Goal: Task Accomplishment & Management: Manage account settings

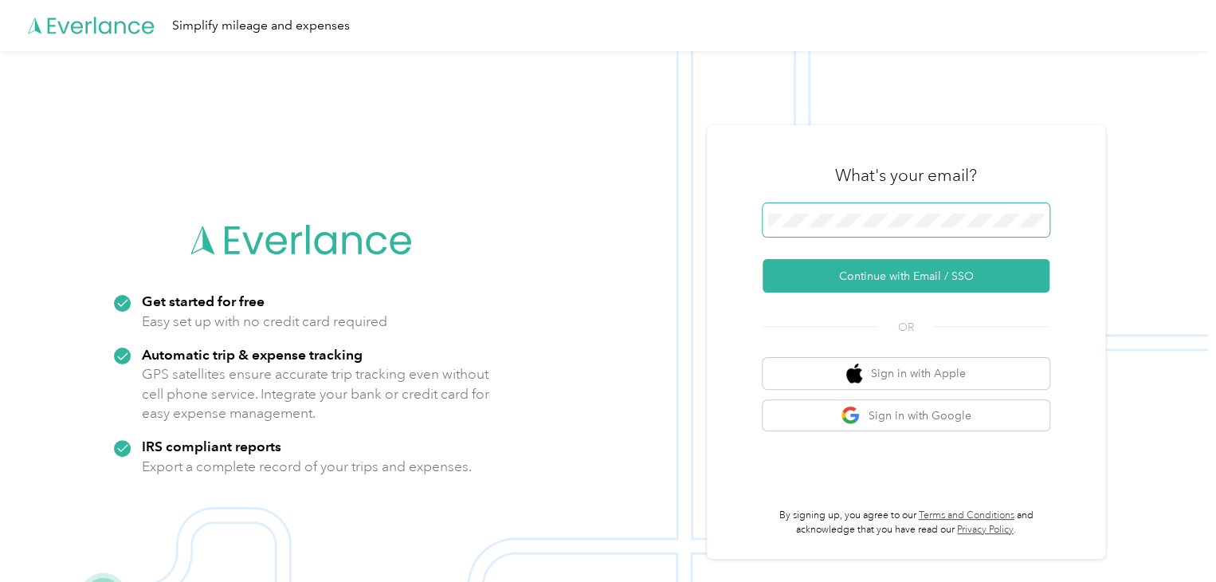
click at [920, 212] on span at bounding box center [906, 219] width 287 height 33
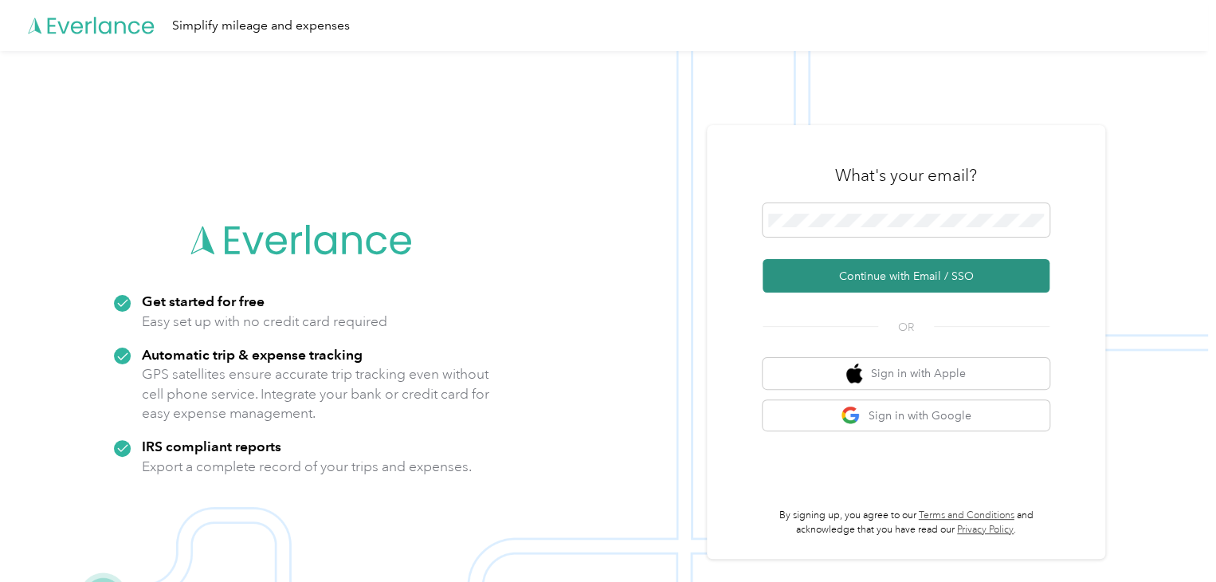
click at [932, 281] on button "Continue with Email / SSO" at bounding box center [906, 275] width 287 height 33
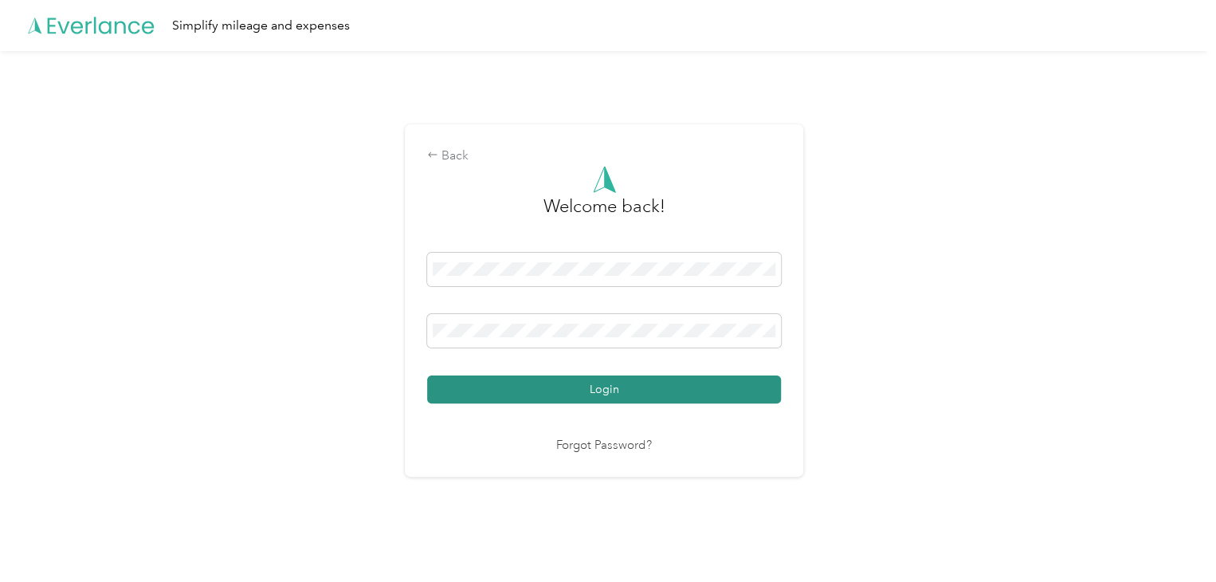
click at [586, 384] on button "Login" at bounding box center [604, 389] width 354 height 28
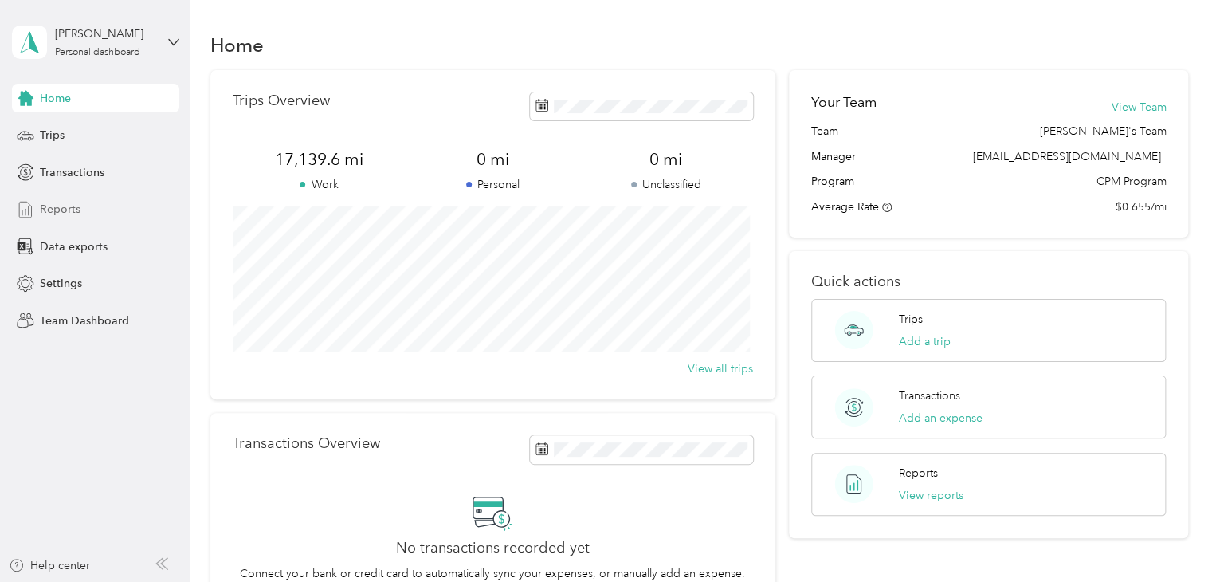
click at [65, 211] on span "Reports" at bounding box center [60, 209] width 41 height 17
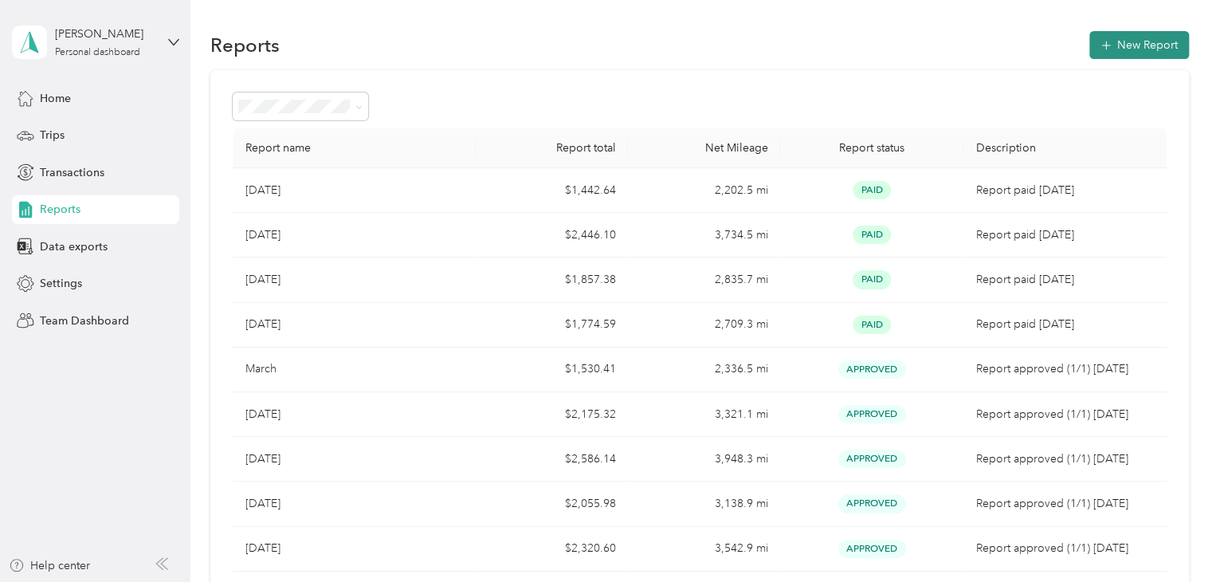
click at [1134, 56] on button "New Report" at bounding box center [1139, 45] width 100 height 28
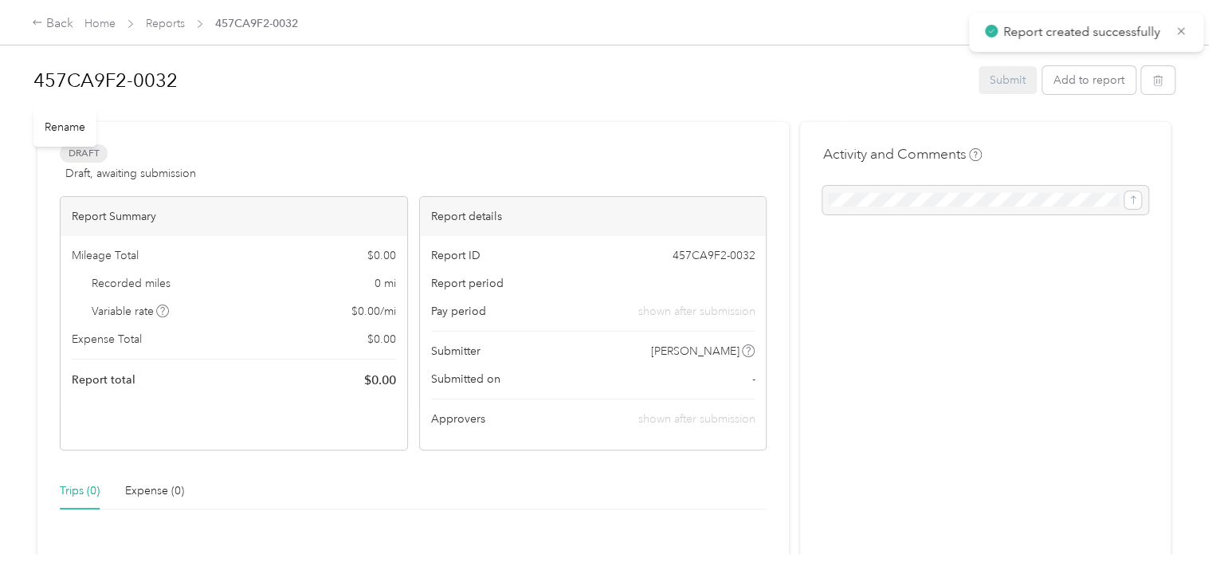
click at [194, 75] on h1 "457CA9F2-0032" at bounding box center [500, 80] width 934 height 38
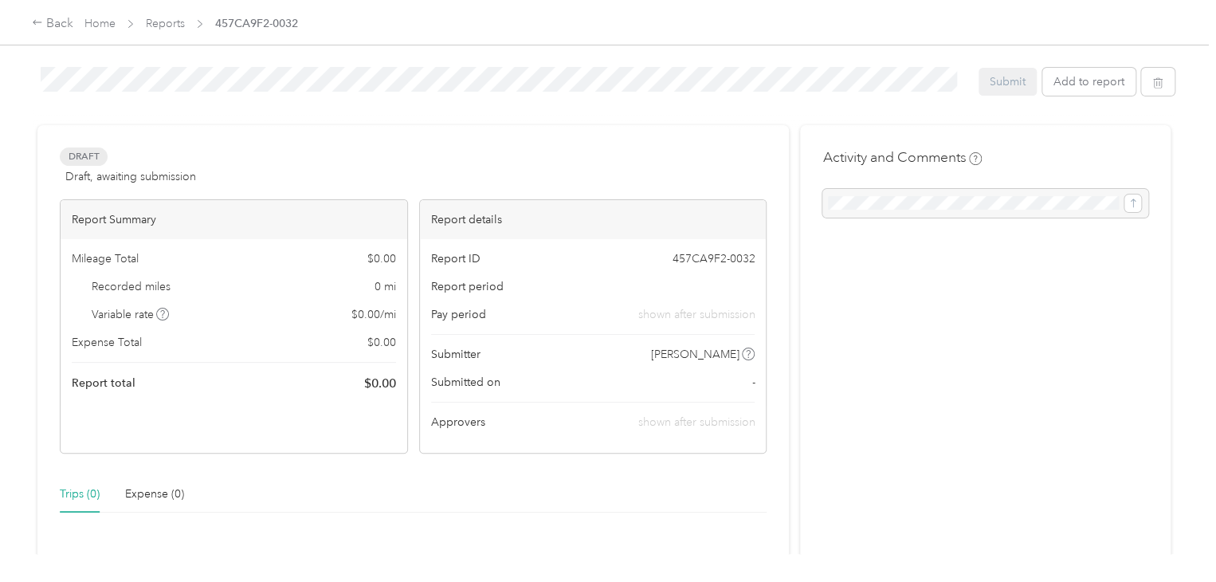
click at [432, 130] on div "Draft Draft, awaiting submission View activity & comments Report Summary Mileag…" at bounding box center [413, 486] width 752 height 723
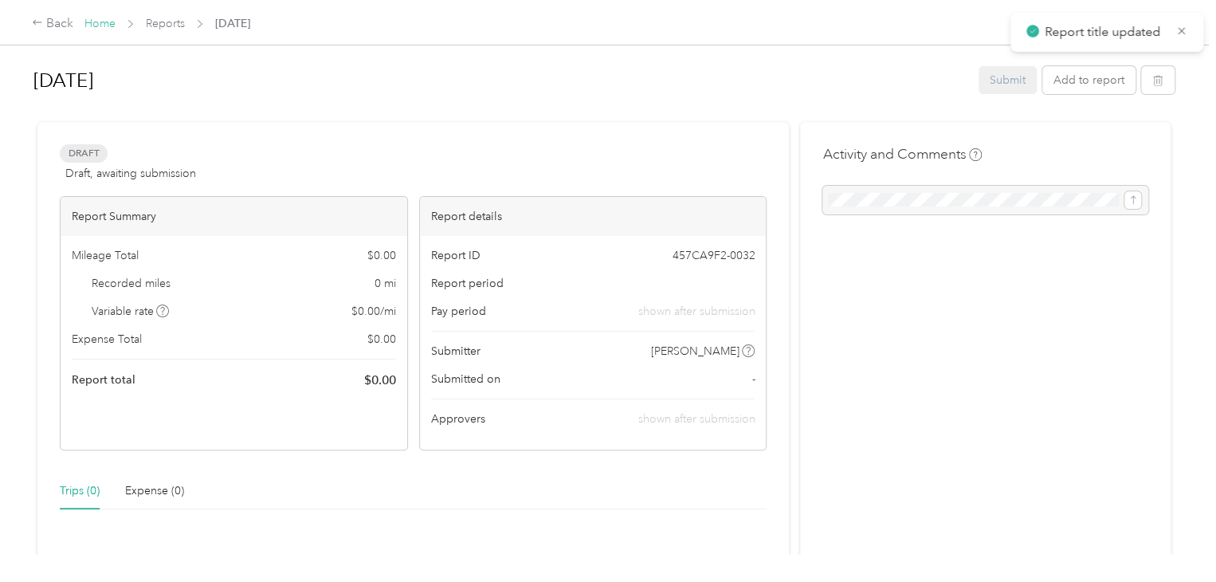
click at [95, 21] on link "Home" at bounding box center [99, 24] width 31 height 14
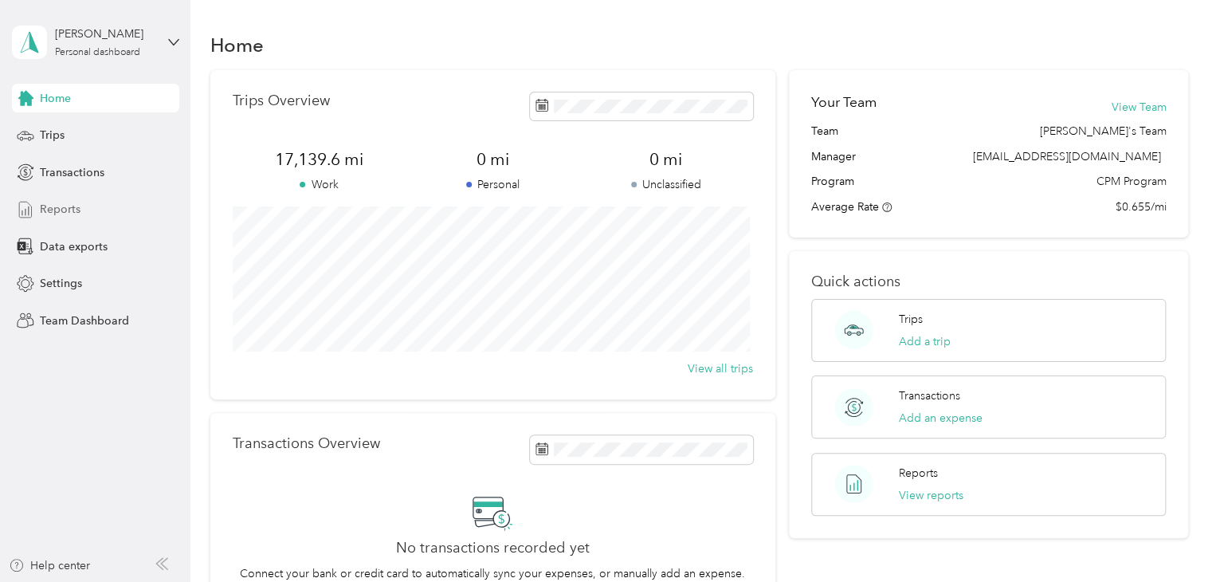
click at [57, 208] on span "Reports" at bounding box center [60, 209] width 41 height 17
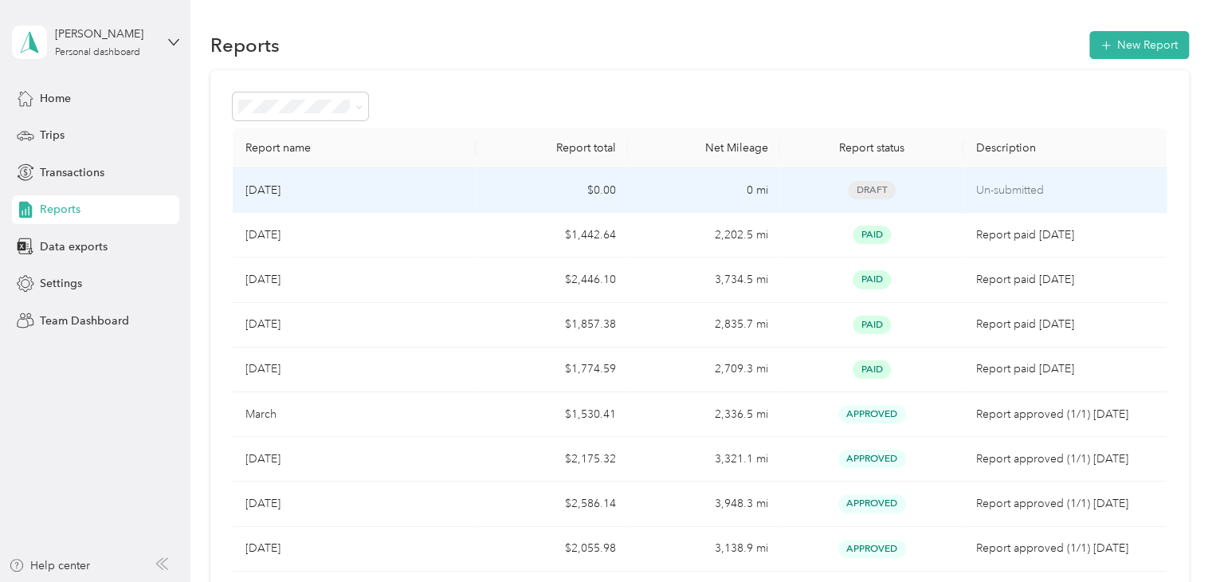
click at [586, 186] on td "$0.00" at bounding box center [552, 190] width 152 height 45
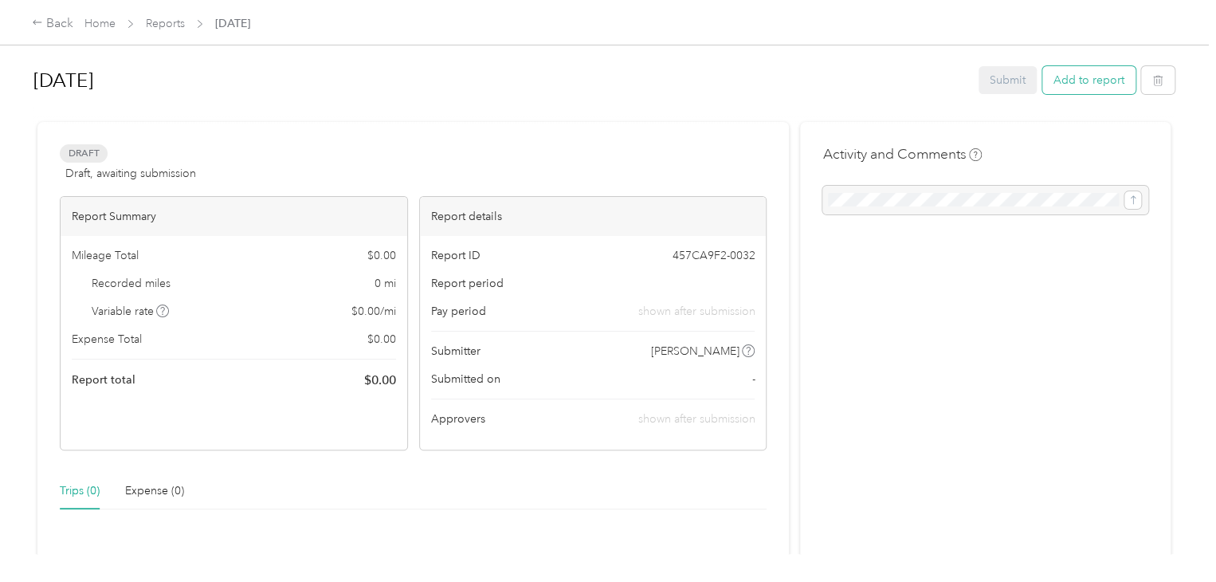
click at [1093, 88] on button "Add to report" at bounding box center [1088, 80] width 93 height 28
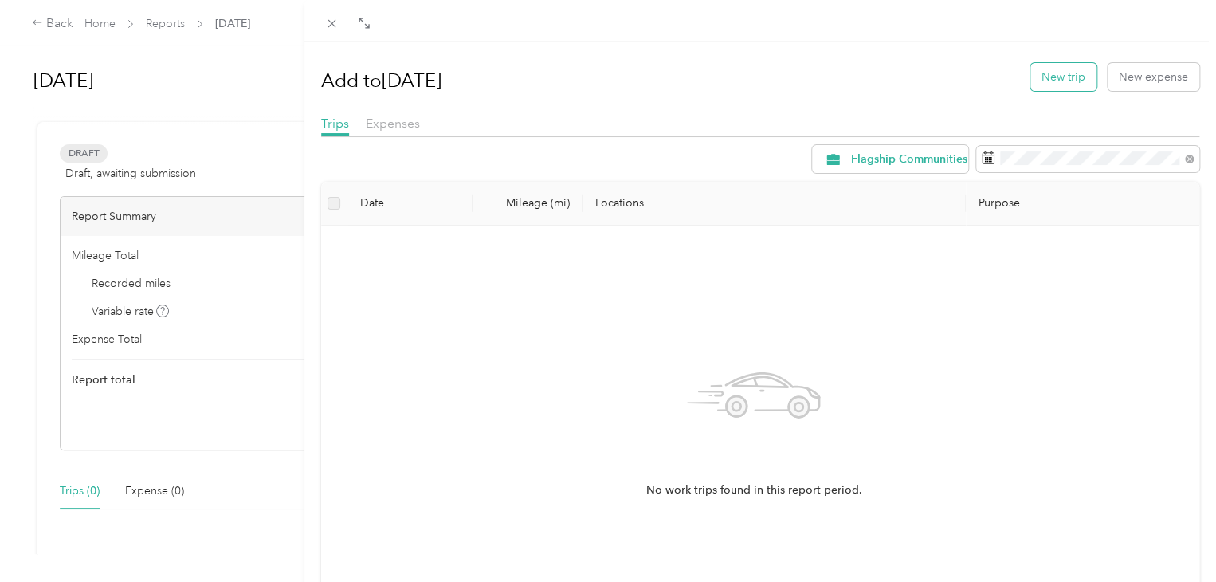
click at [1050, 81] on button "New trip" at bounding box center [1063, 77] width 66 height 28
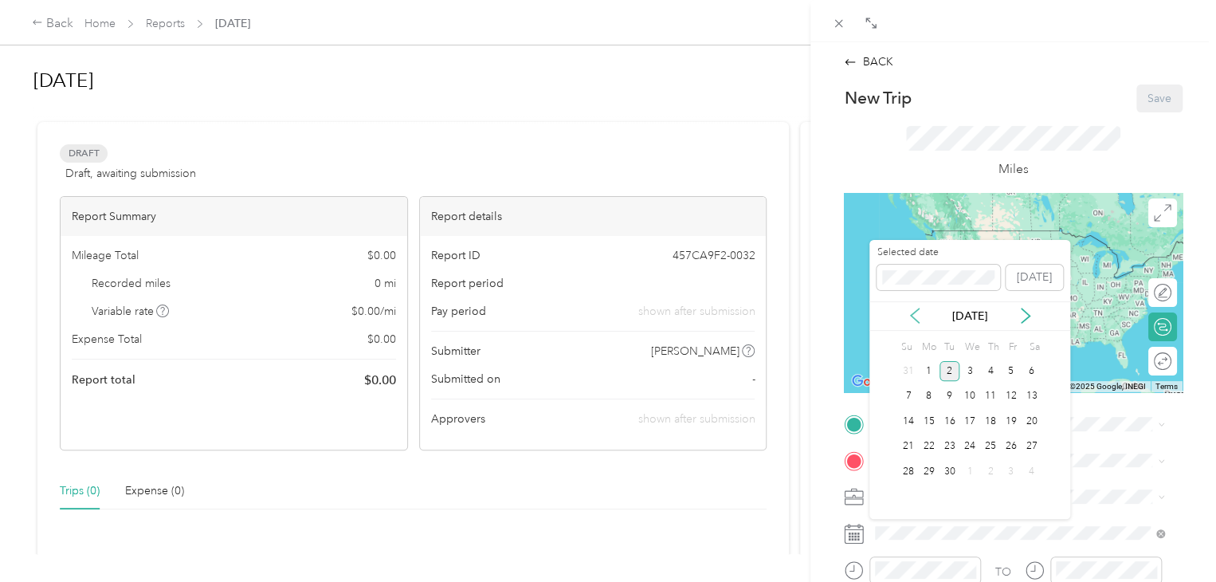
click at [919, 316] on icon at bounding box center [915, 316] width 16 height 16
click at [929, 396] on div "4" at bounding box center [929, 397] width 21 height 20
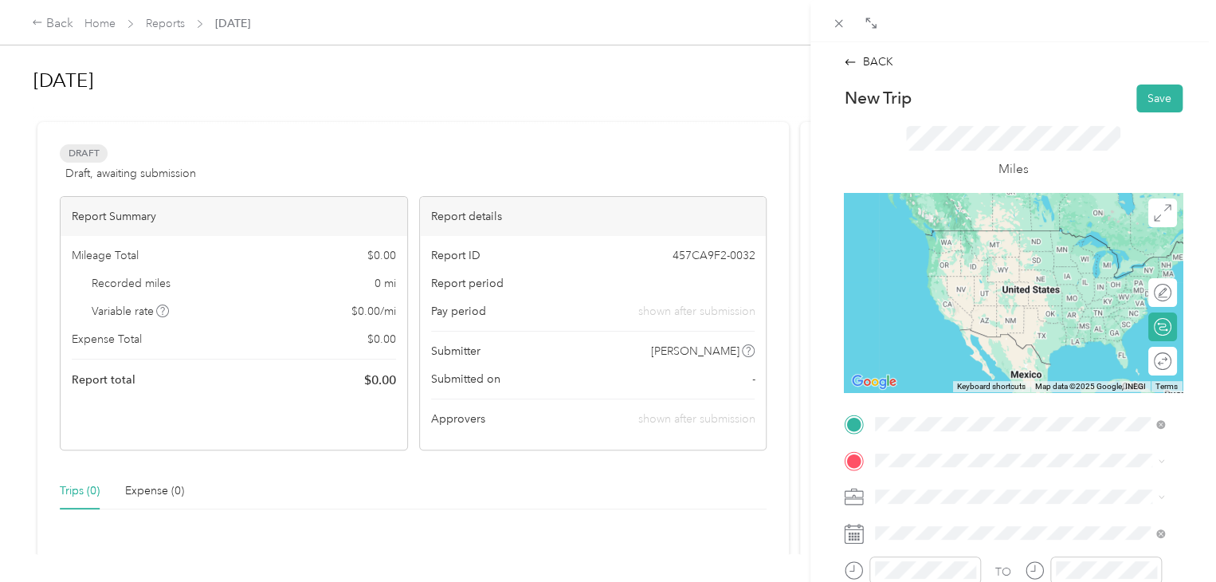
click at [947, 225] on span "[STREET_ADDRESS][PERSON_NAME][US_STATE]" at bounding box center [1029, 230] width 248 height 14
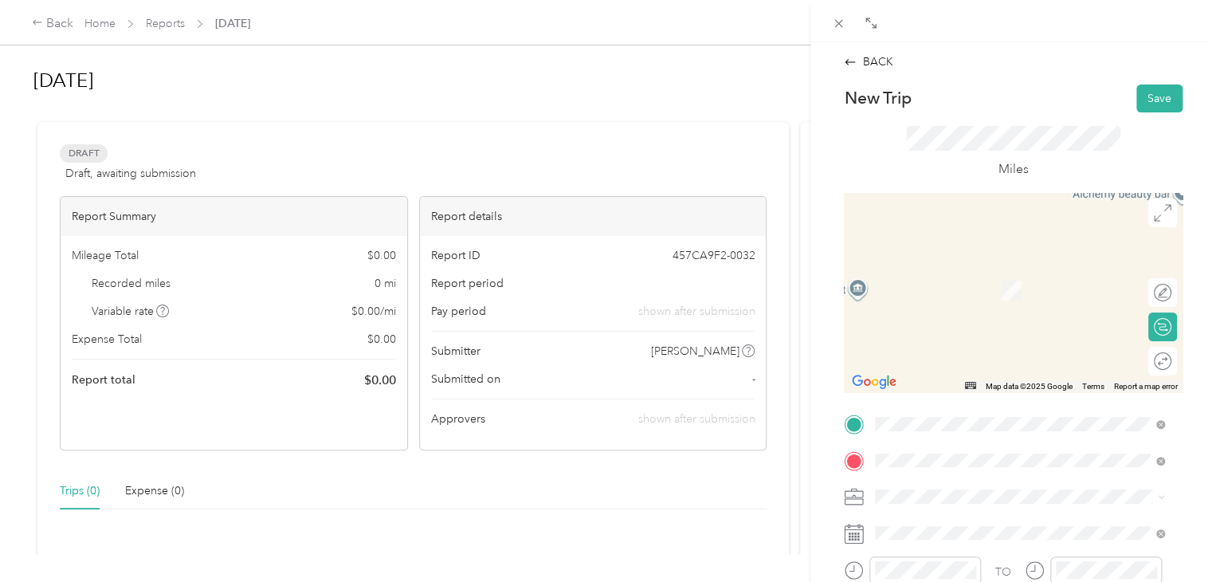
click at [1025, 520] on span "[STREET_ADDRESS][US_STATE]" at bounding box center [984, 518] width 159 height 14
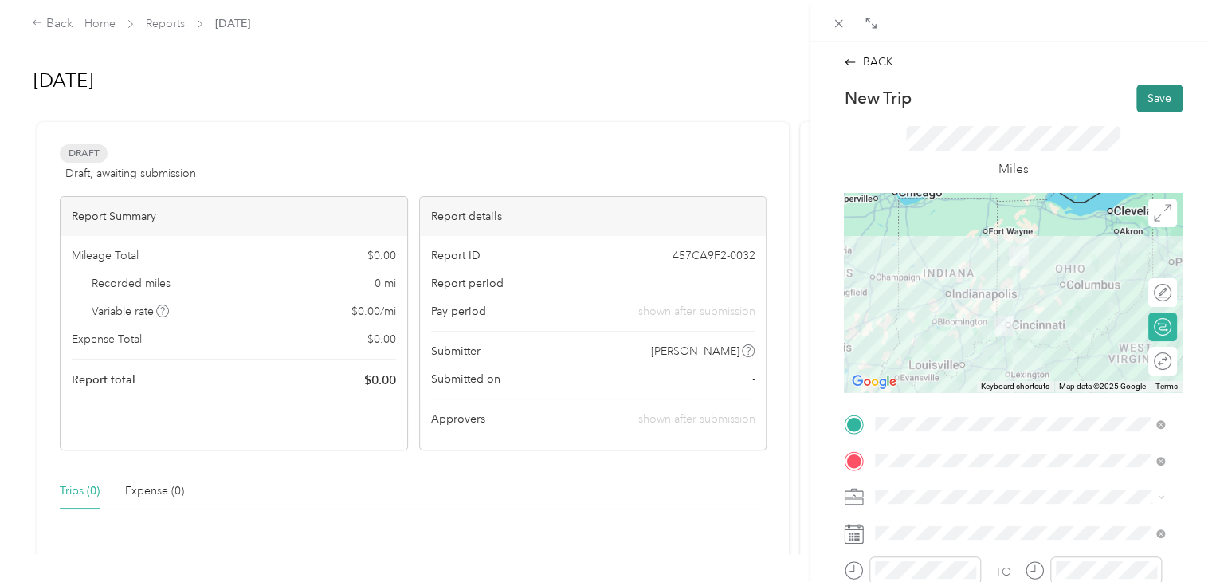
click at [1153, 107] on button "Save" at bounding box center [1159, 98] width 46 height 28
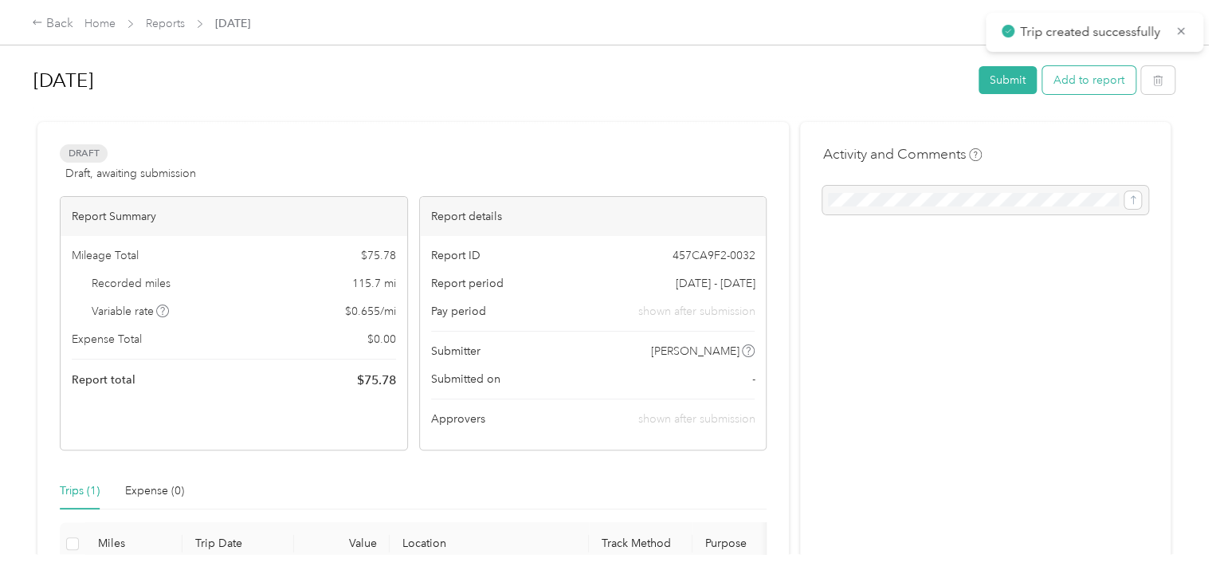
click at [1097, 73] on button "Add to report" at bounding box center [1088, 80] width 93 height 28
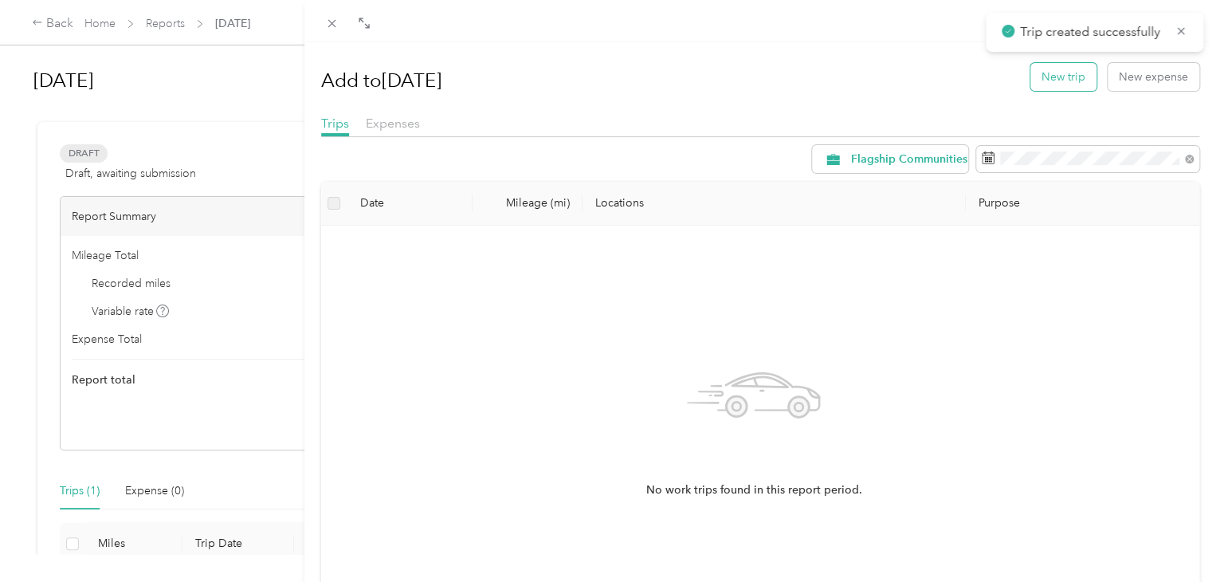
click at [1062, 73] on button "New trip" at bounding box center [1063, 77] width 66 height 28
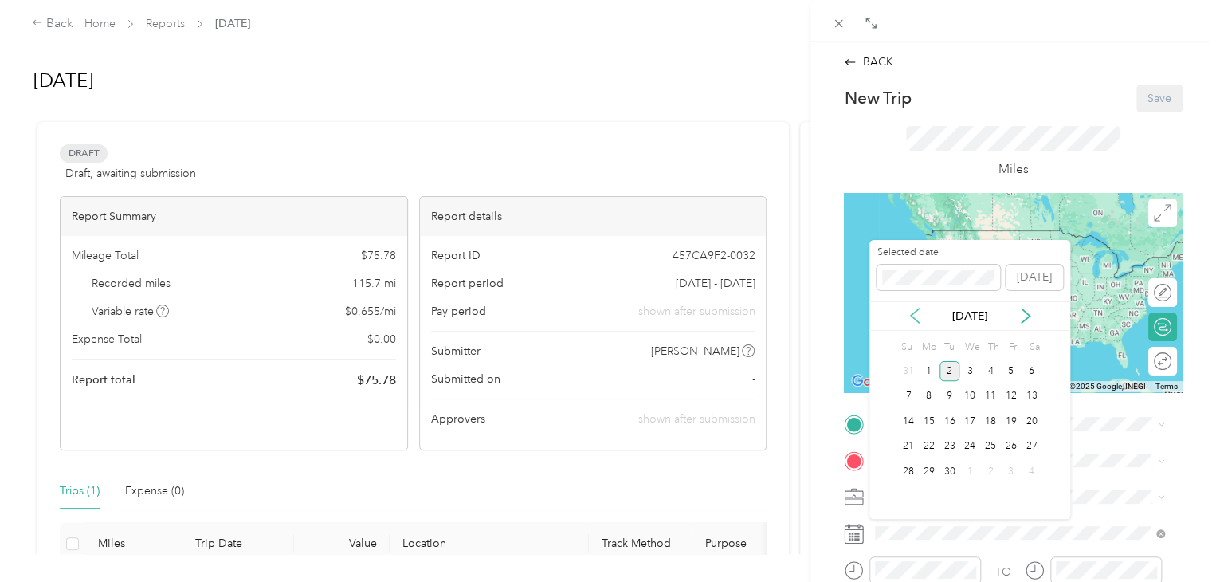
click at [909, 313] on icon at bounding box center [915, 316] width 16 height 16
click at [932, 400] on div "4" at bounding box center [929, 397] width 21 height 20
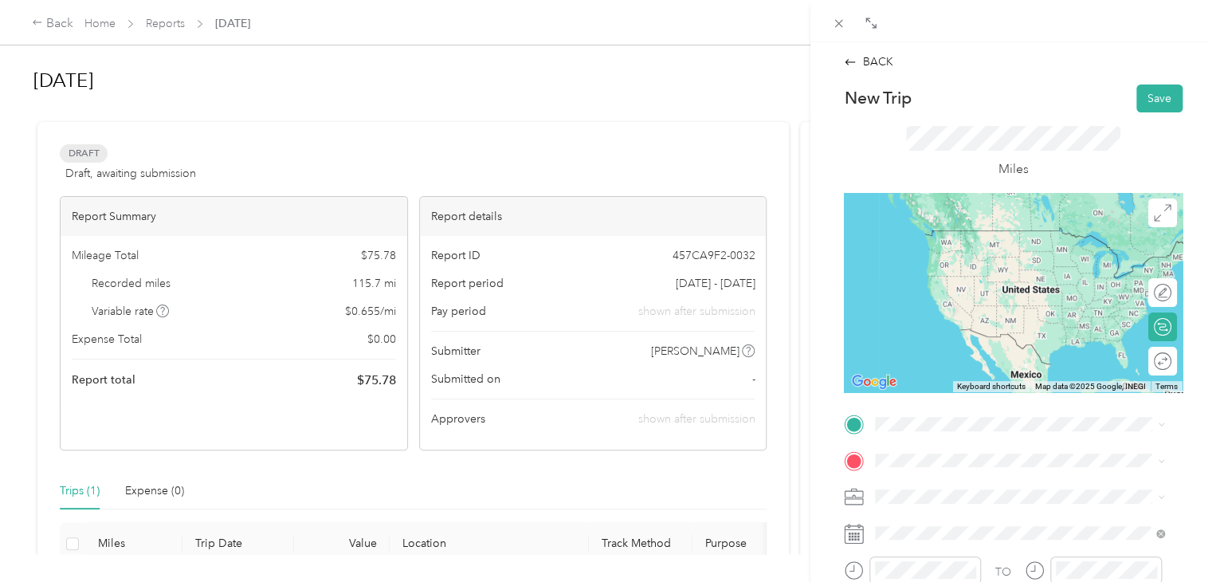
click at [950, 492] on li "[STREET_ADDRESS][US_STATE]" at bounding box center [1019, 475] width 300 height 33
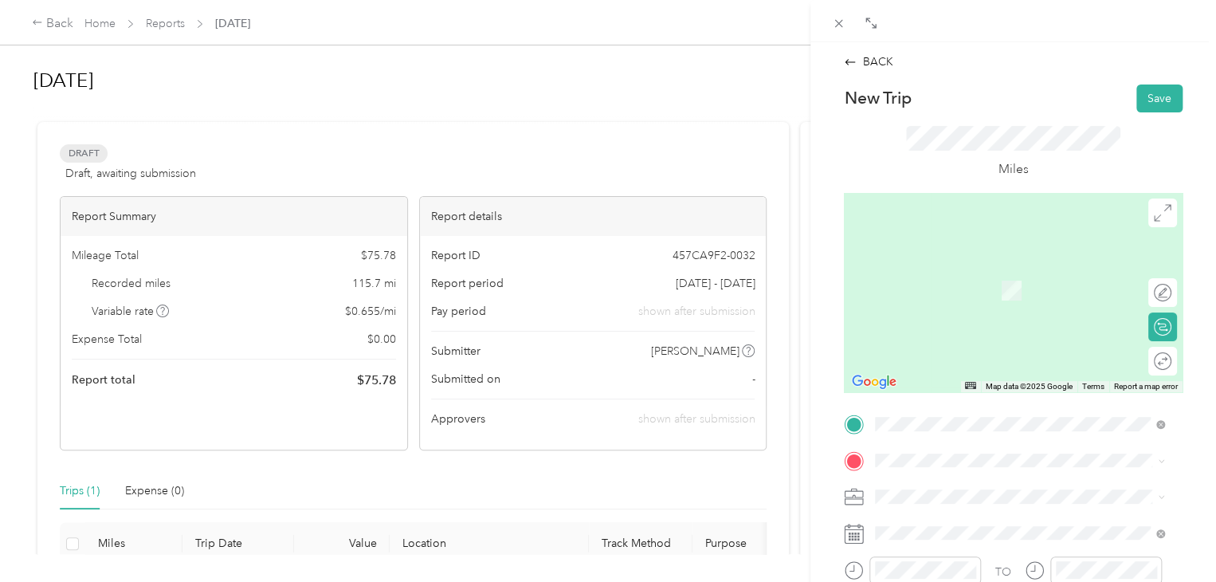
click at [1001, 268] on span "[STREET_ADDRESS][PERSON_NAME][US_STATE]" at bounding box center [1029, 263] width 248 height 14
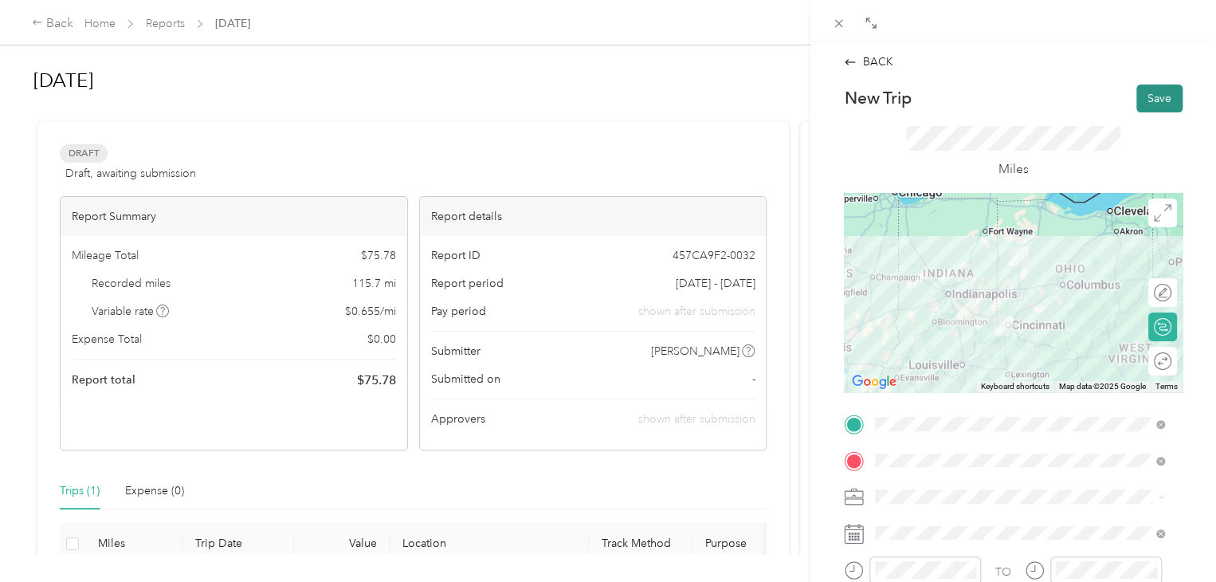
click at [1136, 96] on button "Save" at bounding box center [1159, 98] width 46 height 28
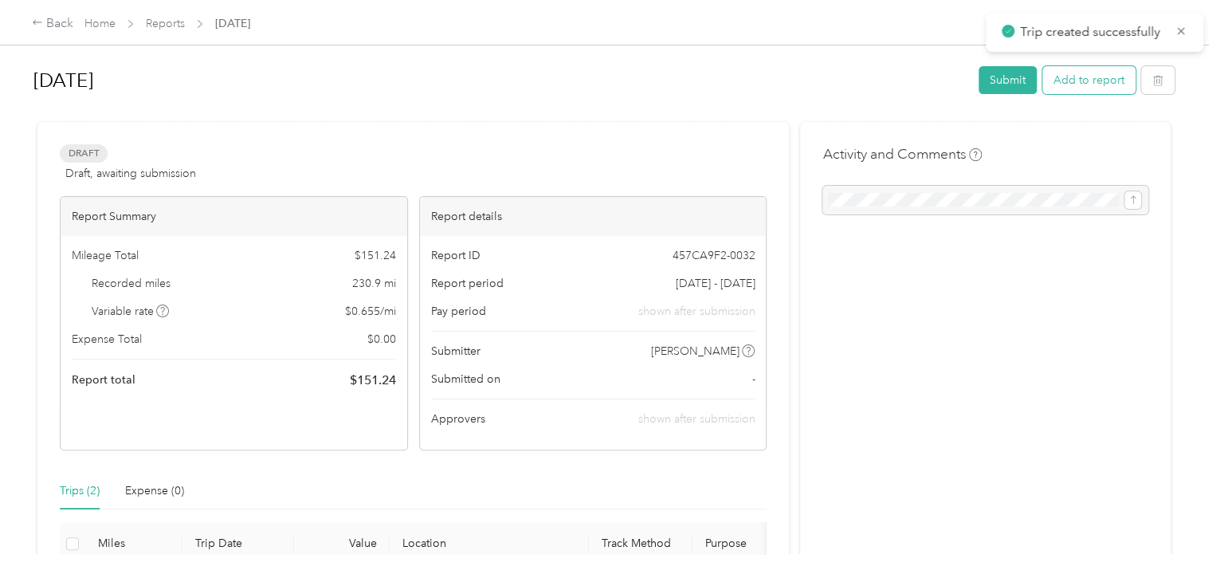
click at [1100, 84] on button "Add to report" at bounding box center [1088, 80] width 93 height 28
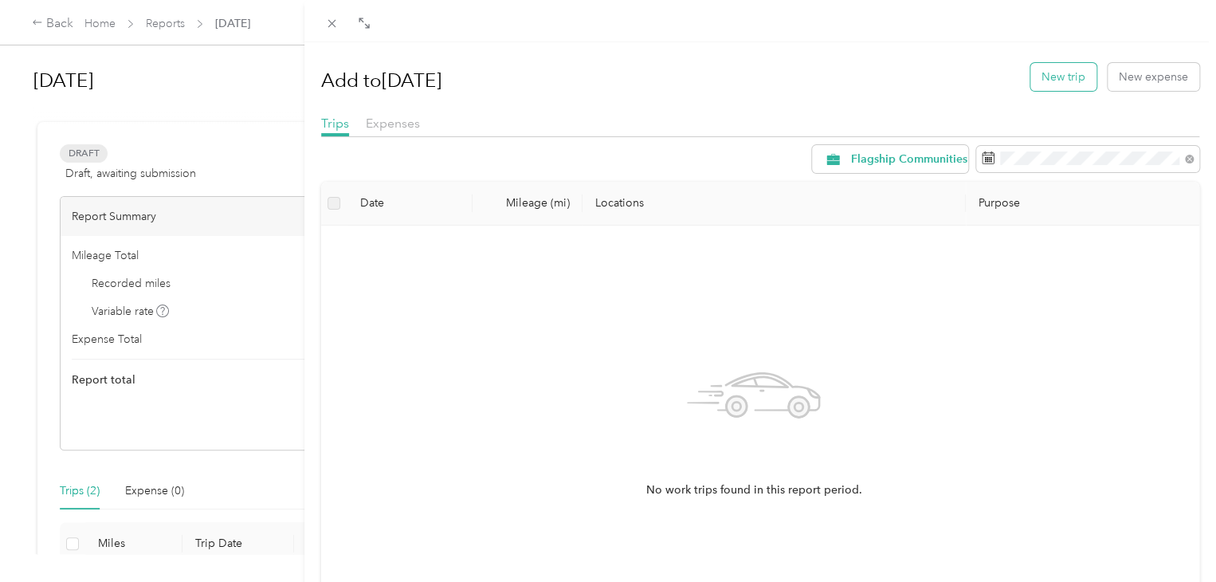
click at [1052, 74] on button "New trip" at bounding box center [1063, 77] width 66 height 28
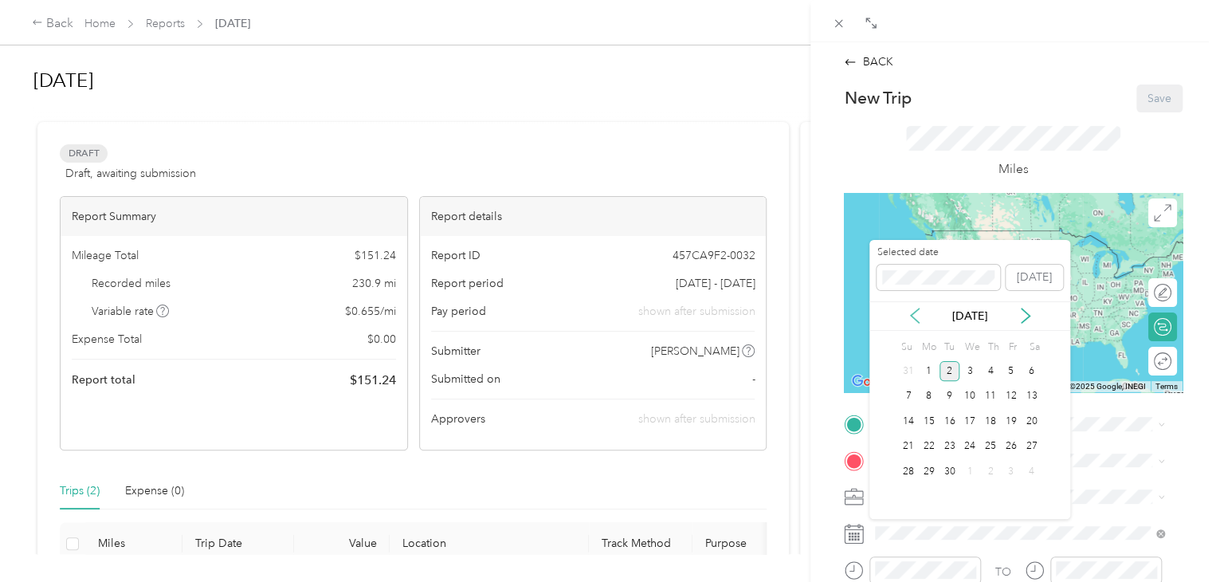
click at [909, 313] on icon at bounding box center [915, 316] width 16 height 16
click at [950, 396] on div "5" at bounding box center [950, 397] width 21 height 20
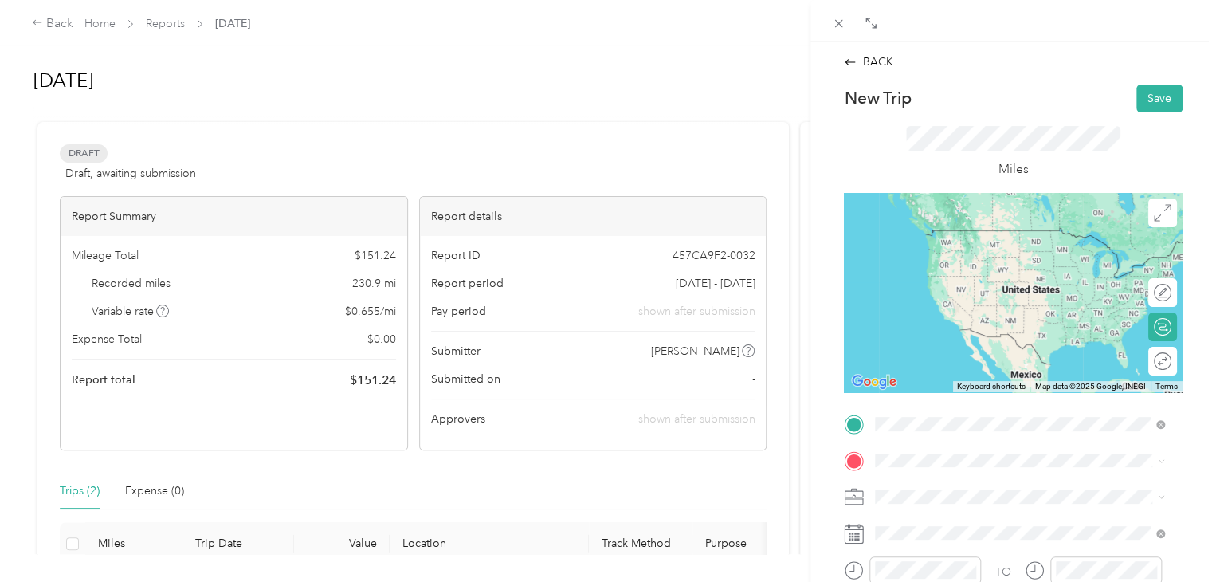
click at [988, 237] on span "[STREET_ADDRESS][PERSON_NAME][US_STATE]" at bounding box center [1029, 230] width 248 height 14
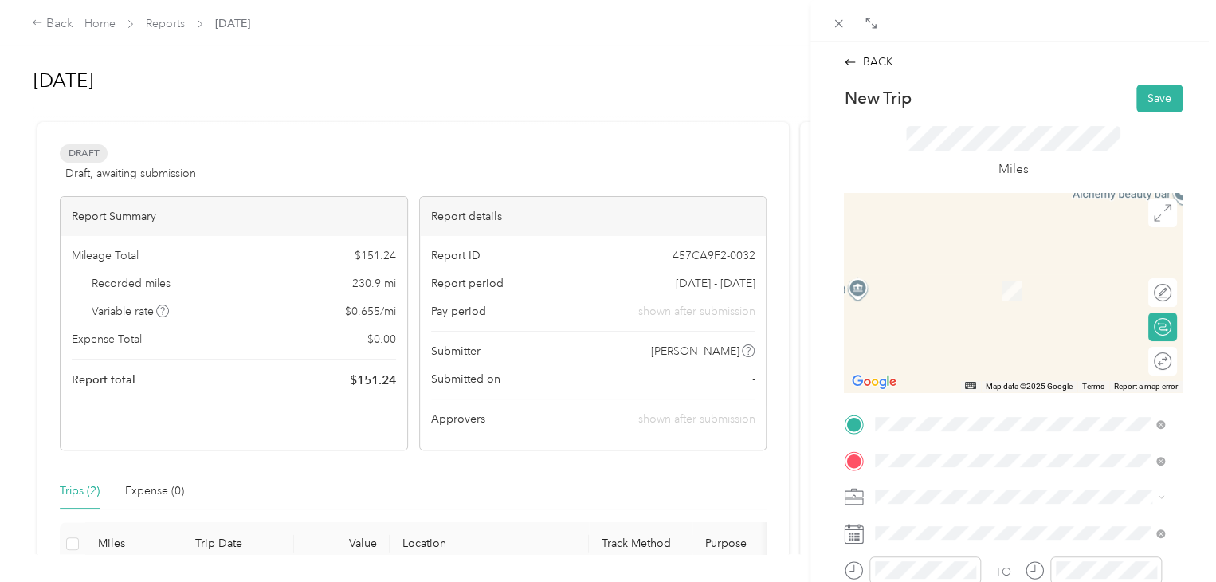
click at [965, 273] on span "[STREET_ADDRESS][PERSON_NAME][US_STATE]" at bounding box center [1029, 266] width 248 height 14
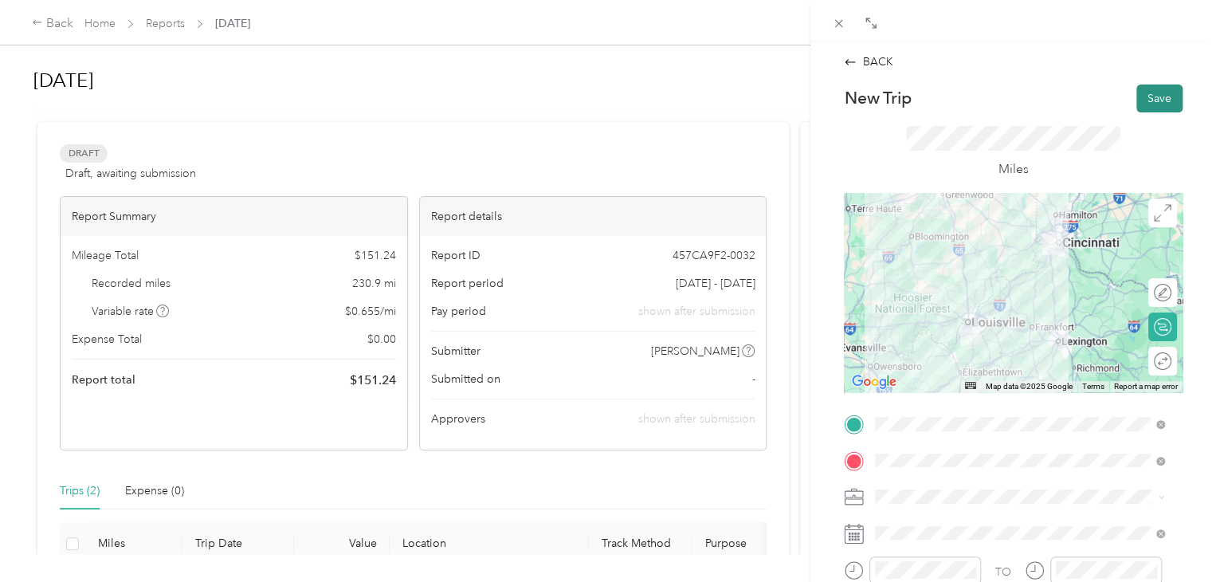
click at [1154, 103] on button "Save" at bounding box center [1159, 98] width 46 height 28
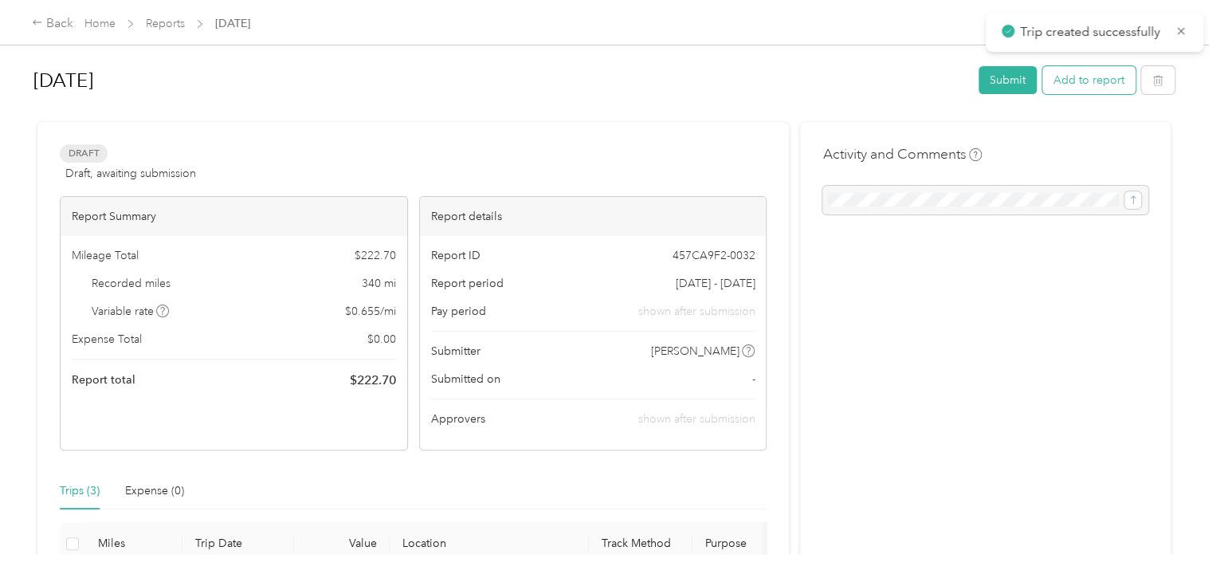
click at [1101, 80] on button "Add to report" at bounding box center [1088, 80] width 93 height 28
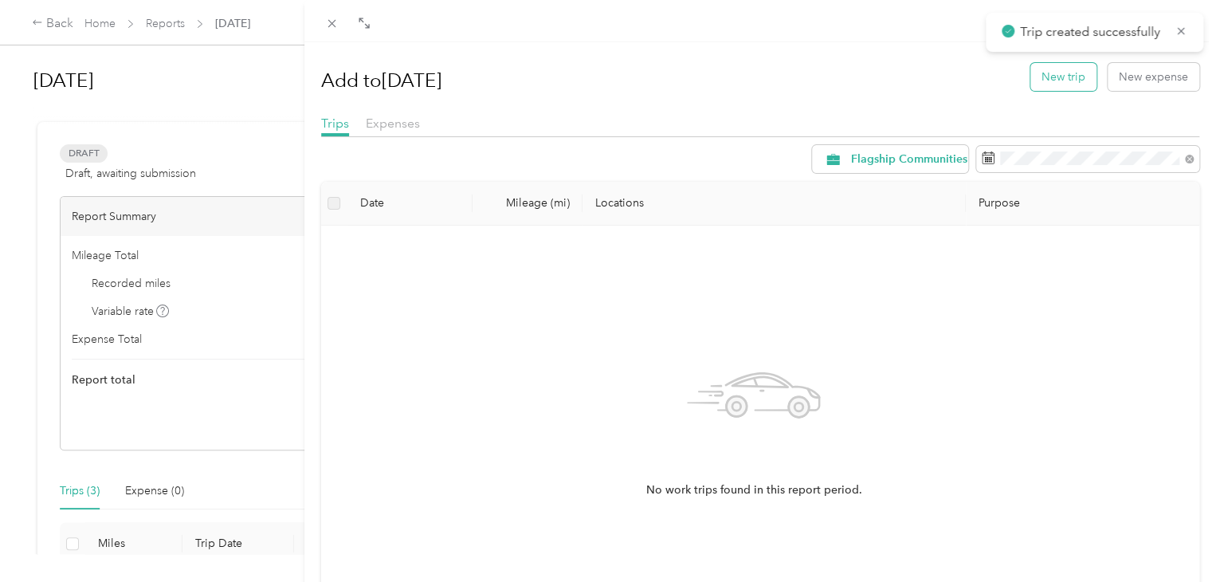
click at [1067, 77] on button "New trip" at bounding box center [1063, 77] width 66 height 28
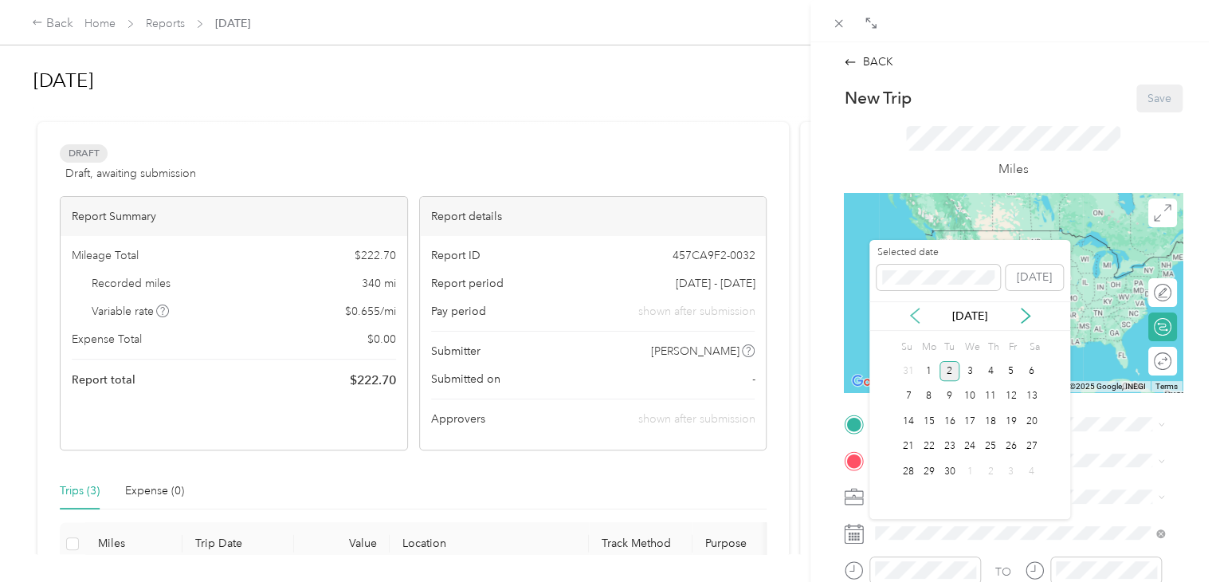
click at [917, 319] on icon at bounding box center [915, 316] width 16 height 16
click at [947, 392] on div "5" at bounding box center [950, 397] width 21 height 20
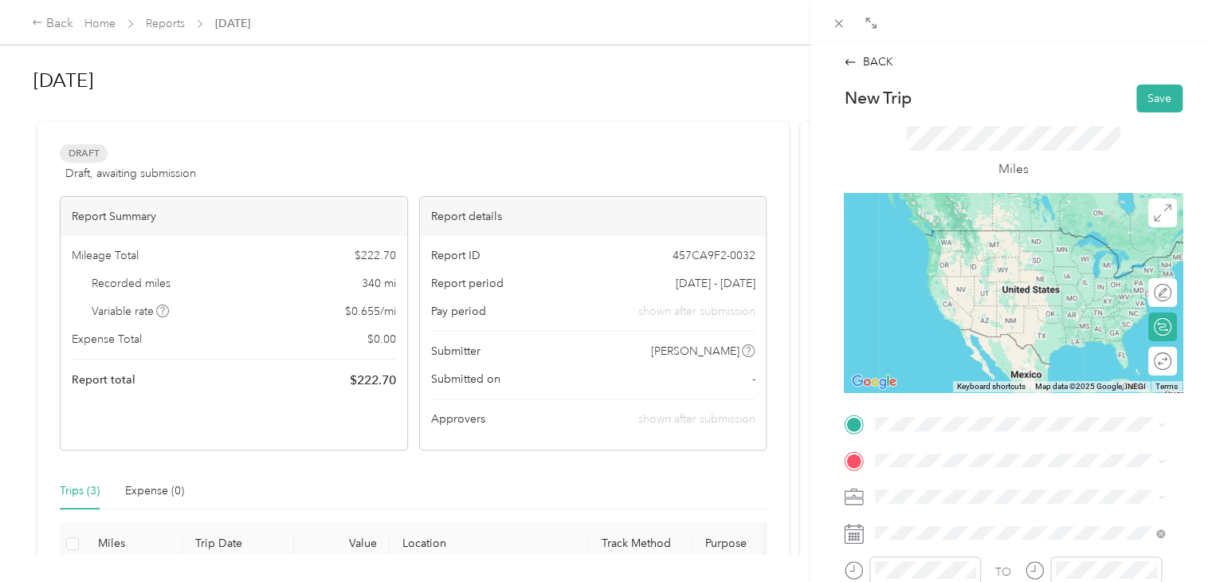
click at [963, 240] on div "[STREET_ADDRESS][PERSON_NAME][US_STATE]" at bounding box center [1020, 229] width 278 height 22
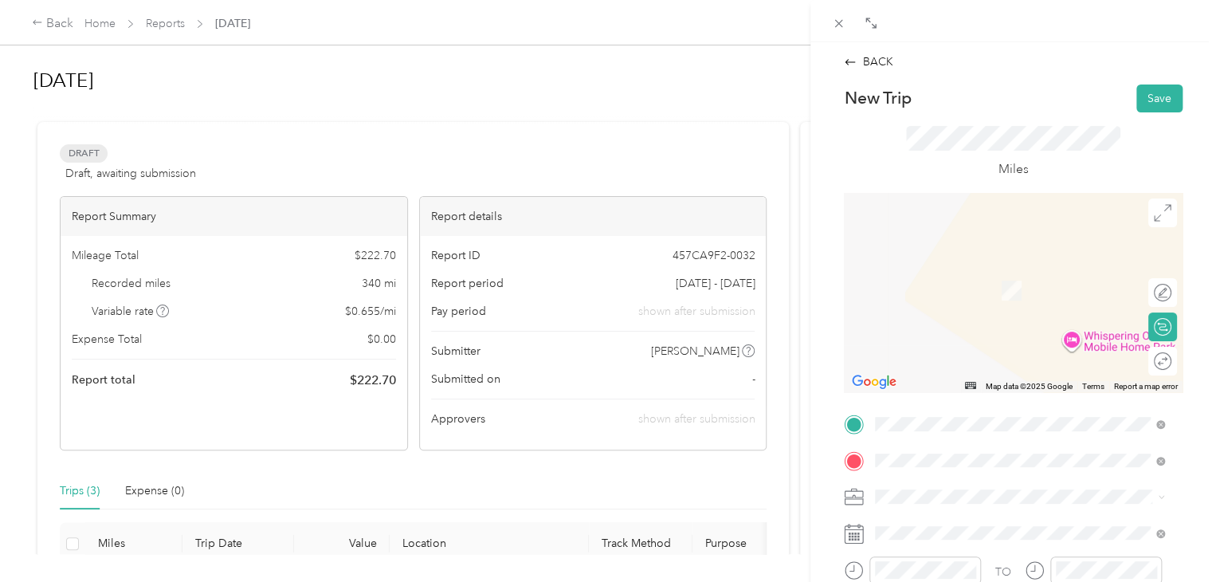
click at [960, 273] on span "[STREET_ADDRESS][PERSON_NAME][US_STATE]" at bounding box center [1029, 266] width 248 height 14
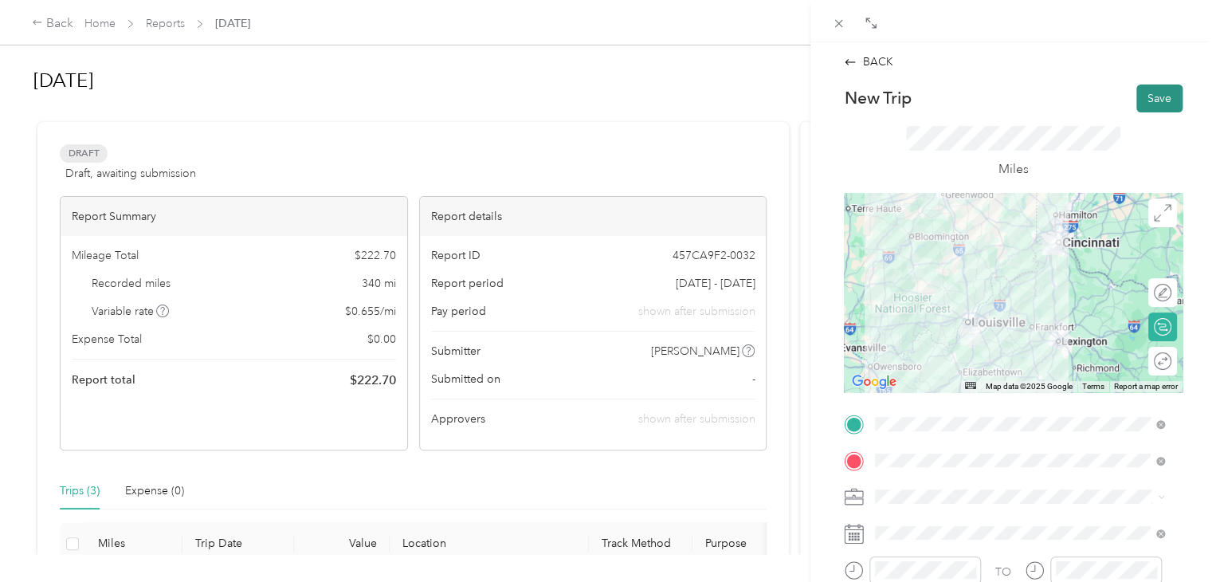
click at [1141, 95] on button "Save" at bounding box center [1159, 98] width 46 height 28
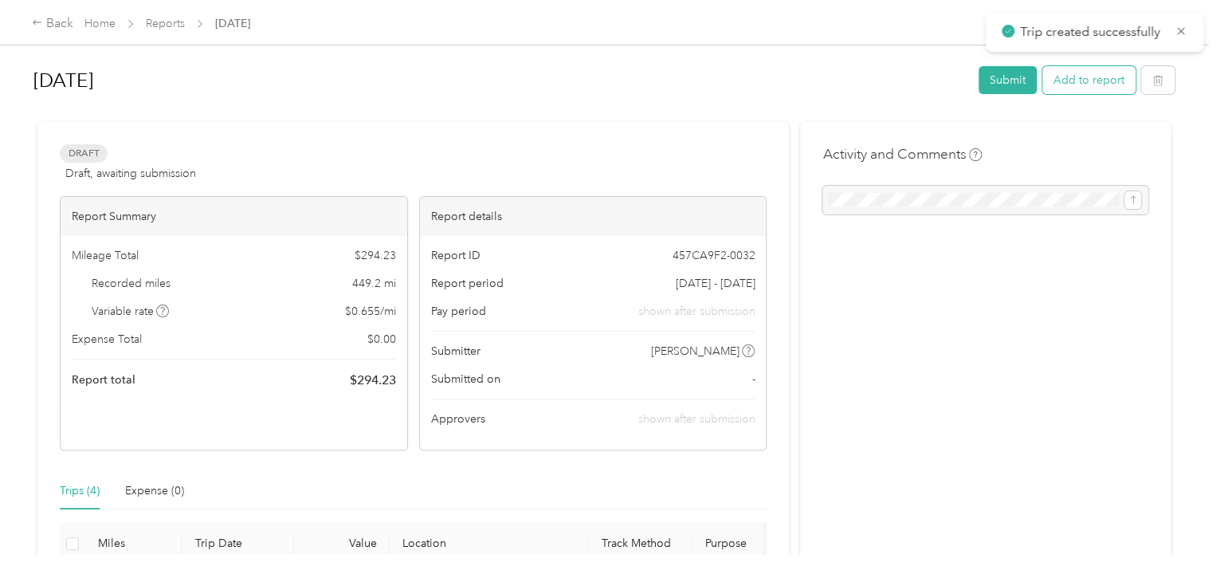
click at [1099, 90] on button "Add to report" at bounding box center [1088, 80] width 93 height 28
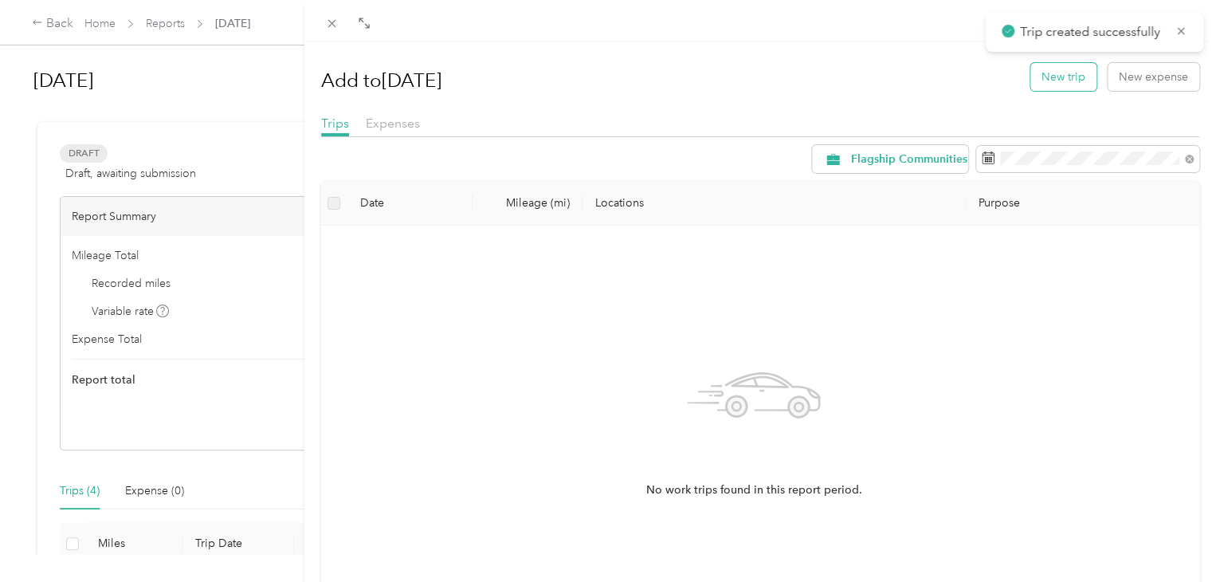
click at [1045, 80] on button "New trip" at bounding box center [1063, 77] width 66 height 28
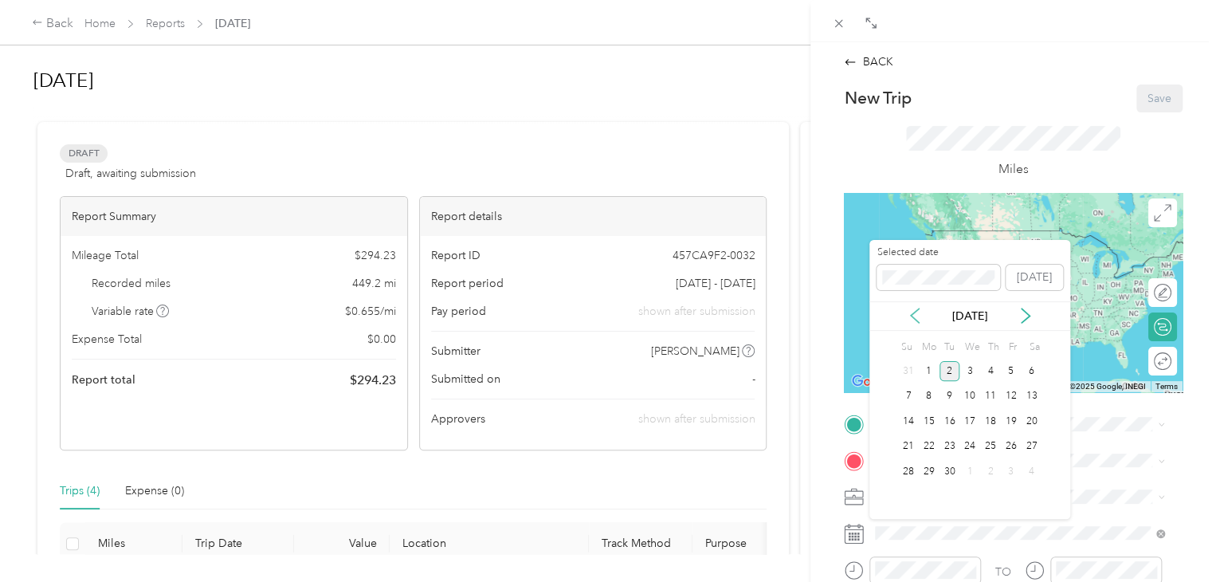
click at [914, 313] on icon at bounding box center [915, 315] width 8 height 14
click at [967, 399] on div "6" at bounding box center [970, 397] width 21 height 20
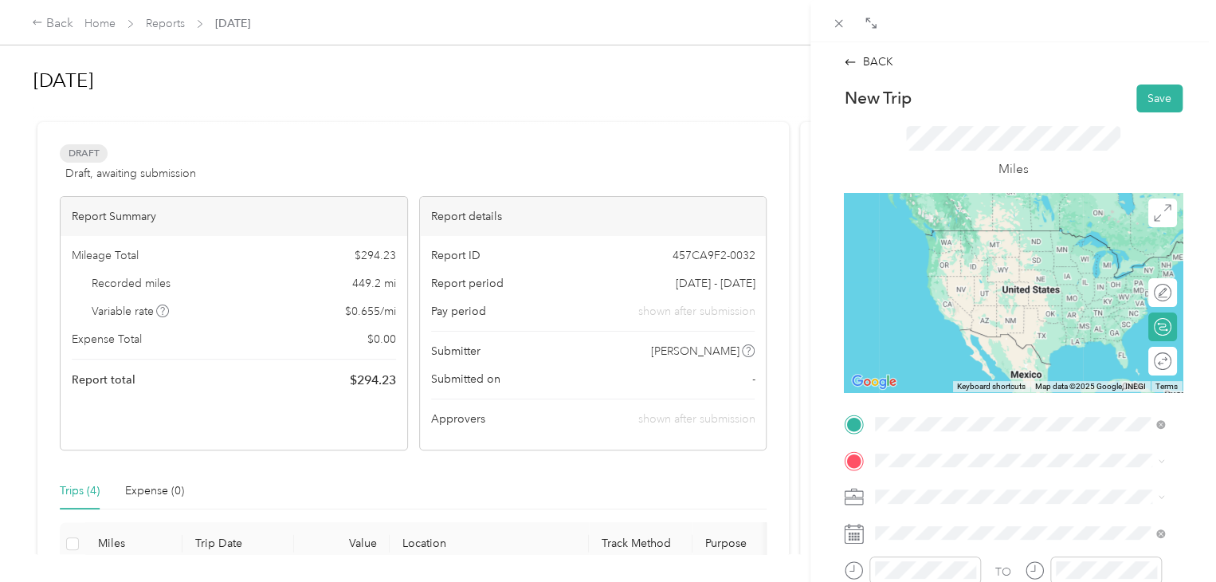
click at [984, 237] on span "[STREET_ADDRESS][PERSON_NAME][US_STATE]" at bounding box center [1029, 230] width 248 height 14
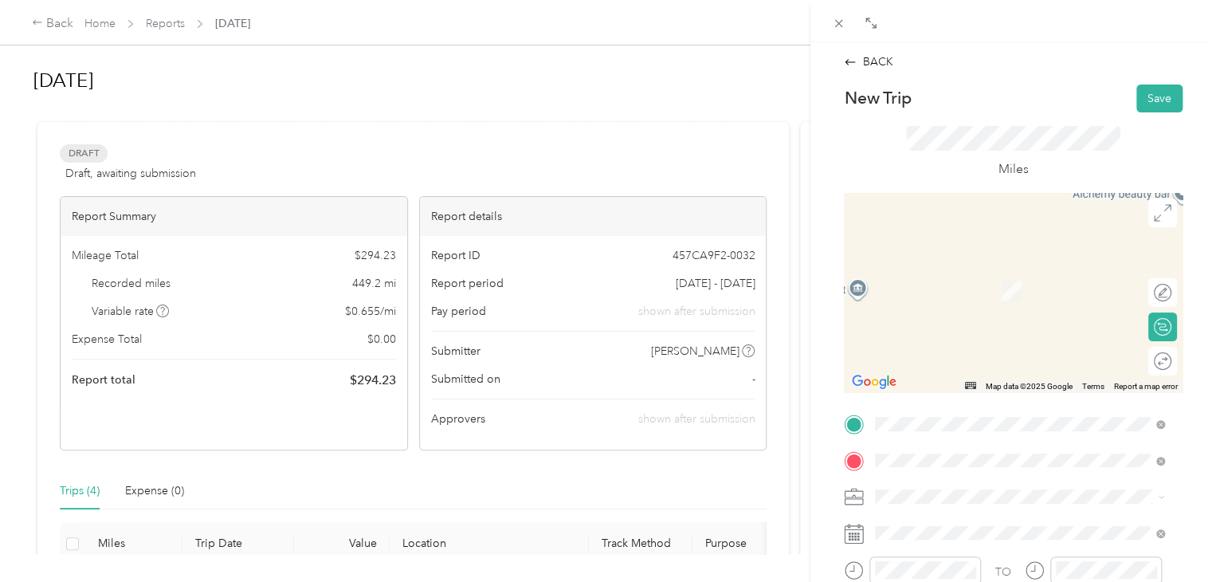
click at [995, 273] on span "[STREET_ADDRESS][US_STATE]" at bounding box center [984, 266] width 159 height 14
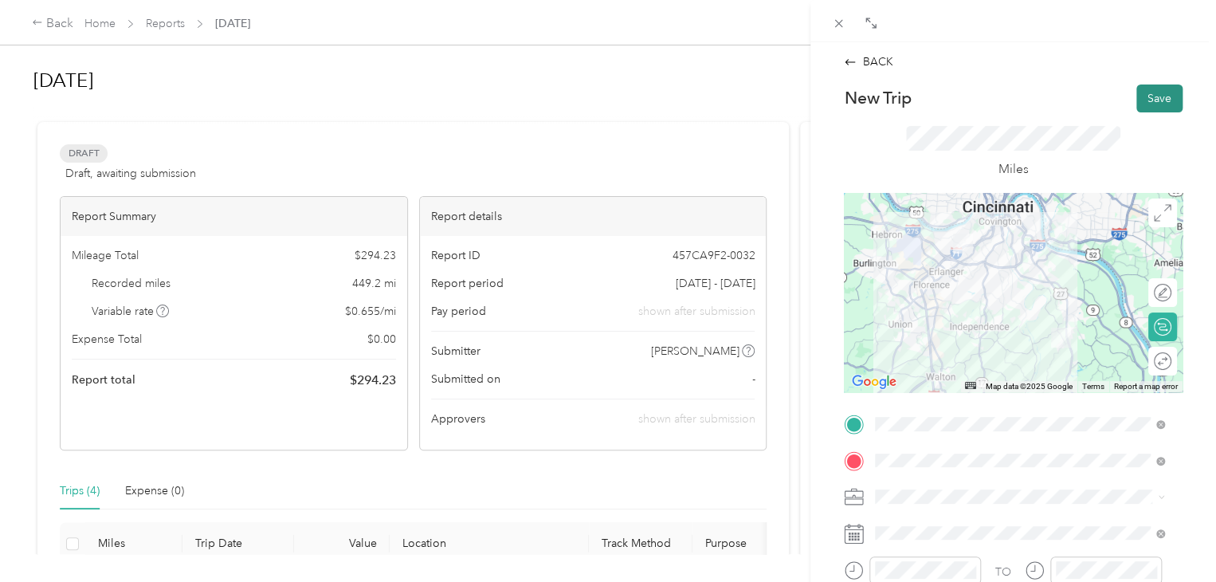
click at [1154, 95] on button "Save" at bounding box center [1159, 98] width 46 height 28
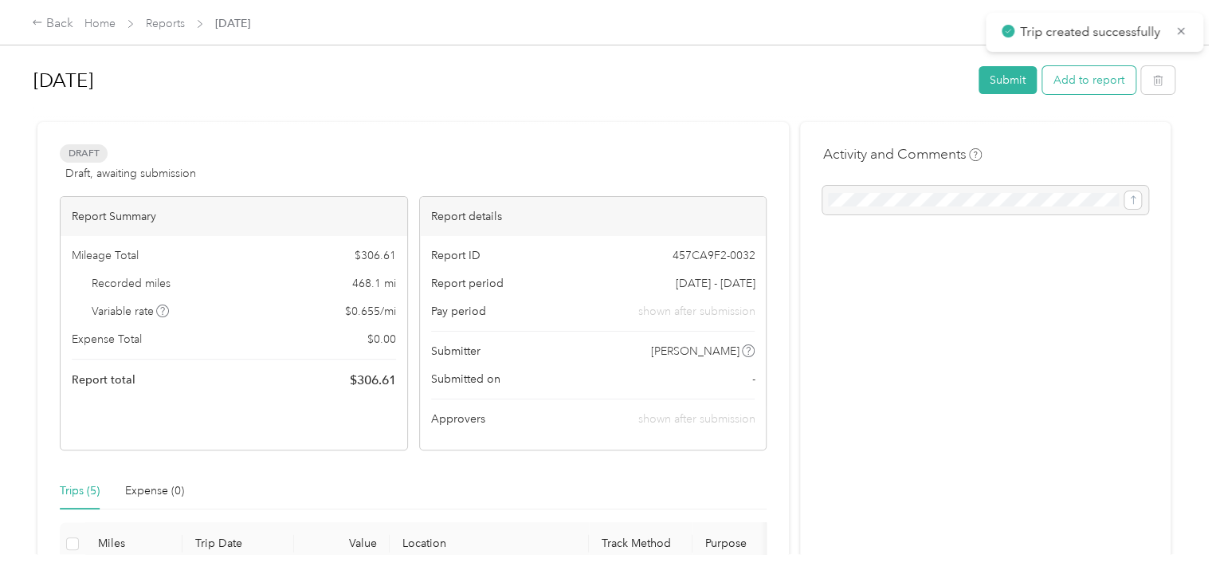
click at [1100, 88] on button "Add to report" at bounding box center [1088, 80] width 93 height 28
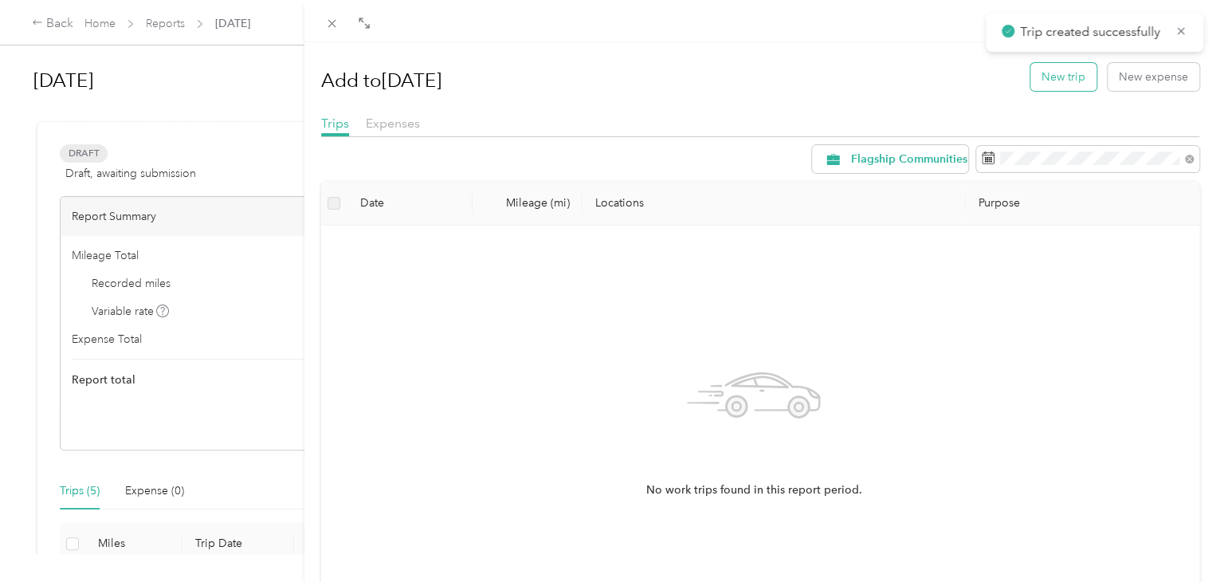
click at [1052, 78] on button "New trip" at bounding box center [1063, 77] width 66 height 28
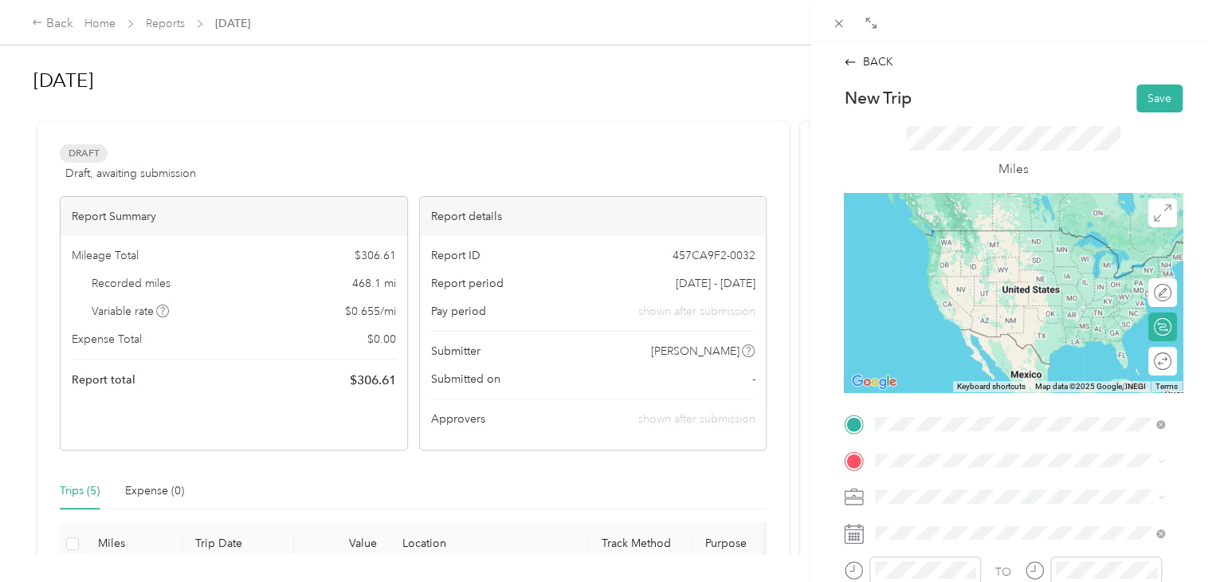
click at [967, 241] on div "[STREET_ADDRESS][US_STATE]" at bounding box center [1020, 231] width 278 height 22
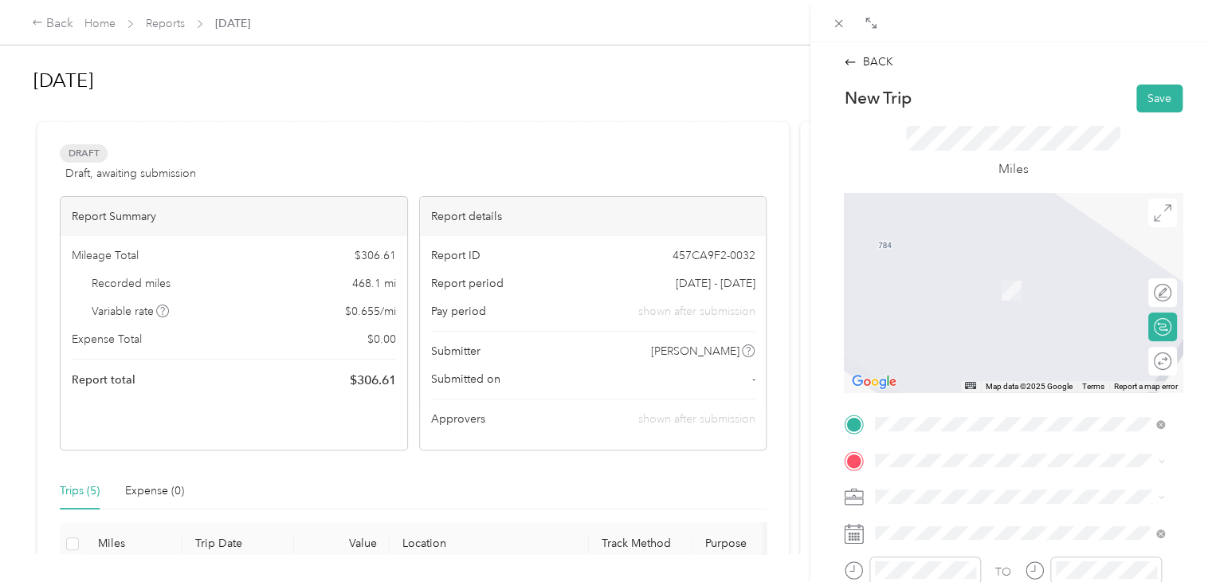
click at [975, 265] on span "[STREET_ADDRESS][PERSON_NAME][US_STATE]" at bounding box center [1029, 258] width 248 height 14
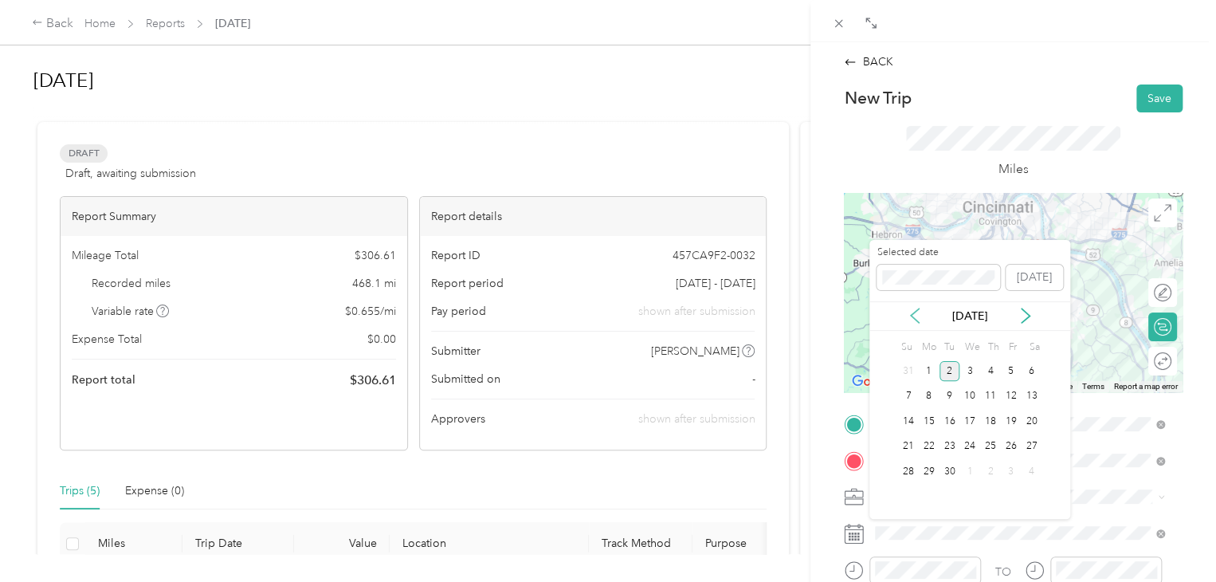
click at [917, 316] on icon at bounding box center [915, 316] width 16 height 16
click at [969, 398] on div "6" at bounding box center [970, 397] width 21 height 20
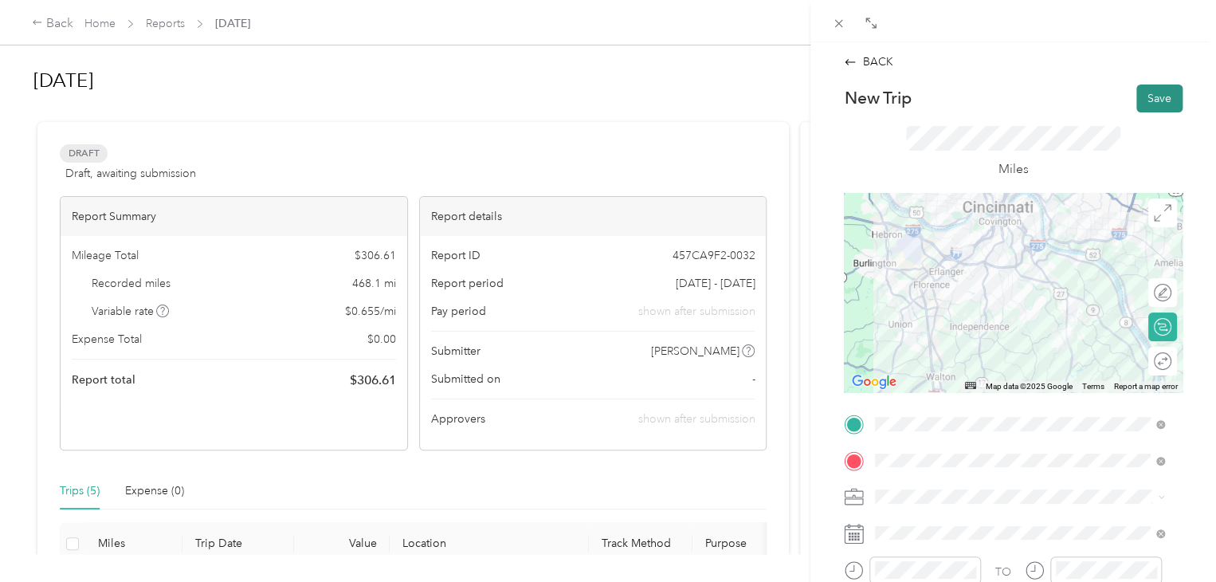
click at [1157, 100] on button "Save" at bounding box center [1159, 98] width 46 height 28
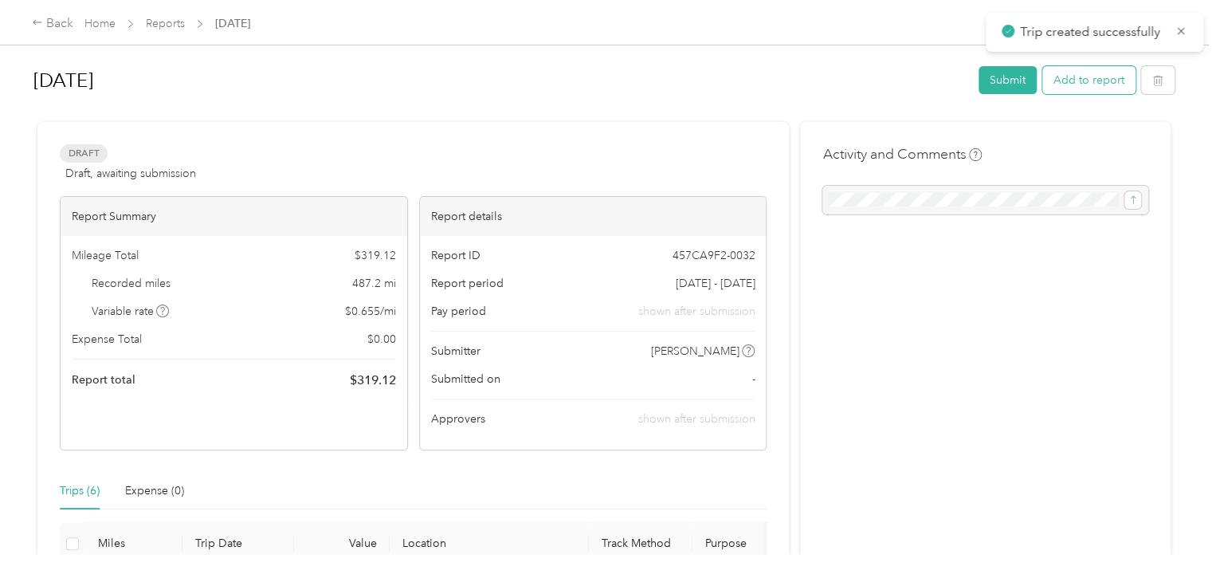
click at [1097, 73] on button "Add to report" at bounding box center [1088, 80] width 93 height 28
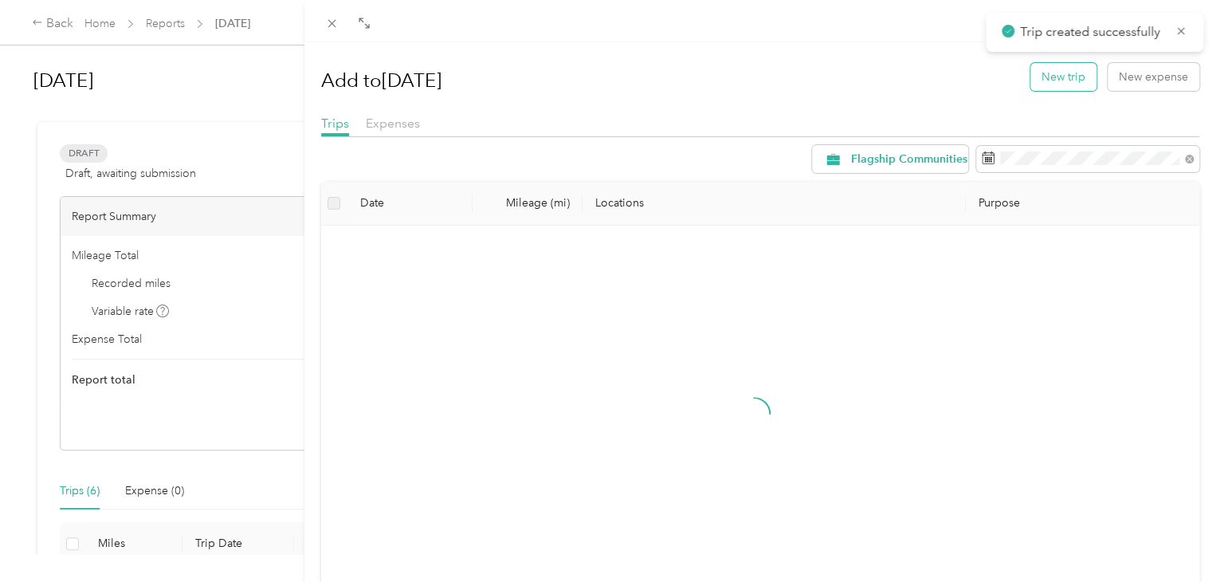
click at [1065, 74] on button "New trip" at bounding box center [1063, 77] width 66 height 28
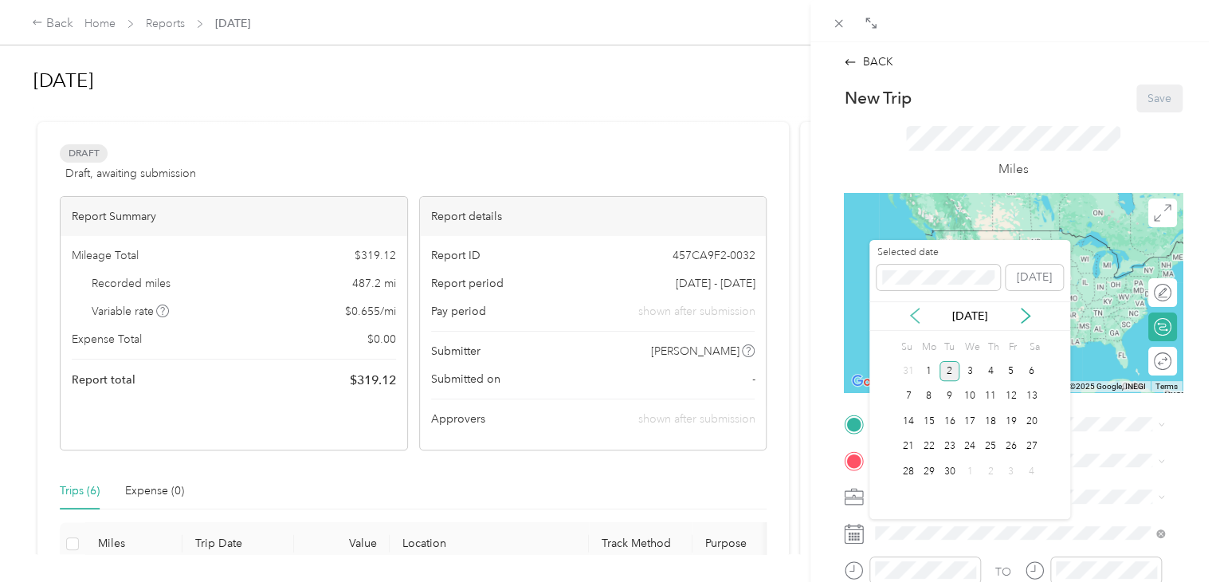
click at [915, 315] on icon at bounding box center [915, 316] width 16 height 16
click at [988, 399] on div "7" at bounding box center [990, 397] width 21 height 20
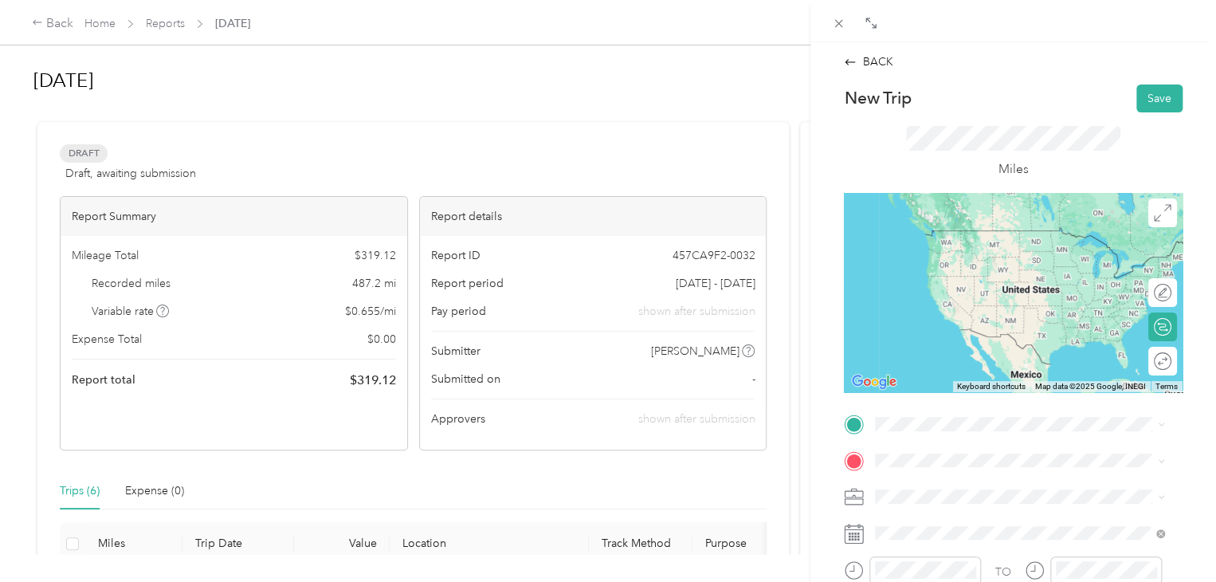
click at [975, 230] on span "[STREET_ADDRESS][PERSON_NAME][US_STATE]" at bounding box center [1029, 223] width 248 height 14
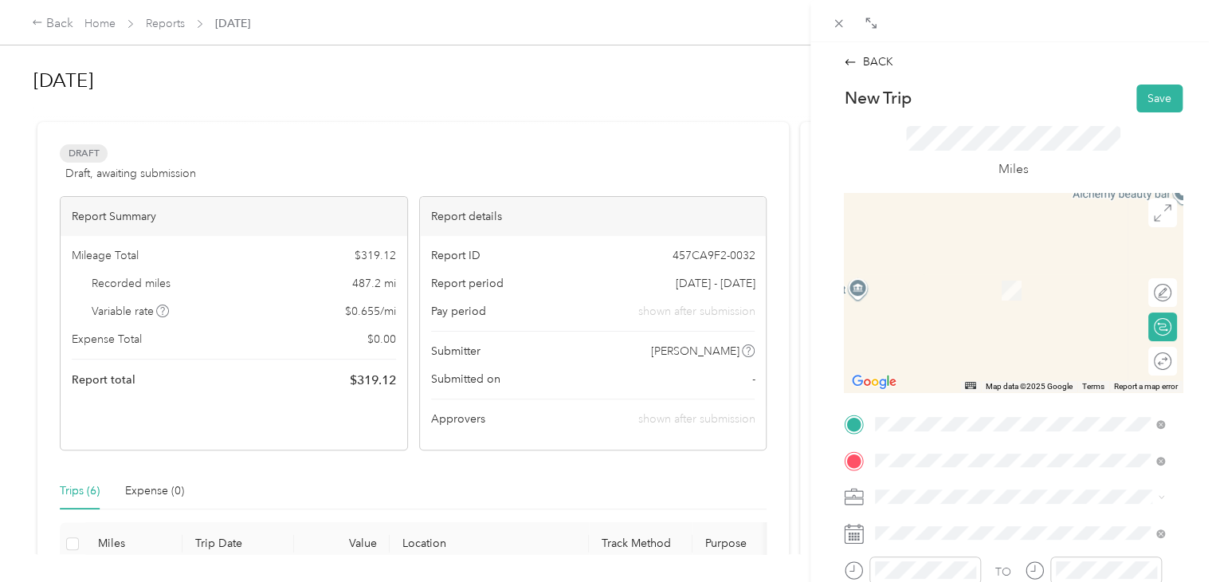
click at [968, 271] on span "[STREET_ADDRESS][US_STATE]" at bounding box center [984, 266] width 159 height 14
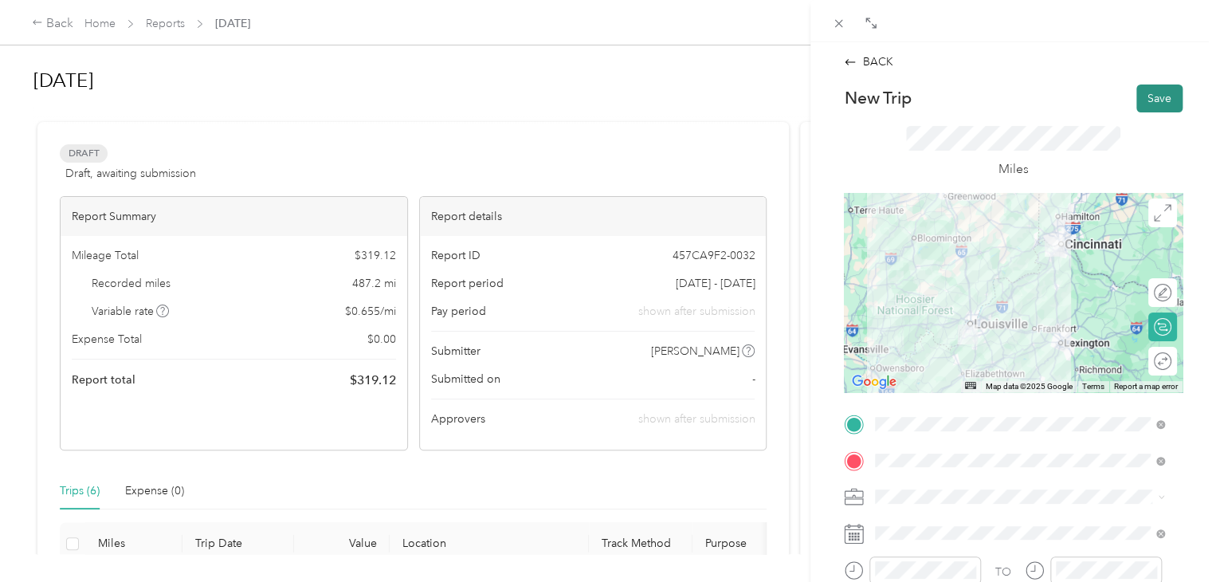
click at [1159, 89] on button "Save" at bounding box center [1159, 98] width 46 height 28
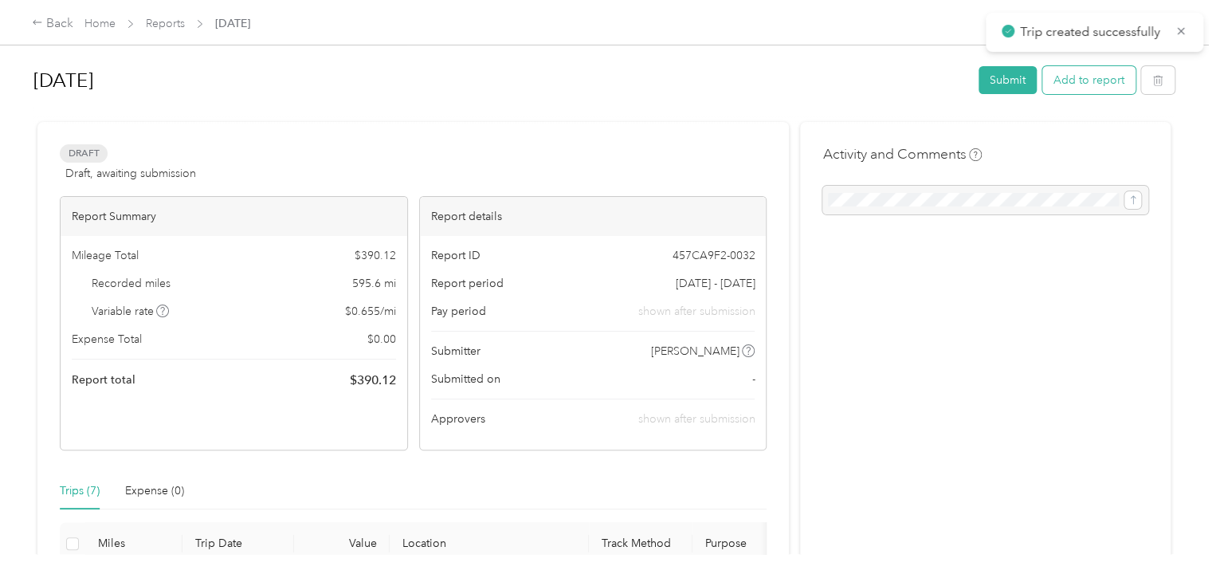
click at [1106, 77] on button "Add to report" at bounding box center [1088, 80] width 93 height 28
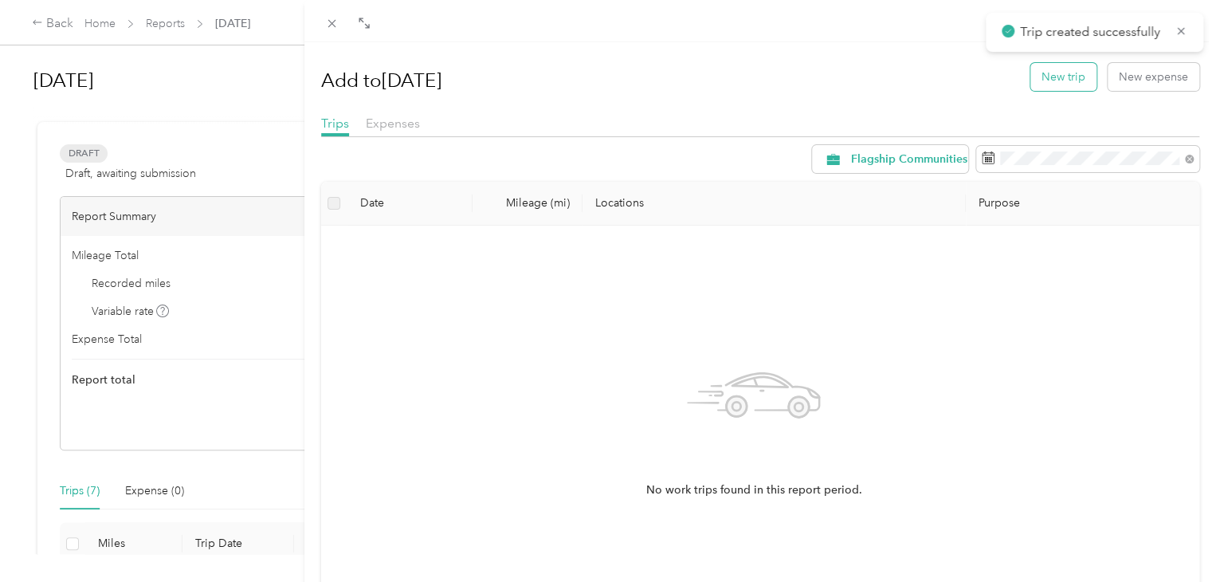
click at [1045, 79] on button "New trip" at bounding box center [1063, 77] width 66 height 28
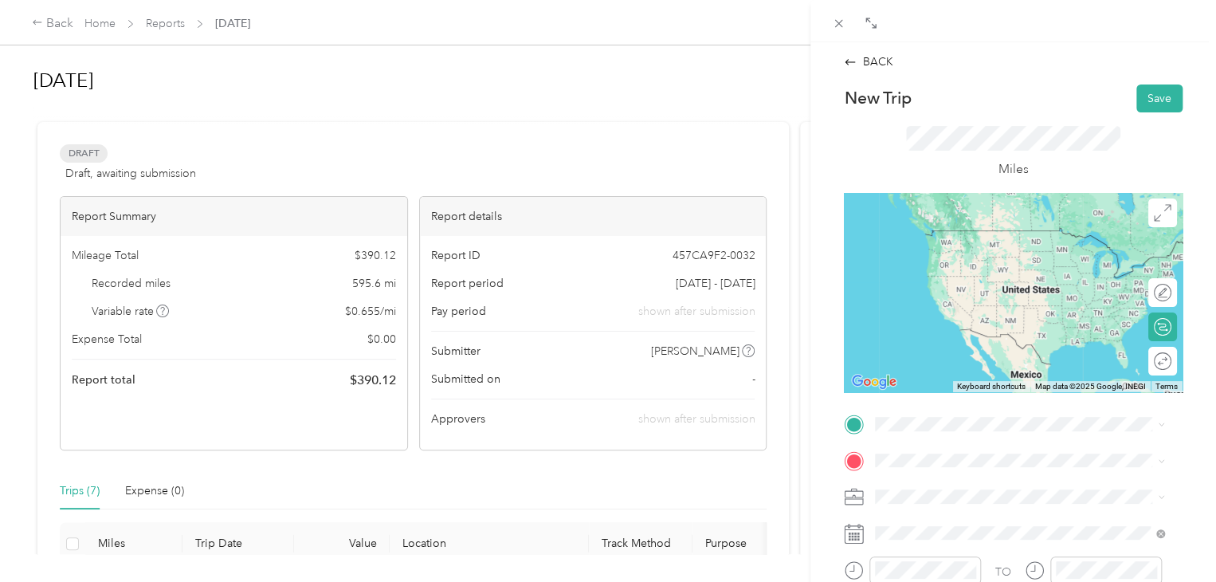
click at [966, 236] on div "[STREET_ADDRESS][US_STATE]" at bounding box center [1020, 225] width 278 height 22
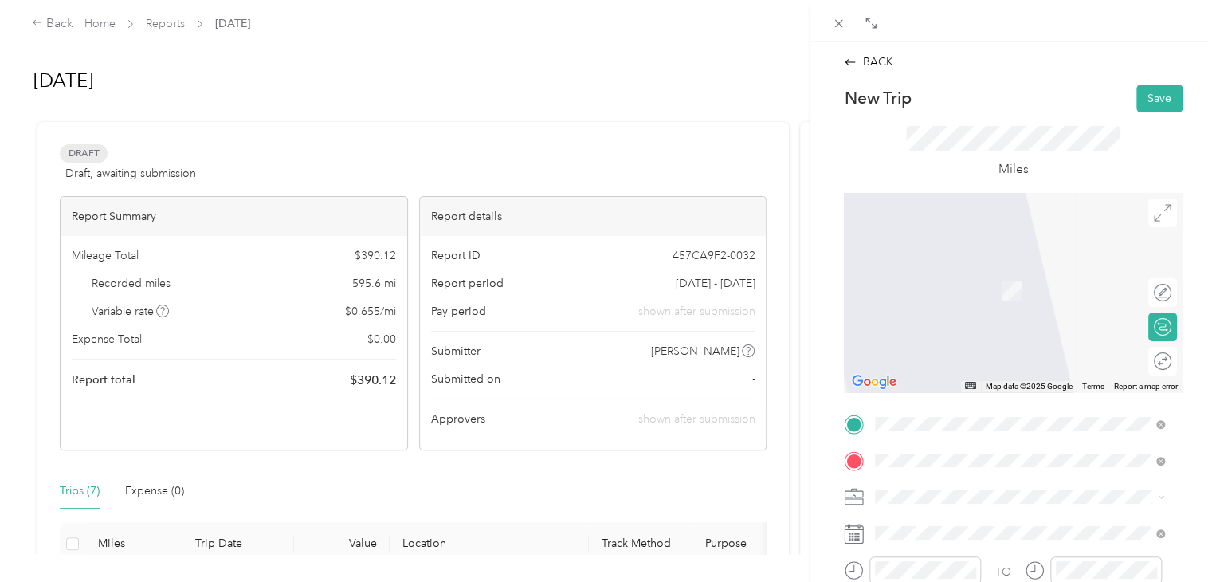
click at [975, 284] on li "[STREET_ADDRESS][PERSON_NAME][US_STATE]" at bounding box center [1019, 267] width 300 height 33
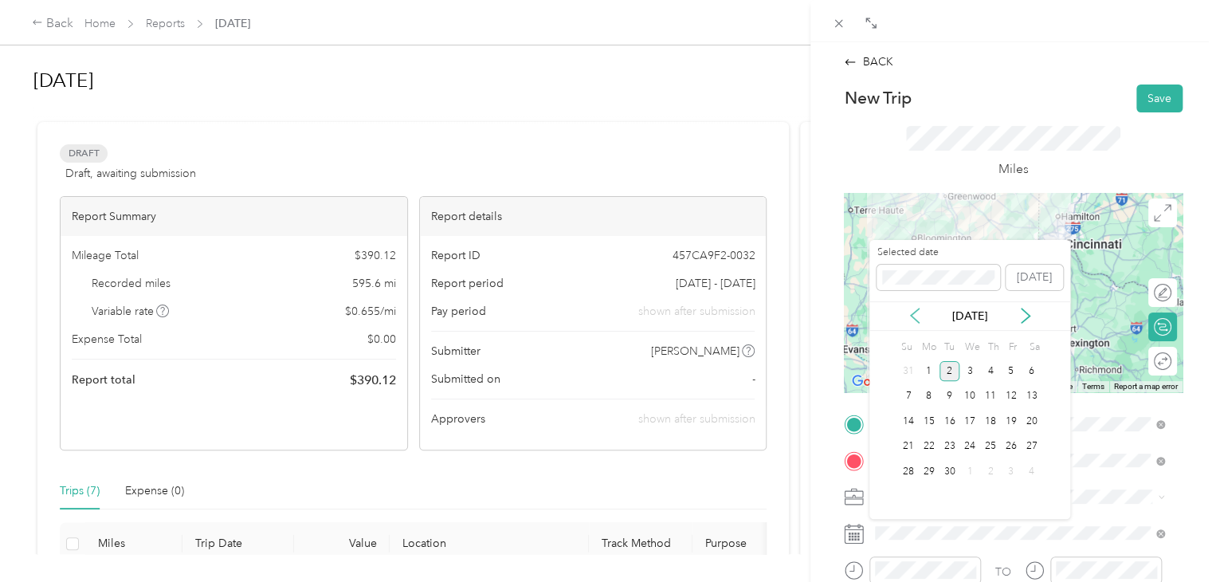
click at [907, 314] on icon at bounding box center [915, 316] width 16 height 16
click at [983, 388] on div "7" at bounding box center [990, 397] width 21 height 20
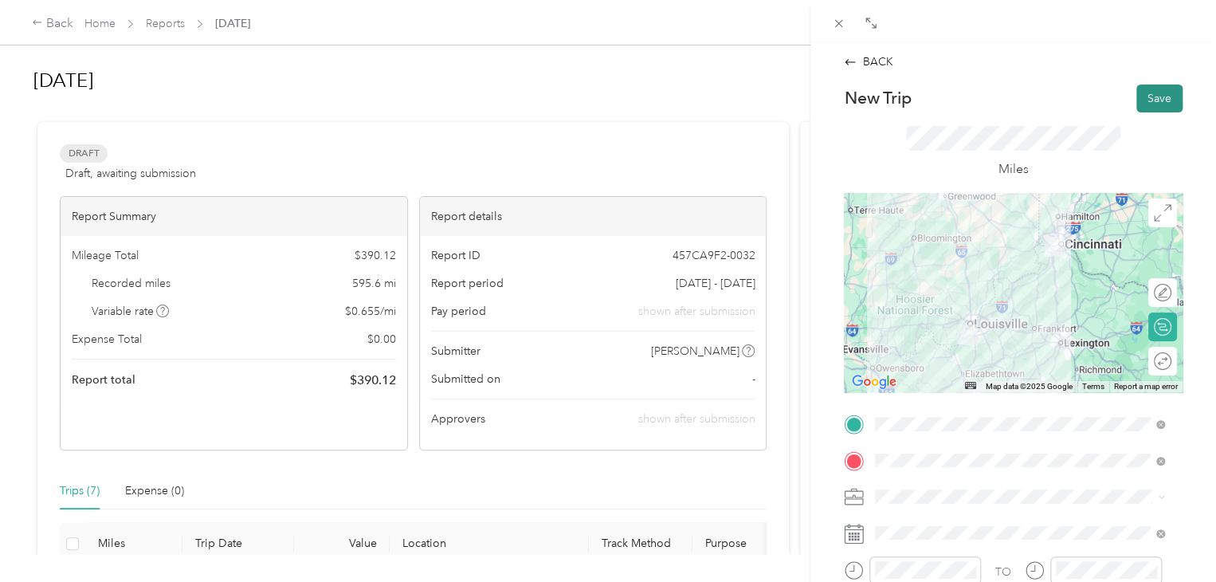
click at [1154, 99] on button "Save" at bounding box center [1159, 98] width 46 height 28
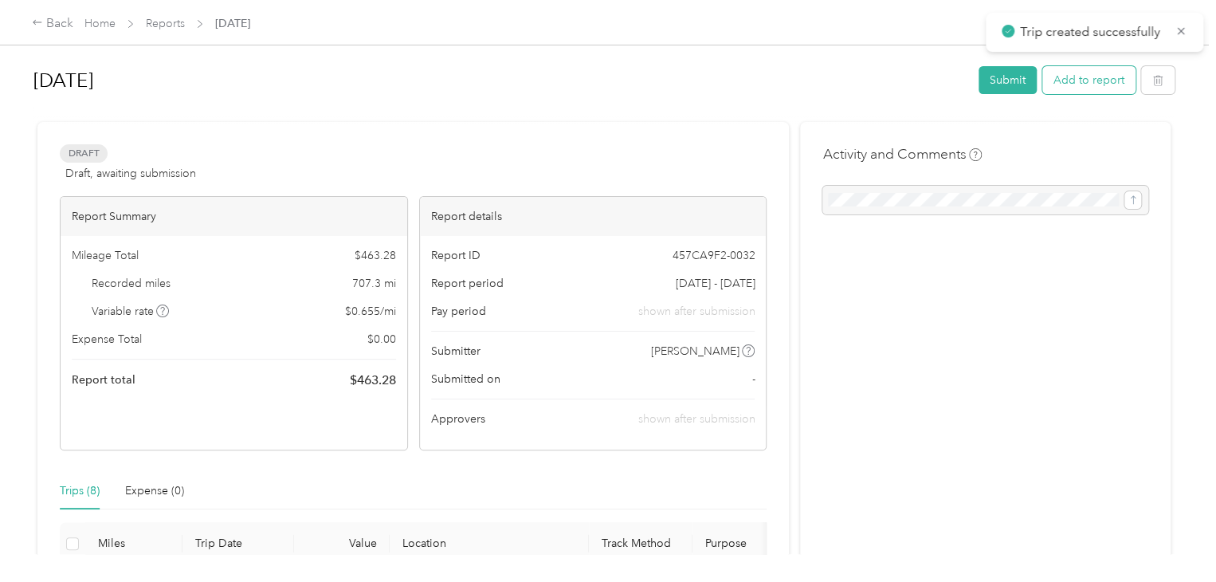
click at [1077, 92] on button "Add to report" at bounding box center [1088, 80] width 93 height 28
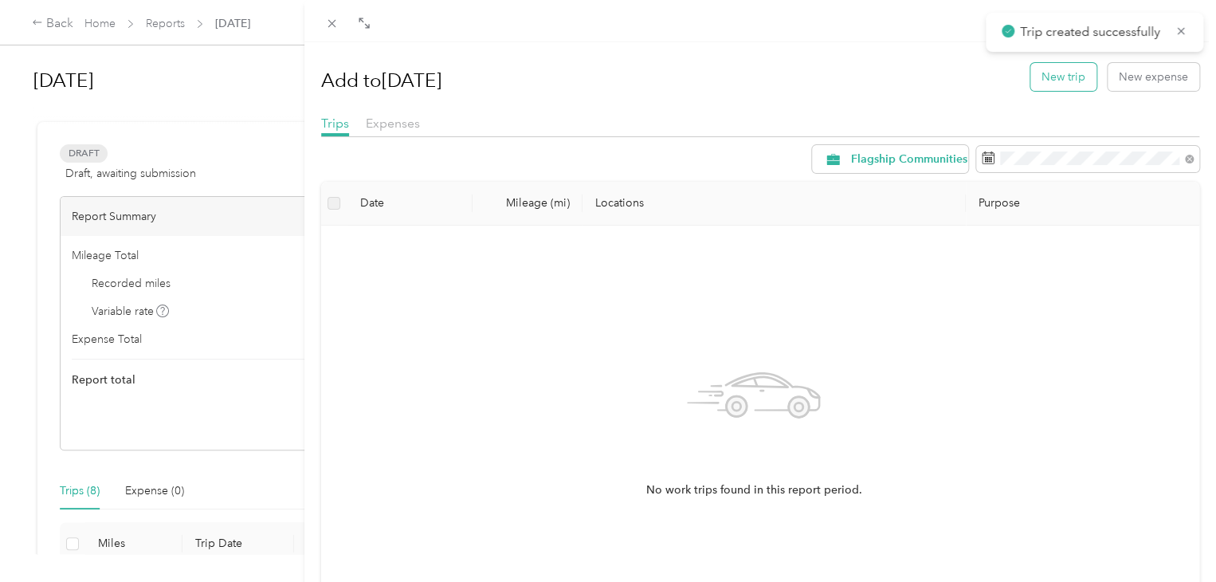
click at [1042, 84] on button "New trip" at bounding box center [1063, 77] width 66 height 28
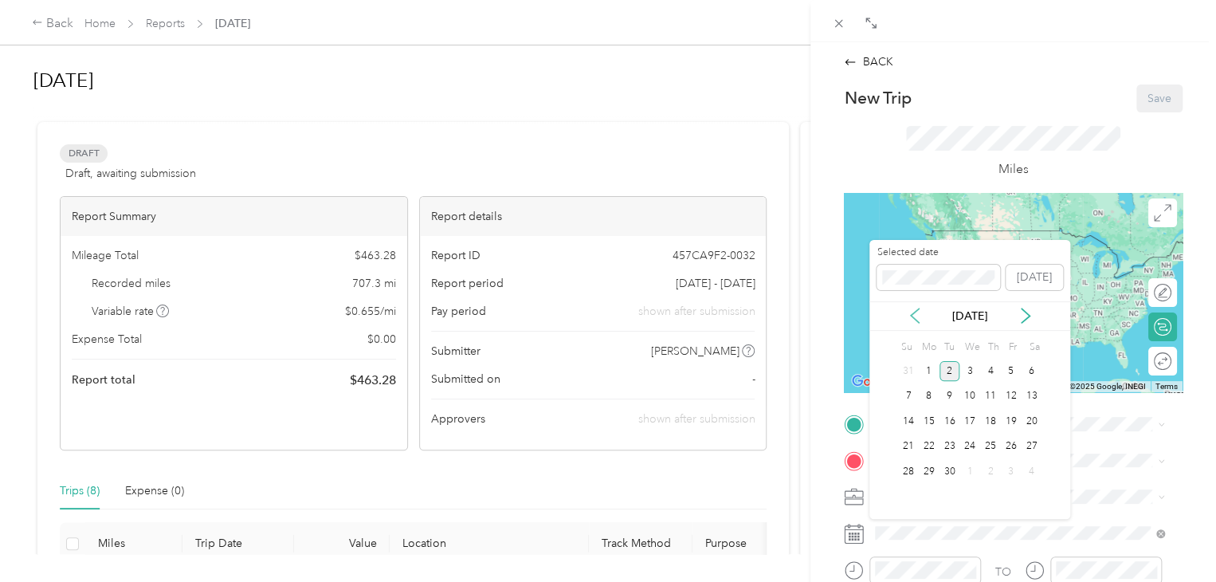
click at [916, 320] on icon at bounding box center [915, 315] width 8 height 14
click at [1011, 399] on div "8" at bounding box center [1011, 397] width 21 height 20
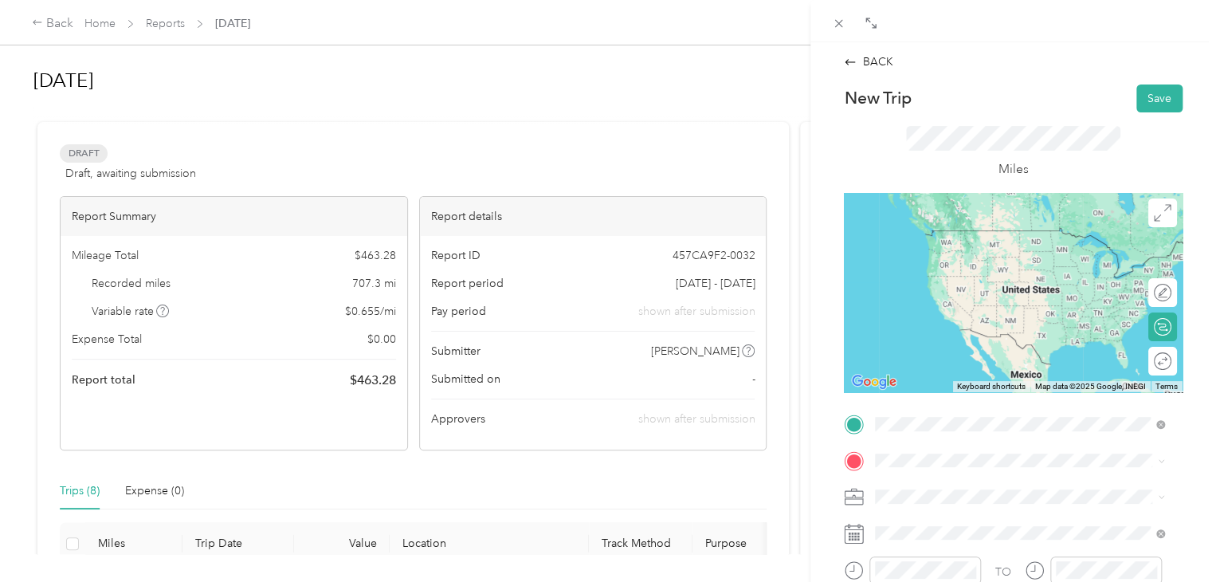
click at [956, 234] on span "[STREET_ADDRESS][PERSON_NAME][US_STATE]" at bounding box center [1029, 230] width 248 height 14
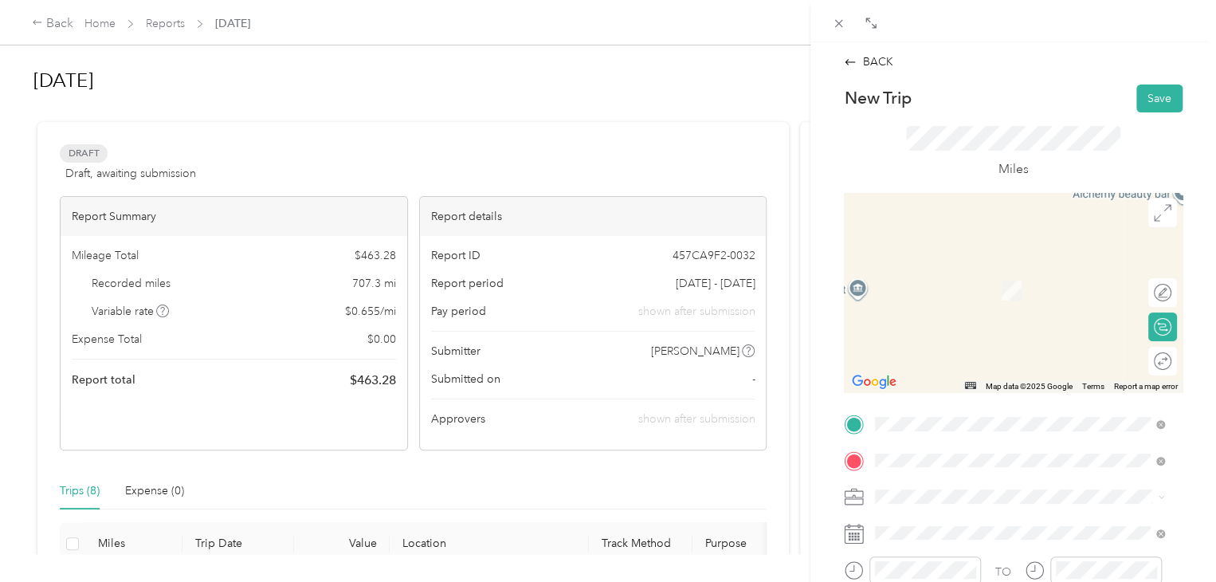
click at [956, 269] on span "[STREET_ADDRESS][US_STATE]" at bounding box center [984, 266] width 159 height 14
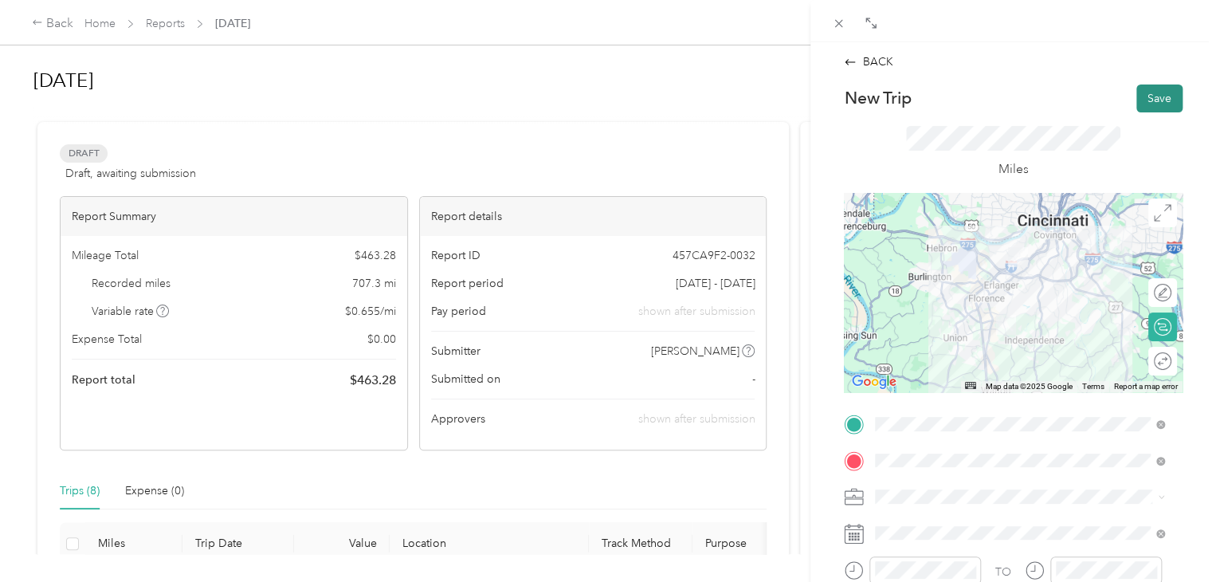
click at [1144, 93] on button "Save" at bounding box center [1159, 98] width 46 height 28
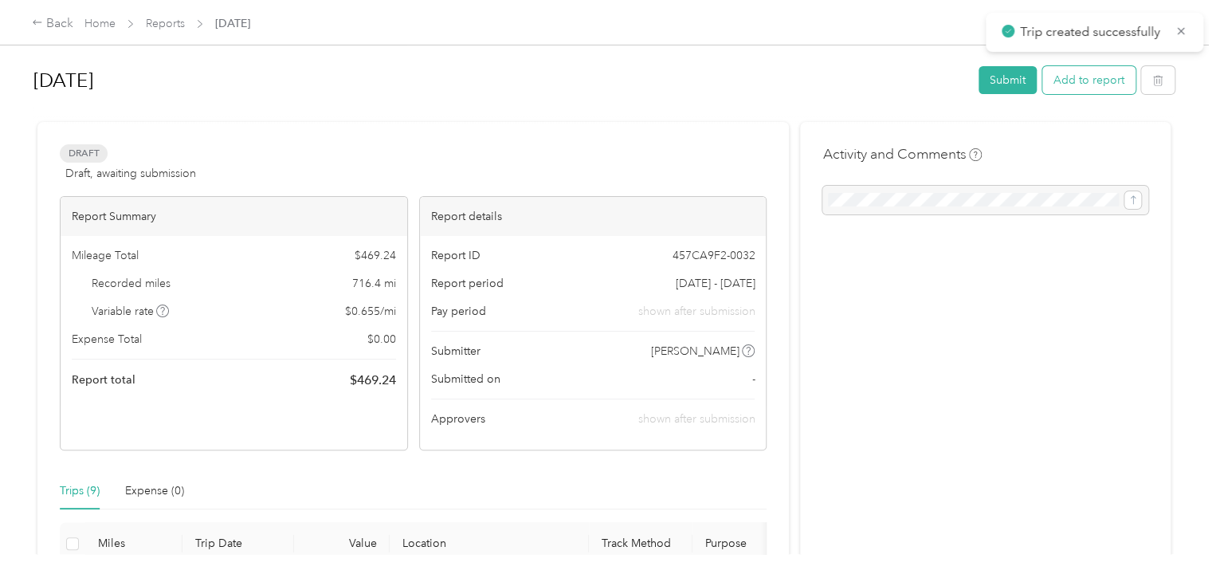
click at [1093, 82] on button "Add to report" at bounding box center [1088, 80] width 93 height 28
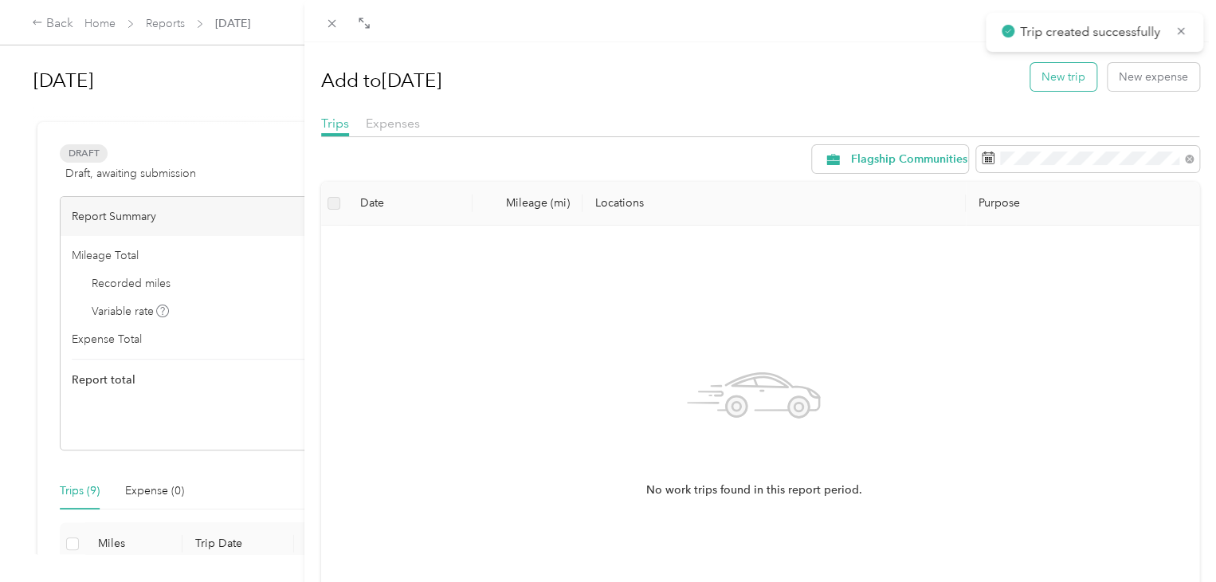
click at [1049, 71] on button "New trip" at bounding box center [1063, 77] width 66 height 28
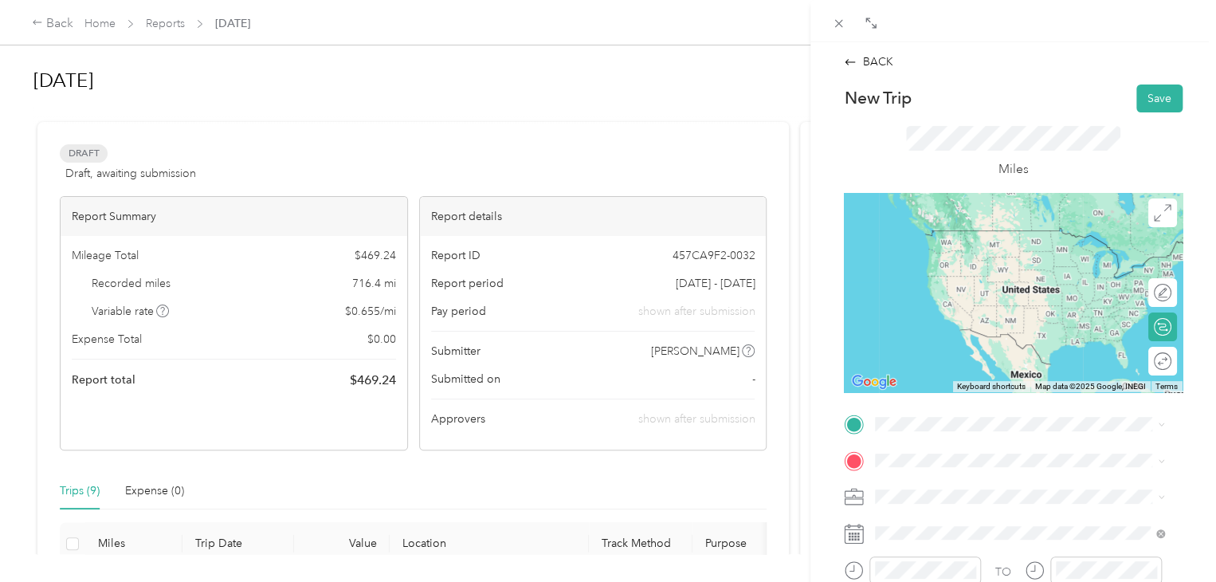
click at [952, 234] on span "[STREET_ADDRESS][US_STATE]" at bounding box center [984, 227] width 159 height 14
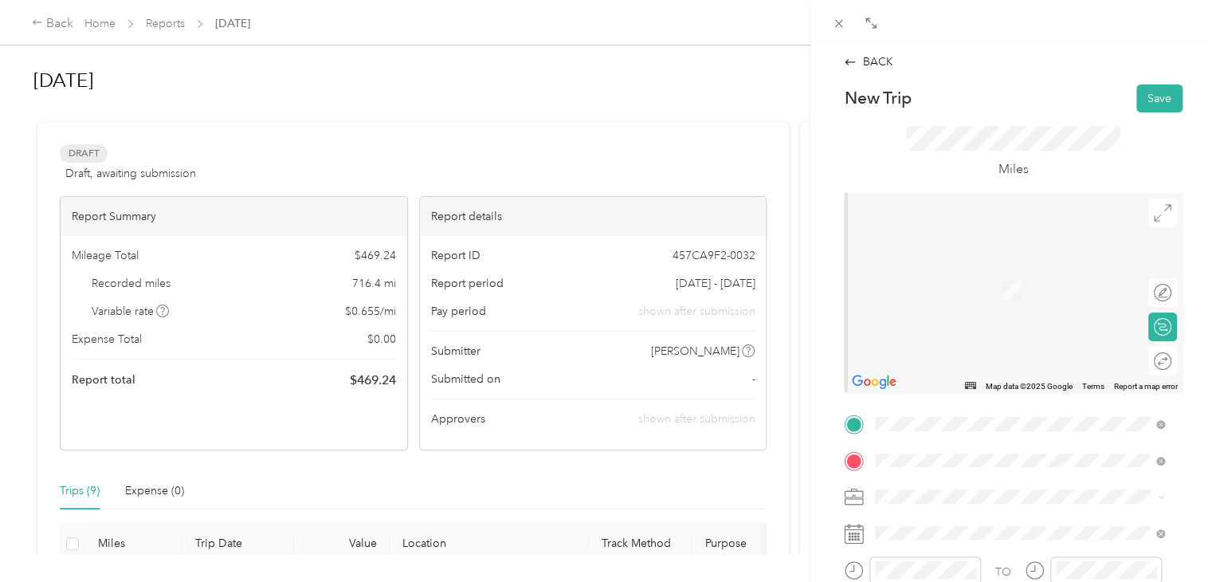
click at [971, 272] on span "[STREET_ADDRESS][PERSON_NAME][US_STATE]" at bounding box center [1029, 266] width 248 height 14
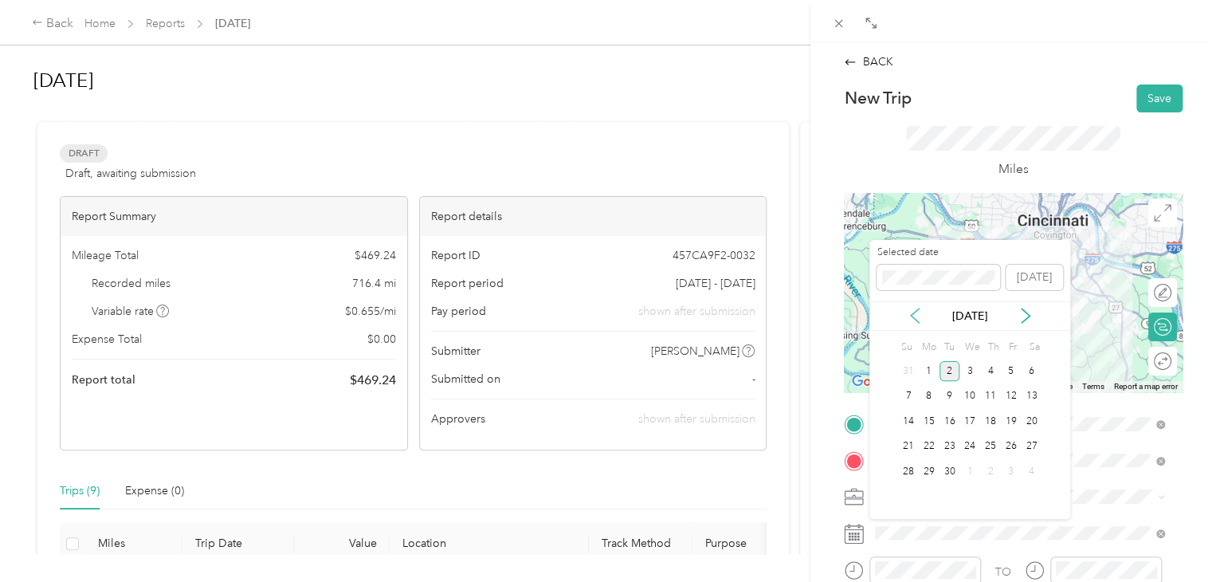
click at [909, 311] on icon at bounding box center [915, 316] width 16 height 16
click at [1010, 396] on div "8" at bounding box center [1011, 397] width 21 height 20
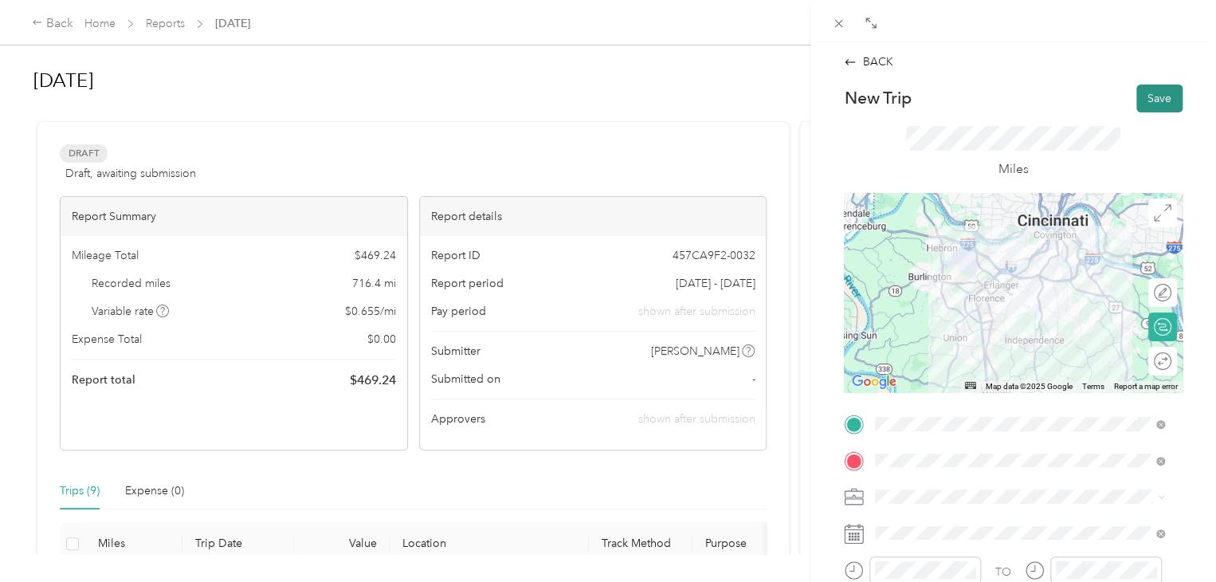
click at [1152, 105] on button "Save" at bounding box center [1159, 98] width 46 height 28
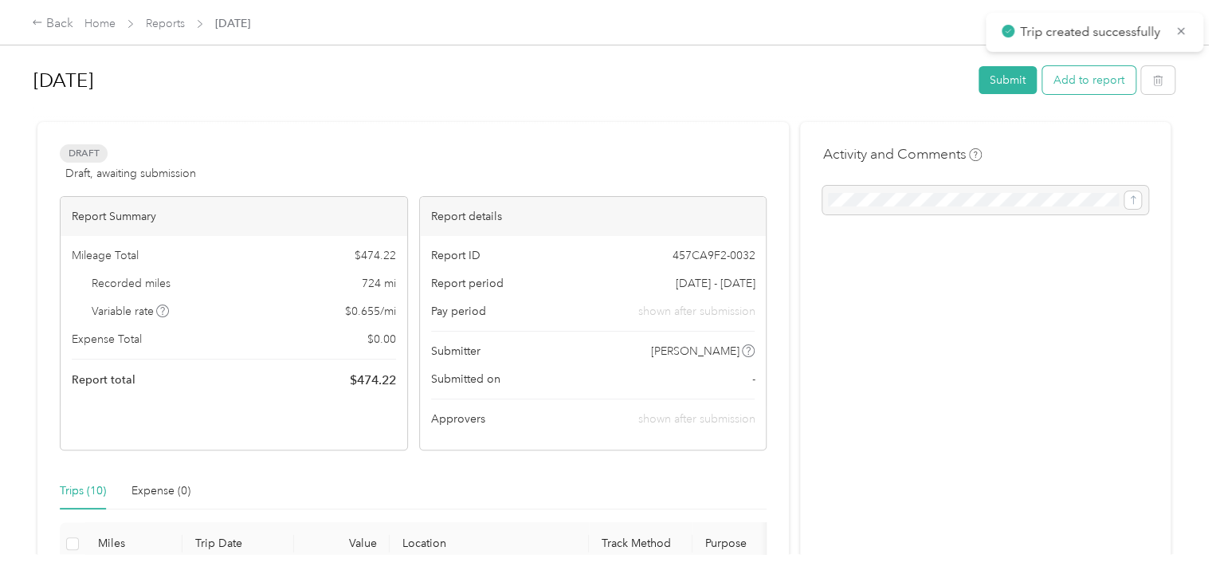
click at [1093, 87] on button "Add to report" at bounding box center [1088, 80] width 93 height 28
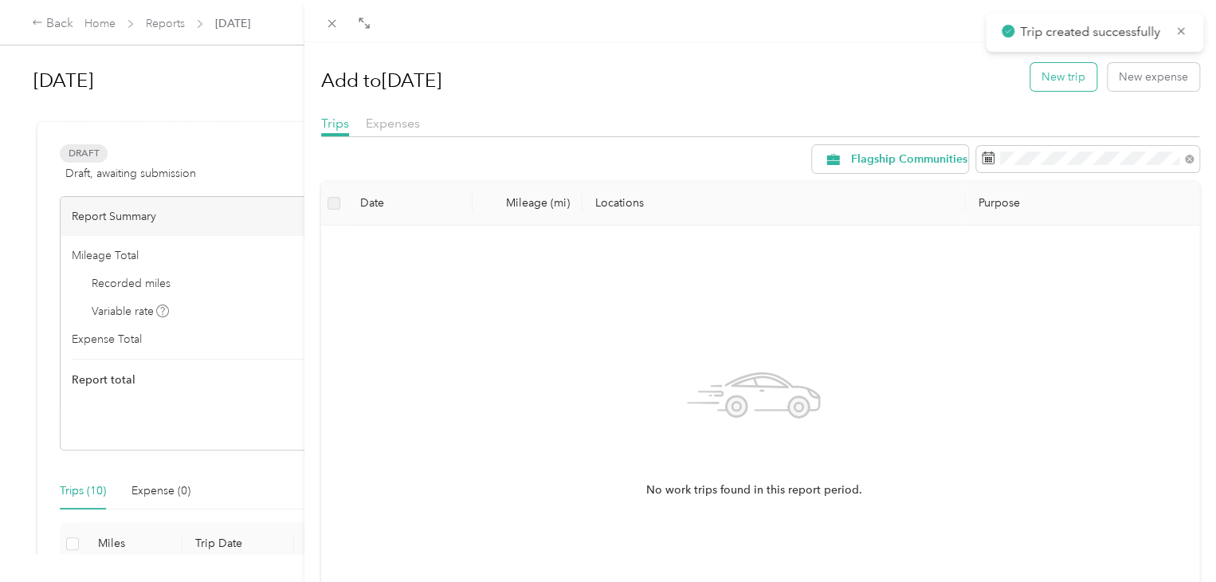
click at [1074, 83] on button "New trip" at bounding box center [1063, 77] width 66 height 28
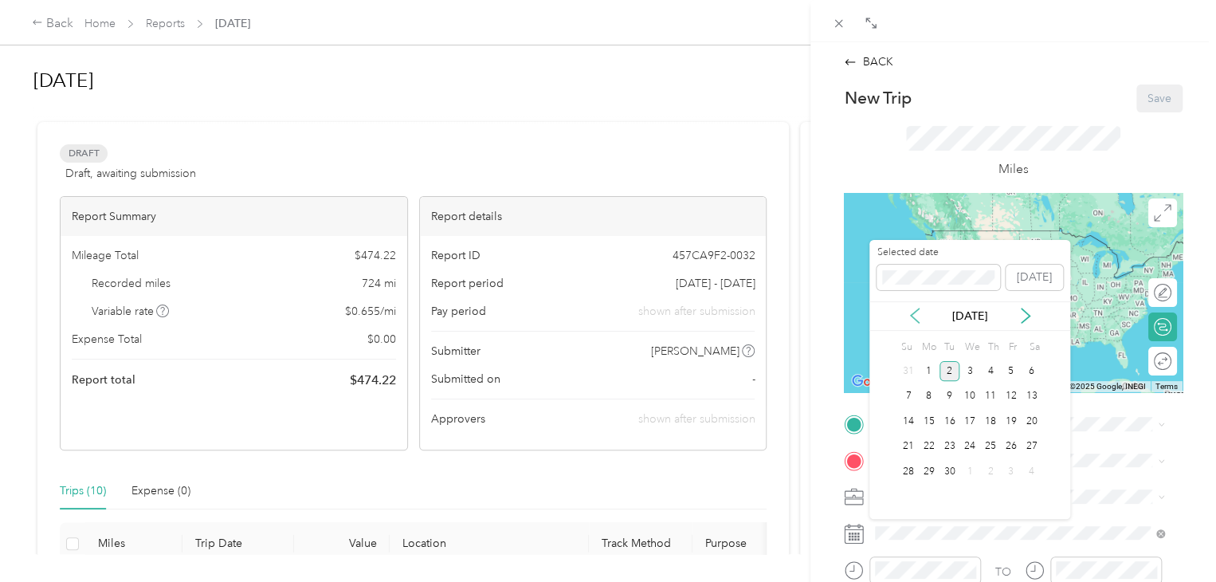
click at [909, 316] on icon at bounding box center [915, 316] width 16 height 16
click at [929, 420] on div "11" at bounding box center [929, 421] width 21 height 20
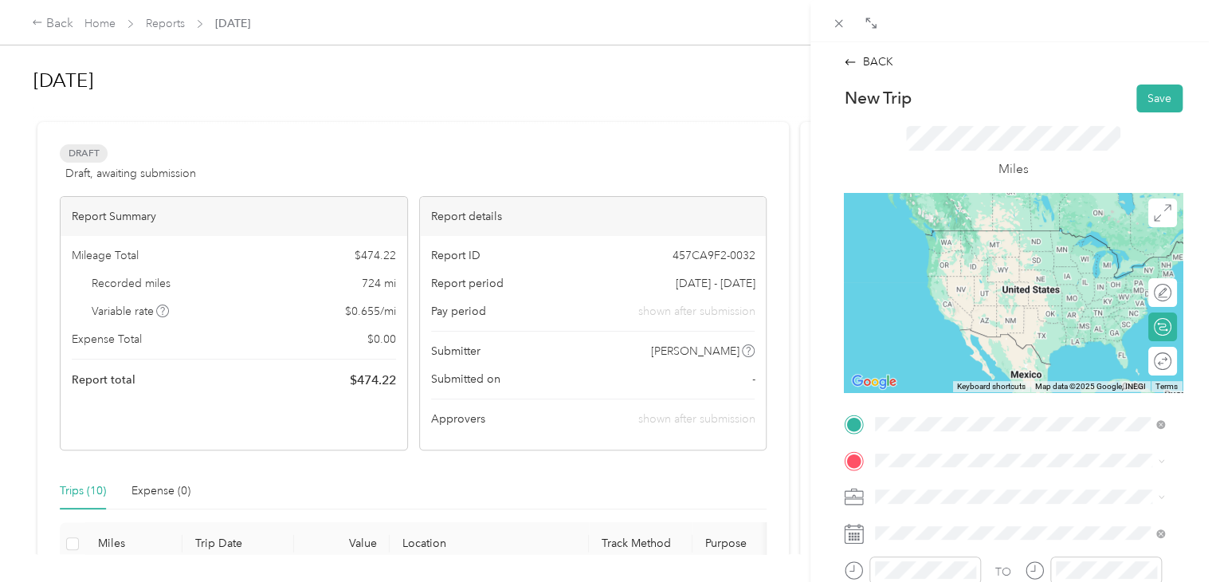
click at [948, 237] on span "[STREET_ADDRESS][PERSON_NAME][US_STATE]" at bounding box center [1029, 230] width 248 height 14
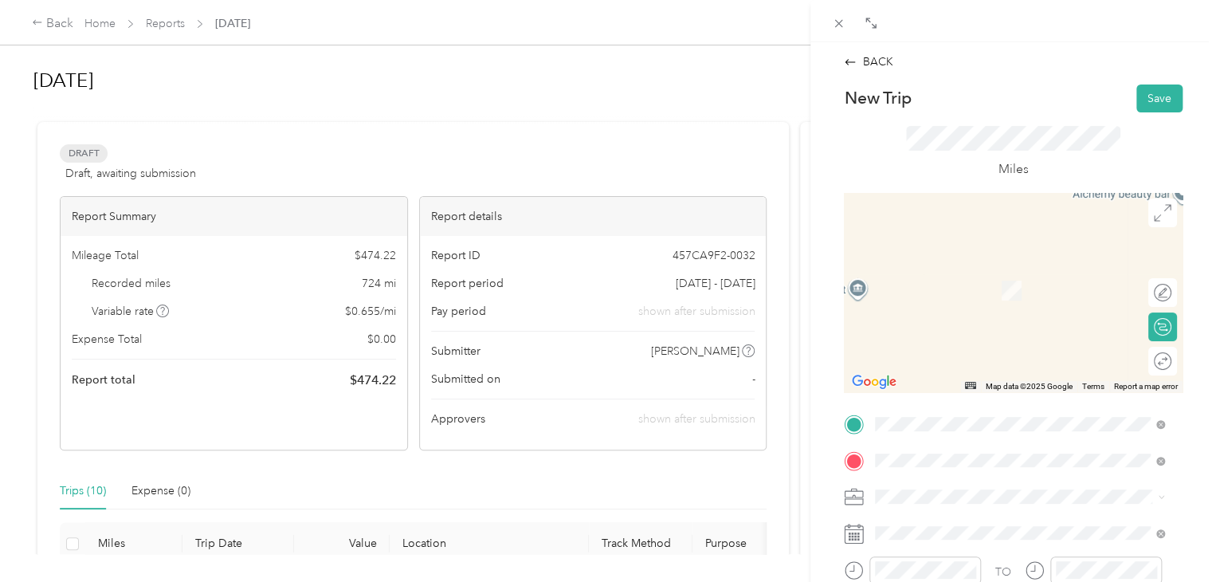
click at [960, 270] on span "[STREET_ADDRESS][US_STATE]" at bounding box center [984, 266] width 159 height 14
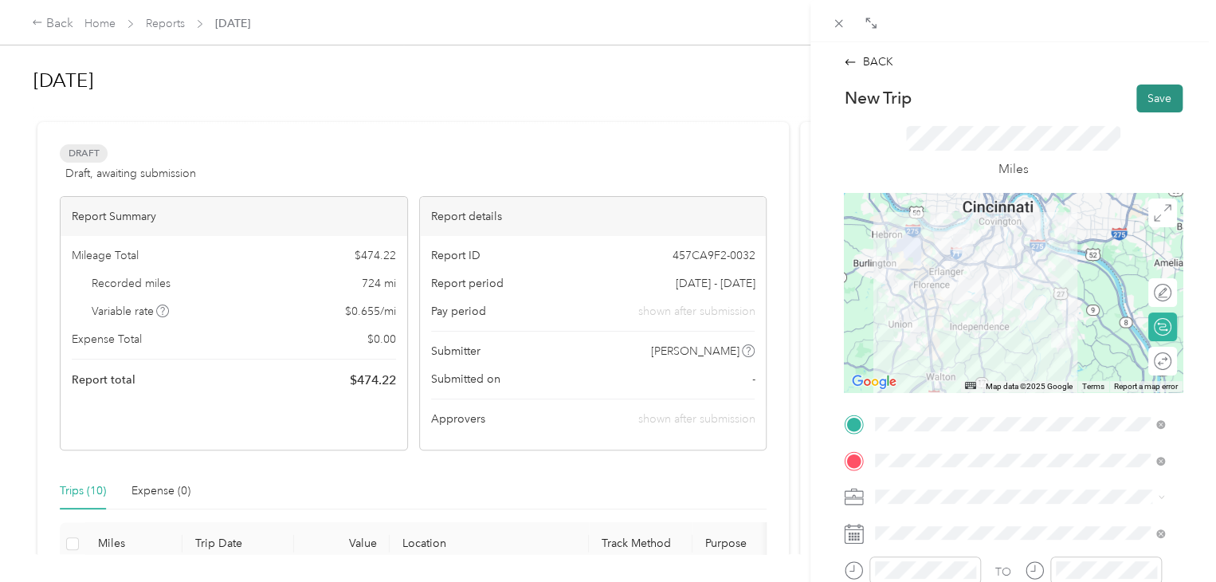
click at [1148, 93] on button "Save" at bounding box center [1159, 98] width 46 height 28
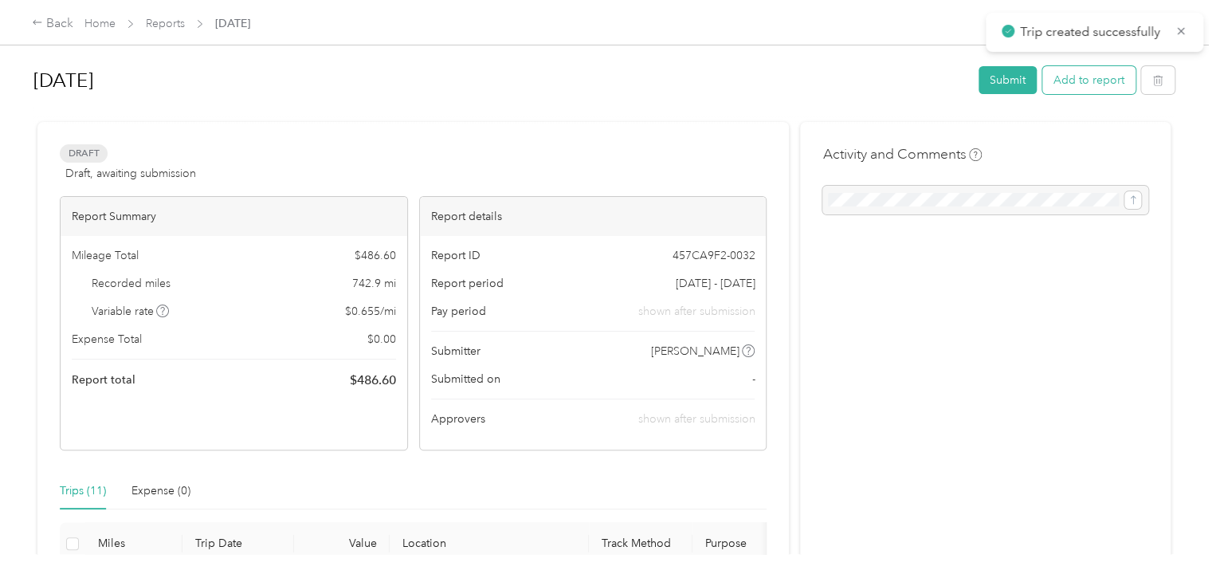
click at [1109, 74] on button "Add to report" at bounding box center [1088, 80] width 93 height 28
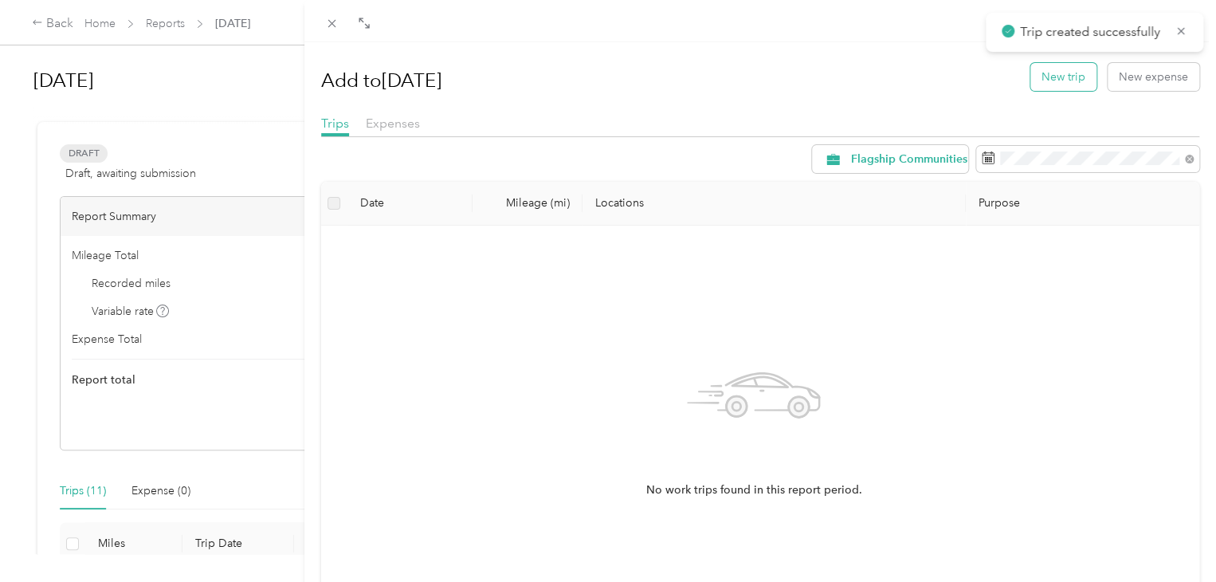
click at [1058, 77] on button "New trip" at bounding box center [1063, 77] width 66 height 28
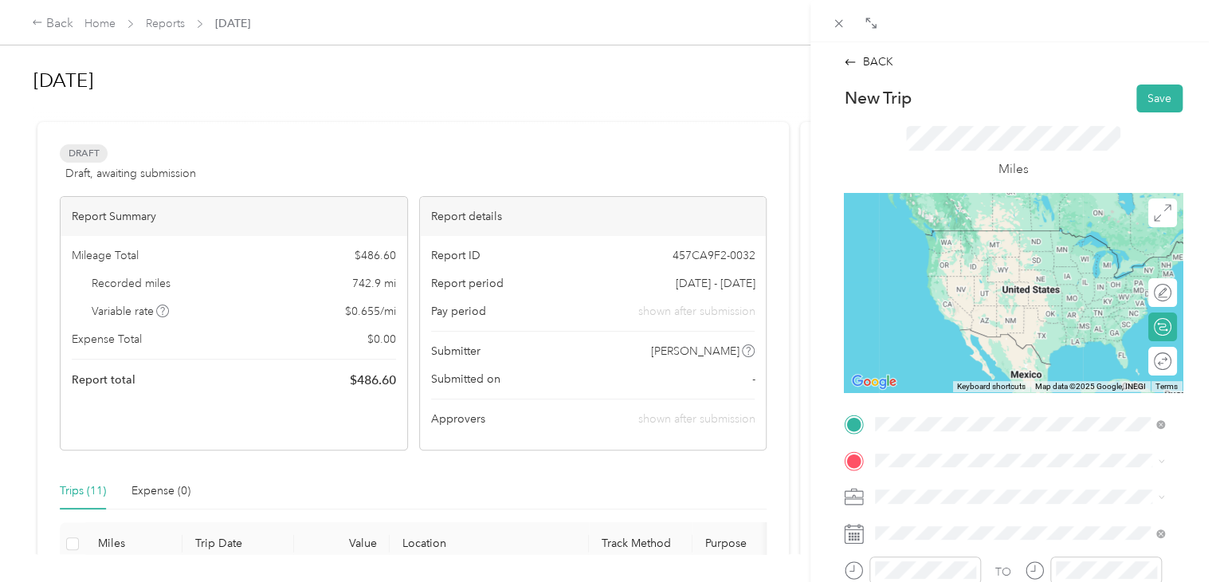
click at [942, 237] on span "[STREET_ADDRESS][US_STATE]" at bounding box center [984, 230] width 159 height 14
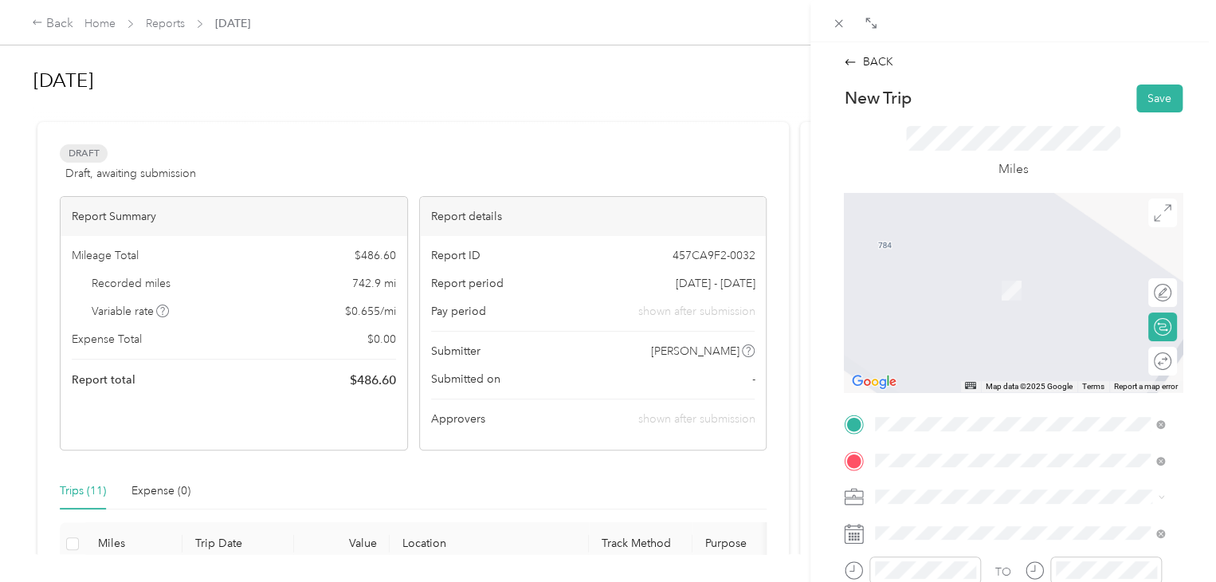
click at [945, 273] on span "[STREET_ADDRESS][PERSON_NAME][US_STATE]" at bounding box center [1029, 266] width 248 height 14
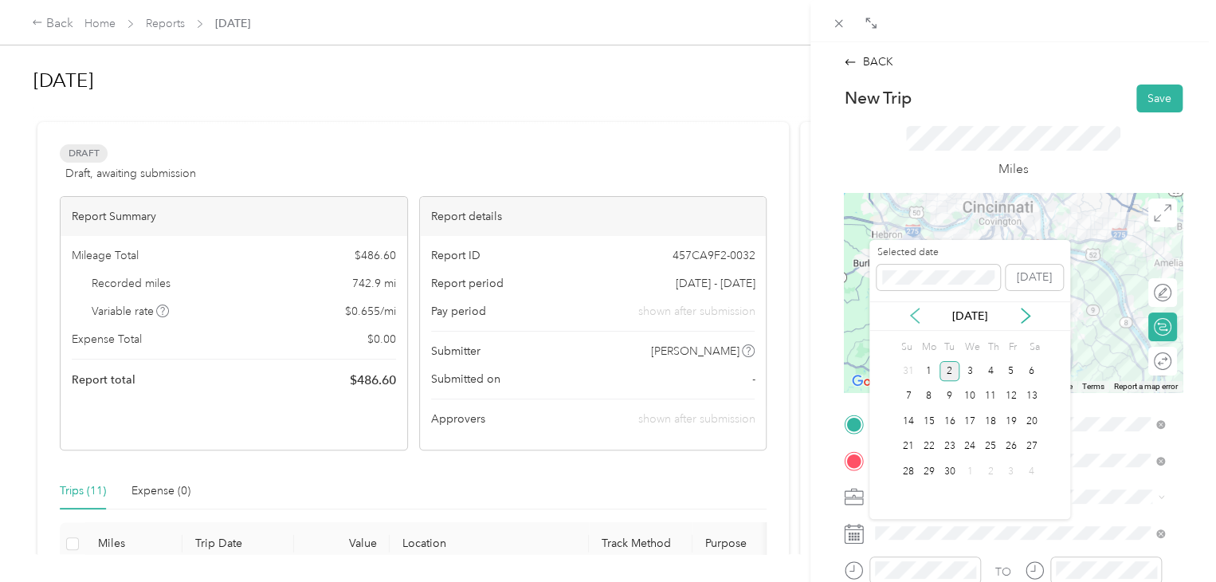
click at [912, 320] on icon at bounding box center [915, 316] width 16 height 16
click at [926, 422] on div "11" at bounding box center [929, 421] width 21 height 20
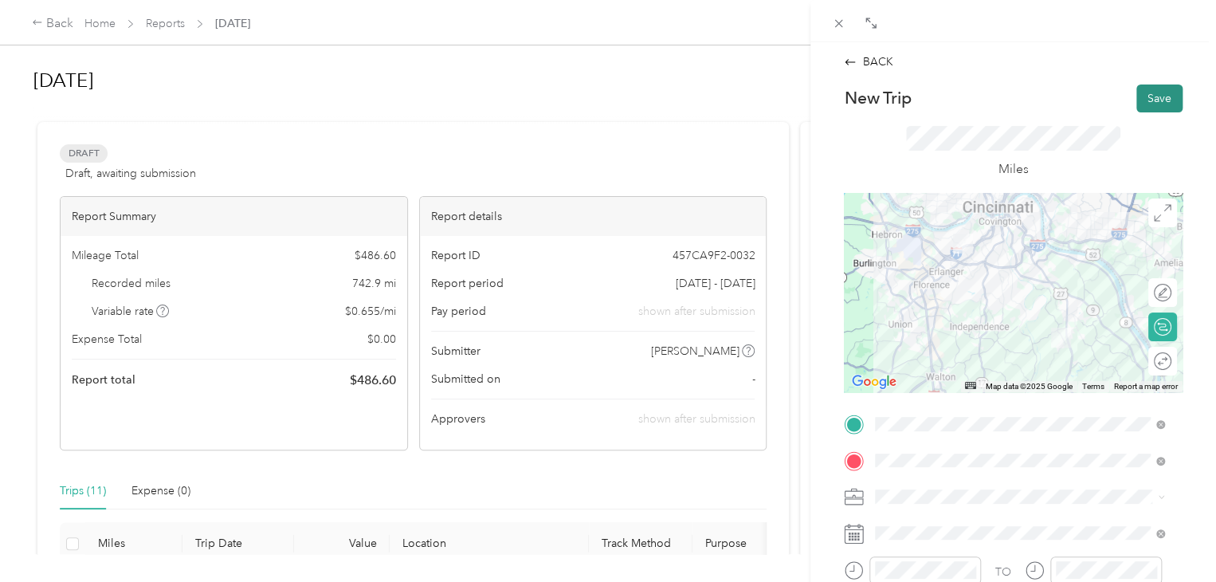
click at [1144, 99] on button "Save" at bounding box center [1159, 98] width 46 height 28
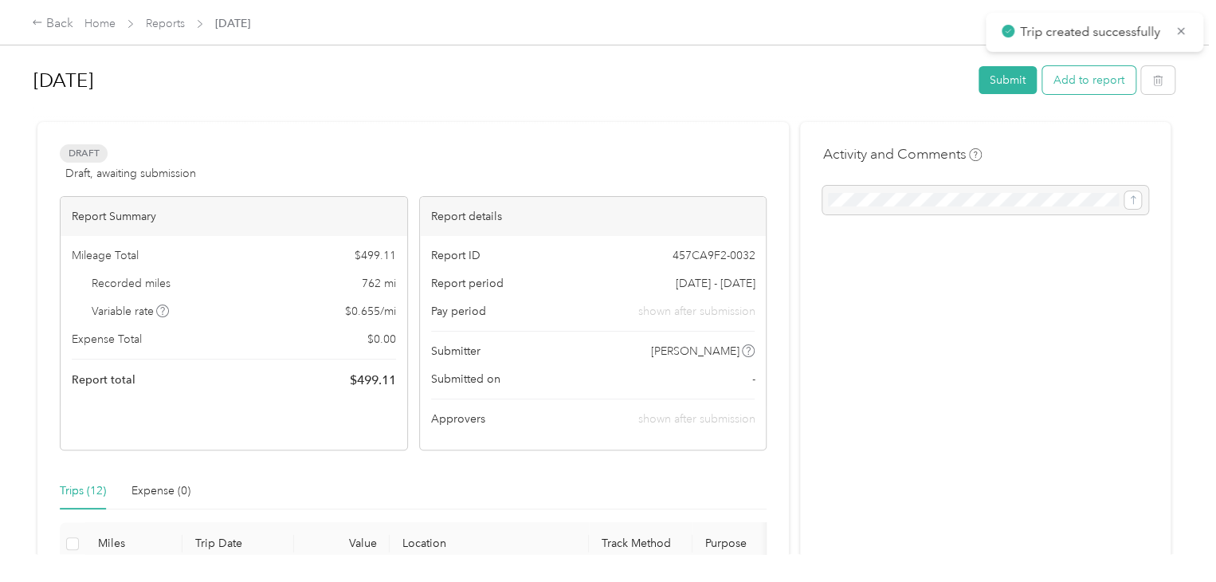
click at [1098, 84] on button "Add to report" at bounding box center [1088, 80] width 93 height 28
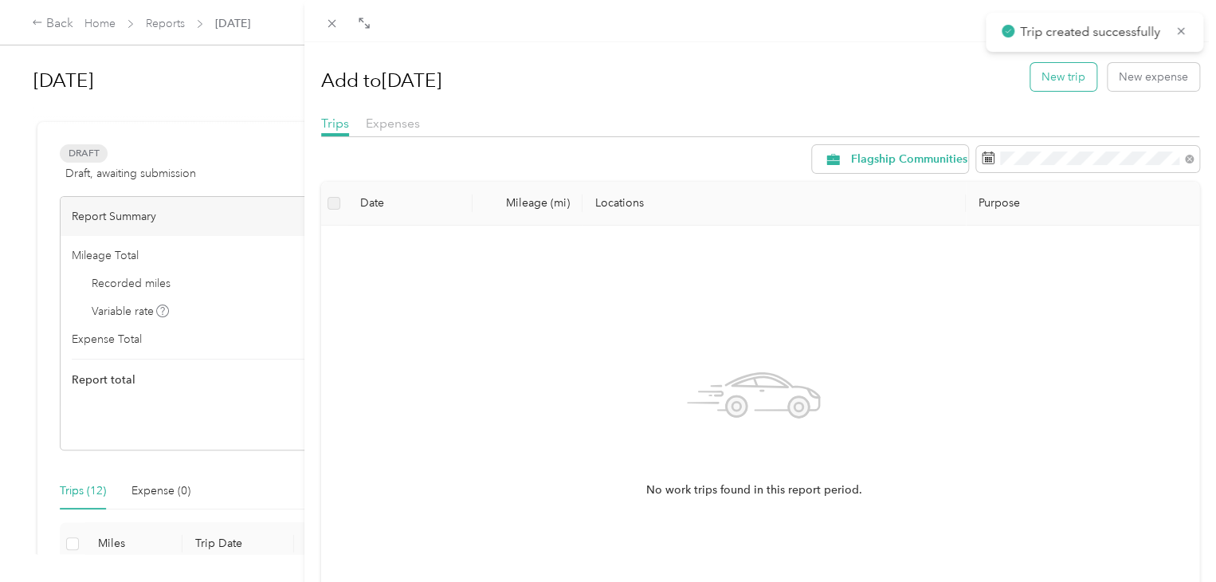
click at [1056, 83] on button "New trip" at bounding box center [1063, 77] width 66 height 28
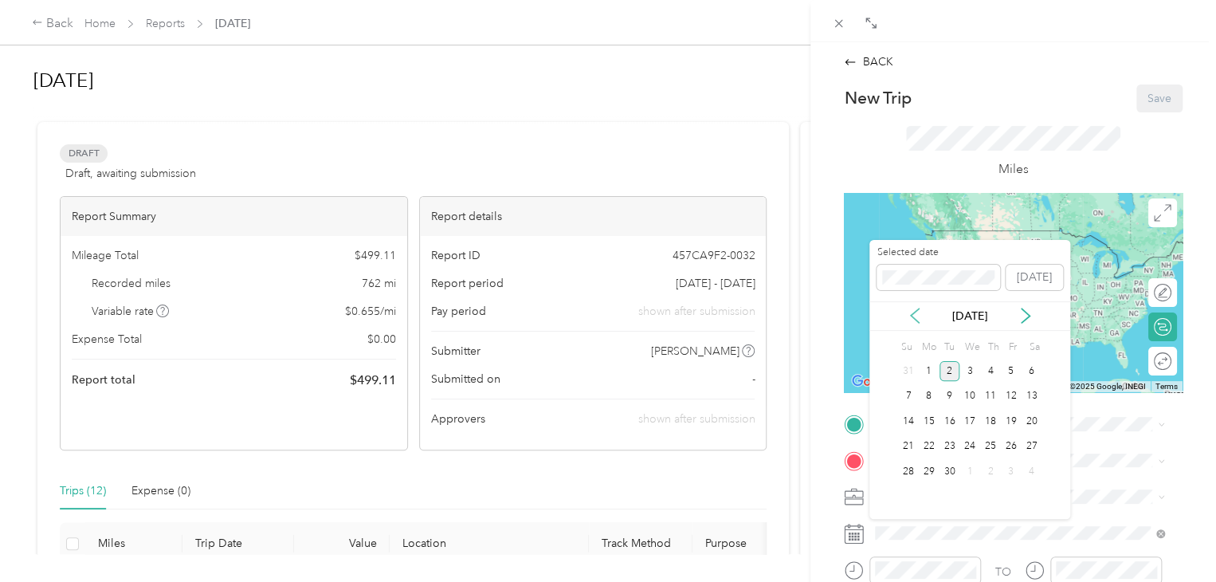
click at [909, 313] on icon at bounding box center [915, 316] width 16 height 16
click at [946, 422] on div "12" at bounding box center [950, 421] width 21 height 20
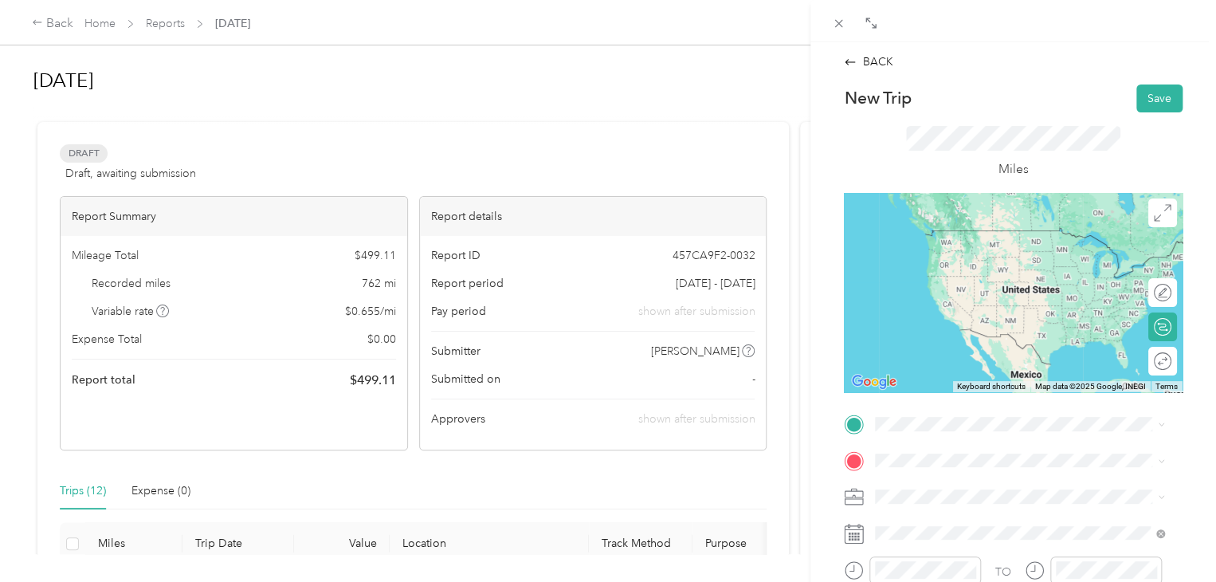
click at [966, 243] on li "[STREET_ADDRESS][PERSON_NAME][US_STATE]" at bounding box center [1019, 226] width 300 height 33
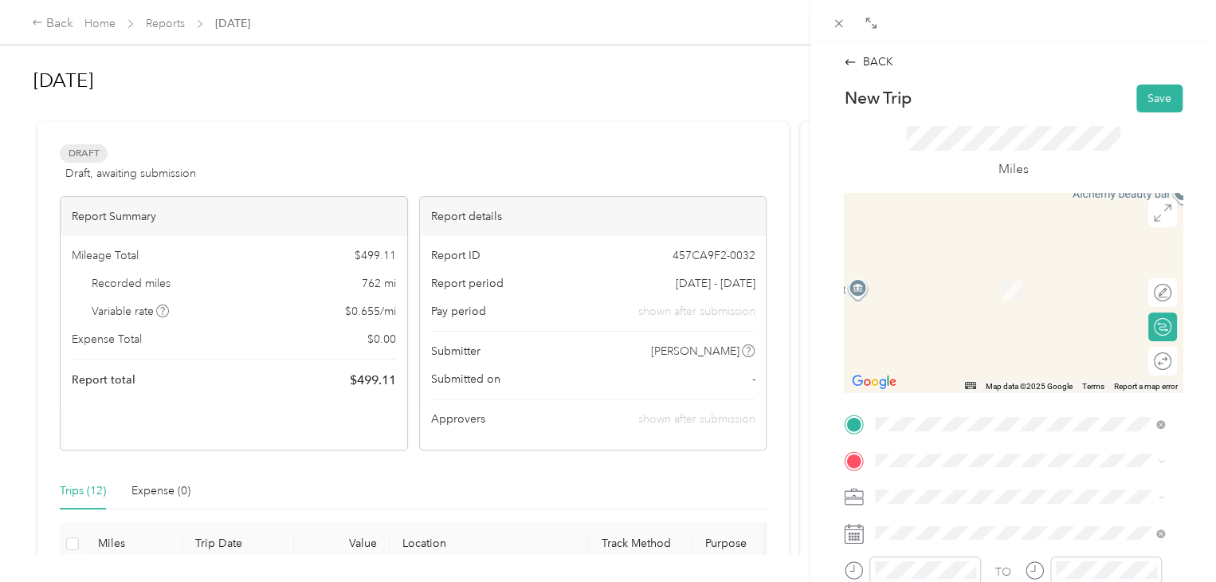
click at [977, 285] on span "[STREET_ADDRESS][US_STATE]" at bounding box center [984, 277] width 159 height 14
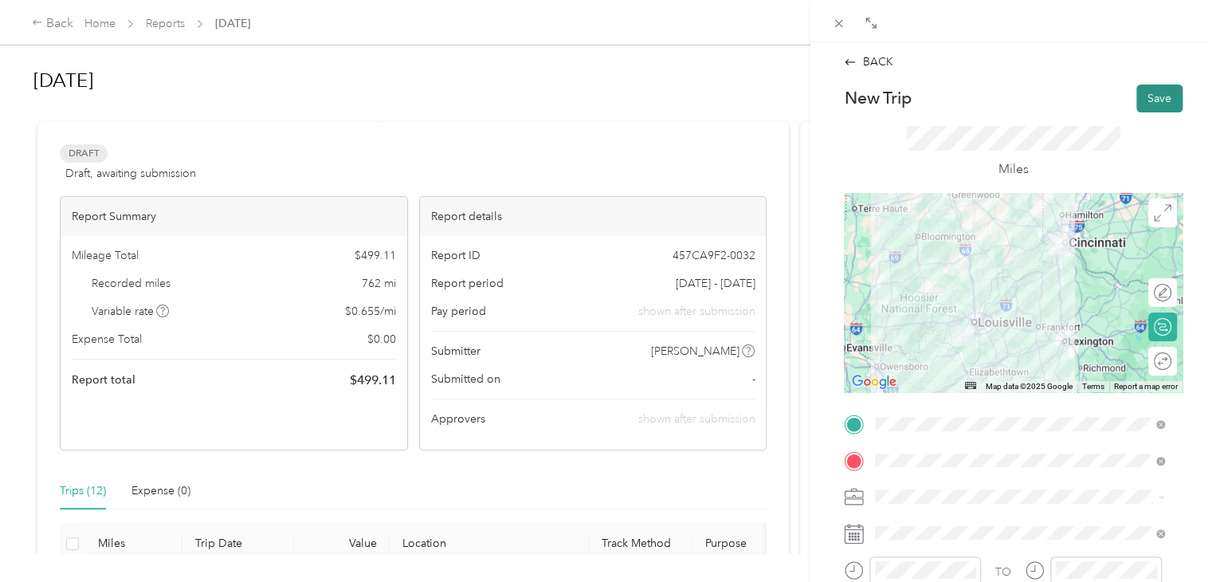
click at [1139, 102] on button "Save" at bounding box center [1159, 98] width 46 height 28
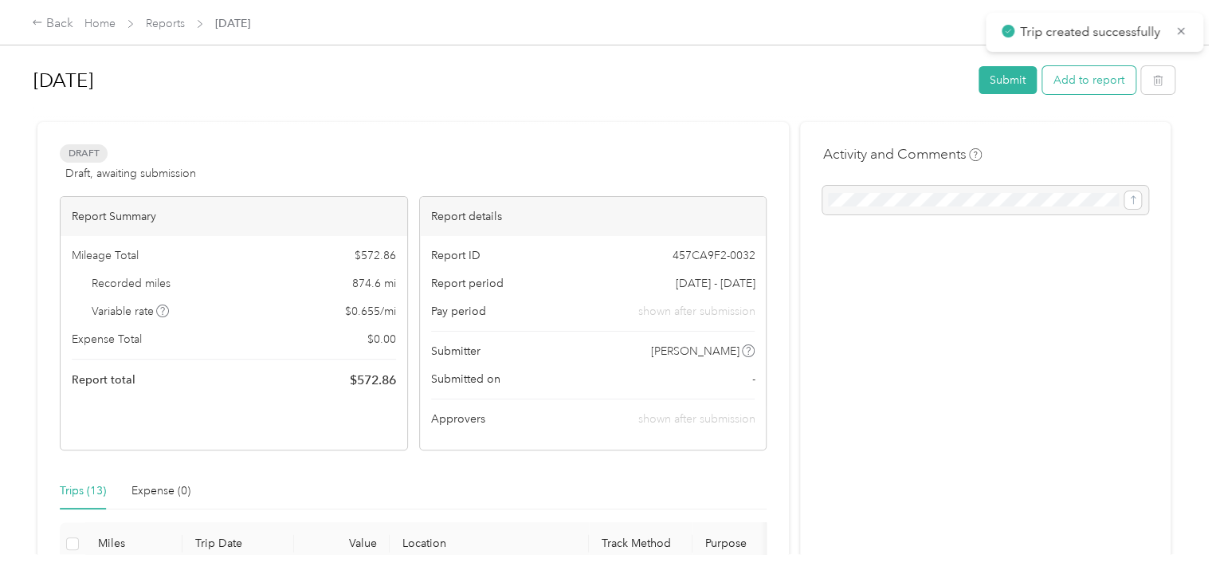
click at [1100, 82] on button "Add to report" at bounding box center [1088, 80] width 93 height 28
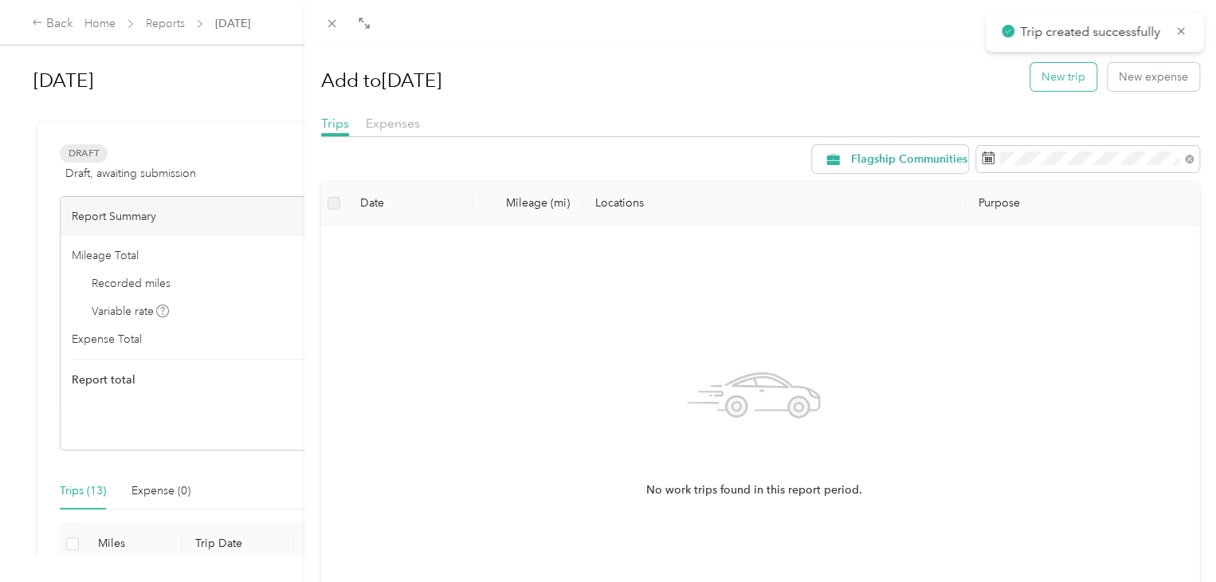
click at [1062, 84] on button "New trip" at bounding box center [1063, 77] width 66 height 28
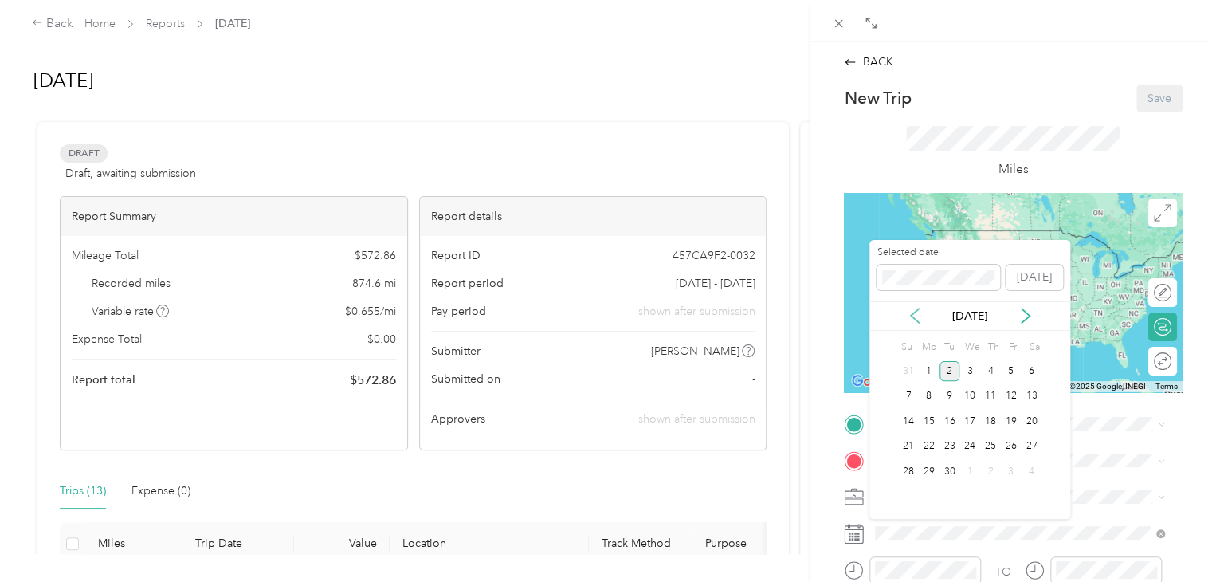
click at [914, 320] on icon at bounding box center [915, 316] width 16 height 16
click at [945, 418] on div "12" at bounding box center [950, 421] width 21 height 20
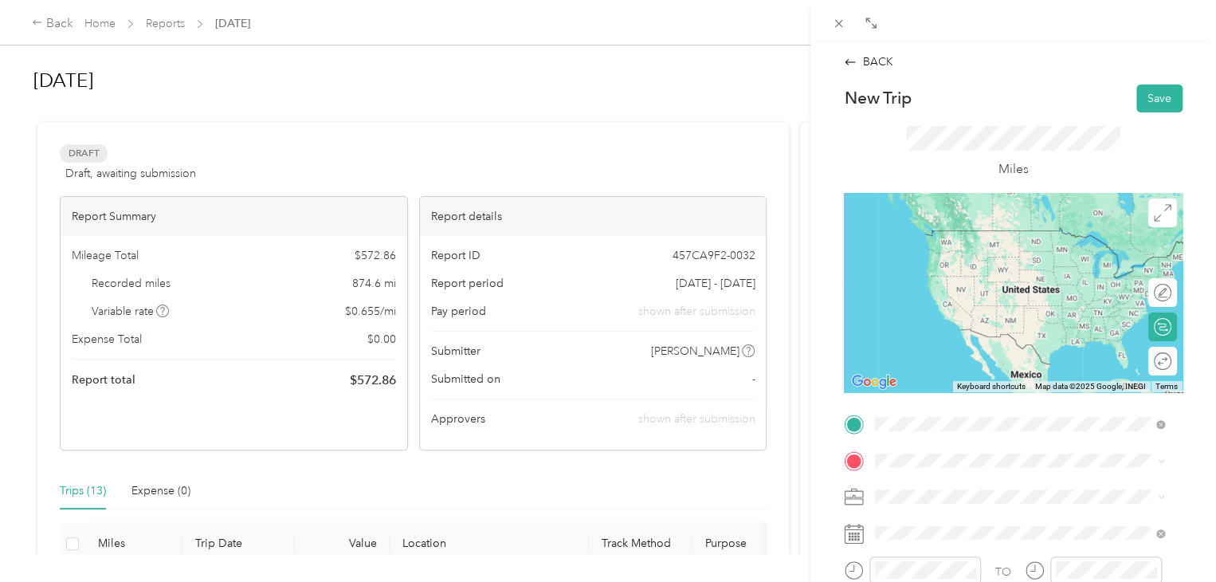
click at [993, 254] on span "[STREET_ADDRESS][US_STATE]" at bounding box center [984, 247] width 159 height 14
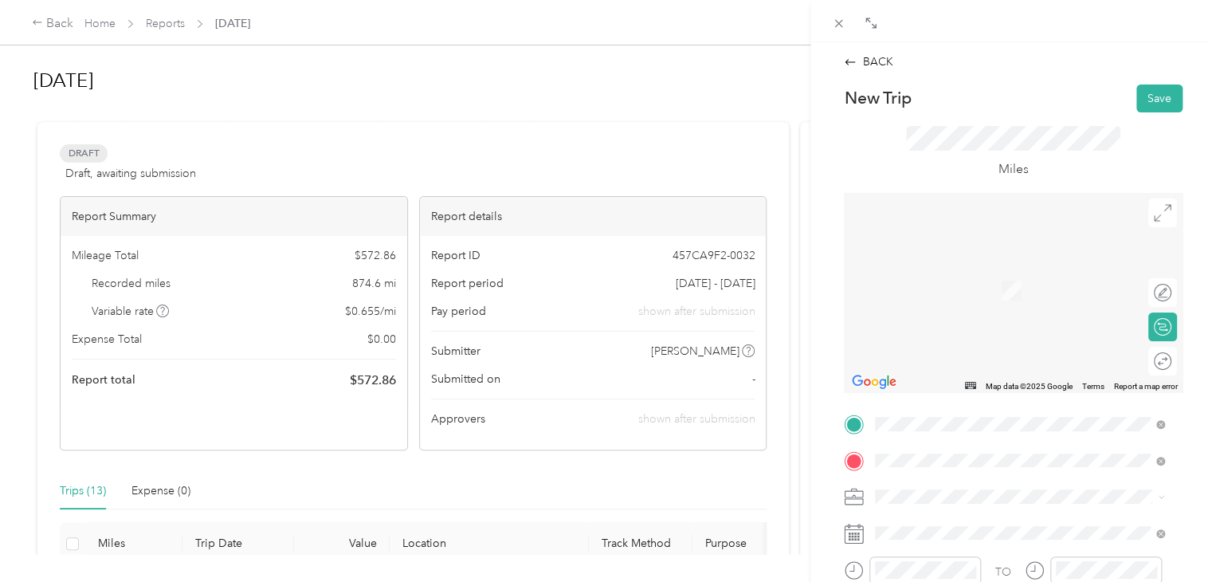
click at [988, 278] on div "[STREET_ADDRESS][PERSON_NAME][US_STATE]" at bounding box center [1020, 268] width 278 height 22
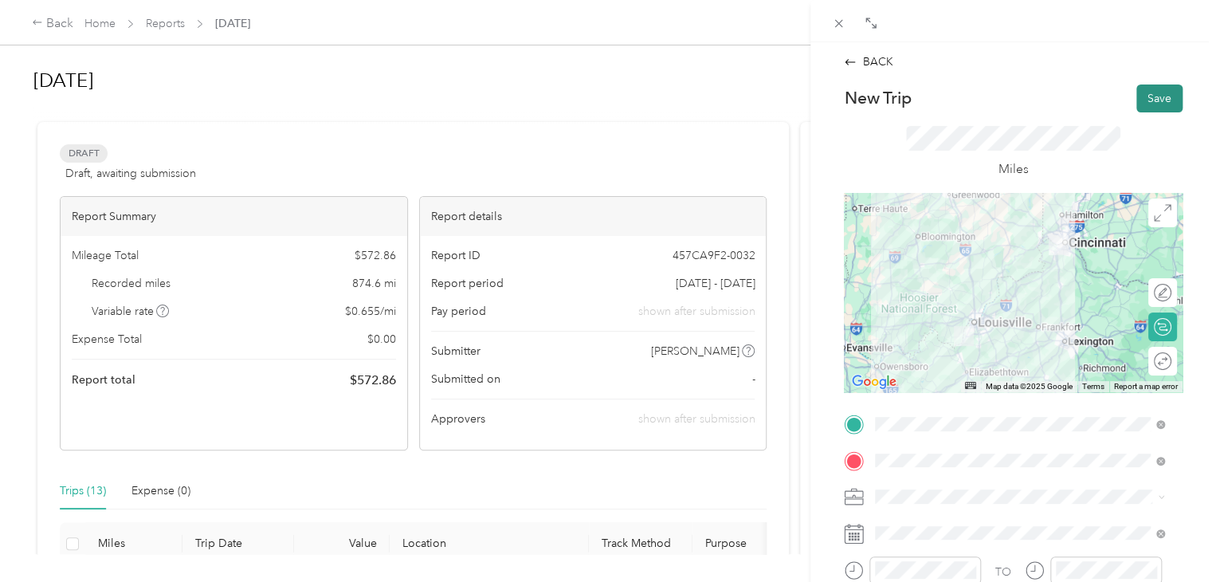
click at [1157, 92] on button "Save" at bounding box center [1159, 98] width 46 height 28
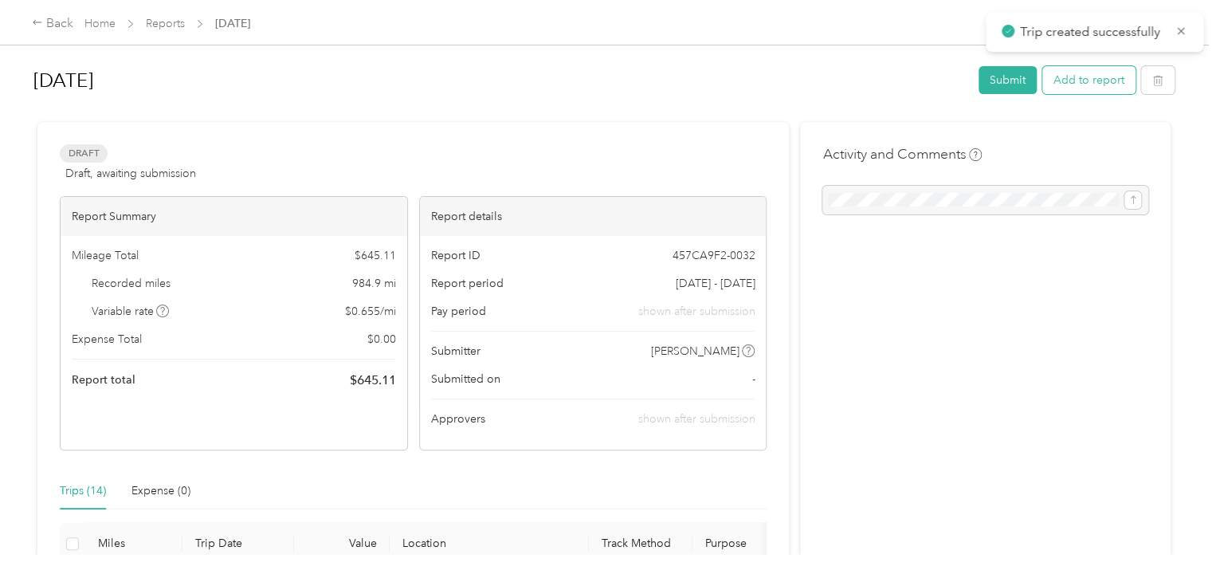
click at [1077, 80] on button "Add to report" at bounding box center [1088, 80] width 93 height 28
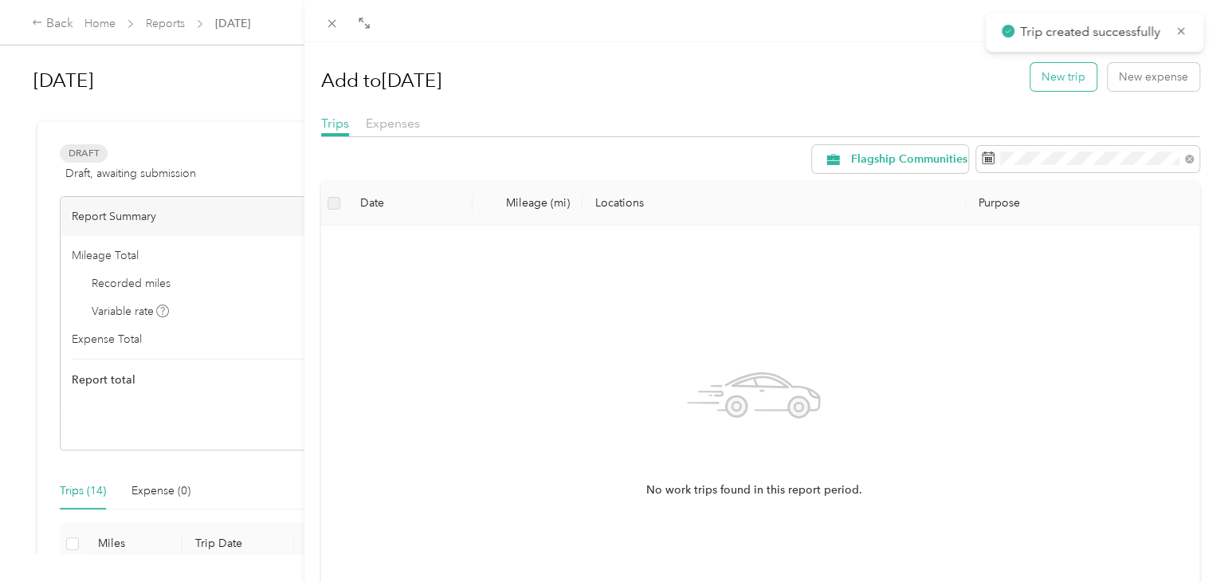
click at [1062, 74] on button "New trip" at bounding box center [1063, 77] width 66 height 28
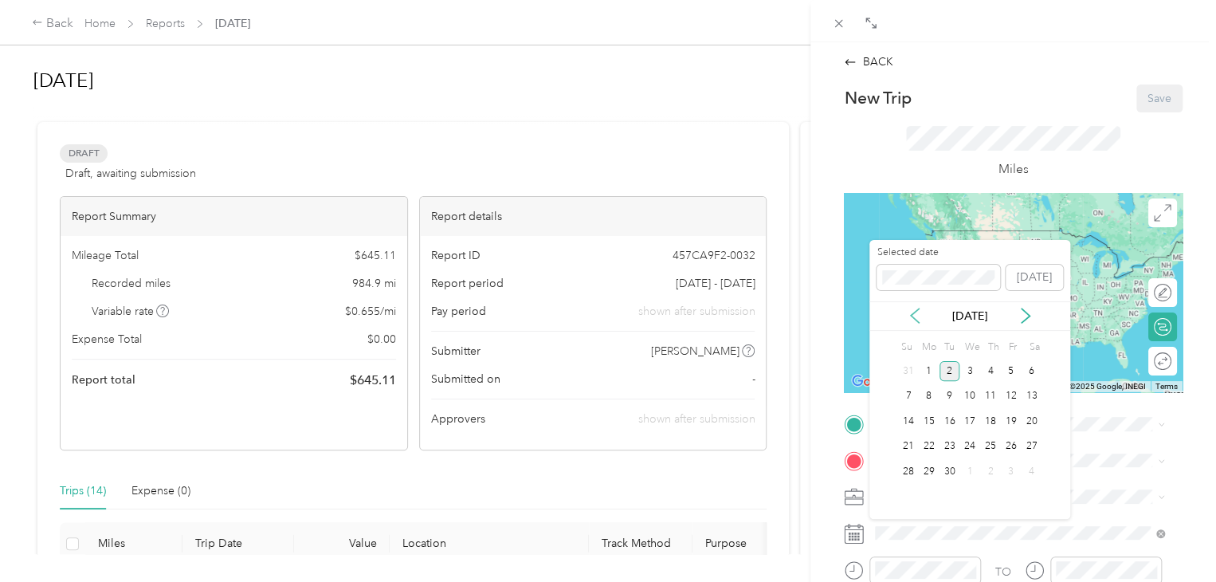
click at [915, 318] on icon at bounding box center [915, 315] width 8 height 14
click at [971, 422] on div "13" at bounding box center [970, 421] width 21 height 20
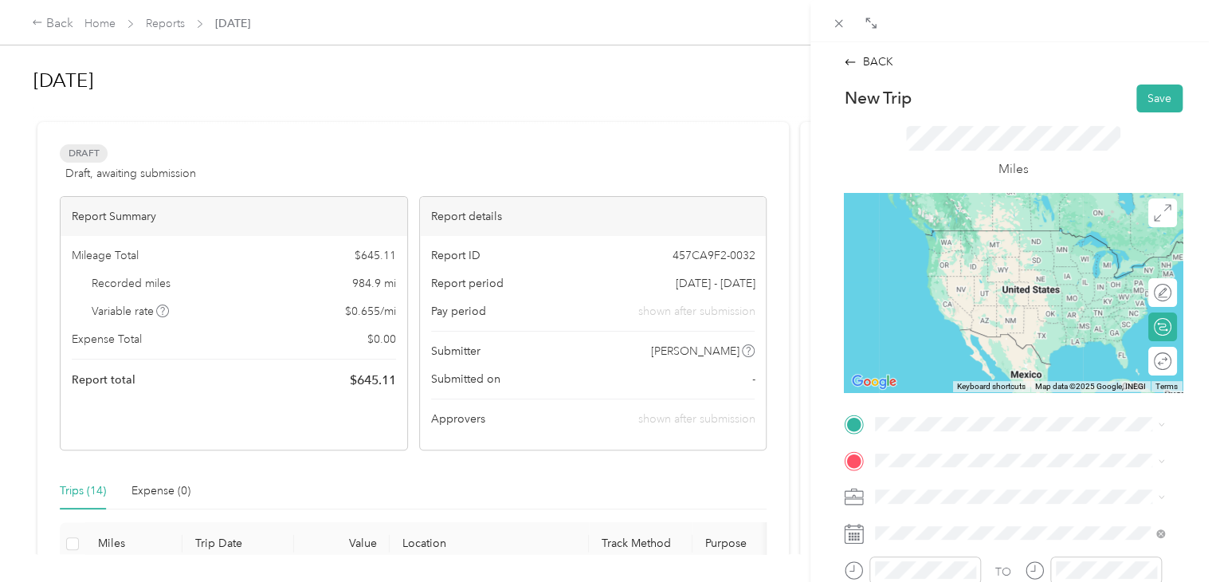
click at [995, 234] on span "[STREET_ADDRESS][PERSON_NAME][US_STATE]" at bounding box center [1029, 227] width 248 height 14
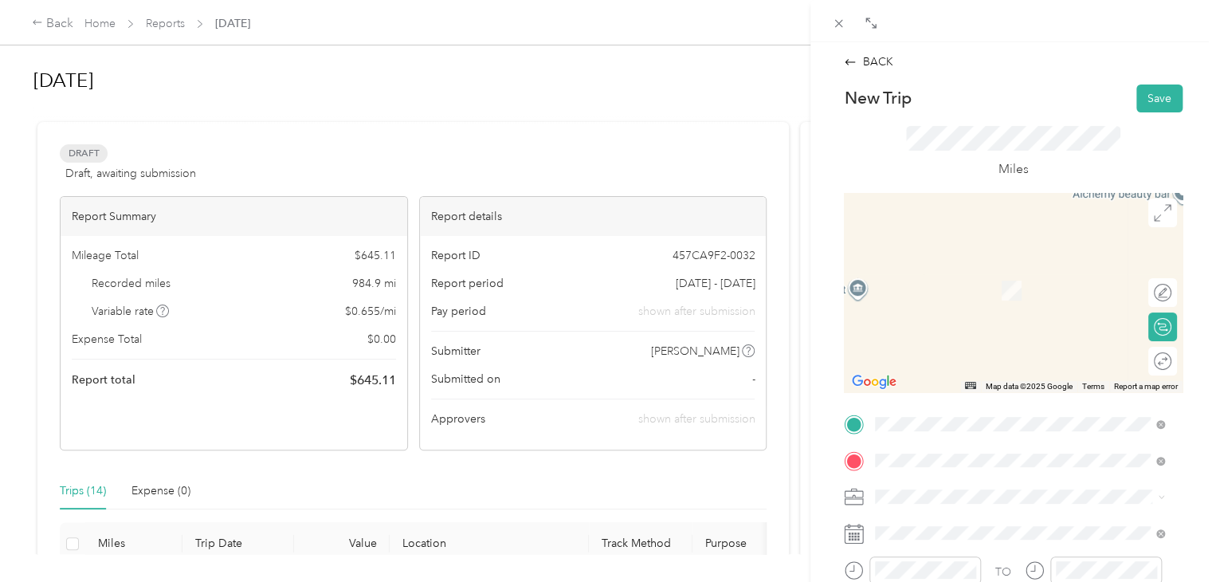
click at [1007, 273] on span "[STREET_ADDRESS][US_STATE]" at bounding box center [984, 266] width 159 height 14
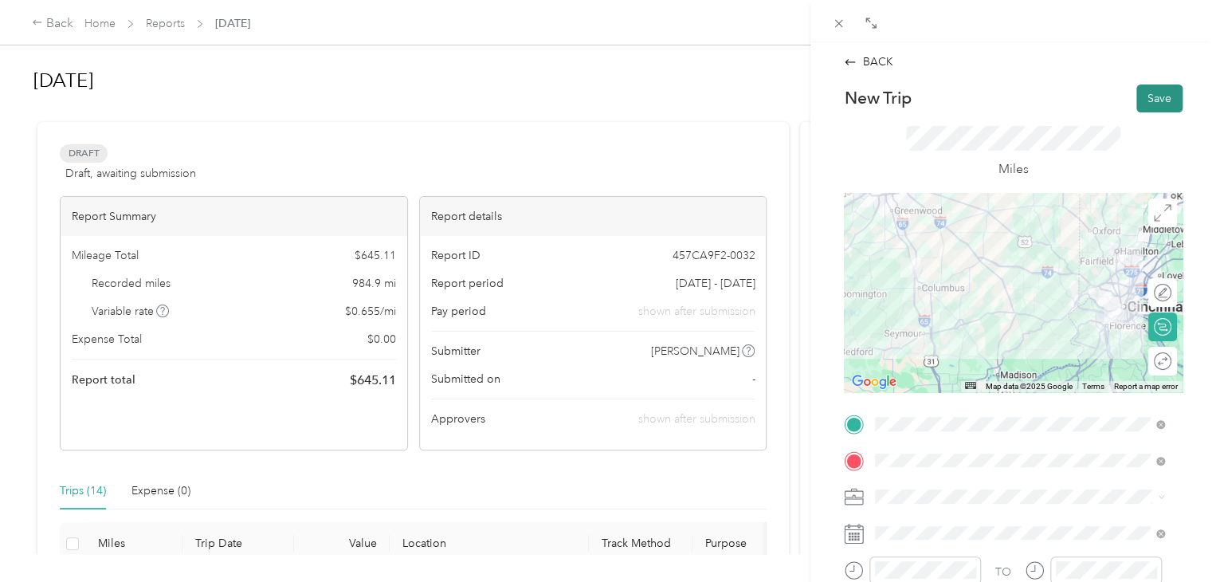
click at [1148, 105] on button "Save" at bounding box center [1159, 98] width 46 height 28
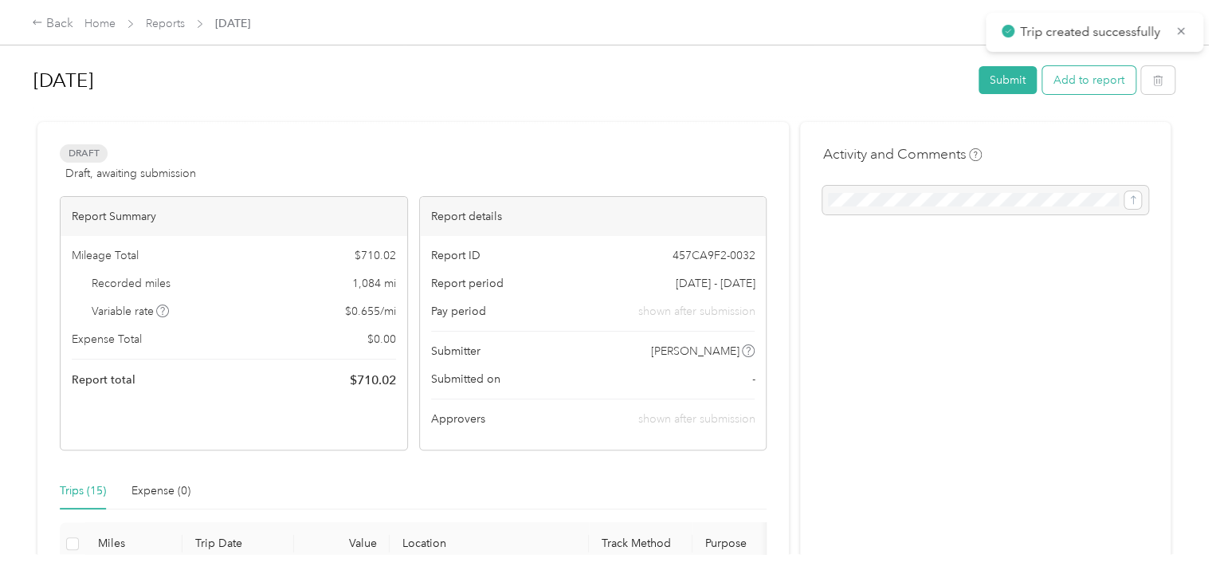
click at [1070, 80] on button "Add to report" at bounding box center [1088, 80] width 93 height 28
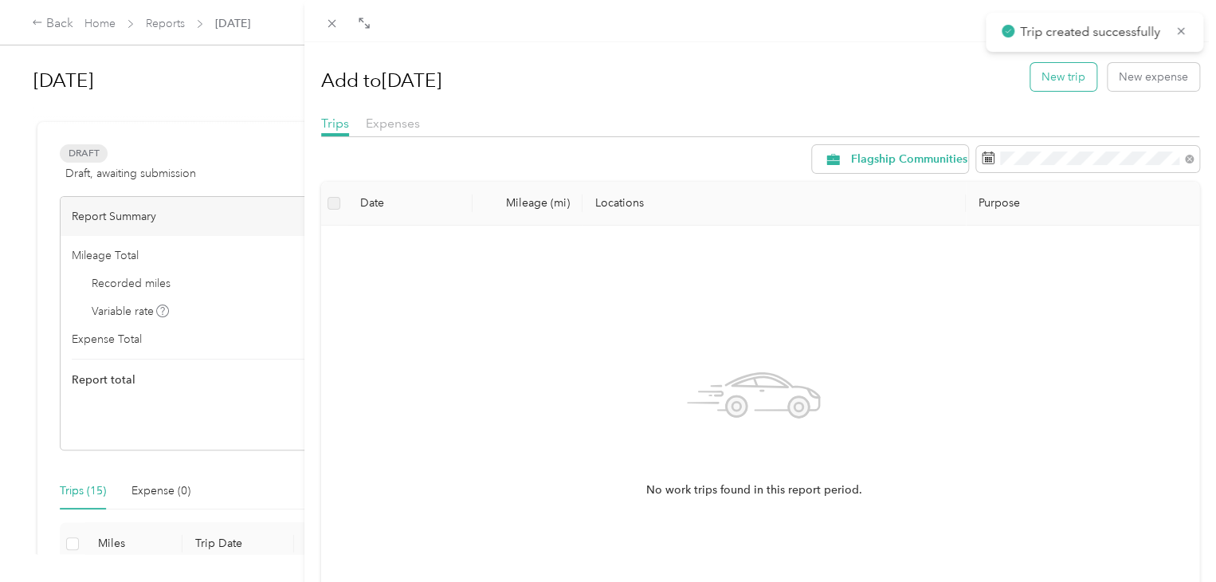
click at [1054, 78] on button "New trip" at bounding box center [1063, 77] width 66 height 28
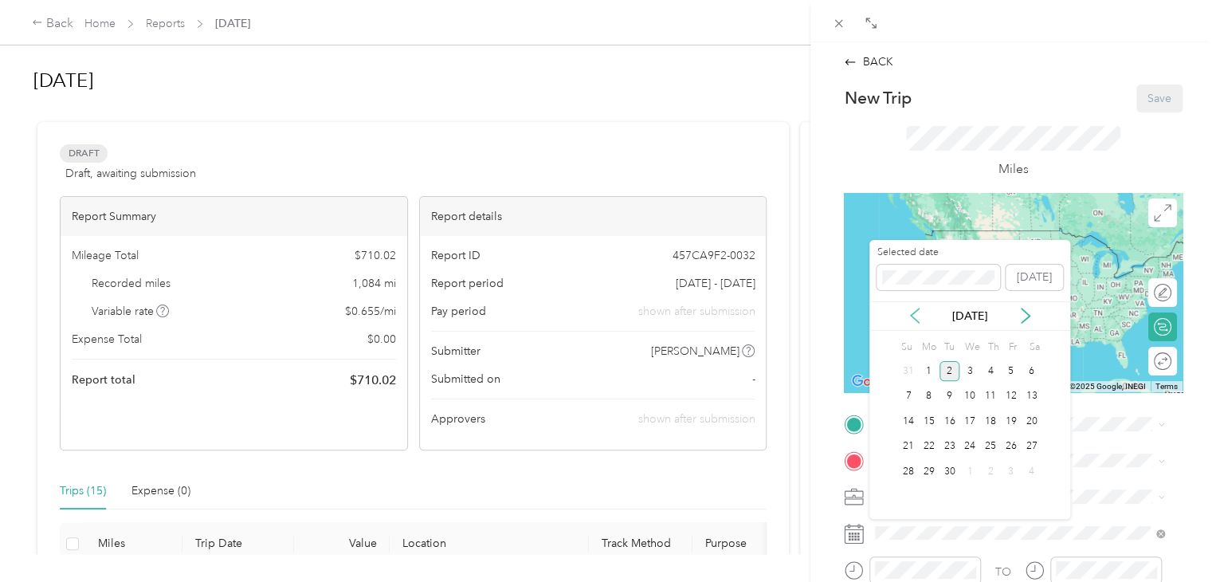
click at [919, 312] on icon at bounding box center [915, 316] width 16 height 16
click at [972, 419] on div "13" at bounding box center [970, 421] width 21 height 20
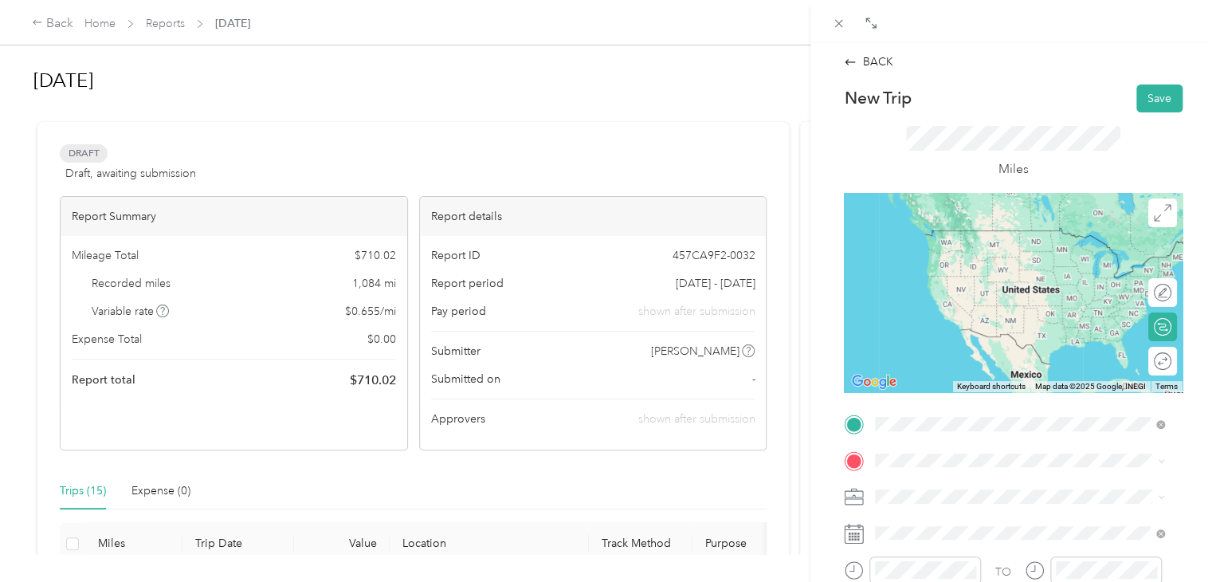
click at [978, 237] on span "[STREET_ADDRESS][US_STATE]" at bounding box center [984, 230] width 159 height 14
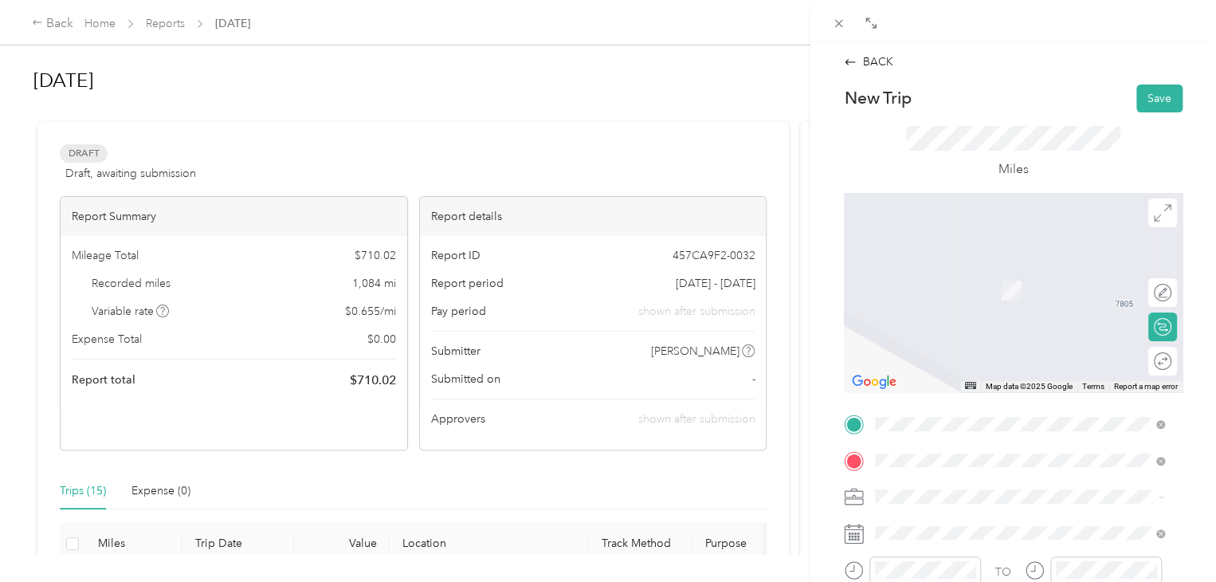
click at [962, 268] on span "[STREET_ADDRESS][PERSON_NAME][US_STATE]" at bounding box center [1029, 266] width 248 height 14
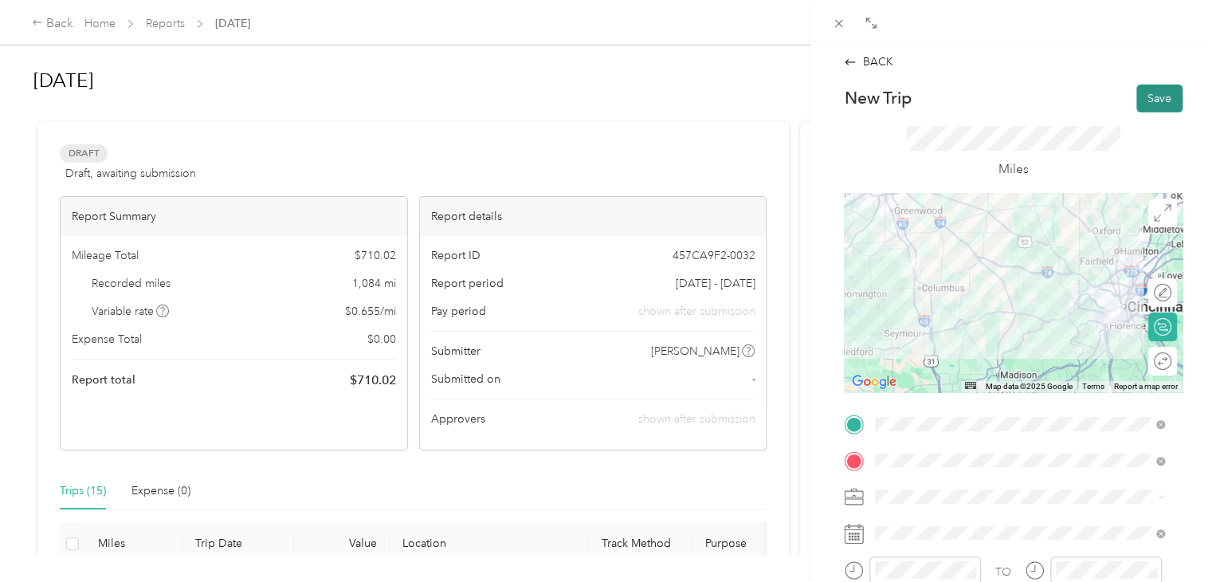
click at [1140, 106] on button "Save" at bounding box center [1159, 98] width 46 height 28
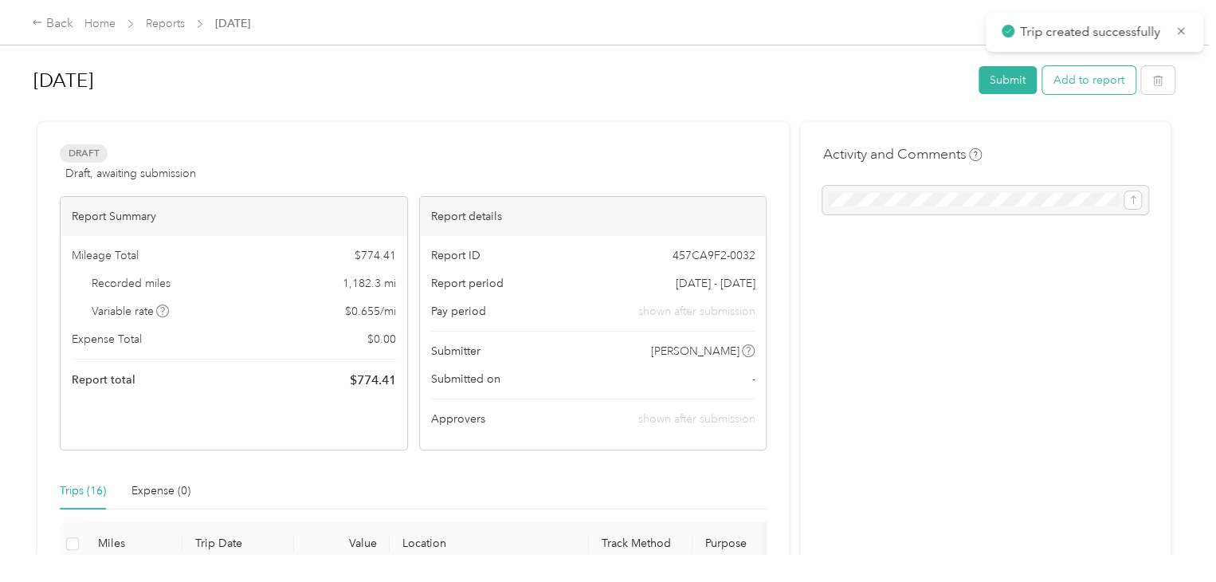
click at [1102, 84] on button "Add to report" at bounding box center [1088, 80] width 93 height 28
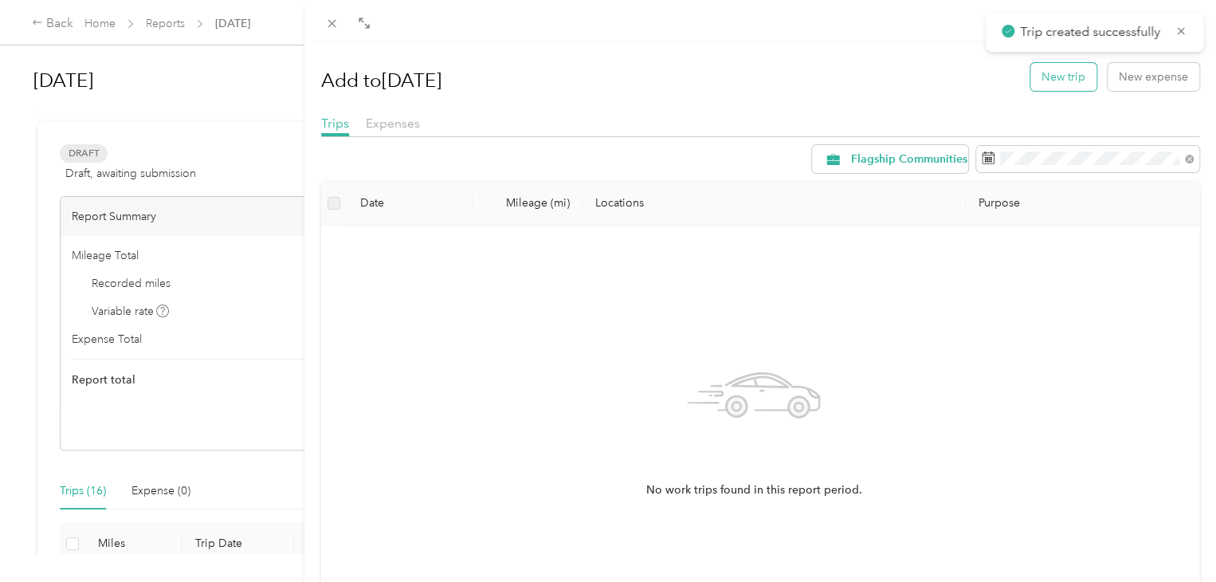
click at [1048, 77] on button "New trip" at bounding box center [1063, 77] width 66 height 28
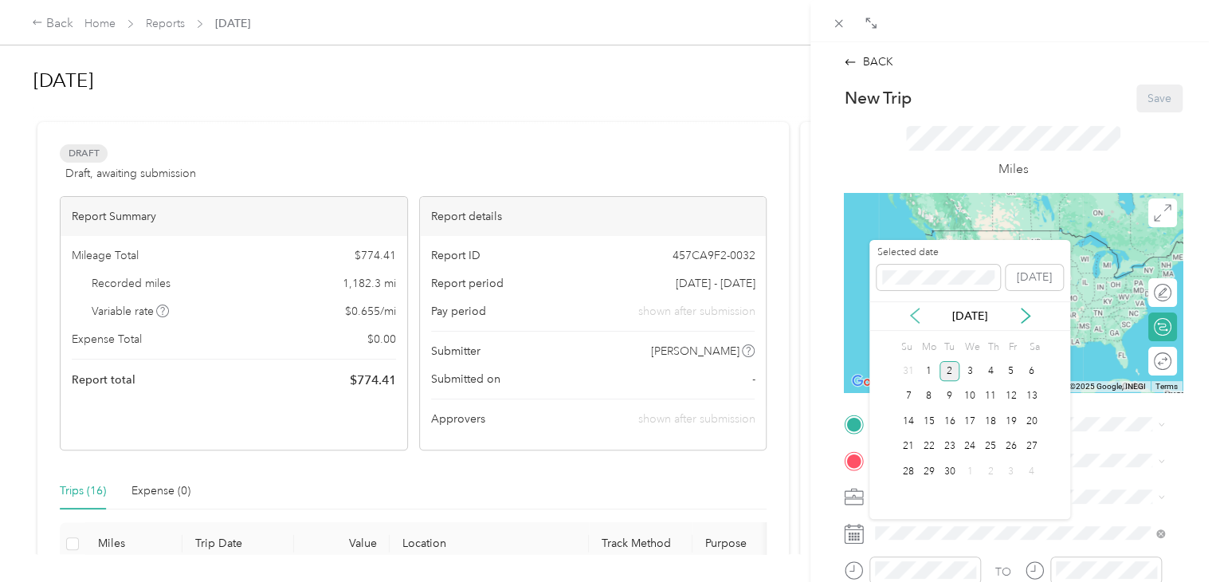
click at [910, 314] on icon at bounding box center [915, 316] width 16 height 16
click at [991, 418] on div "14" at bounding box center [990, 421] width 21 height 20
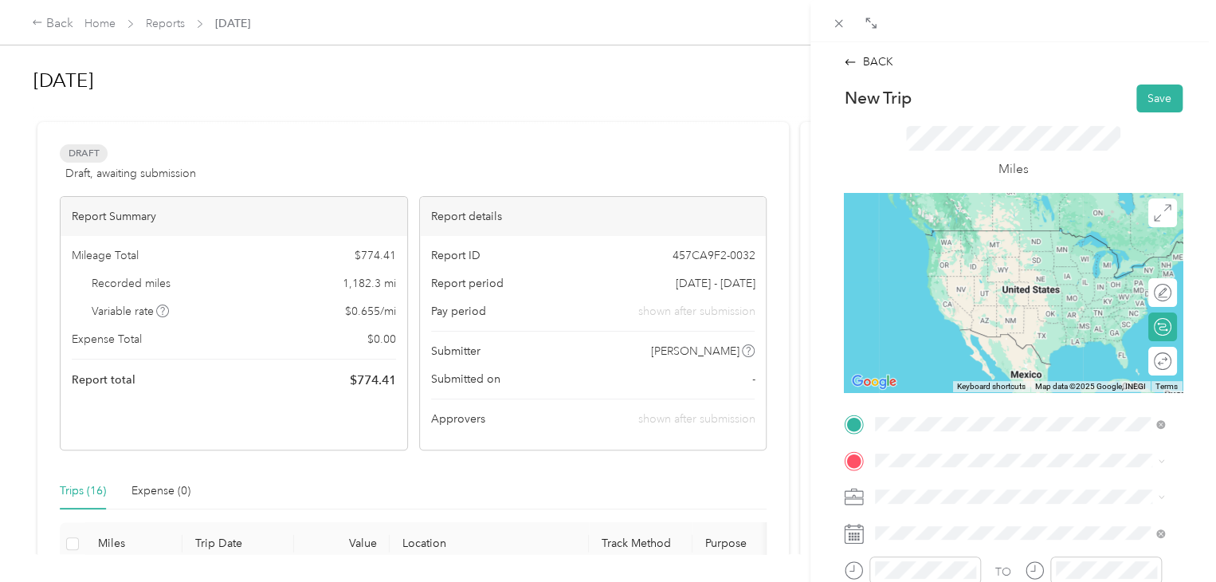
click at [994, 233] on span "[STREET_ADDRESS][PERSON_NAME][US_STATE]" at bounding box center [1029, 230] width 248 height 14
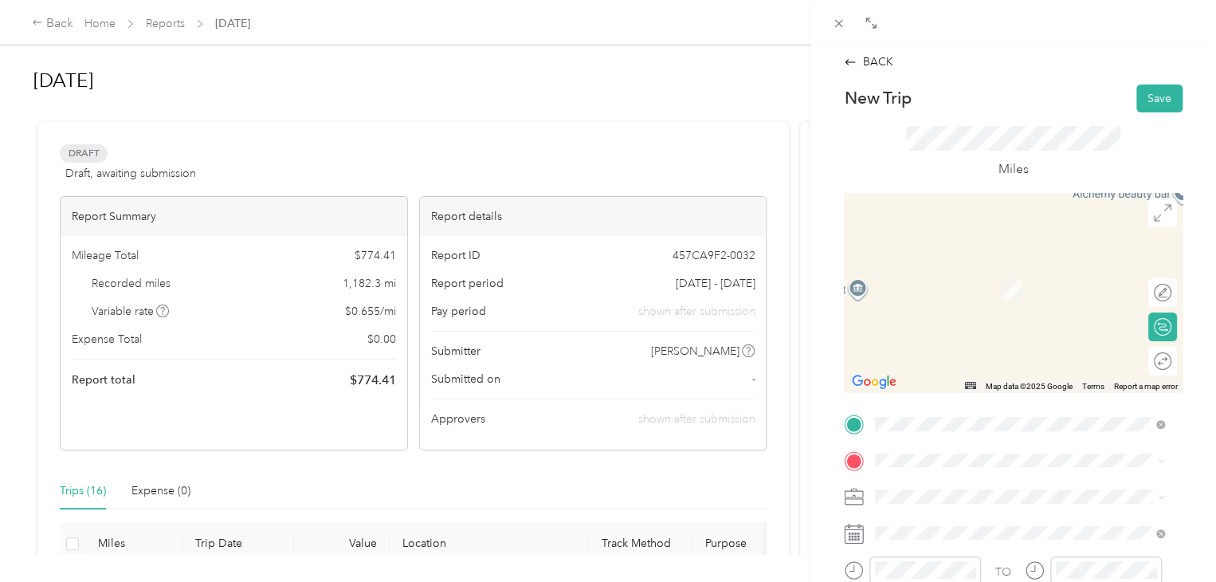
click at [953, 270] on div "[STREET_ADDRESS][US_STATE]" at bounding box center [1020, 260] width 278 height 22
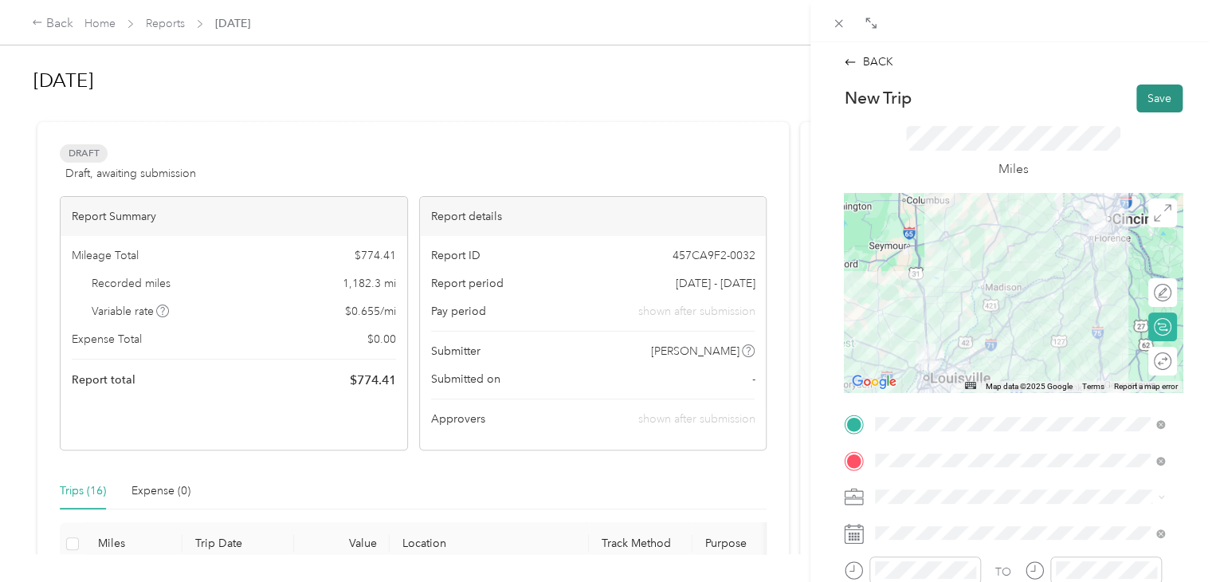
click at [1141, 99] on button "Save" at bounding box center [1159, 98] width 46 height 28
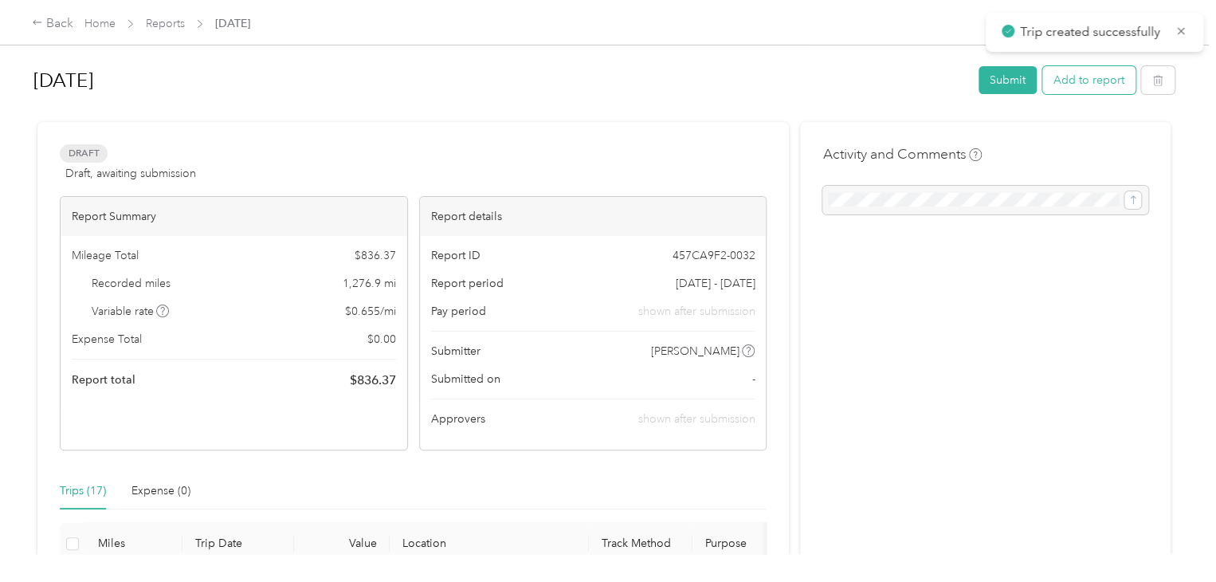
click at [1096, 84] on button "Add to report" at bounding box center [1088, 80] width 93 height 28
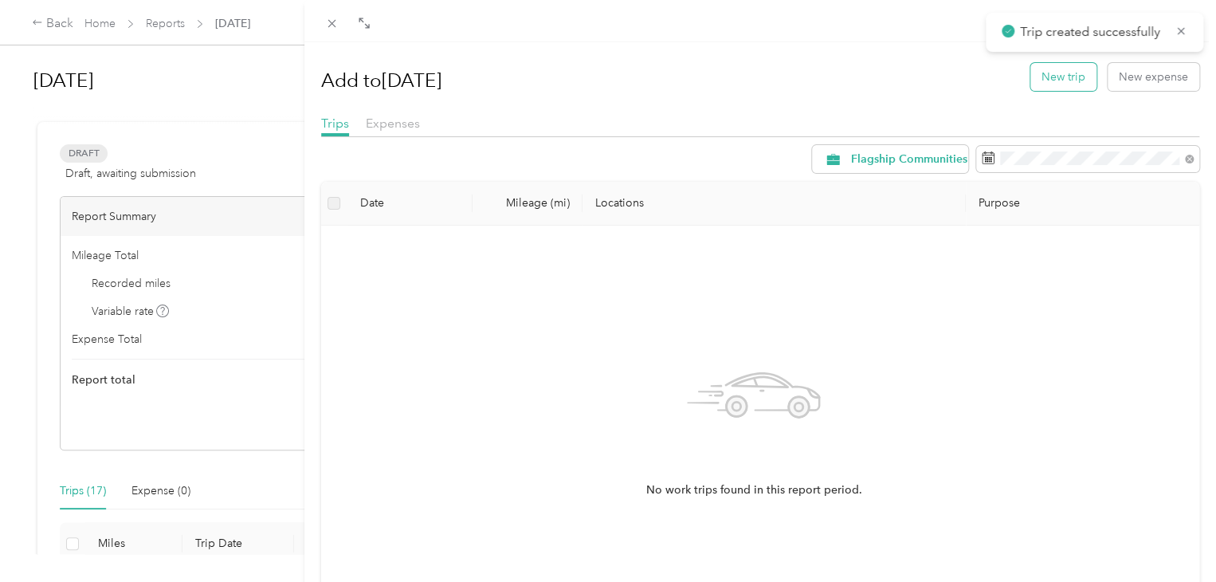
click at [1053, 78] on button "New trip" at bounding box center [1063, 77] width 66 height 28
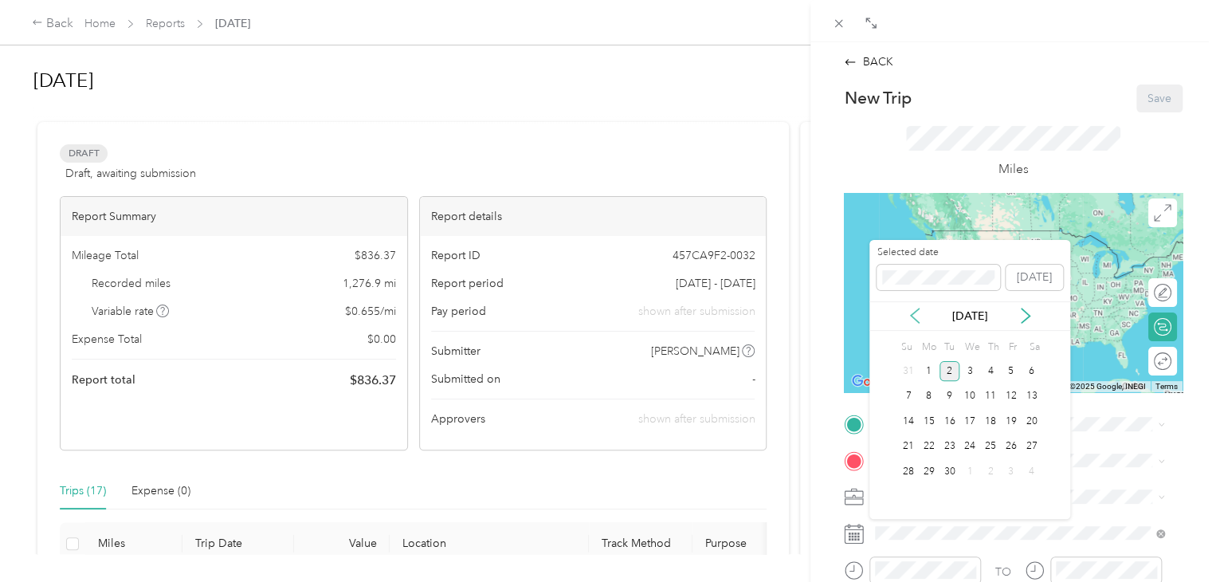
click at [920, 316] on icon at bounding box center [915, 316] width 16 height 16
click at [994, 418] on div "14" at bounding box center [990, 421] width 21 height 20
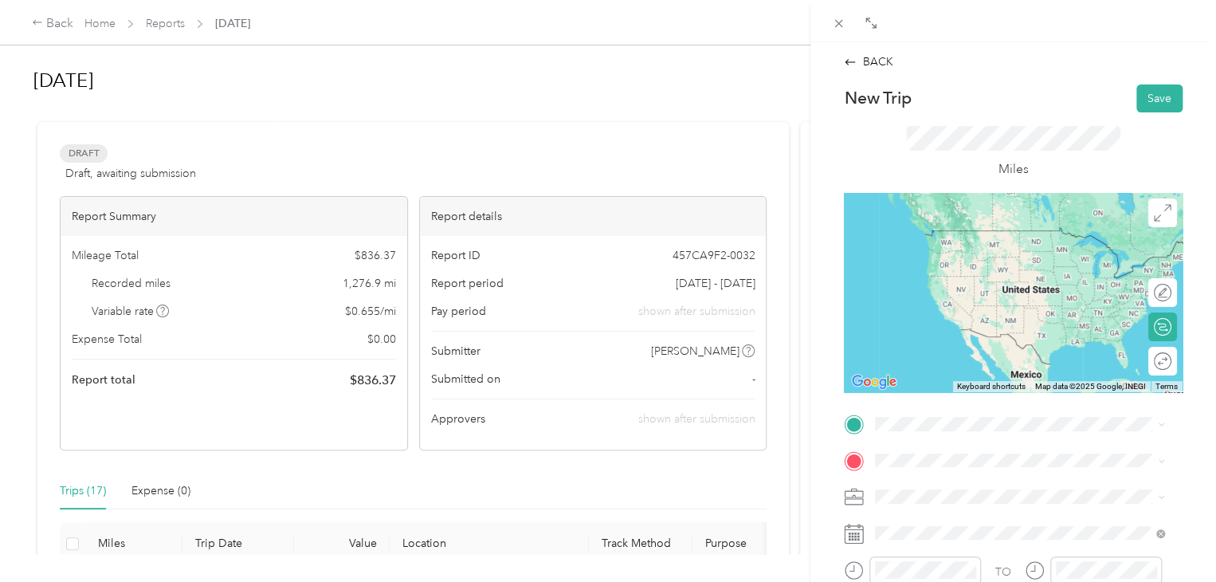
click at [974, 240] on div "[STREET_ADDRESS][US_STATE]" at bounding box center [1020, 229] width 278 height 22
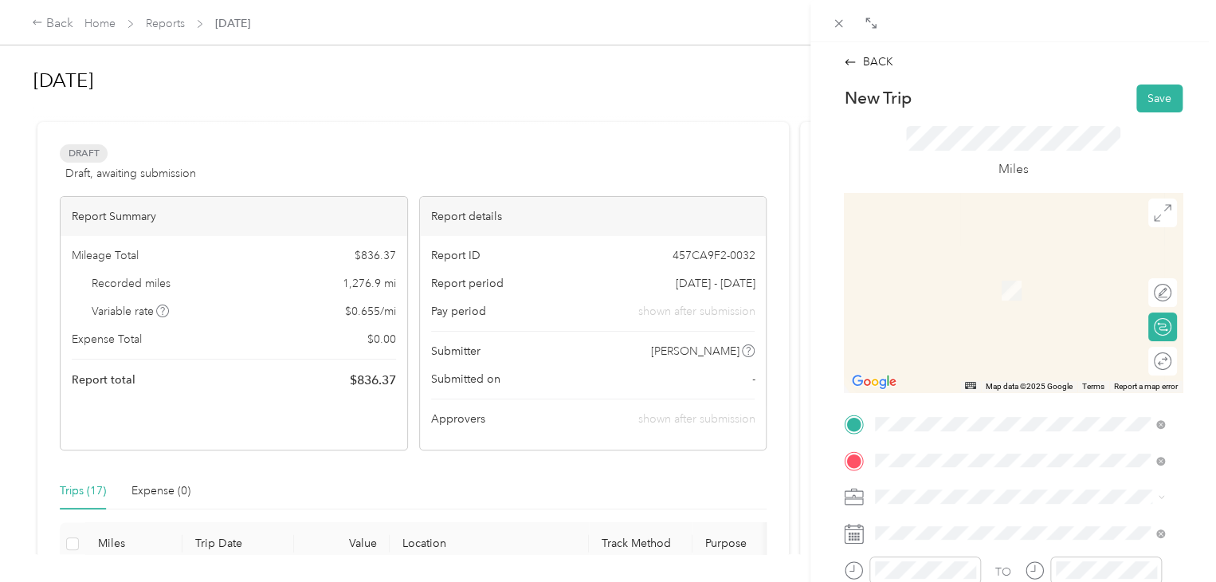
click at [956, 278] on div "[STREET_ADDRESS][PERSON_NAME][US_STATE]" at bounding box center [1020, 268] width 278 height 22
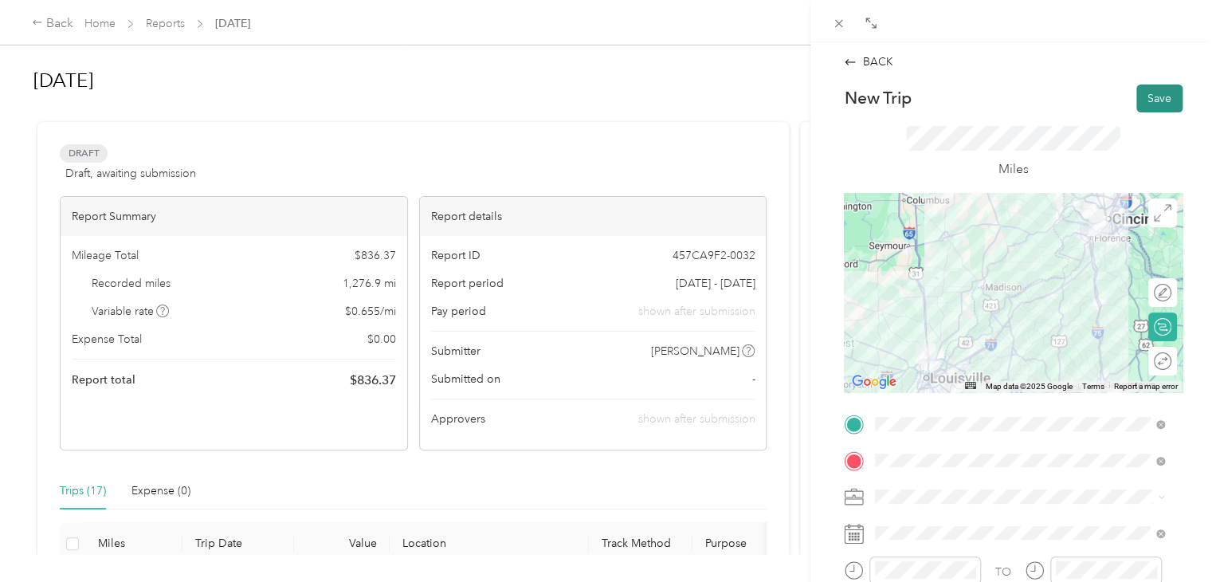
click at [1155, 98] on button "Save" at bounding box center [1159, 98] width 46 height 28
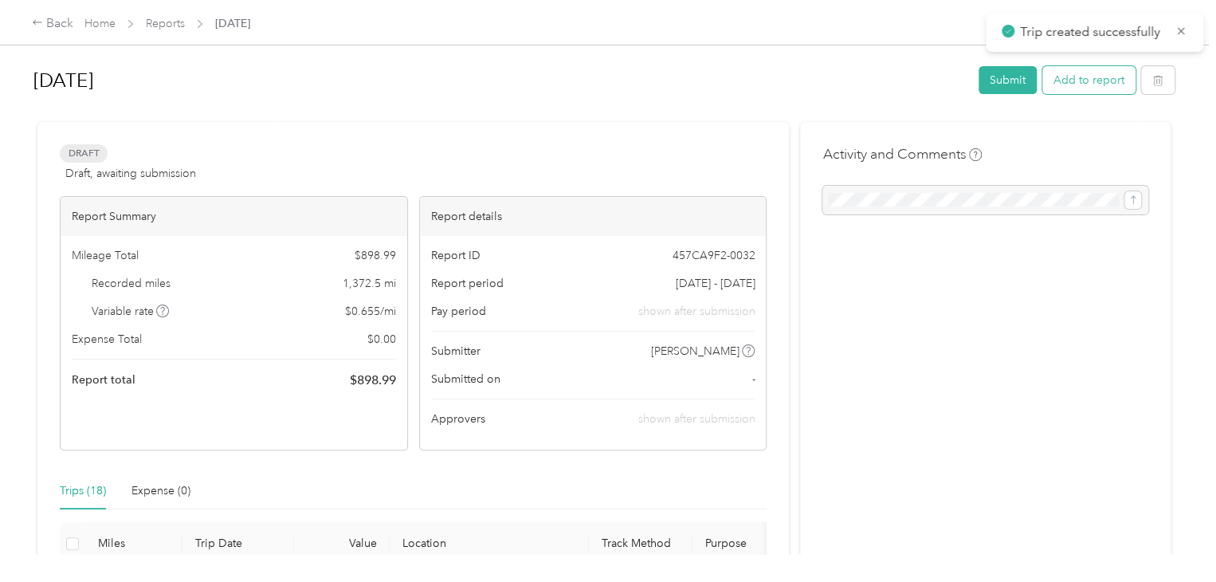
click at [1082, 85] on button "Add to report" at bounding box center [1088, 80] width 93 height 28
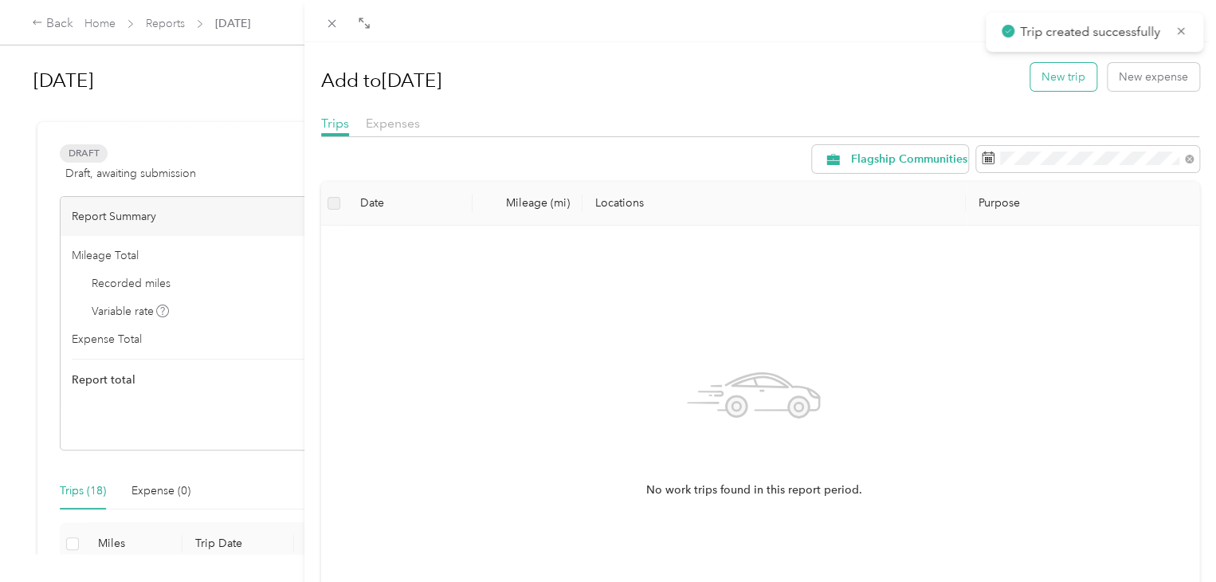
click at [1034, 84] on button "New trip" at bounding box center [1063, 77] width 66 height 28
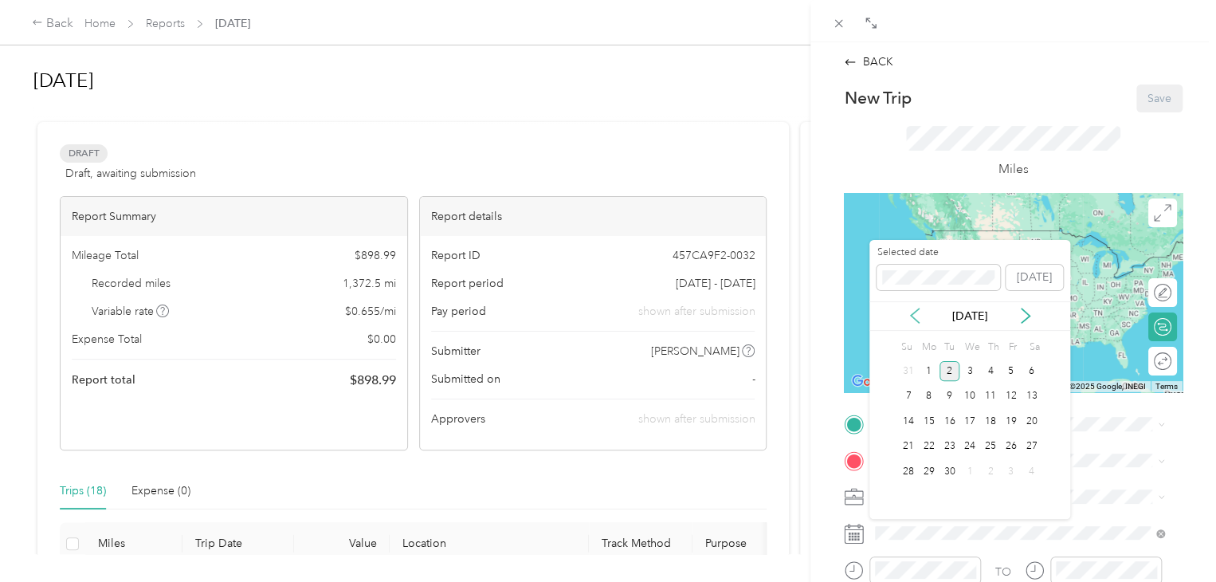
click at [909, 316] on icon at bounding box center [915, 316] width 16 height 16
click at [926, 445] on div "18" at bounding box center [929, 447] width 21 height 20
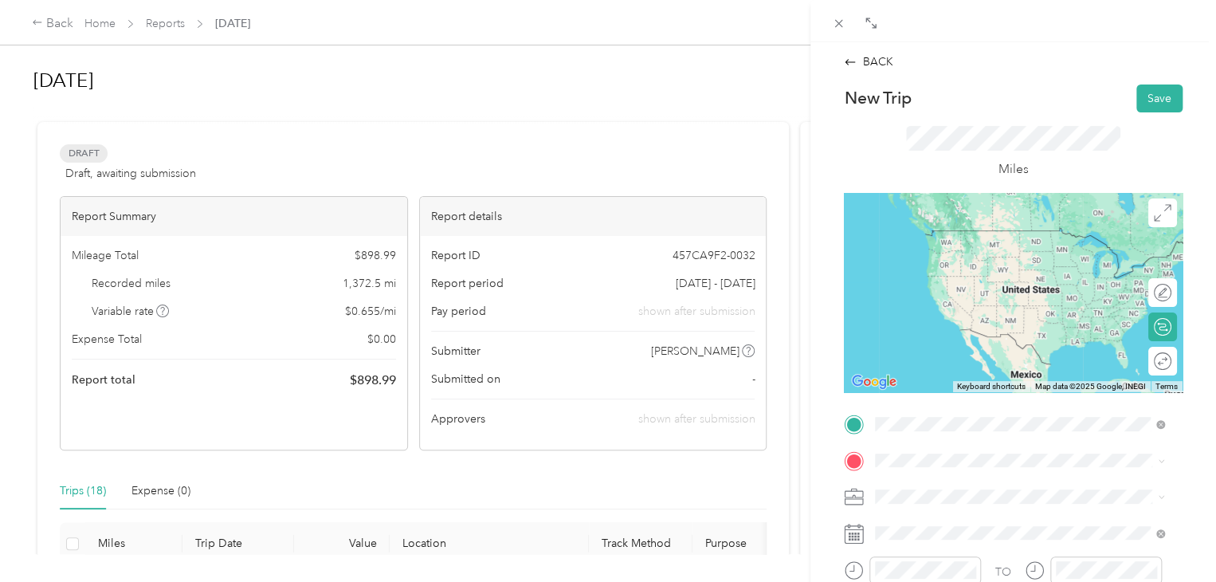
click at [947, 236] on span "[STREET_ADDRESS][PERSON_NAME][US_STATE]" at bounding box center [1029, 230] width 248 height 14
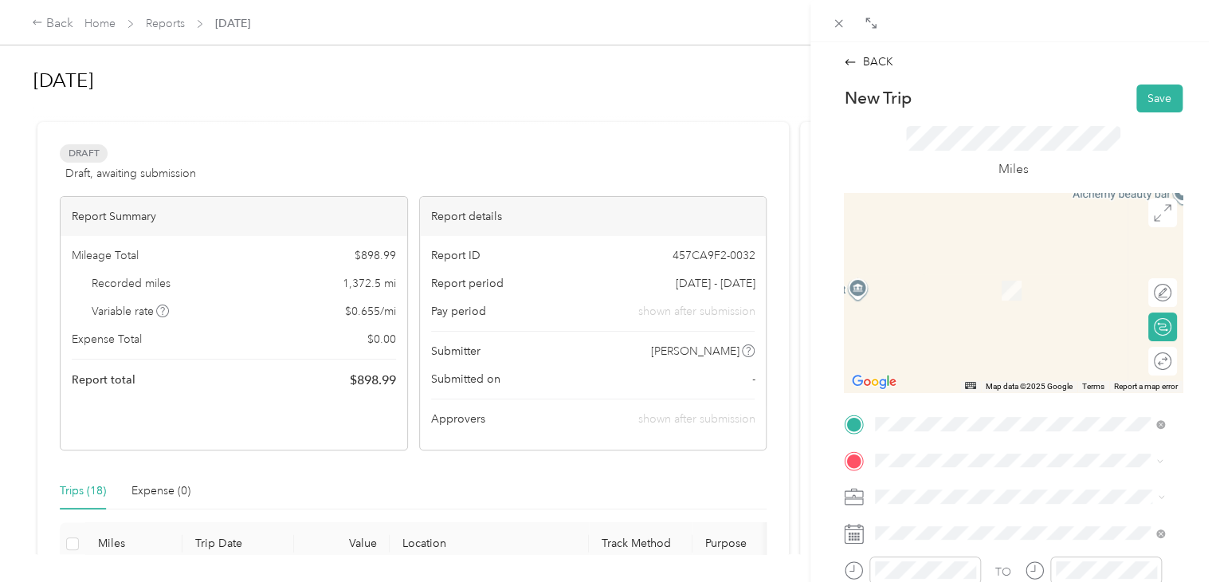
click at [958, 290] on span "[STREET_ADDRESS][US_STATE]" at bounding box center [984, 283] width 159 height 14
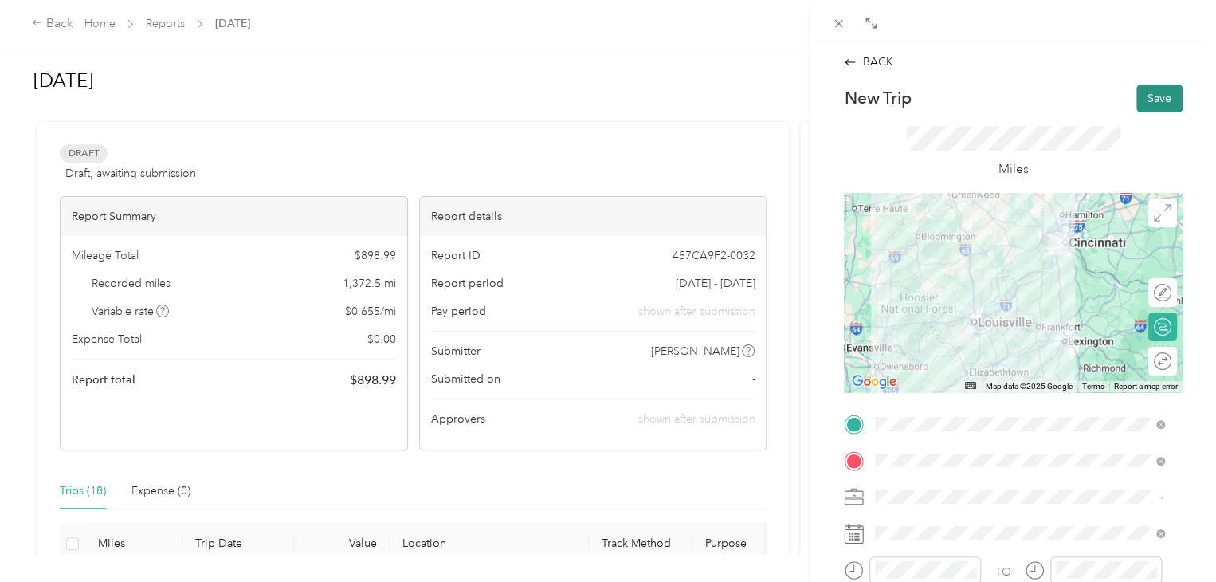
click at [1152, 100] on button "Save" at bounding box center [1159, 98] width 46 height 28
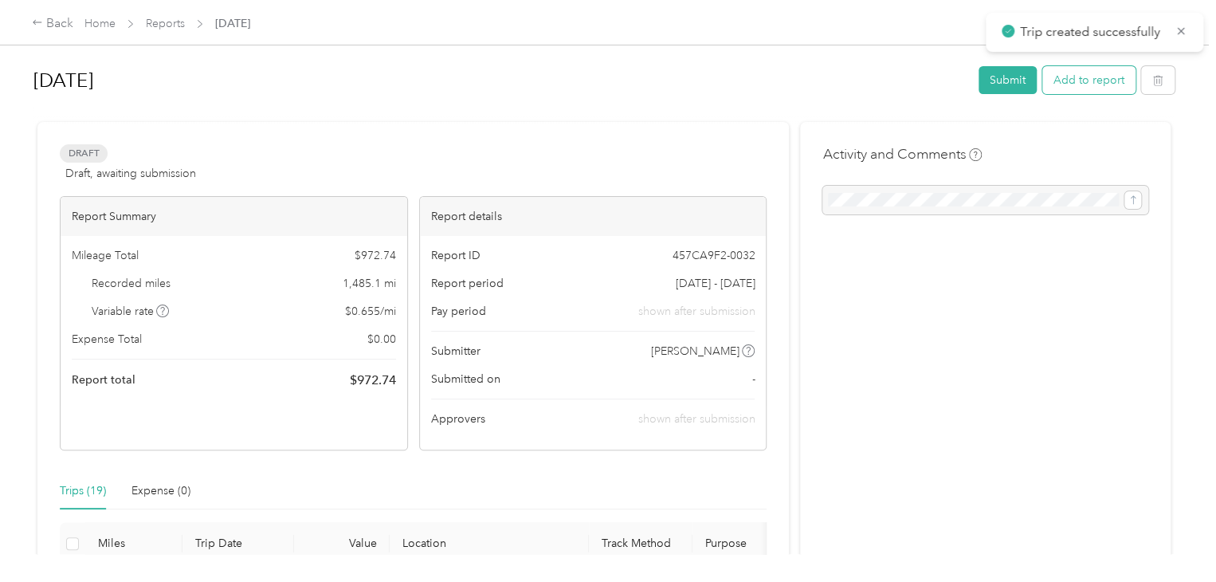
click at [1103, 81] on button "Add to report" at bounding box center [1088, 80] width 93 height 28
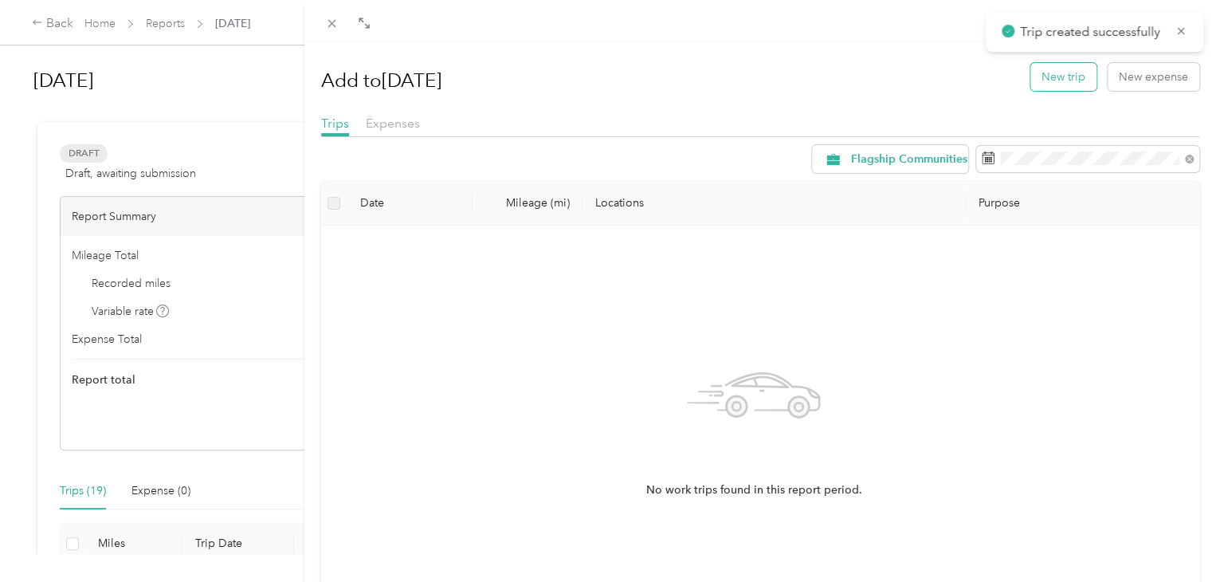
click at [1044, 74] on button "New trip" at bounding box center [1063, 77] width 66 height 28
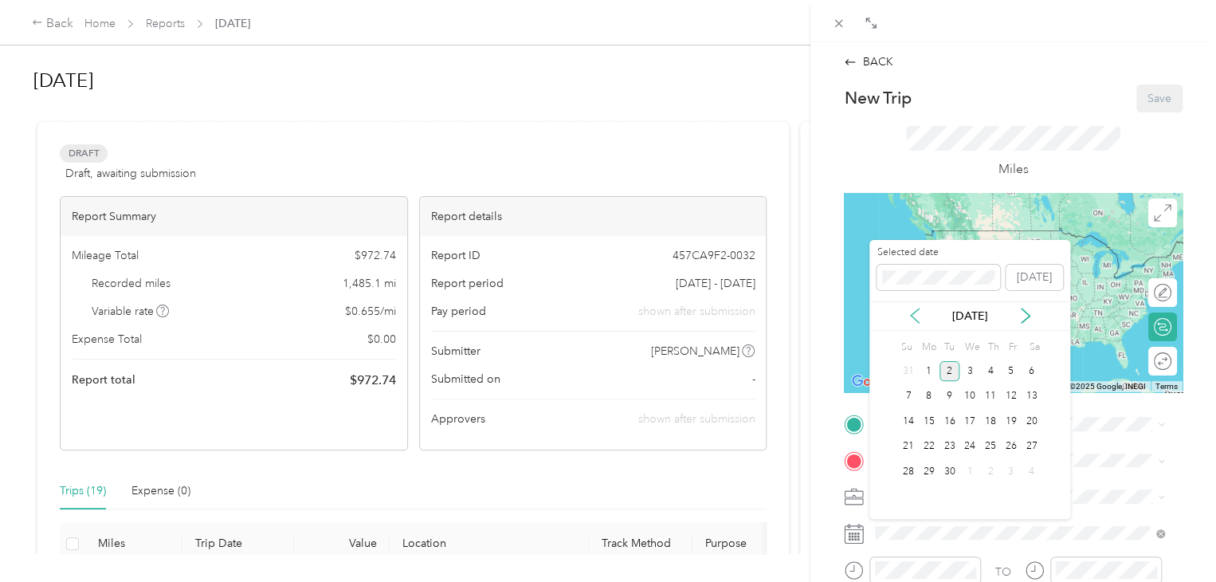
click at [911, 314] on icon at bounding box center [915, 315] width 8 height 14
click at [931, 448] on div "18" at bounding box center [929, 447] width 21 height 20
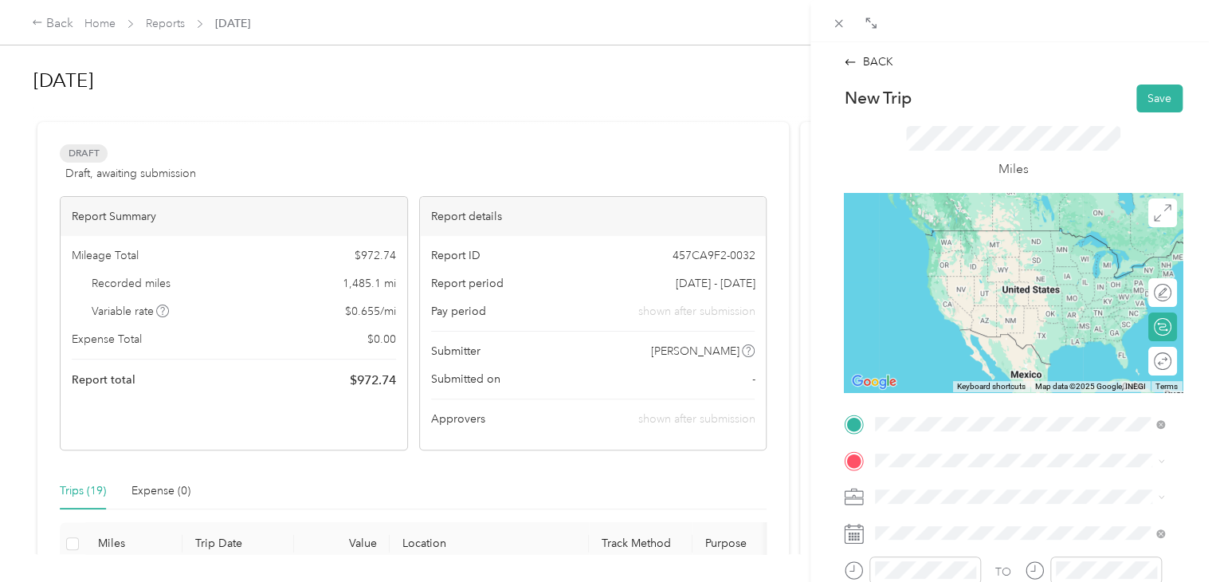
click at [953, 253] on span "[STREET_ADDRESS][US_STATE]" at bounding box center [984, 247] width 159 height 14
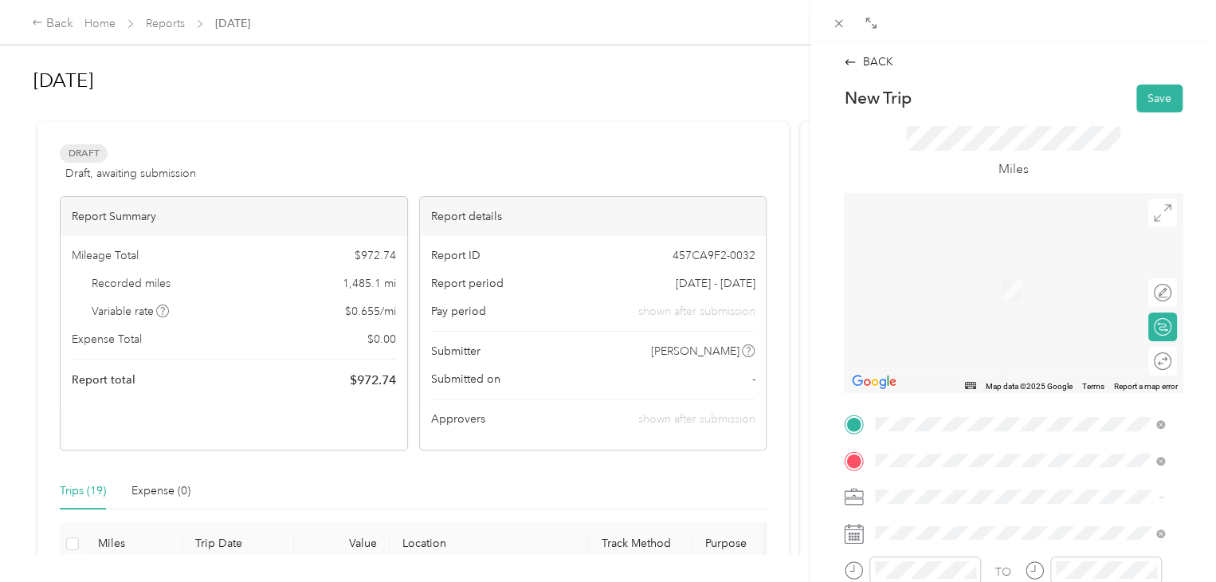
click at [958, 266] on span "[STREET_ADDRESS][PERSON_NAME][US_STATE]" at bounding box center [1029, 266] width 248 height 14
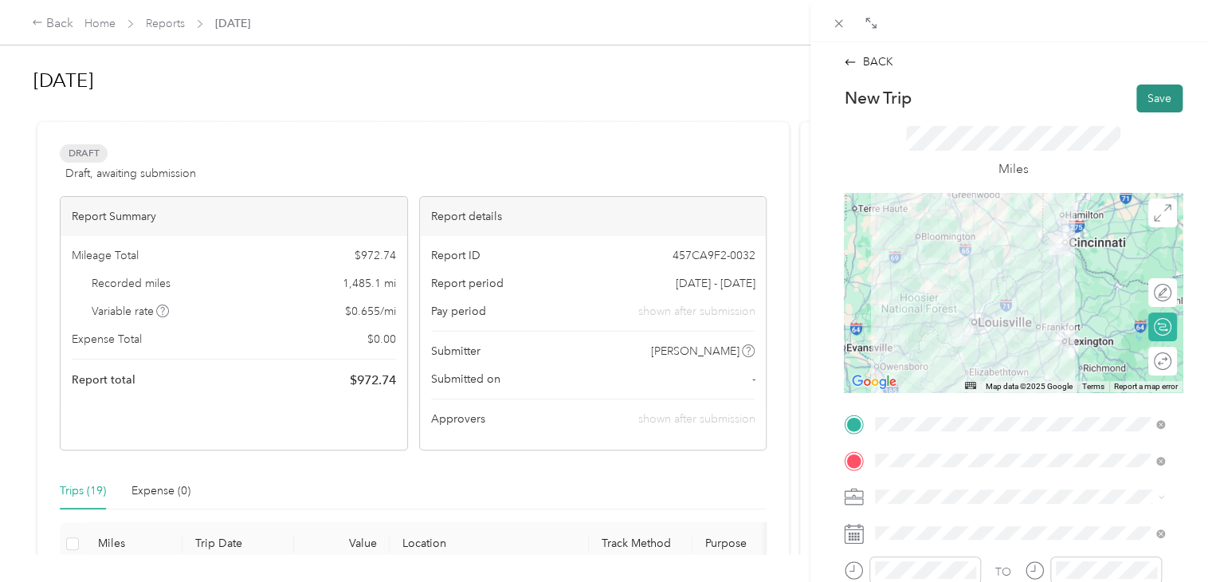
click at [1158, 100] on button "Save" at bounding box center [1159, 98] width 46 height 28
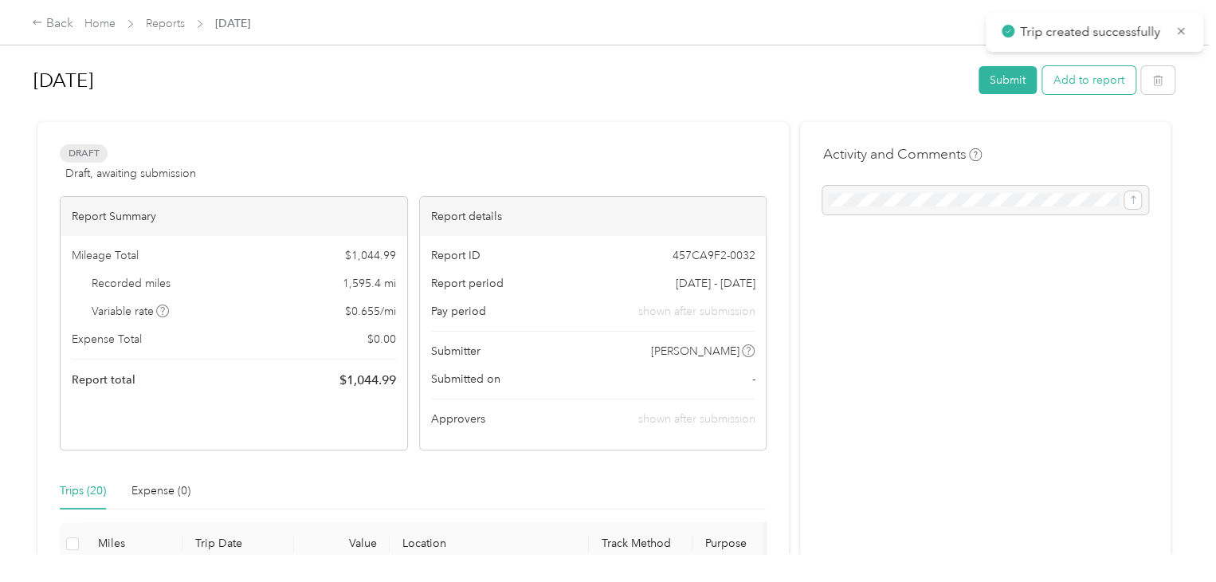
click at [1093, 77] on button "Add to report" at bounding box center [1088, 80] width 93 height 28
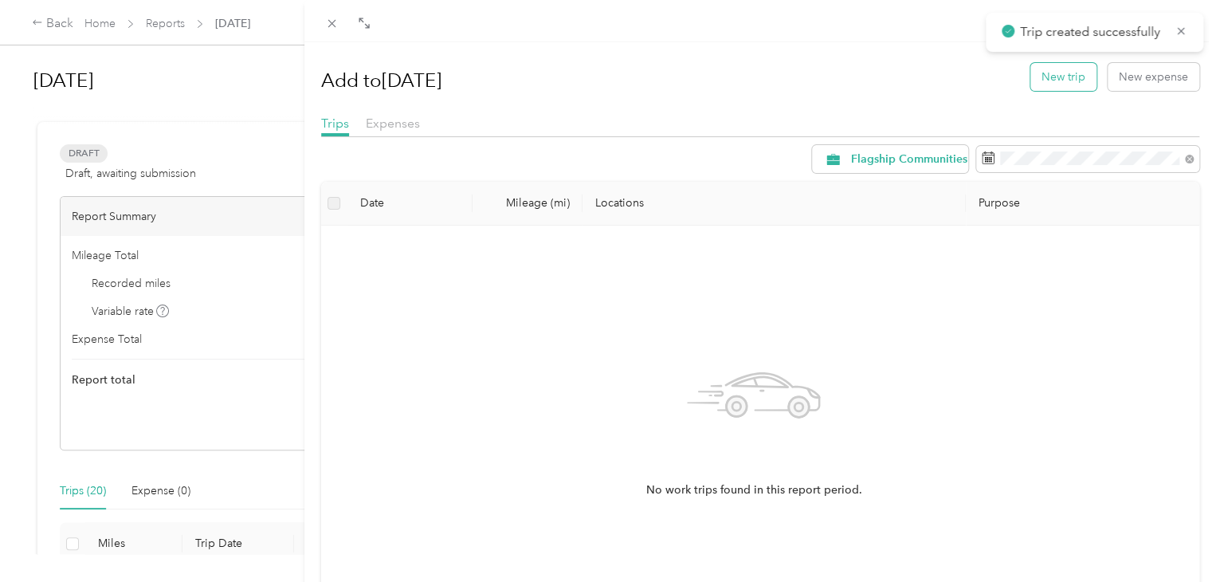
click at [1058, 71] on button "New trip" at bounding box center [1063, 77] width 66 height 28
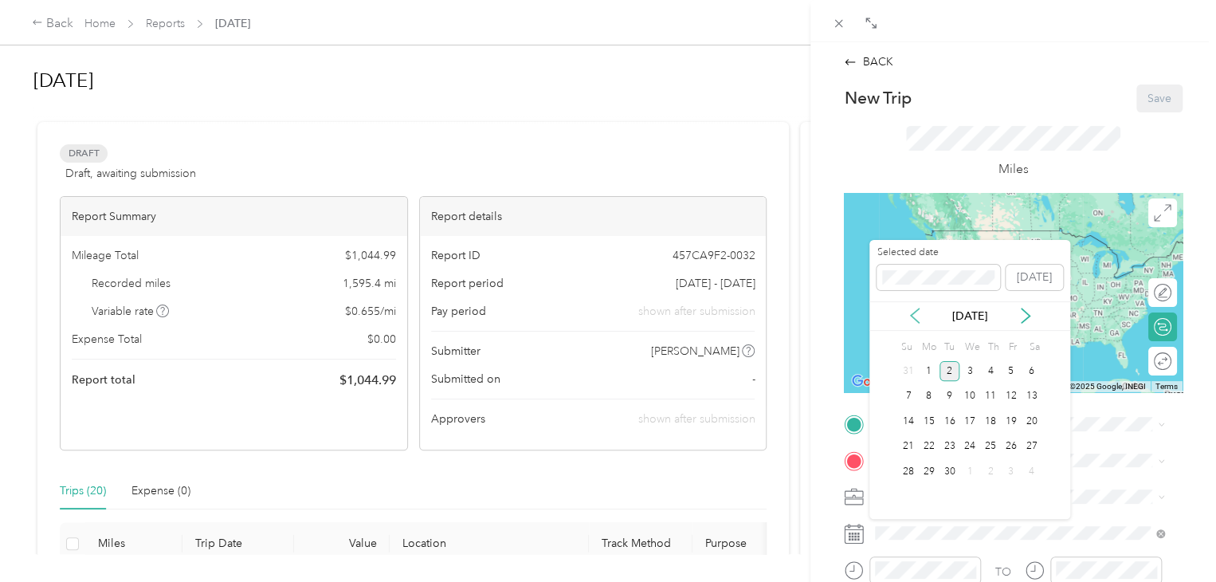
click at [912, 311] on icon at bounding box center [915, 316] width 16 height 16
click at [950, 439] on div "19" at bounding box center [950, 447] width 21 height 20
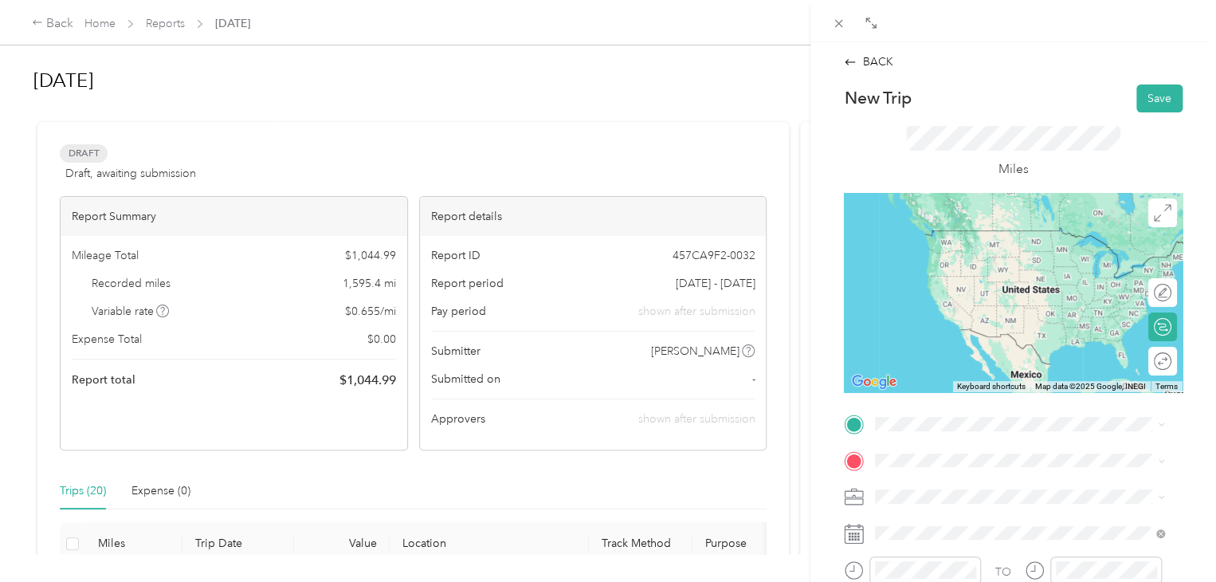
click at [968, 233] on span "[STREET_ADDRESS][PERSON_NAME][US_STATE]" at bounding box center [1029, 225] width 248 height 14
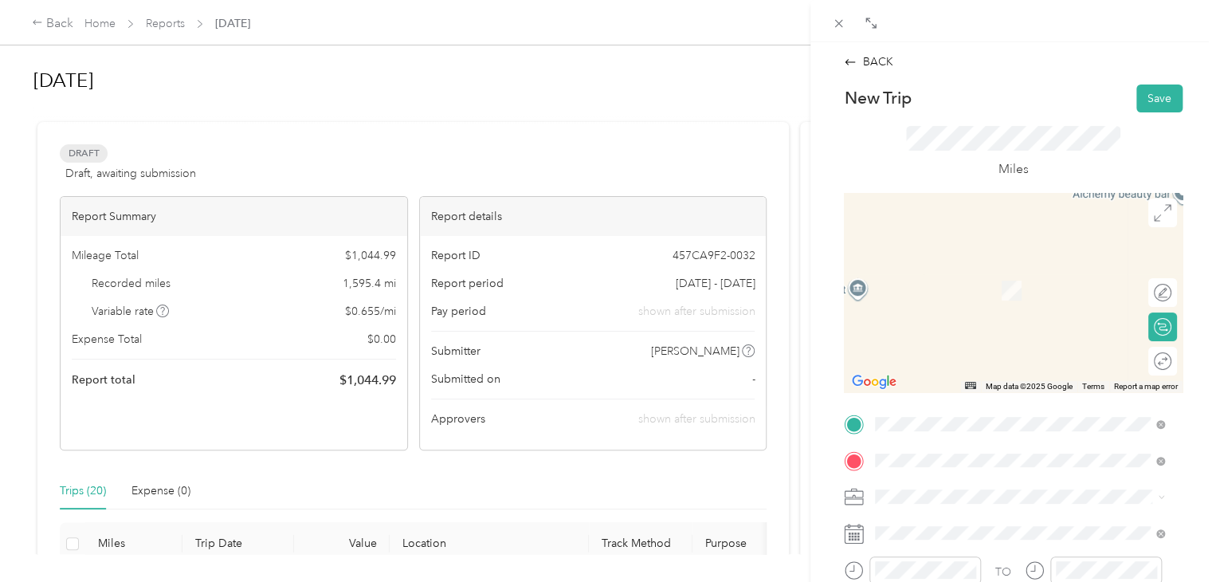
click at [937, 535] on li "[STREET_ADDRESS][US_STATE]" at bounding box center [1019, 518] width 300 height 33
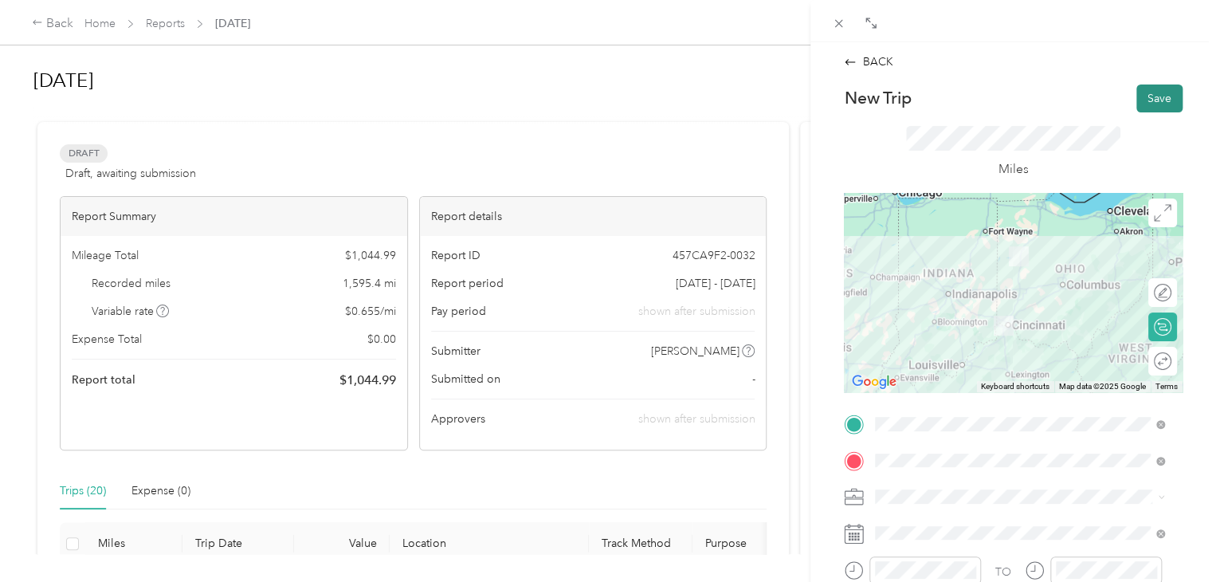
click at [1151, 103] on button "Save" at bounding box center [1159, 98] width 46 height 28
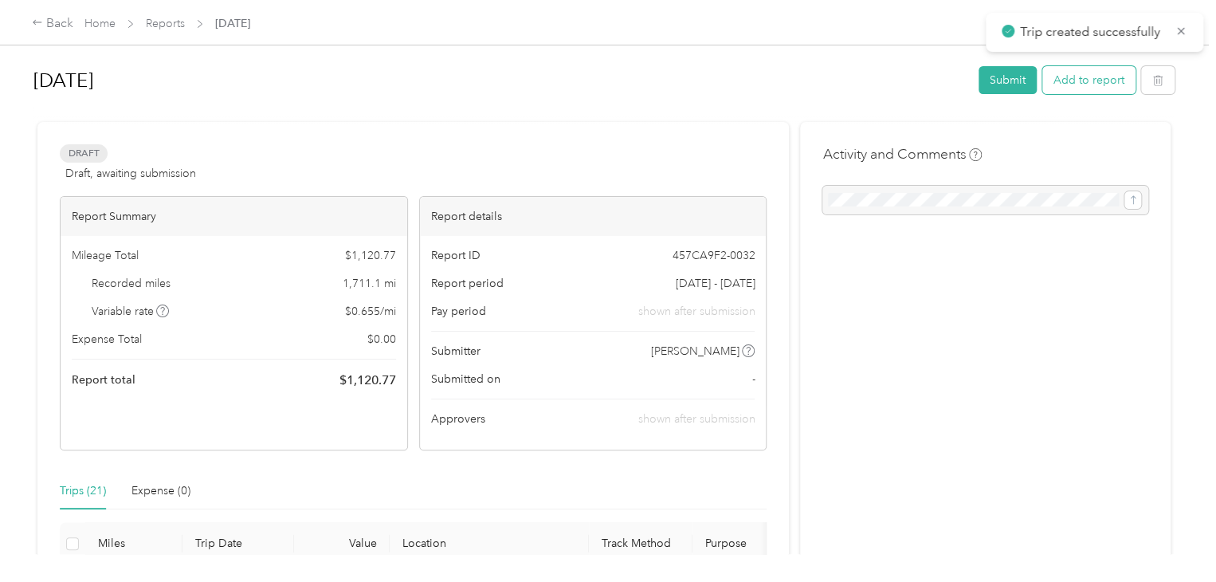
click at [1094, 87] on button "Add to report" at bounding box center [1088, 80] width 93 height 28
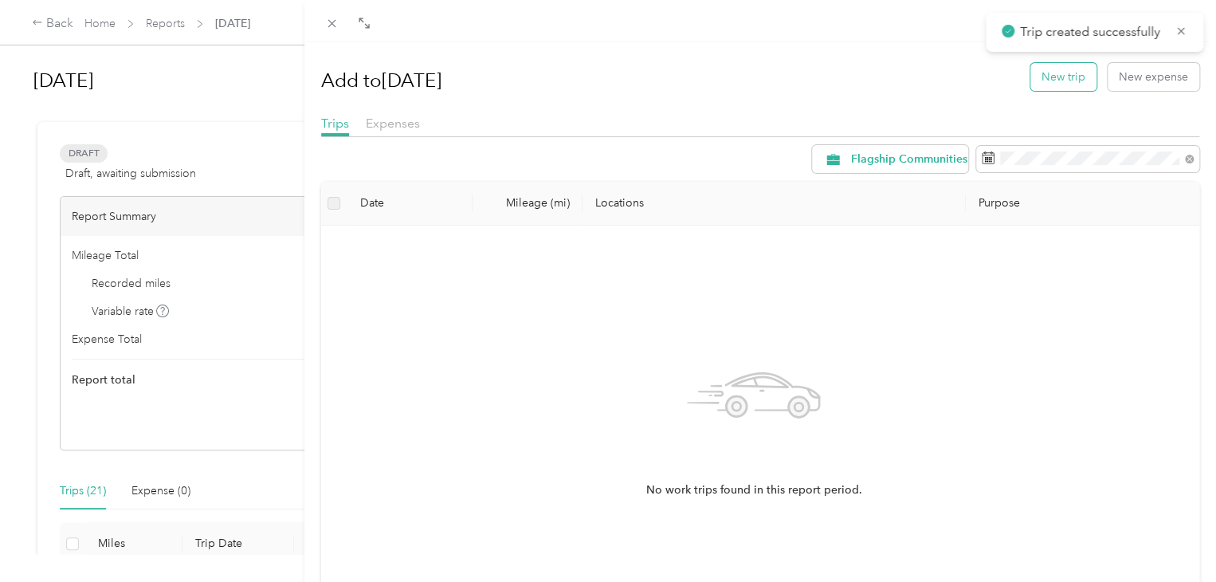
click at [1068, 82] on button "New trip" at bounding box center [1063, 77] width 66 height 28
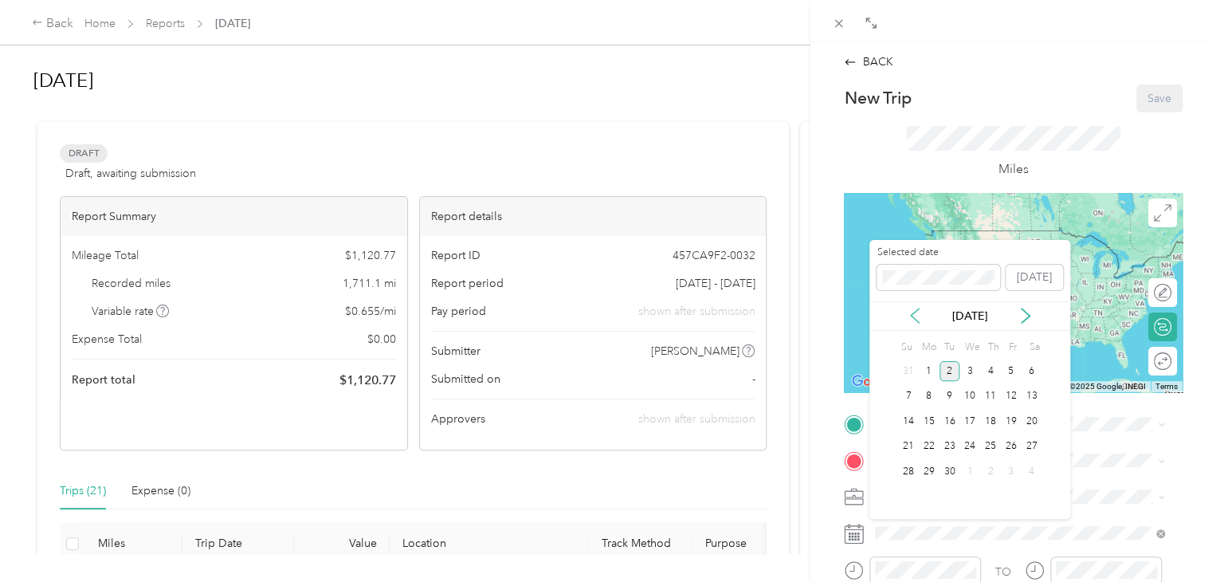
click at [909, 319] on icon at bounding box center [915, 316] width 16 height 16
click at [951, 449] on div "19" at bounding box center [950, 447] width 21 height 20
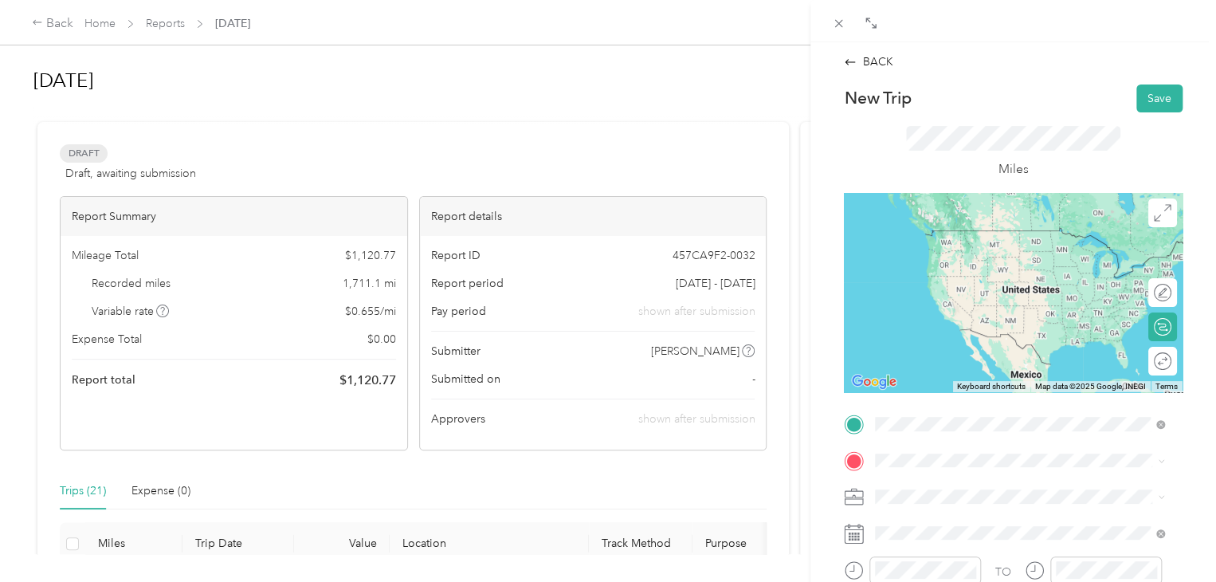
click at [980, 489] on span "[STREET_ADDRESS][US_STATE]" at bounding box center [984, 481] width 159 height 14
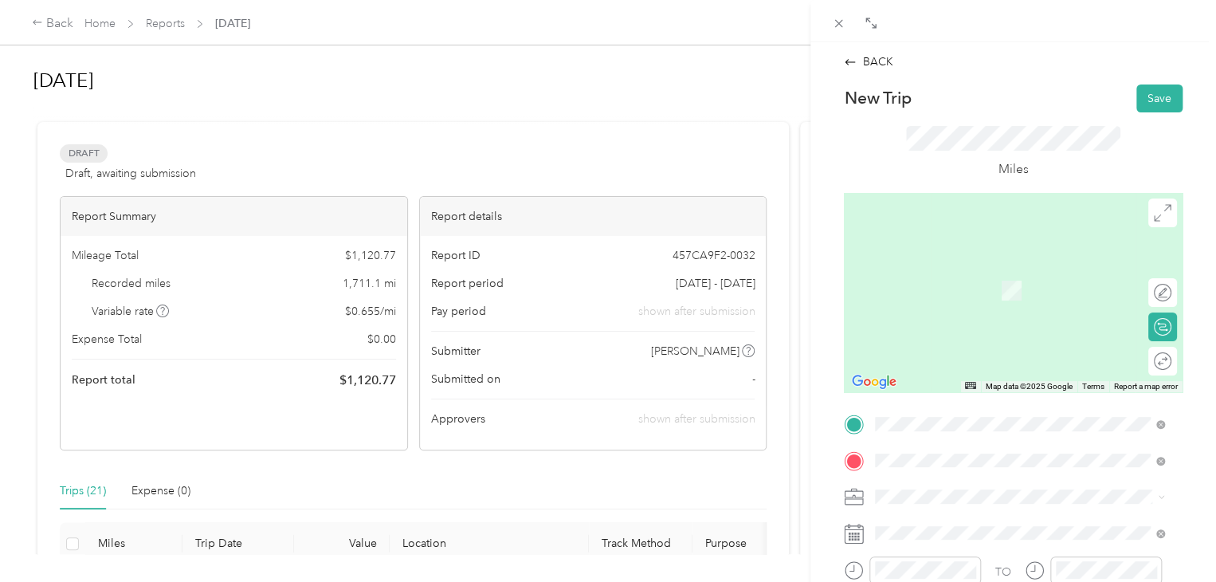
click at [1001, 269] on span "[STREET_ADDRESS][PERSON_NAME][US_STATE]" at bounding box center [1029, 266] width 248 height 14
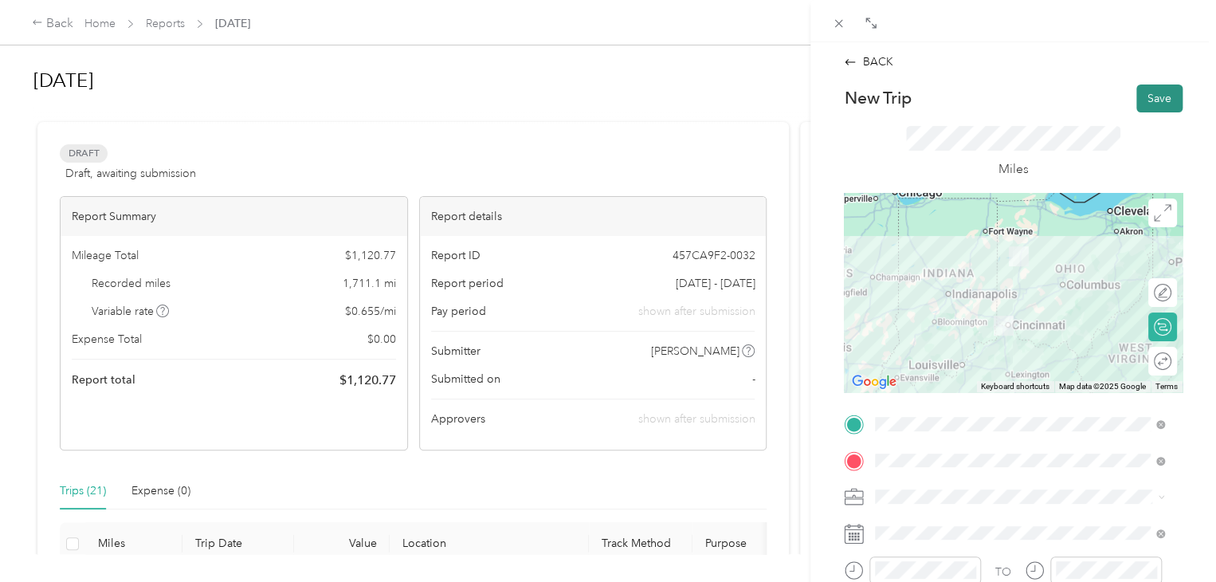
click at [1152, 106] on button "Save" at bounding box center [1159, 98] width 46 height 28
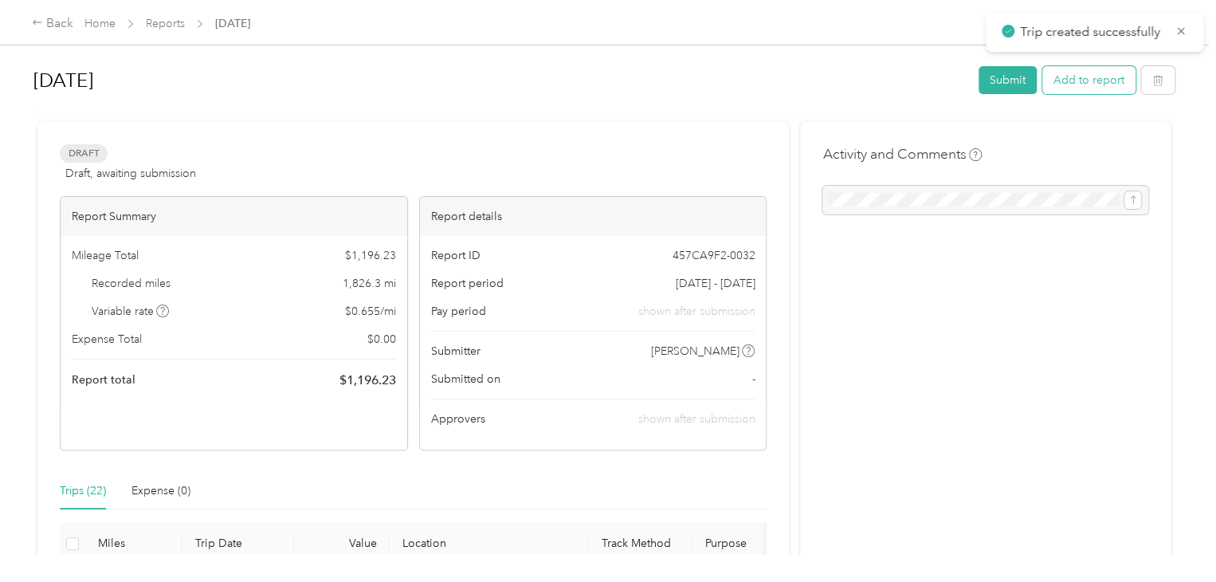
click at [1106, 80] on button "Add to report" at bounding box center [1088, 80] width 93 height 28
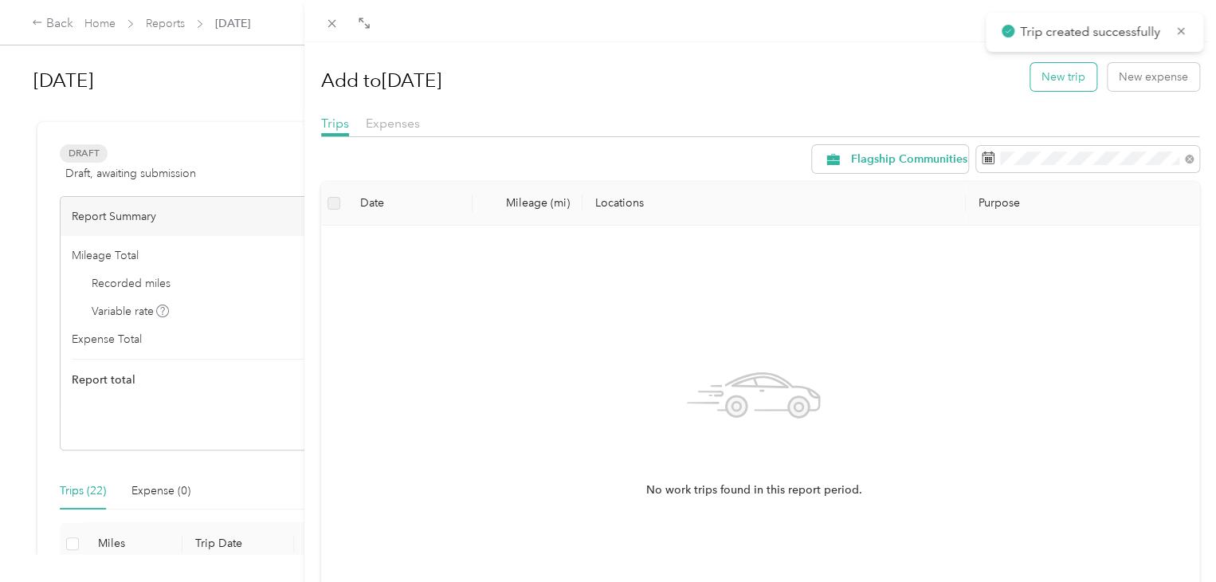
click at [1064, 85] on button "New trip" at bounding box center [1063, 77] width 66 height 28
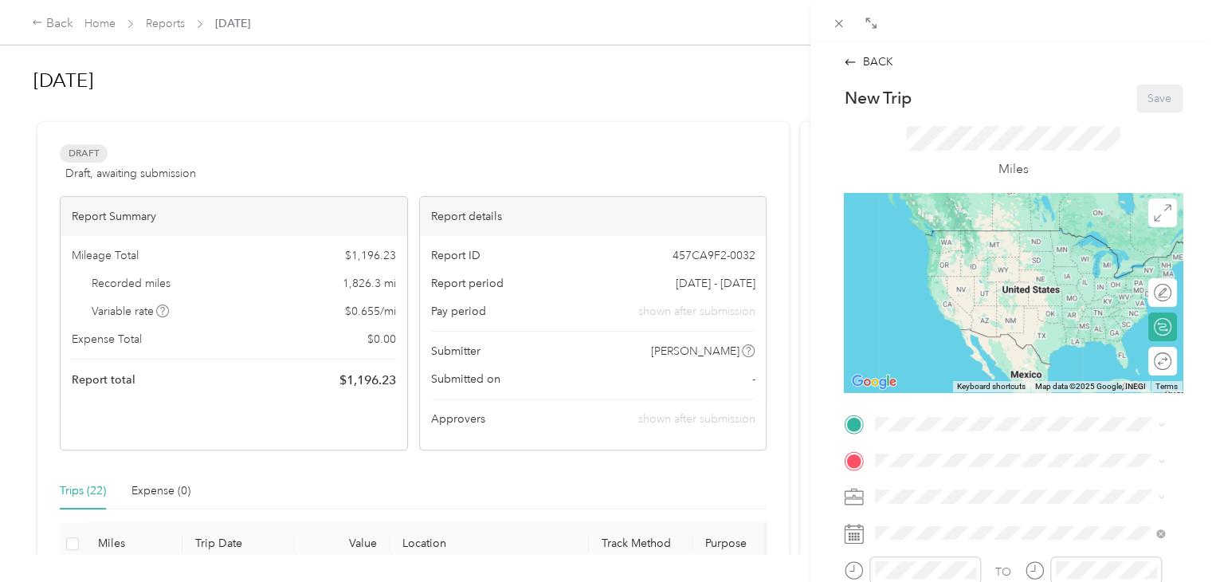
drag, startPoint x: 691, startPoint y: 476, endPoint x: 672, endPoint y: 422, distance: 56.7
click at [672, 422] on div "BACK New Trip Save This trip cannot be edited because it is either under review…" at bounding box center [608, 291] width 1216 height 582
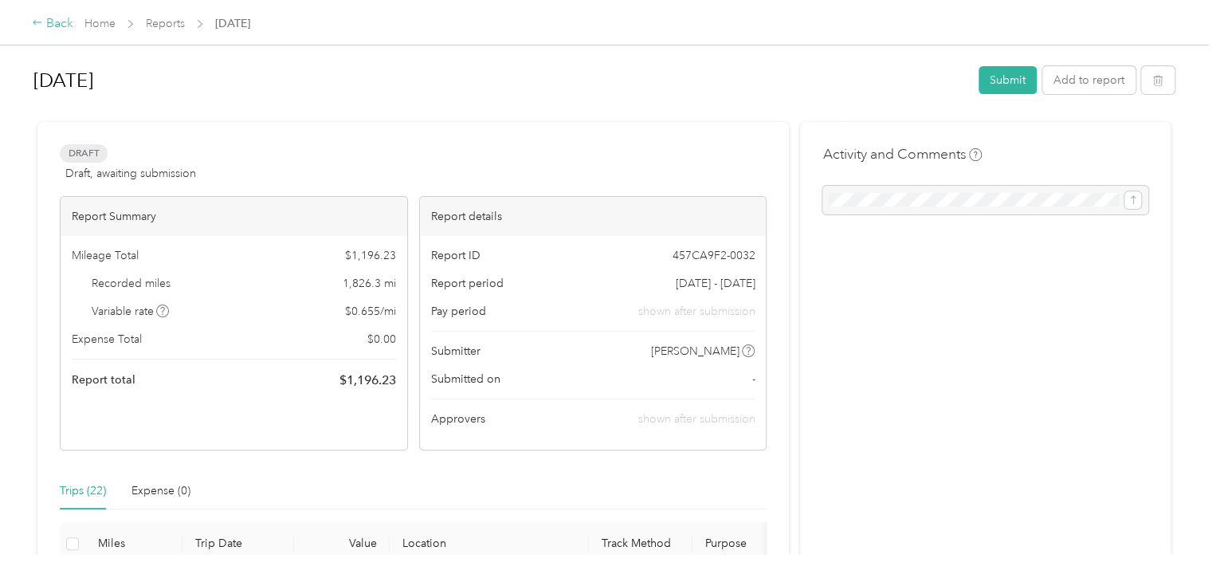
click at [61, 26] on div "Back" at bounding box center [52, 23] width 41 height 19
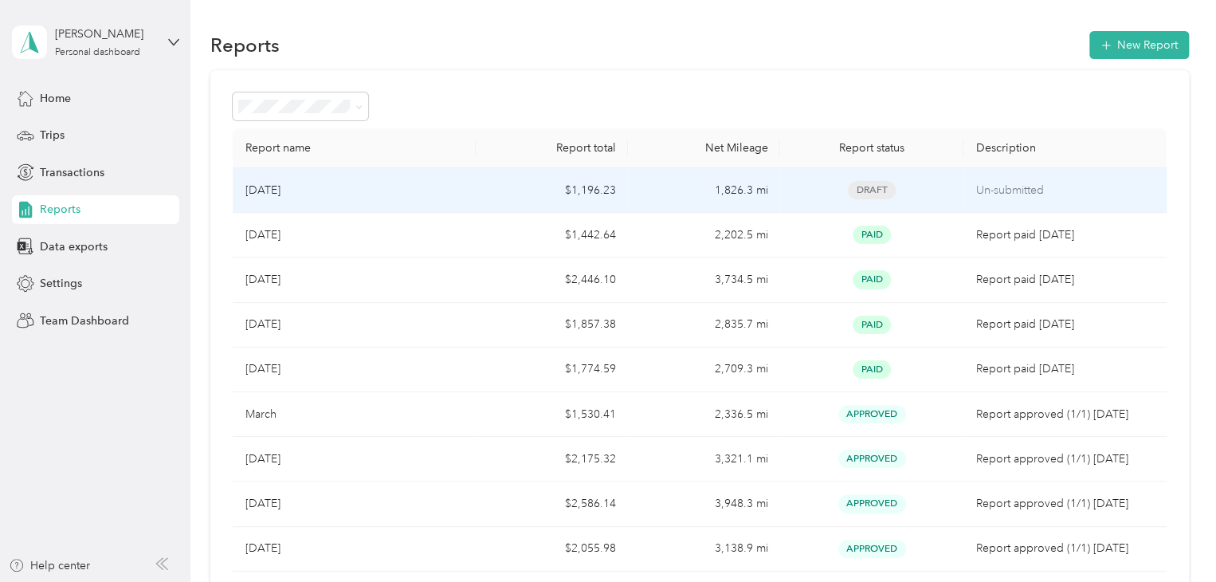
click at [477, 182] on td "$1,196.23" at bounding box center [552, 190] width 152 height 45
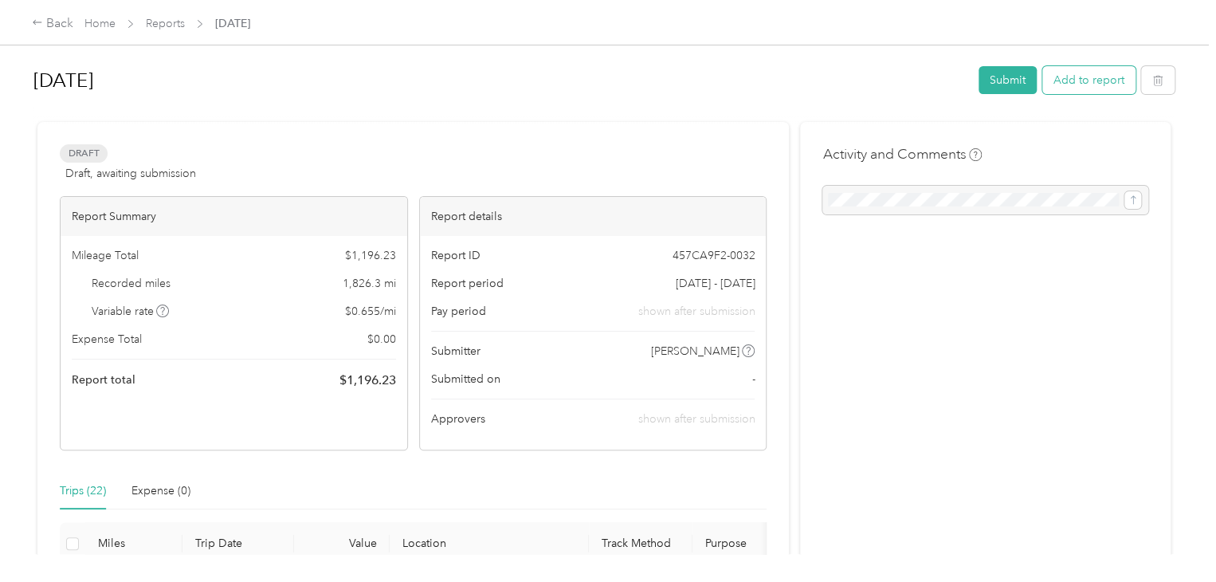
click at [1089, 88] on button "Add to report" at bounding box center [1088, 80] width 93 height 28
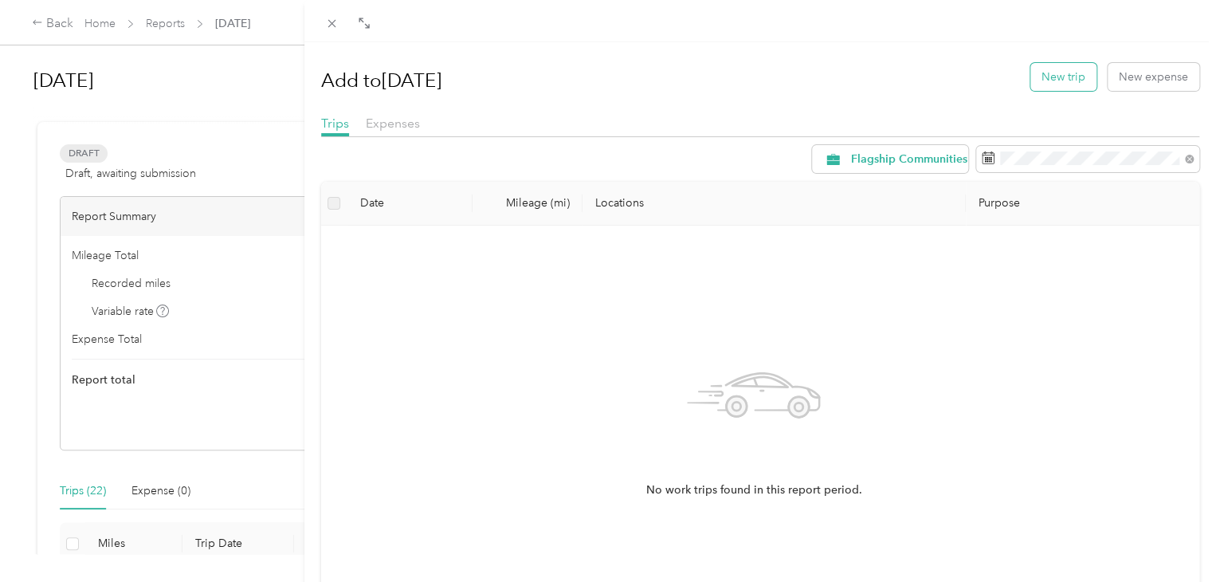
click at [1061, 77] on button "New trip" at bounding box center [1063, 77] width 66 height 28
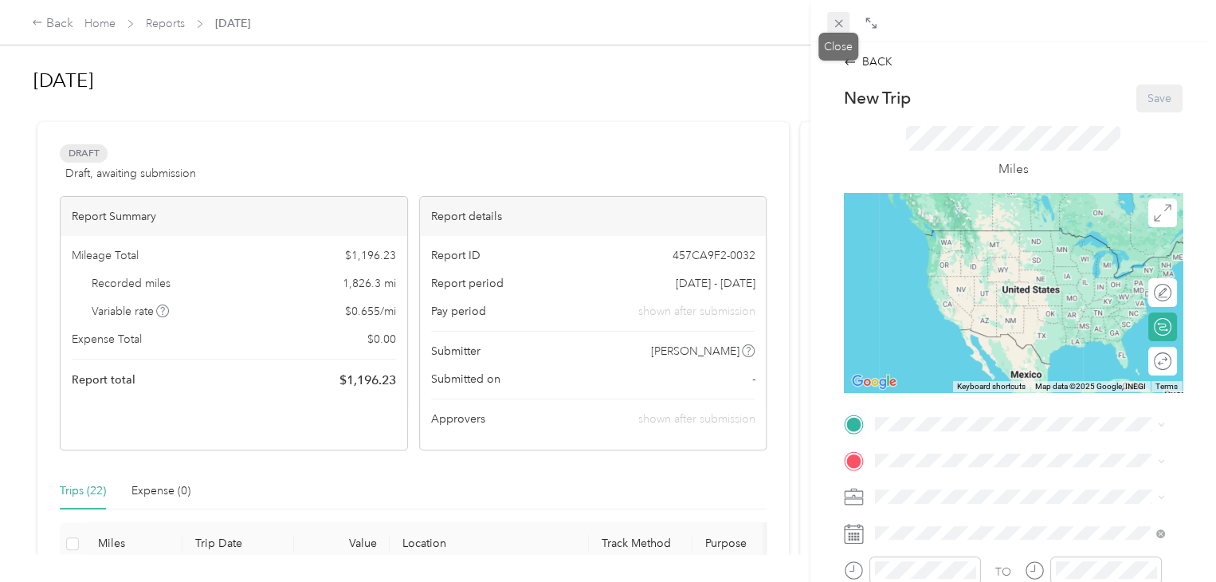
click at [840, 28] on icon at bounding box center [839, 24] width 14 height 14
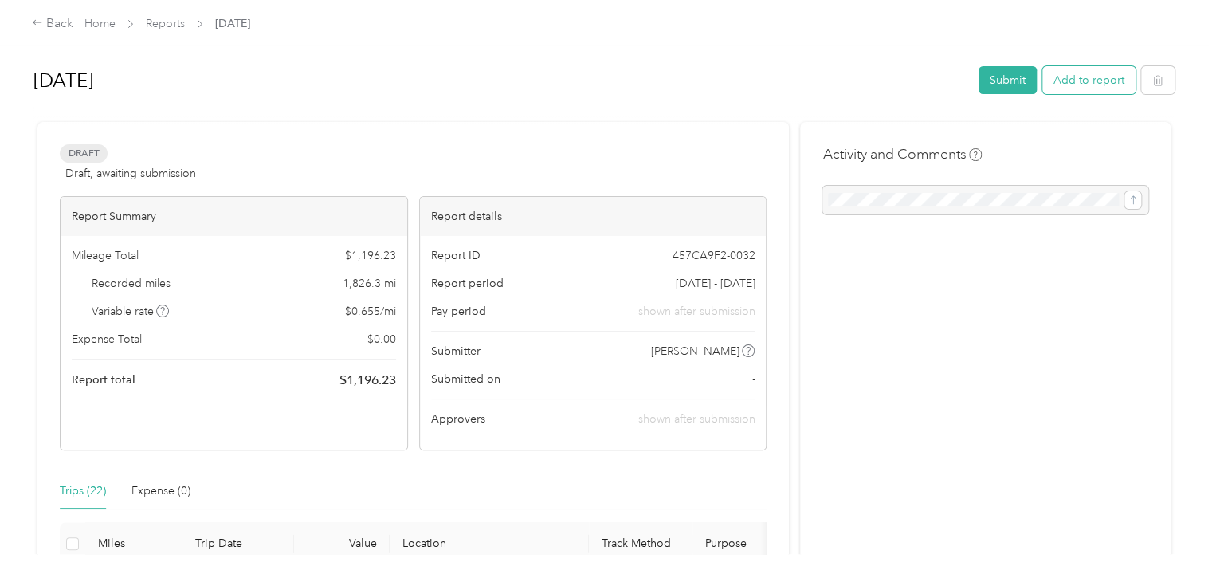
click at [1083, 84] on button "Add to report" at bounding box center [1088, 80] width 93 height 28
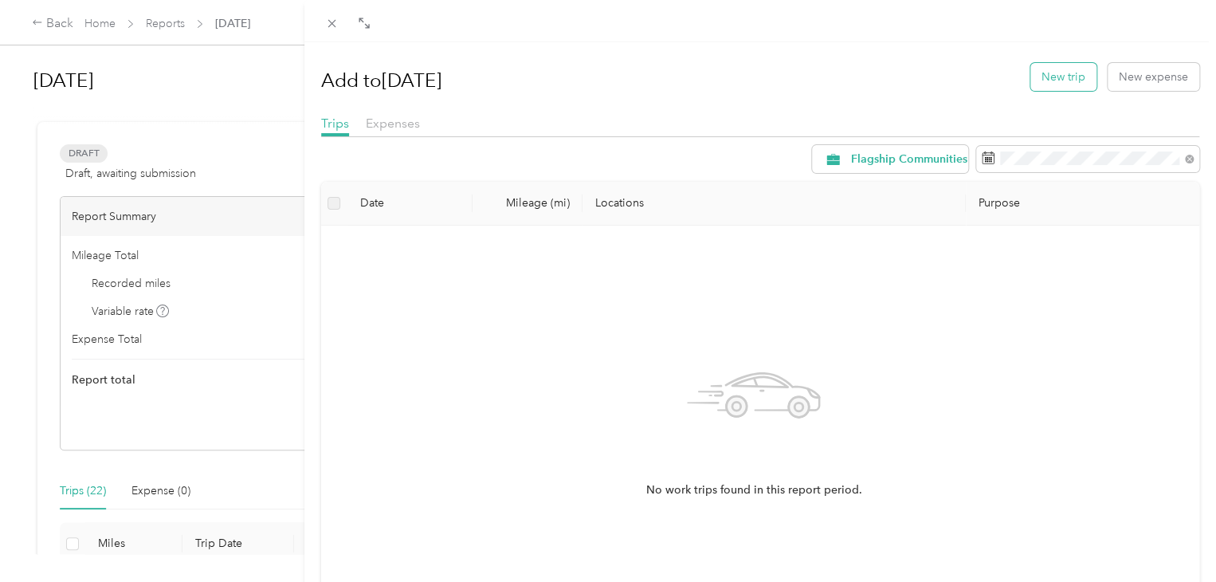
click at [1062, 86] on button "New trip" at bounding box center [1063, 77] width 66 height 28
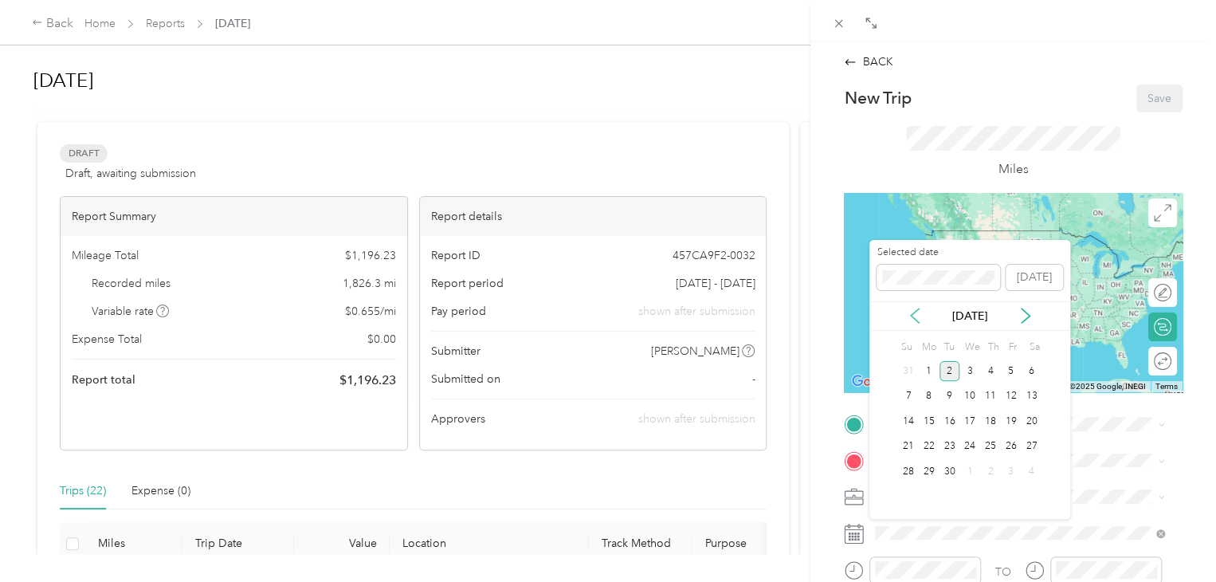
click at [914, 312] on icon at bounding box center [915, 315] width 8 height 14
click at [966, 447] on div "20" at bounding box center [970, 447] width 21 height 20
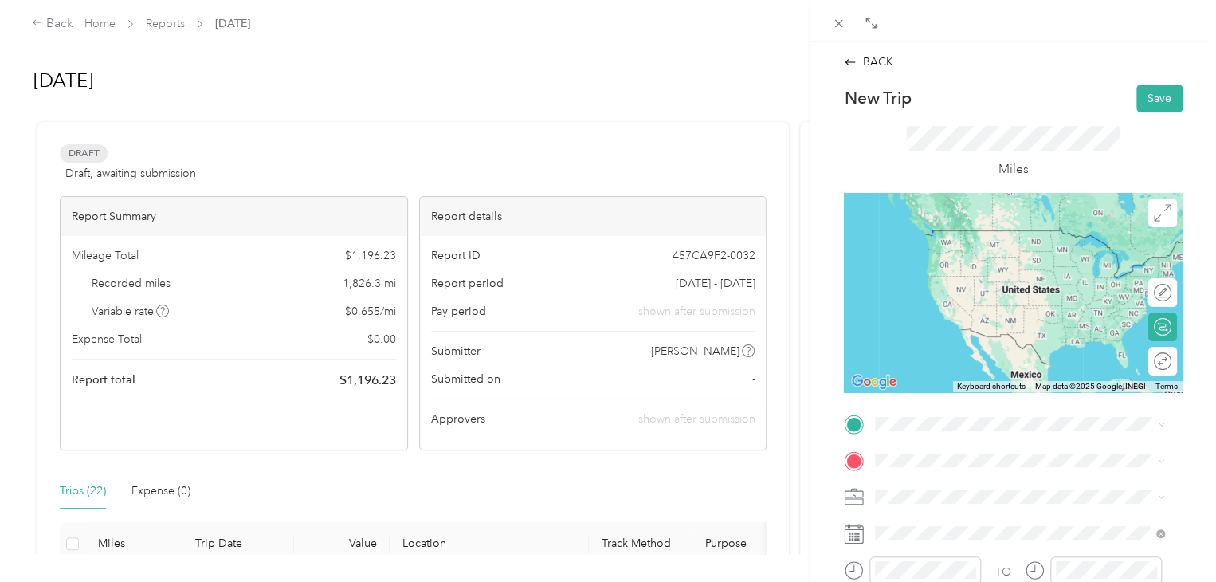
click at [956, 234] on span "[STREET_ADDRESS][PERSON_NAME][US_STATE]" at bounding box center [1029, 227] width 248 height 14
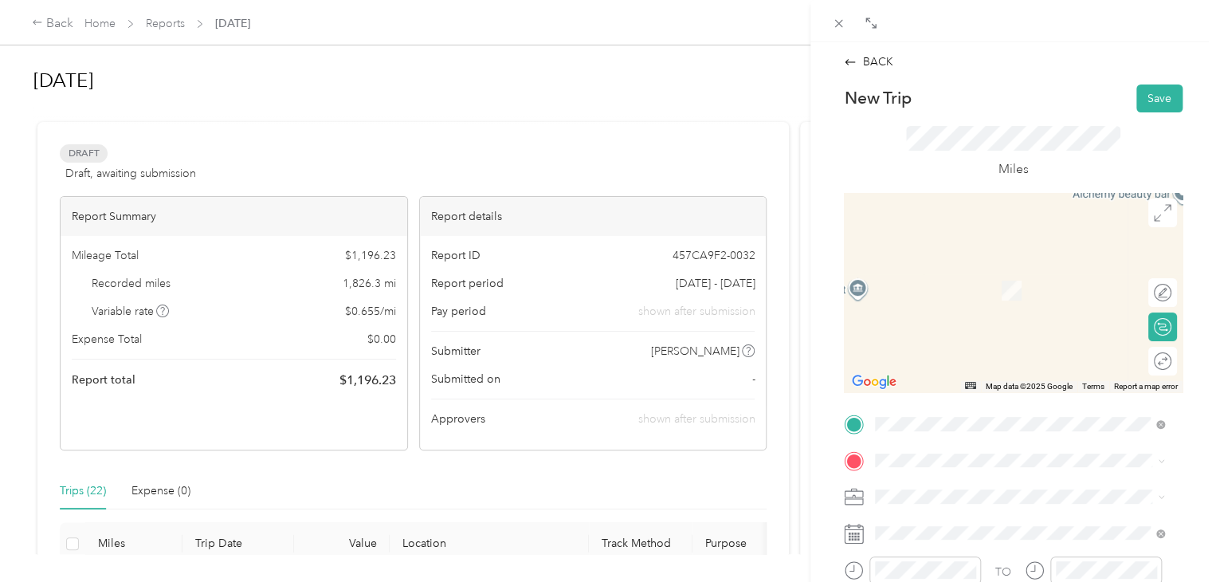
click at [959, 360] on span "[STREET_ADDRESS][US_STATE]" at bounding box center [984, 353] width 159 height 14
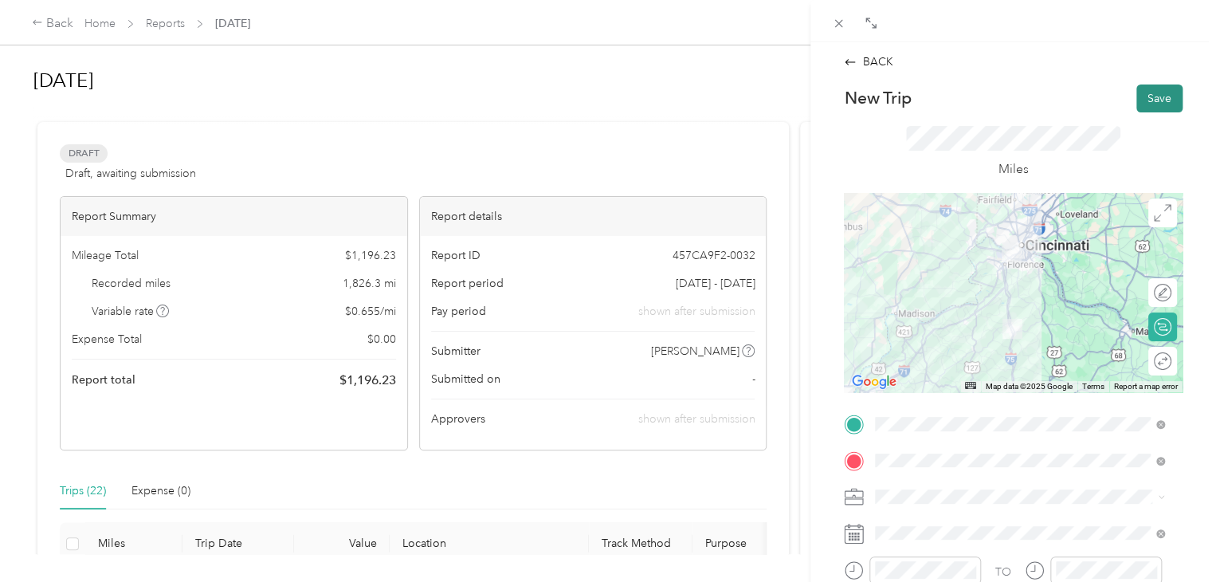
click at [1154, 92] on button "Save" at bounding box center [1159, 98] width 46 height 28
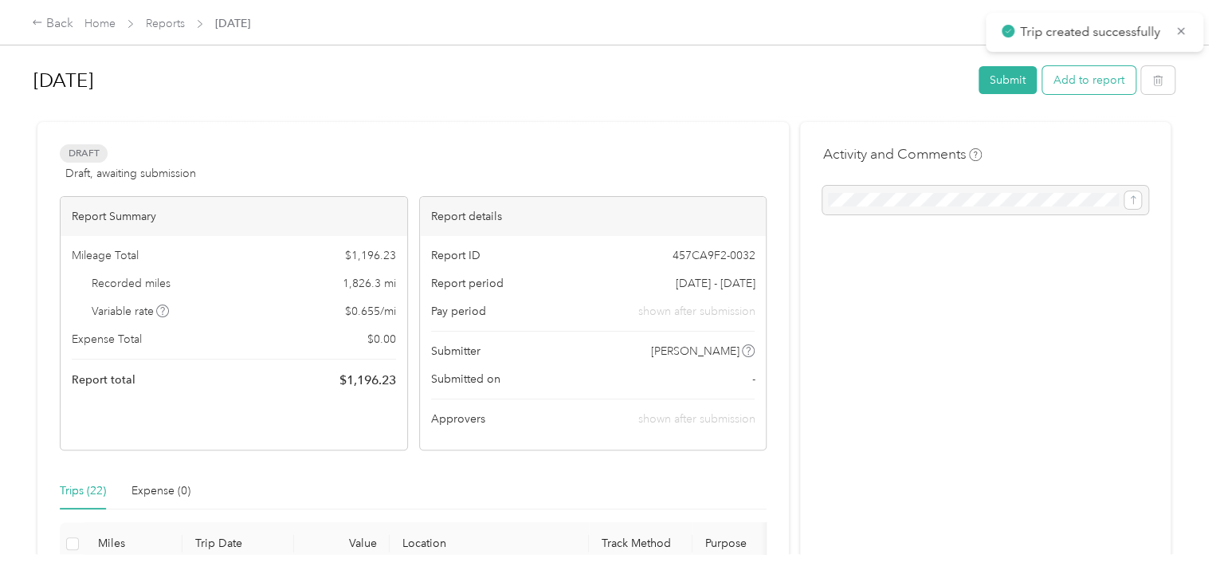
click at [1097, 76] on button "Add to report" at bounding box center [1088, 80] width 93 height 28
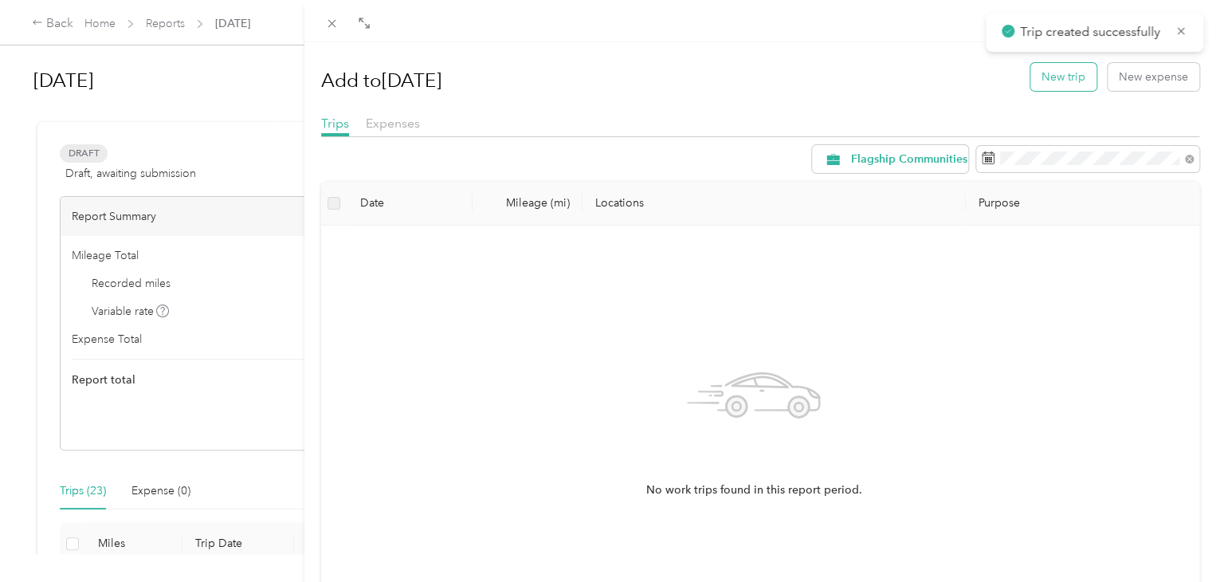
click at [1051, 74] on button "New trip" at bounding box center [1063, 77] width 66 height 28
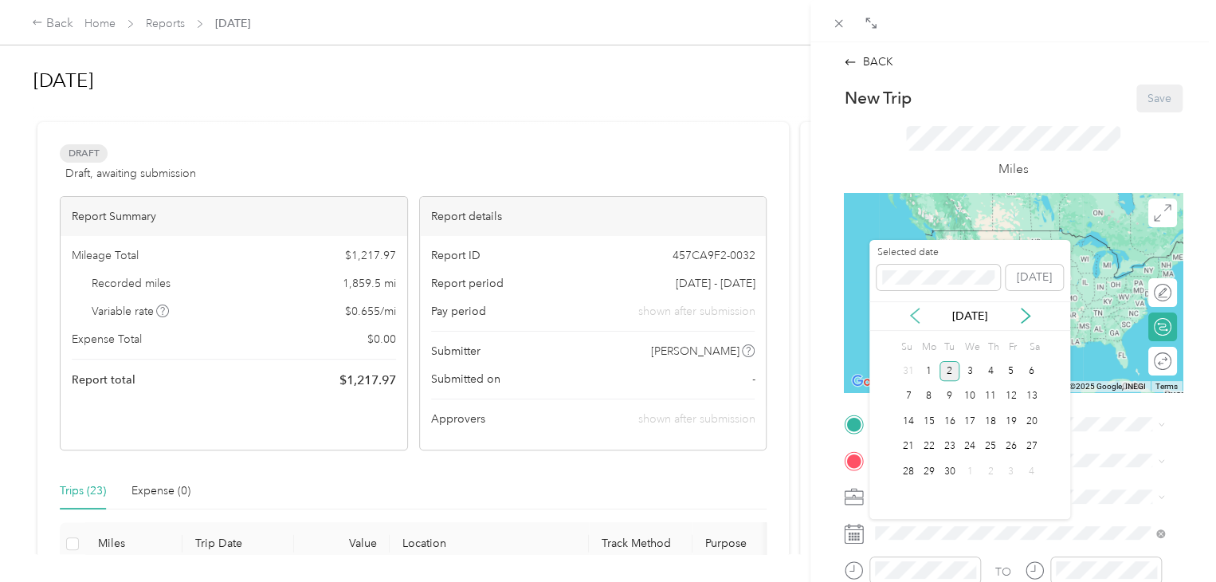
click at [916, 313] on icon at bounding box center [915, 316] width 16 height 16
click at [971, 452] on div "20" at bounding box center [970, 447] width 21 height 20
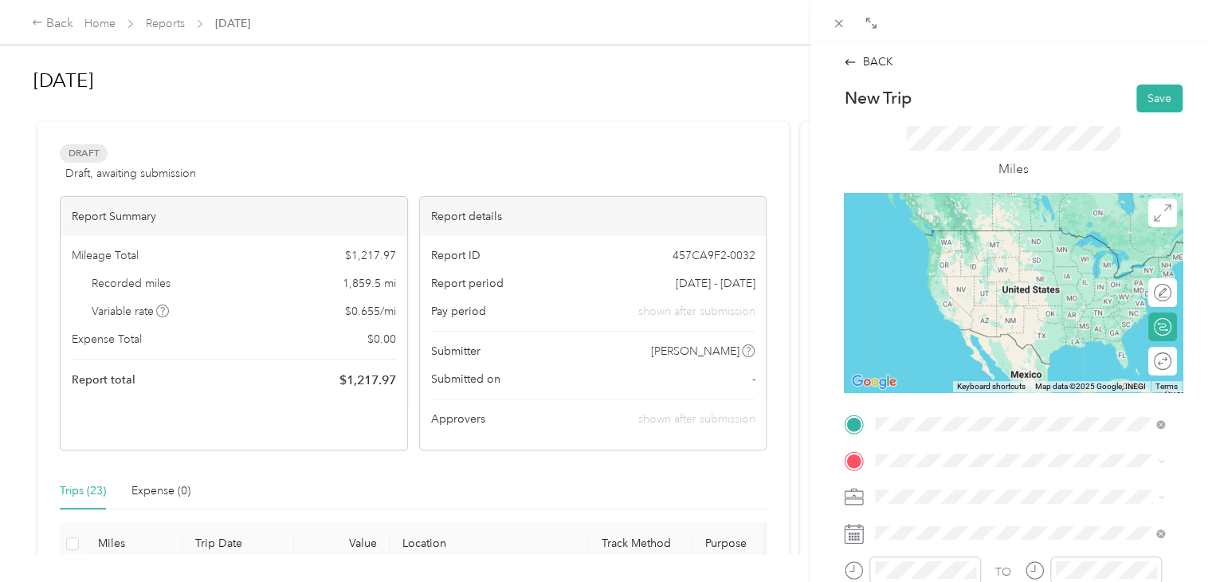
click at [960, 332] on span "[STREET_ADDRESS][US_STATE]" at bounding box center [984, 324] width 159 height 14
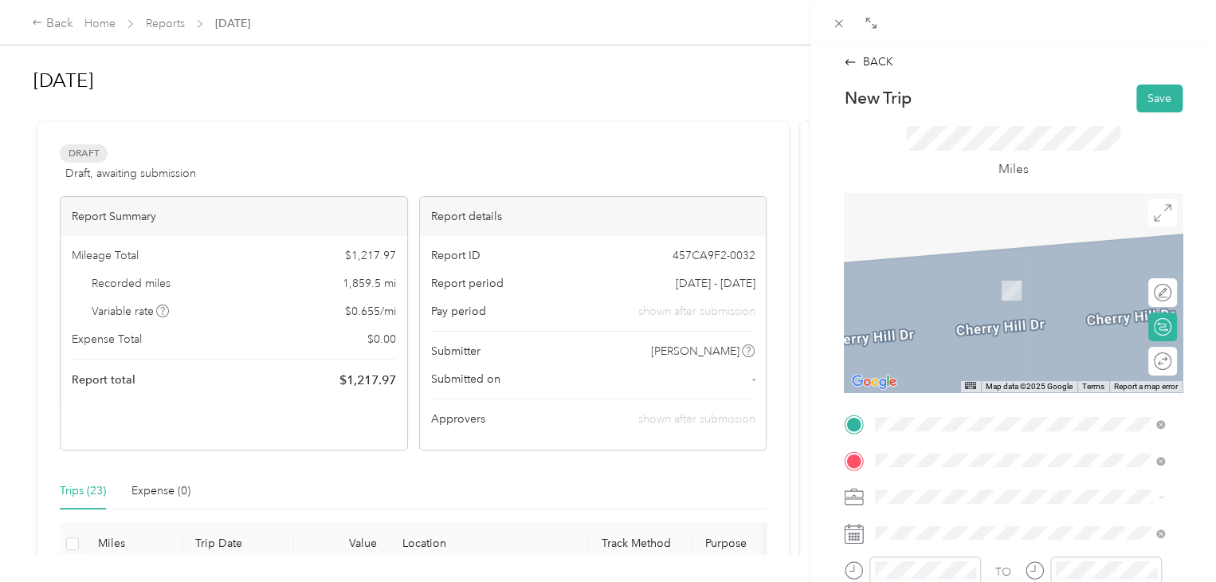
click at [969, 272] on span "[STREET_ADDRESS][PERSON_NAME][US_STATE]" at bounding box center [1029, 266] width 248 height 14
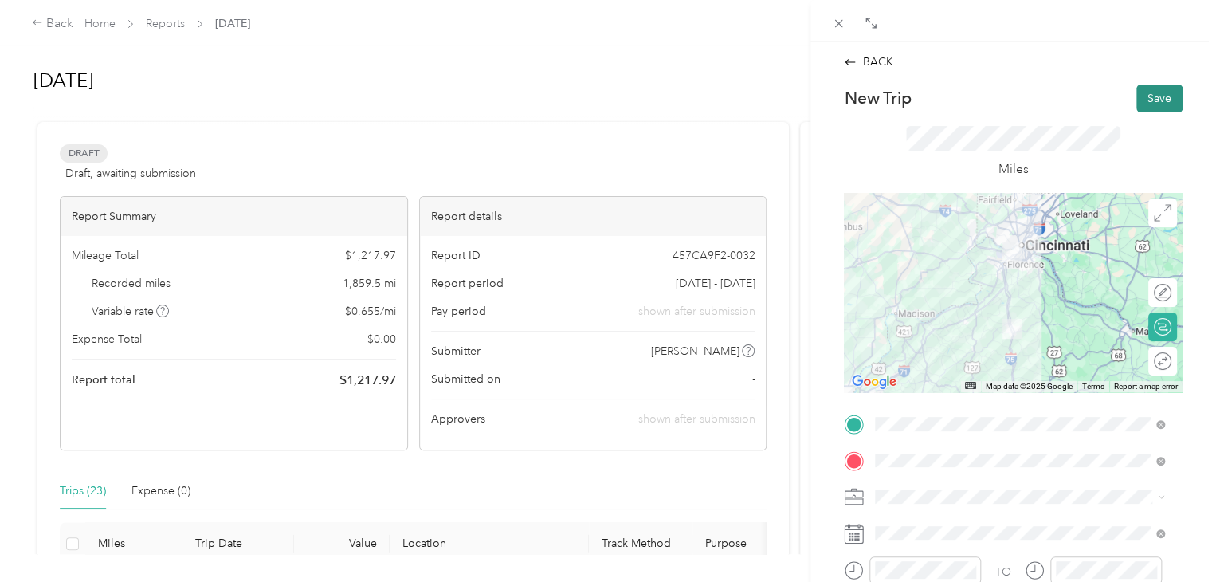
click at [1160, 102] on button "Save" at bounding box center [1159, 98] width 46 height 28
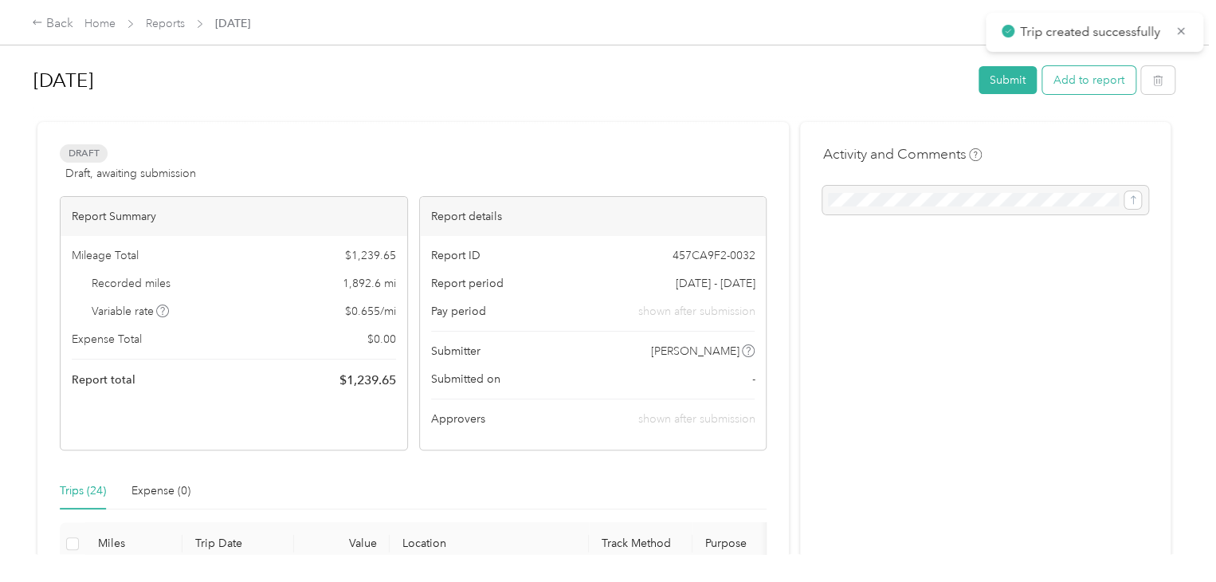
click at [1101, 88] on button "Add to report" at bounding box center [1088, 80] width 93 height 28
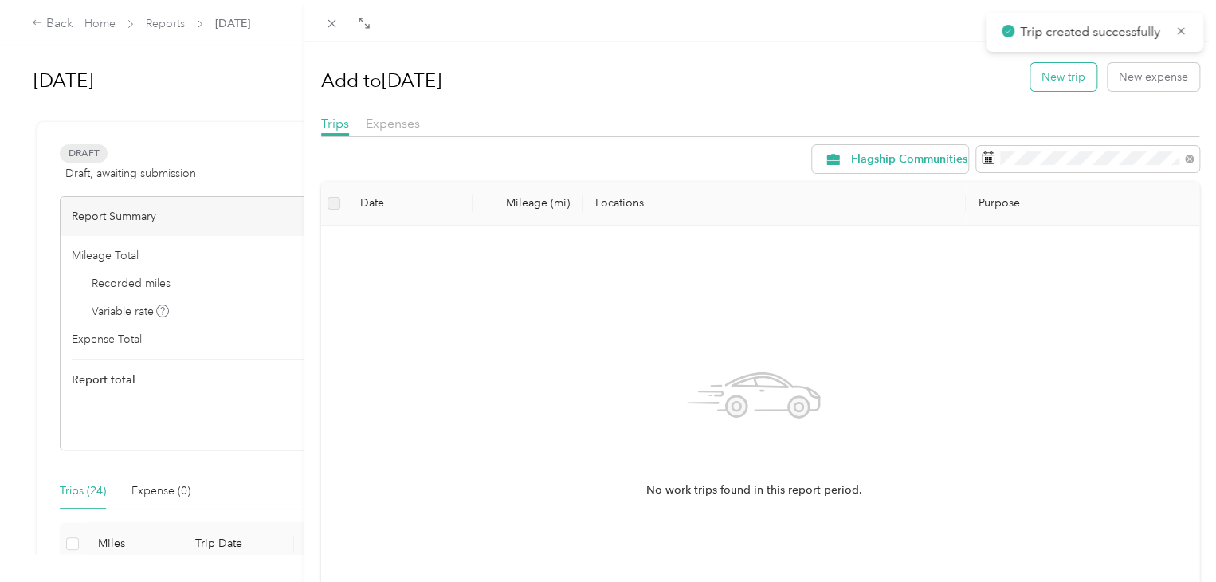
click at [1058, 84] on button "New trip" at bounding box center [1063, 77] width 66 height 28
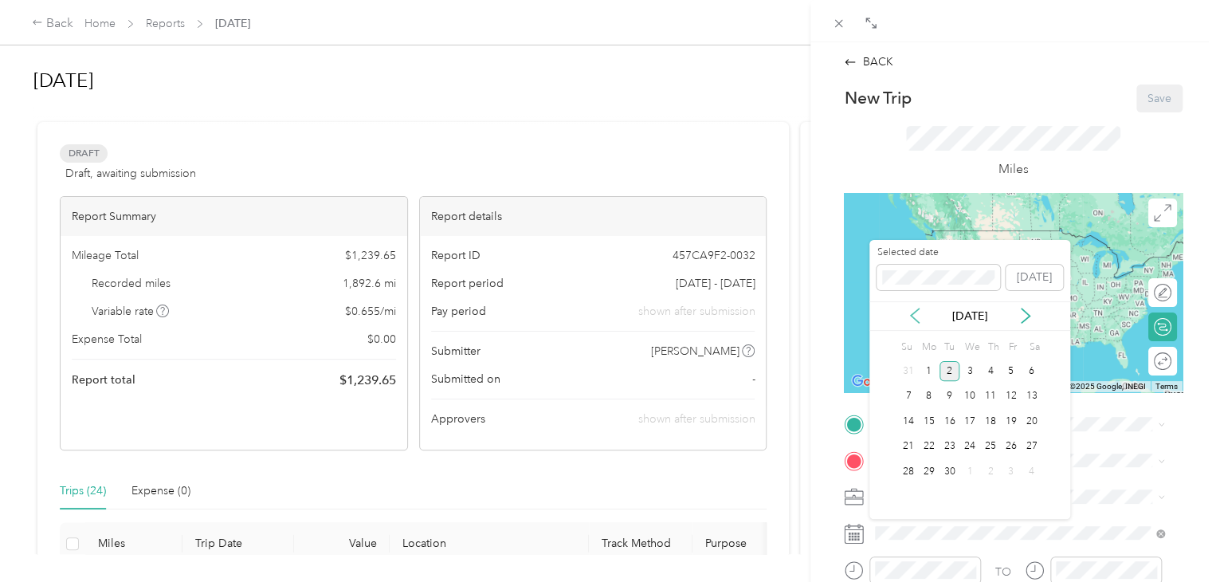
click at [915, 314] on icon at bounding box center [915, 316] width 16 height 16
click at [988, 445] on div "21" at bounding box center [990, 447] width 21 height 20
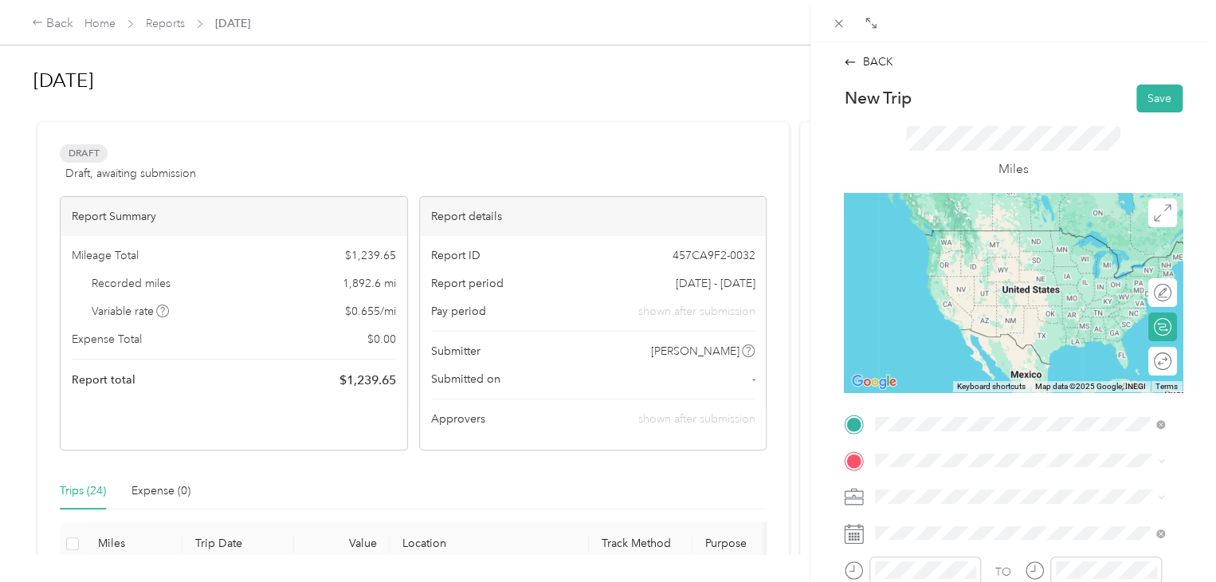
click at [967, 241] on div "[STREET_ADDRESS][PERSON_NAME][US_STATE]" at bounding box center [1020, 231] width 278 height 22
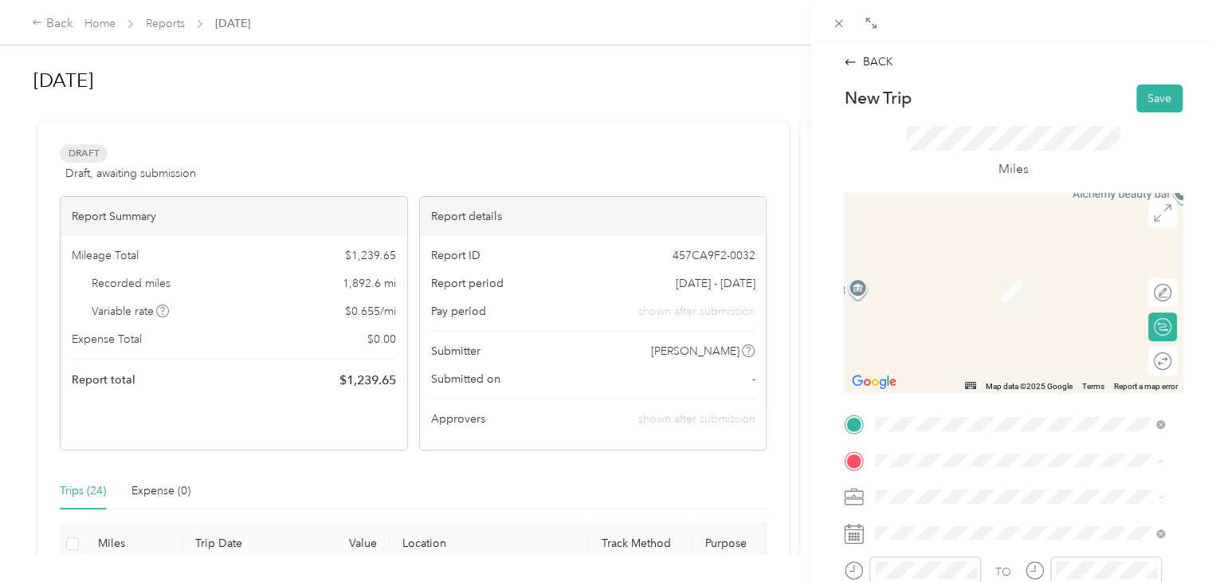
click at [972, 269] on span "[STREET_ADDRESS][US_STATE]" at bounding box center [984, 266] width 159 height 14
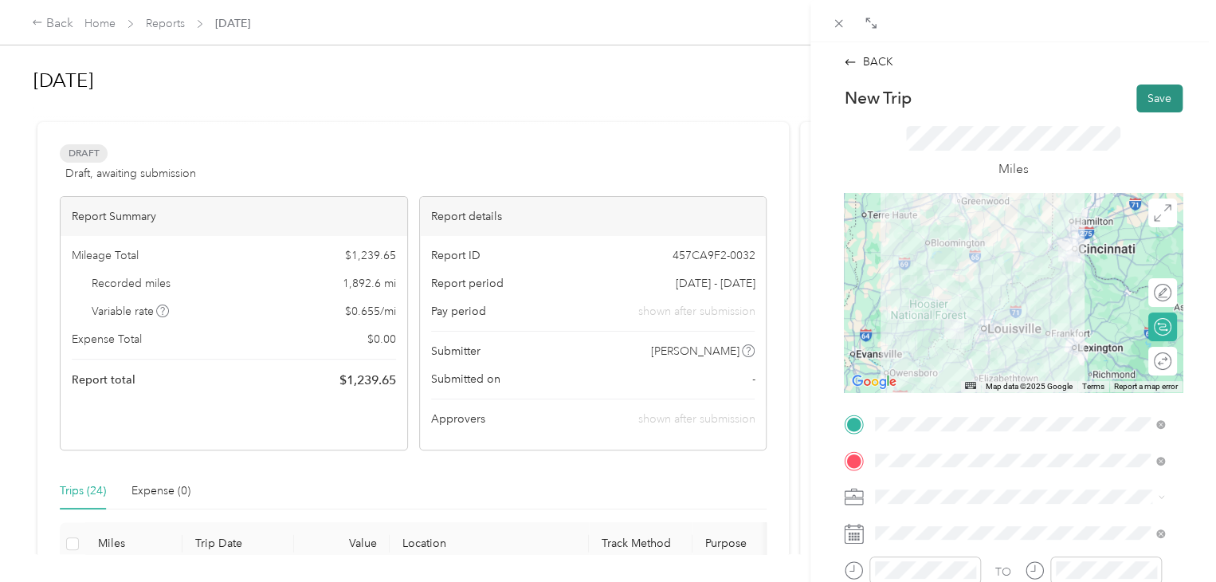
click at [1151, 85] on button "Save" at bounding box center [1159, 98] width 46 height 28
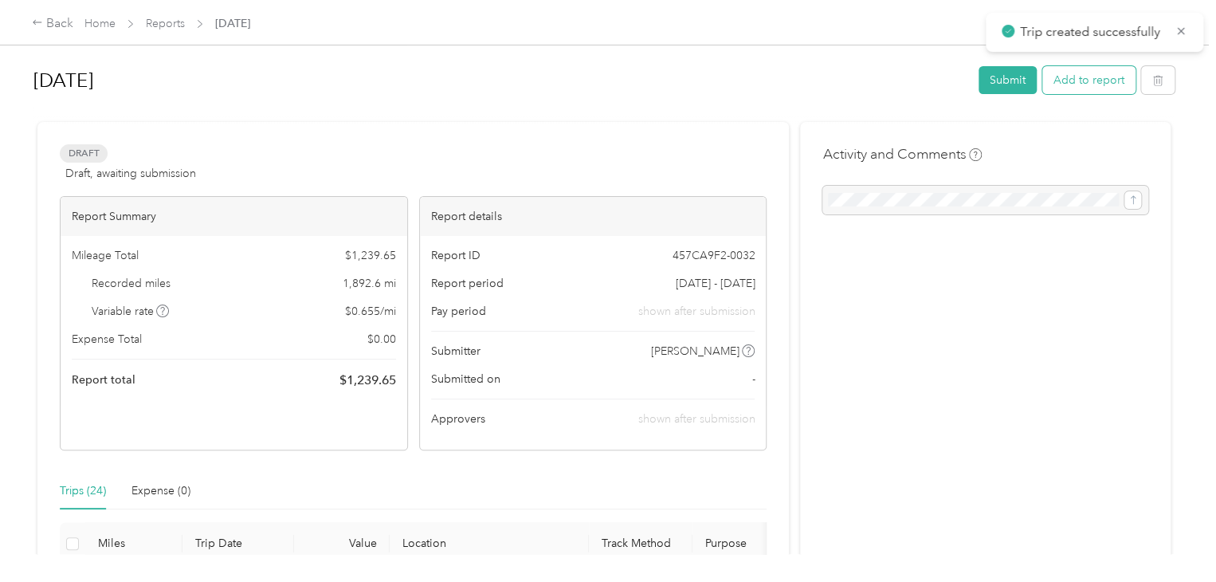
click at [1086, 84] on button "Add to report" at bounding box center [1088, 80] width 93 height 28
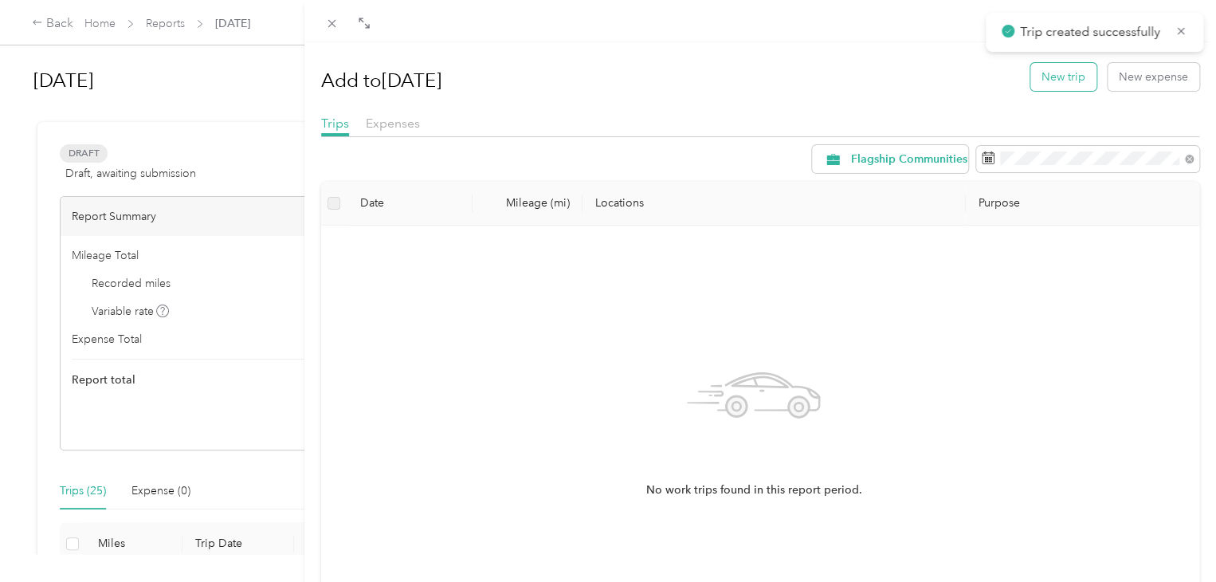
click at [1060, 84] on button "New trip" at bounding box center [1063, 77] width 66 height 28
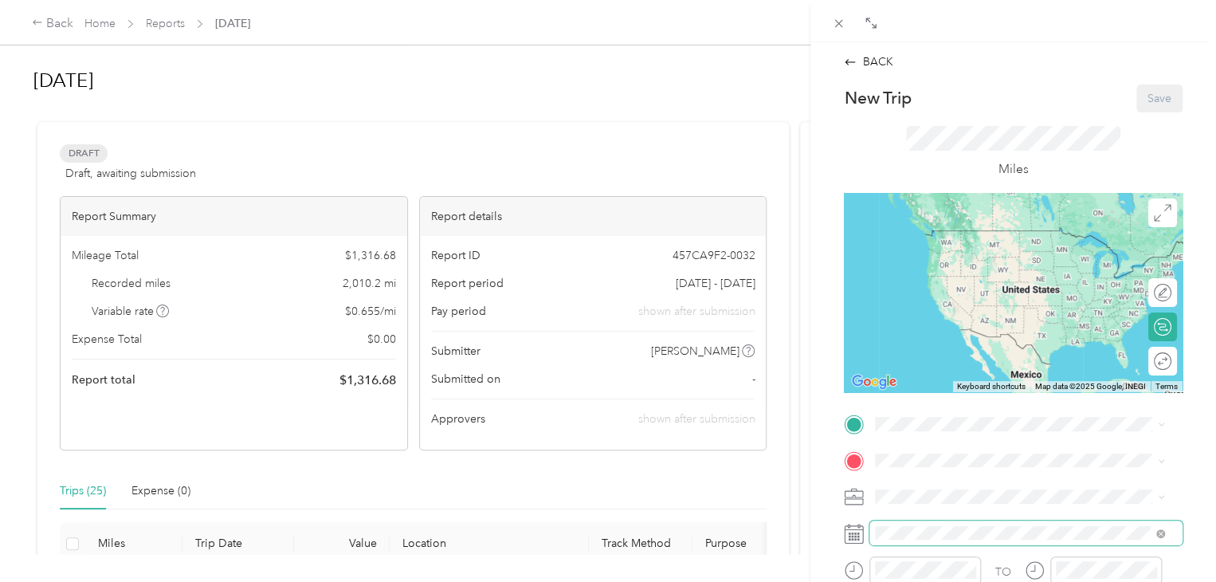
click at [946, 543] on span at bounding box center [1025, 533] width 313 height 26
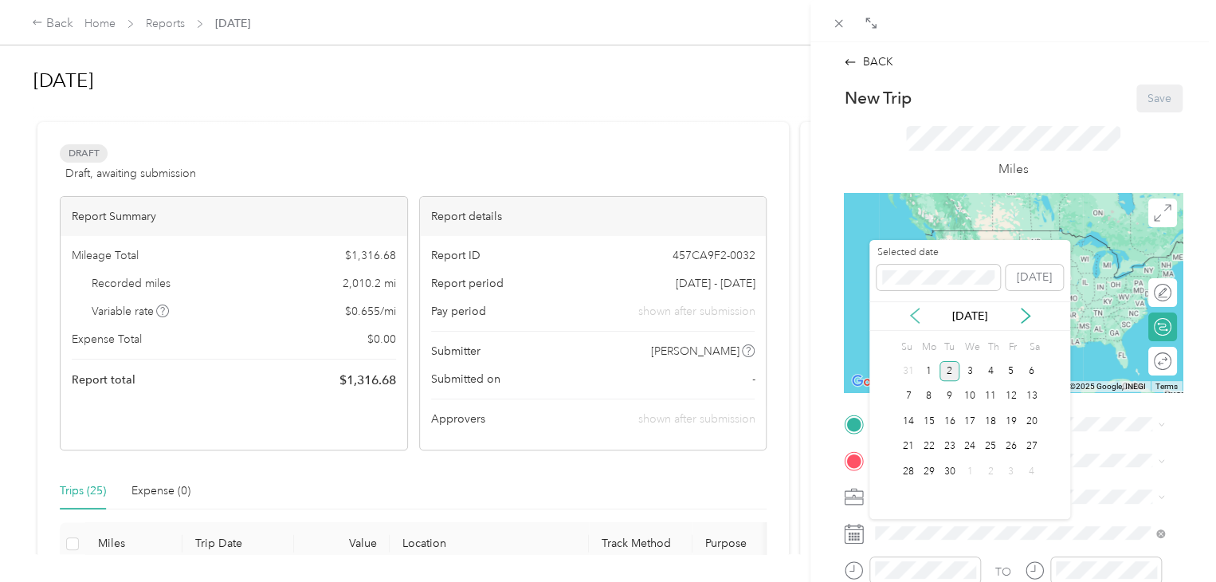
click at [915, 318] on icon at bounding box center [915, 316] width 16 height 16
click at [992, 450] on div "21" at bounding box center [990, 447] width 21 height 20
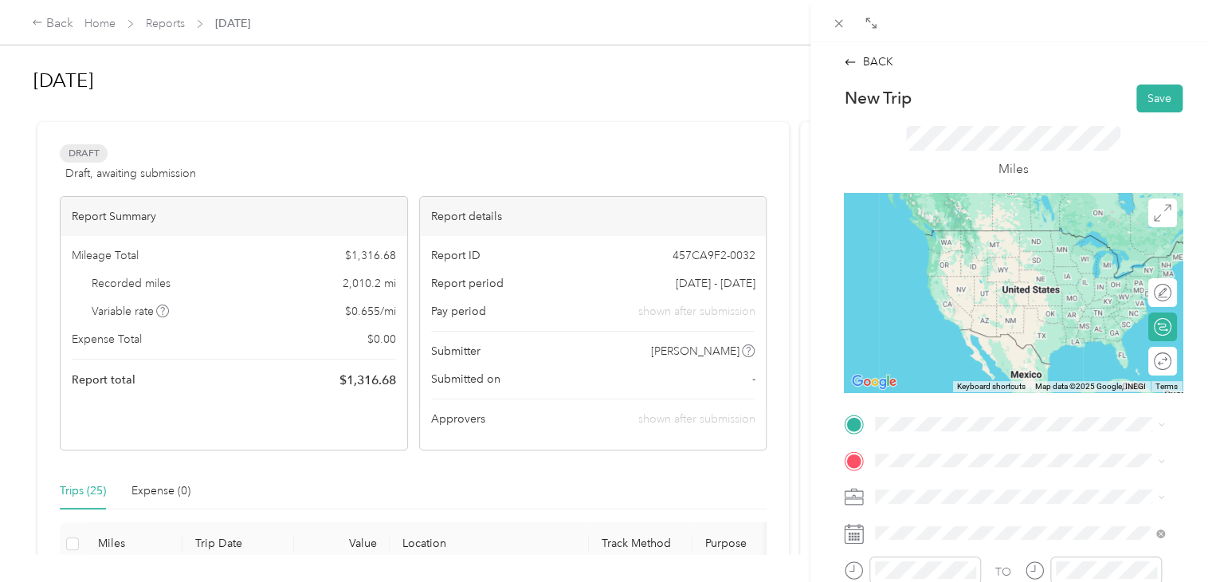
click at [956, 235] on span "[STREET_ADDRESS][US_STATE]" at bounding box center [984, 229] width 159 height 14
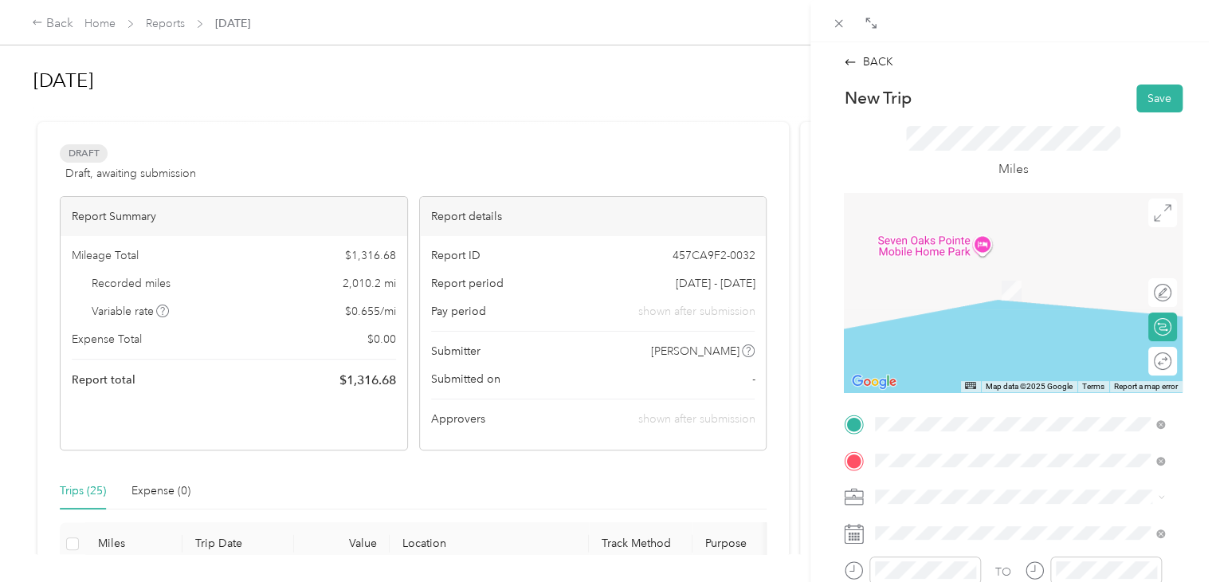
click at [952, 273] on span "[STREET_ADDRESS][PERSON_NAME][US_STATE]" at bounding box center [1029, 266] width 248 height 14
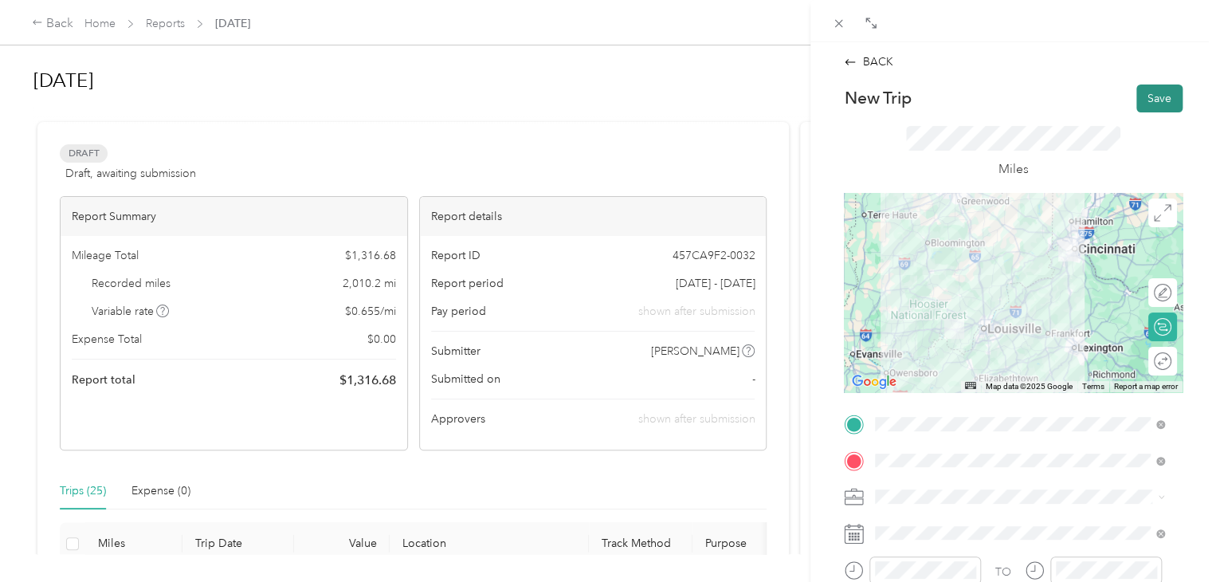
click at [1151, 103] on button "Save" at bounding box center [1159, 98] width 46 height 28
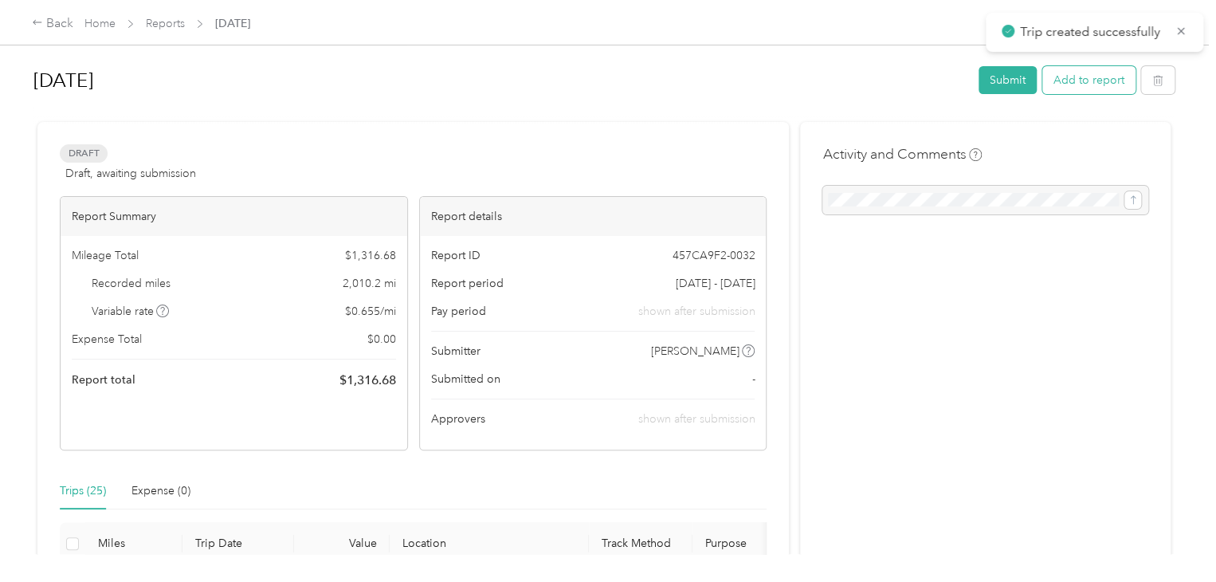
click at [1089, 89] on button "Add to report" at bounding box center [1088, 80] width 93 height 28
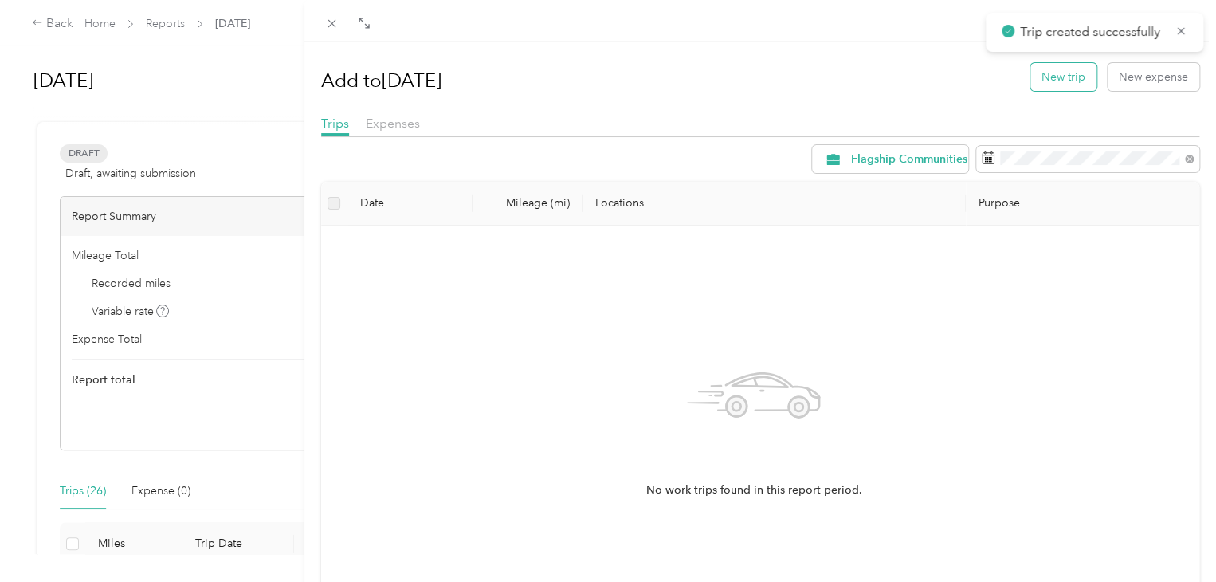
click at [1030, 80] on button "New trip" at bounding box center [1063, 77] width 66 height 28
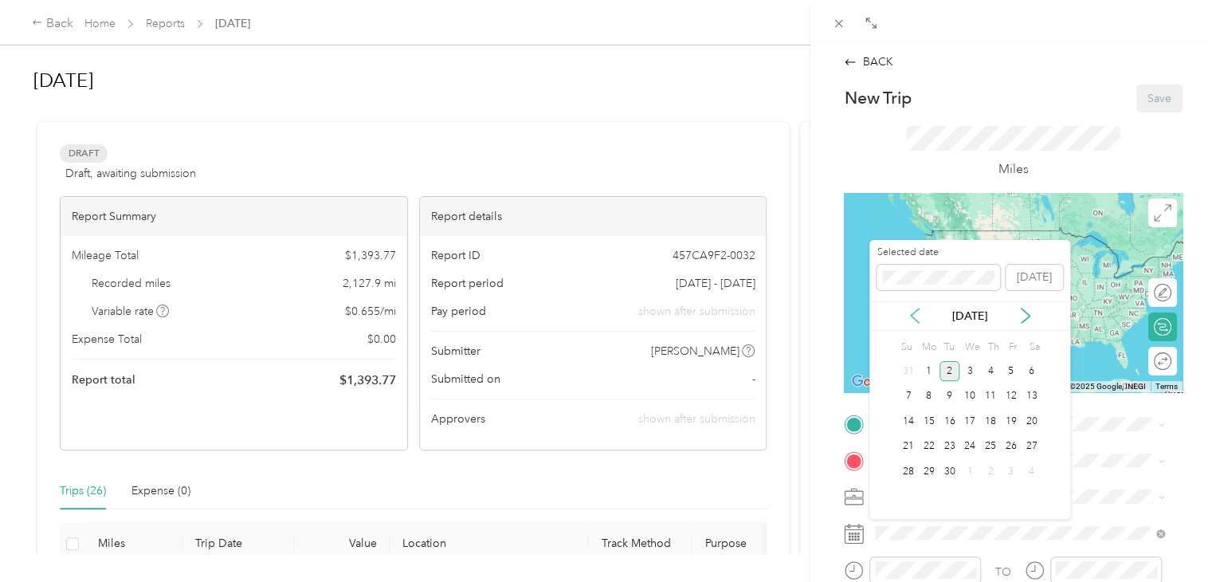
click at [909, 308] on icon at bounding box center [915, 316] width 16 height 16
click at [928, 477] on div "25" at bounding box center [929, 471] width 21 height 20
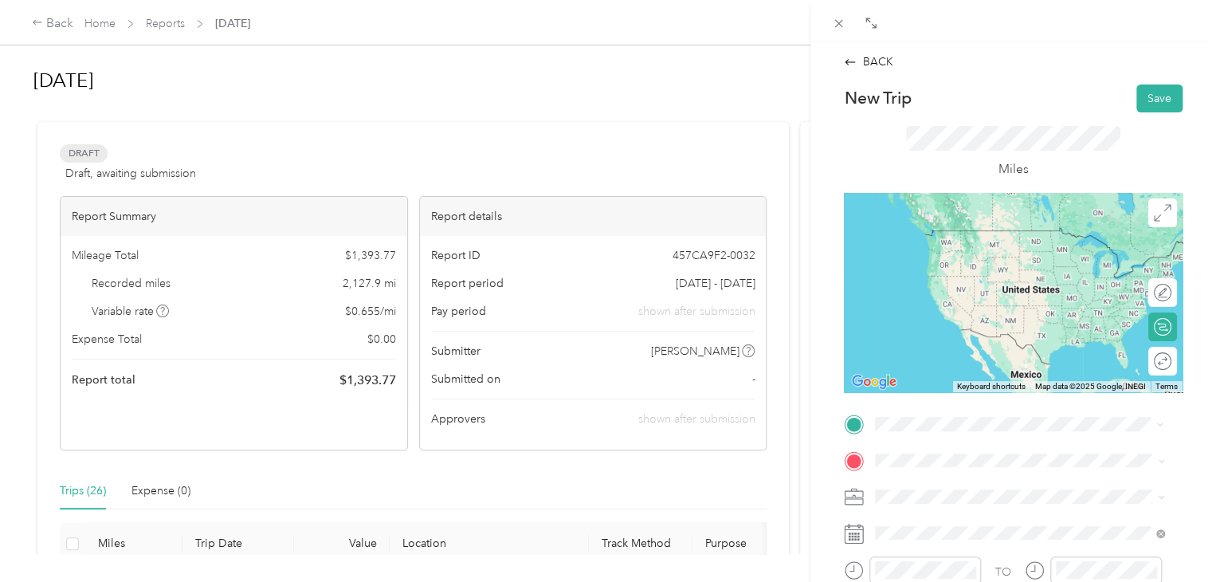
click at [952, 227] on span "[STREET_ADDRESS][PERSON_NAME][US_STATE]" at bounding box center [1029, 230] width 248 height 14
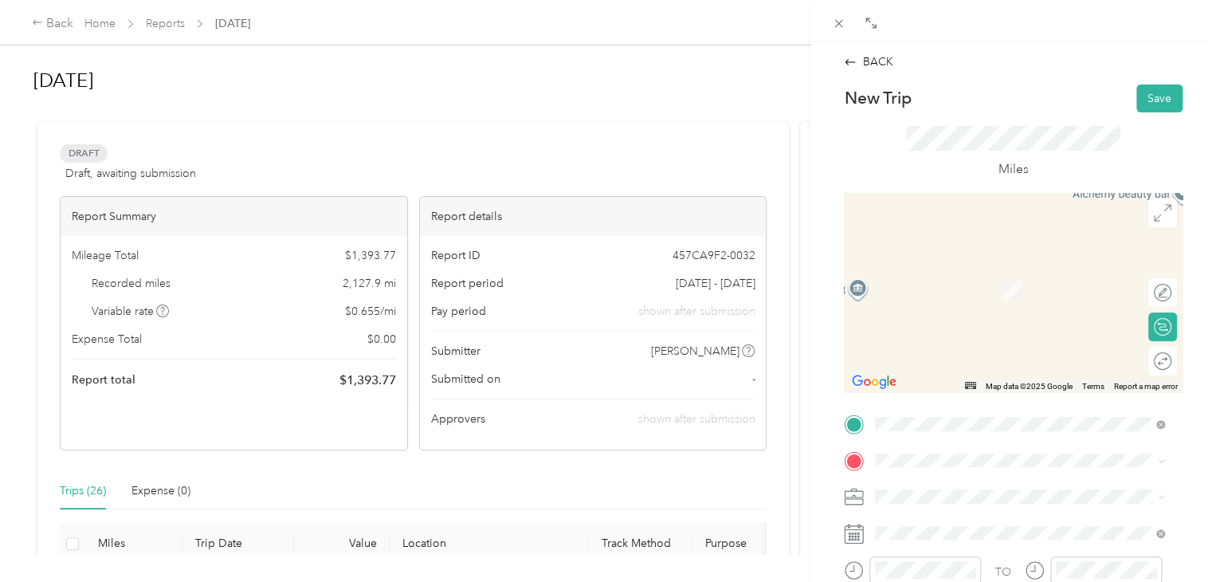
click at [953, 268] on span "[STREET_ADDRESS][US_STATE]" at bounding box center [984, 260] width 159 height 14
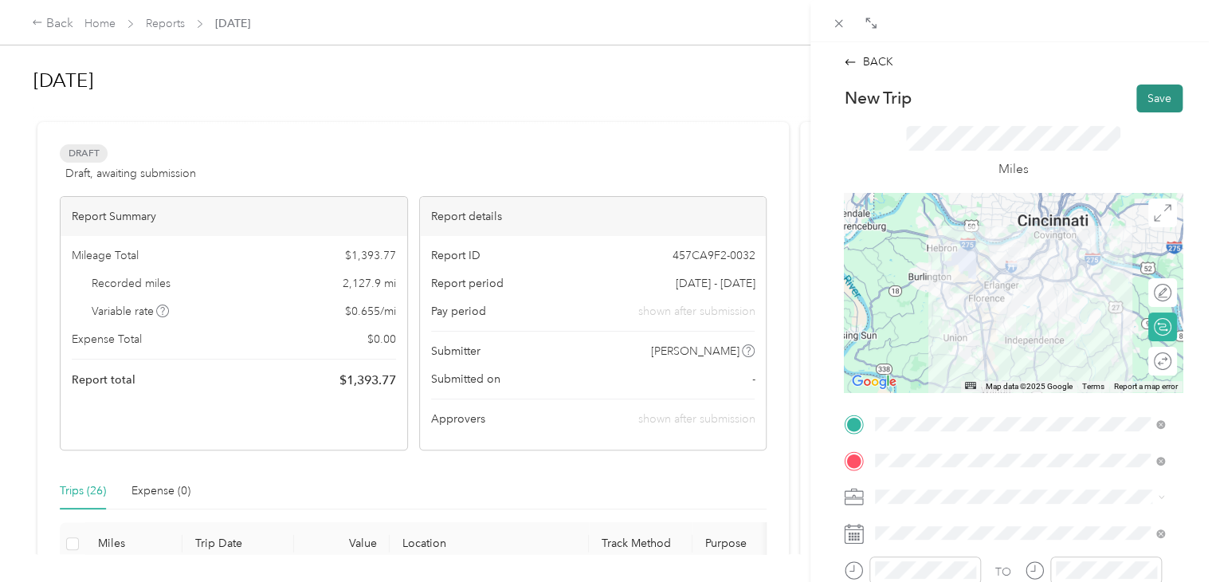
click at [1156, 87] on button "Save" at bounding box center [1159, 98] width 46 height 28
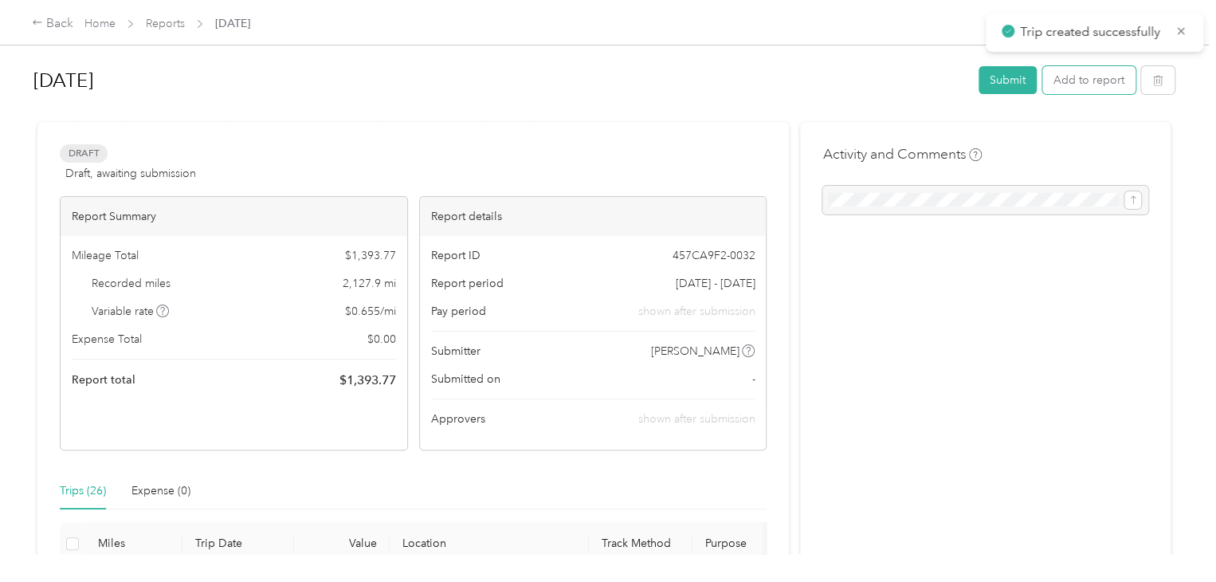
click at [1109, 84] on button "Add to report" at bounding box center [1088, 80] width 93 height 28
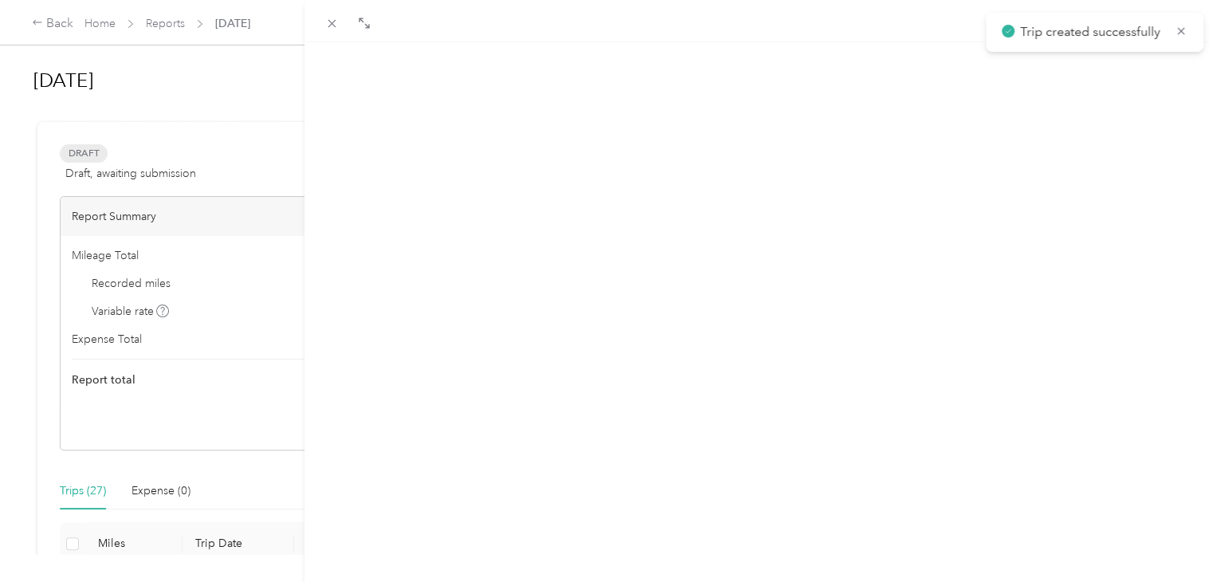
click at [1038, 84] on button "New trip" at bounding box center [1063, 77] width 66 height 28
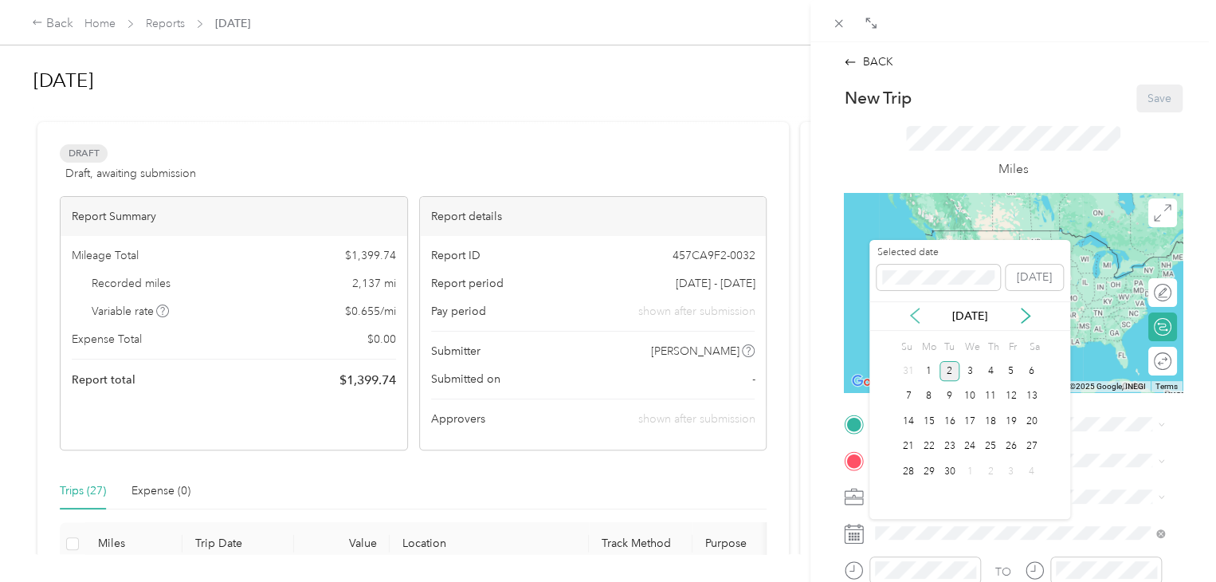
click at [916, 316] on icon at bounding box center [915, 316] width 16 height 16
click at [928, 463] on div "25" at bounding box center [929, 471] width 21 height 20
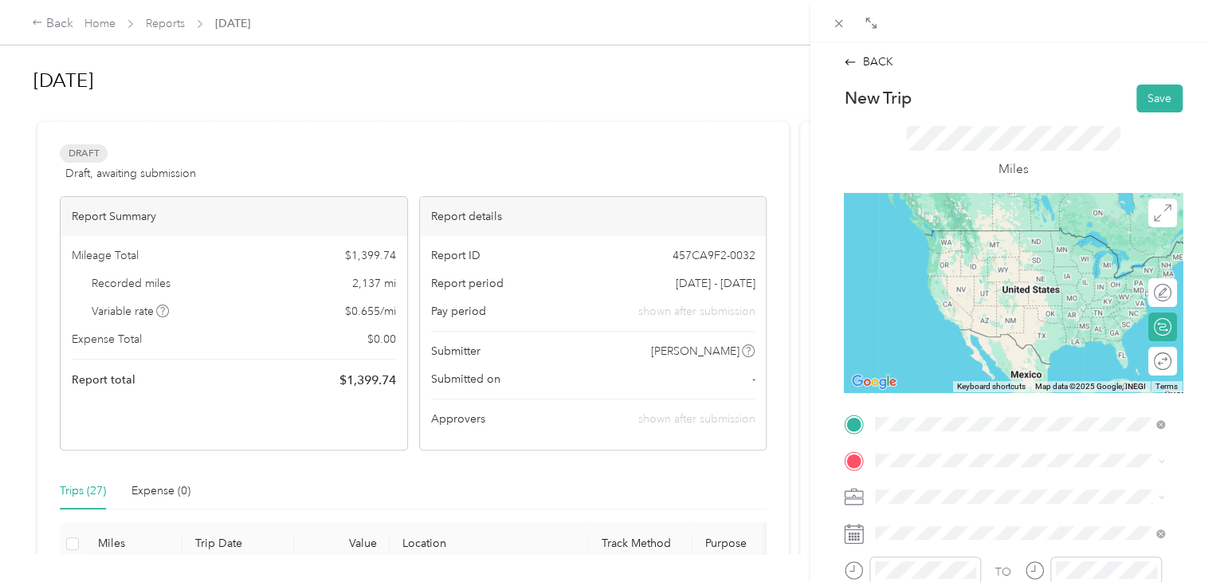
click at [938, 237] on span "[STREET_ADDRESS][US_STATE]" at bounding box center [984, 230] width 159 height 14
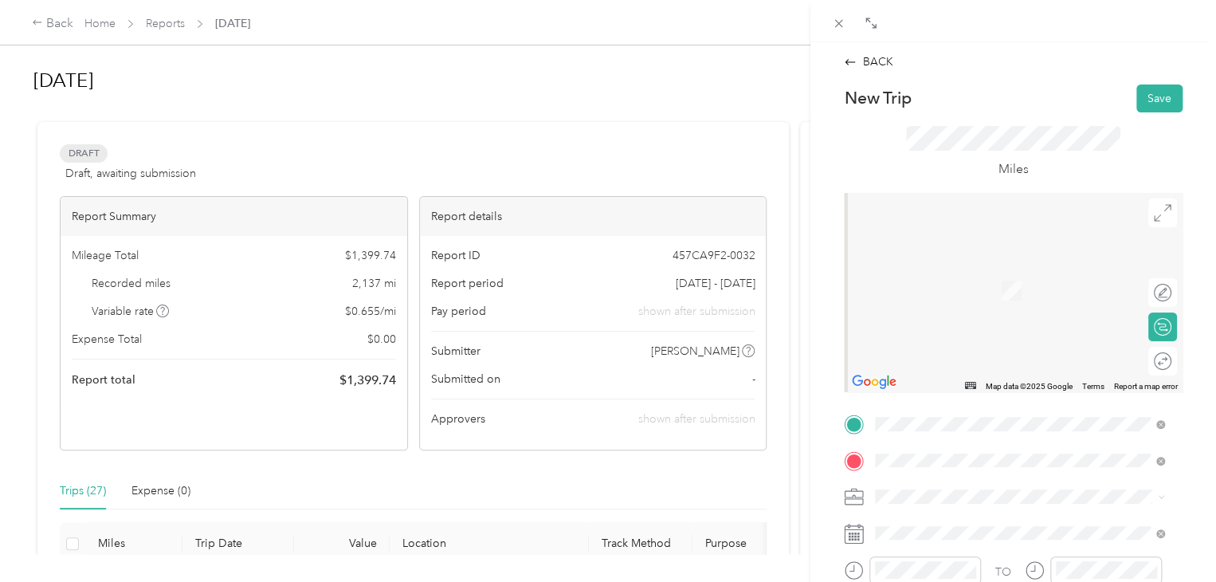
click at [947, 284] on li "[STREET_ADDRESS][PERSON_NAME][US_STATE]" at bounding box center [1019, 267] width 300 height 33
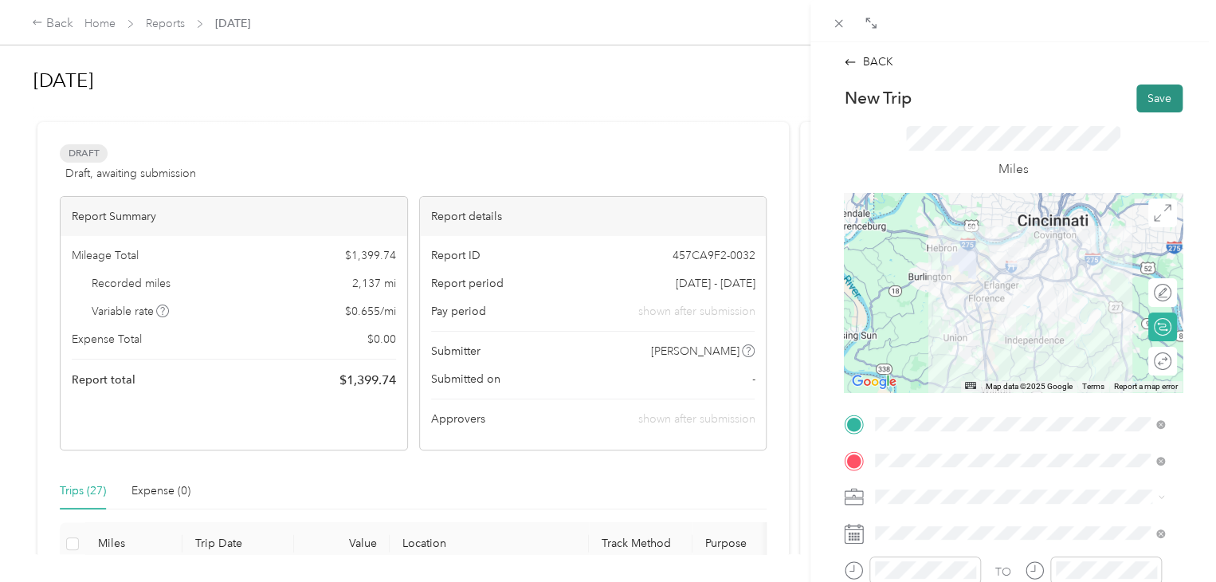
click at [1138, 106] on button "Save" at bounding box center [1159, 98] width 46 height 28
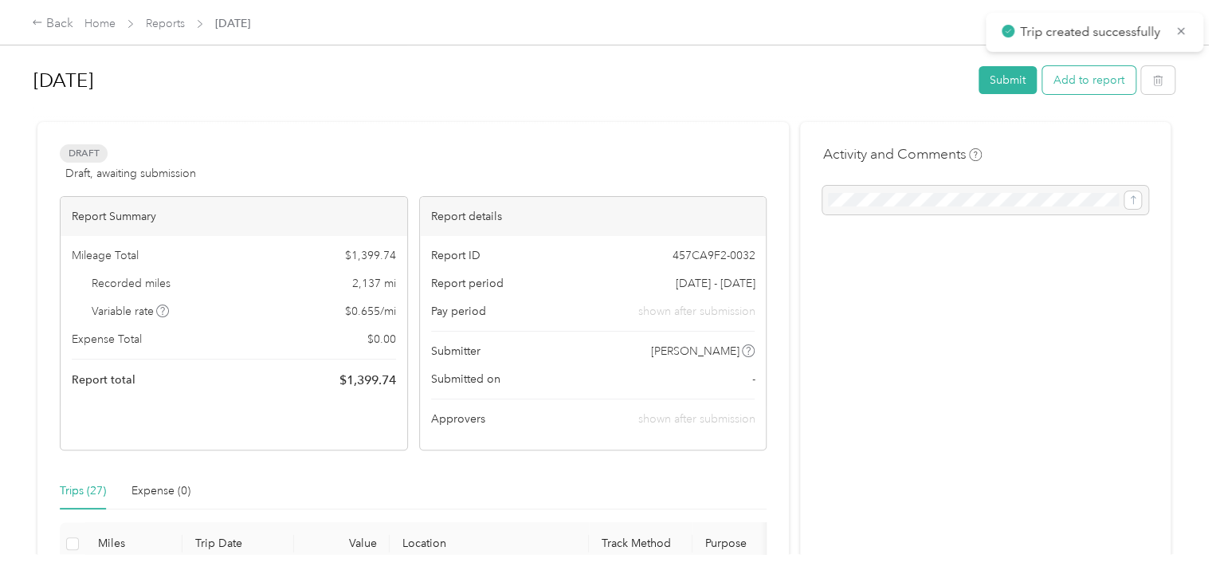
click at [1098, 84] on button "Add to report" at bounding box center [1088, 80] width 93 height 28
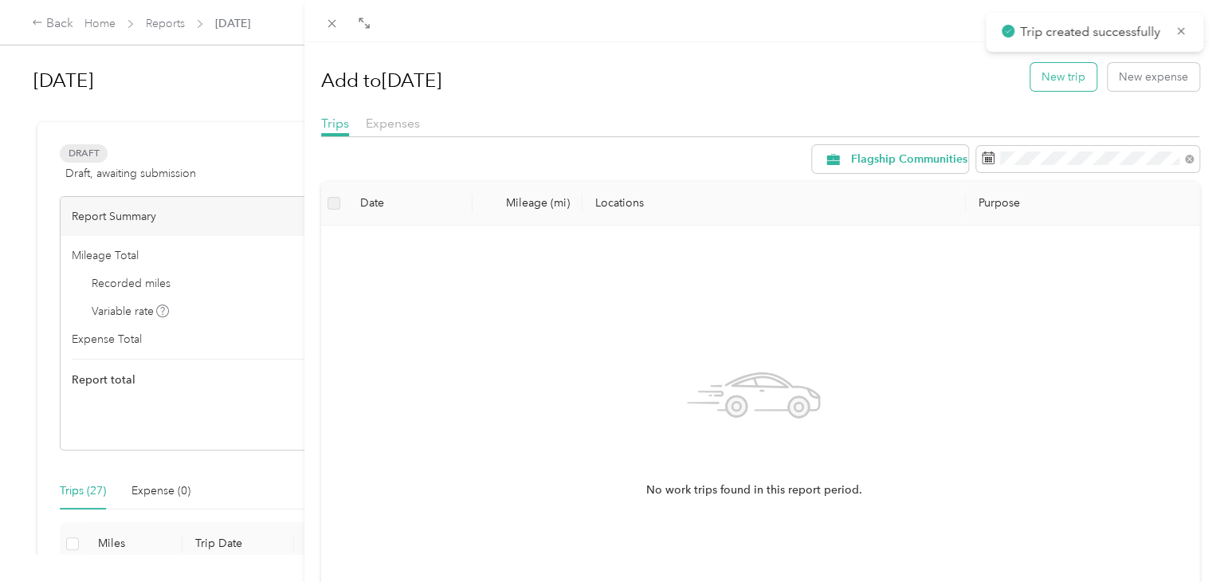
click at [1058, 77] on button "New trip" at bounding box center [1063, 77] width 66 height 28
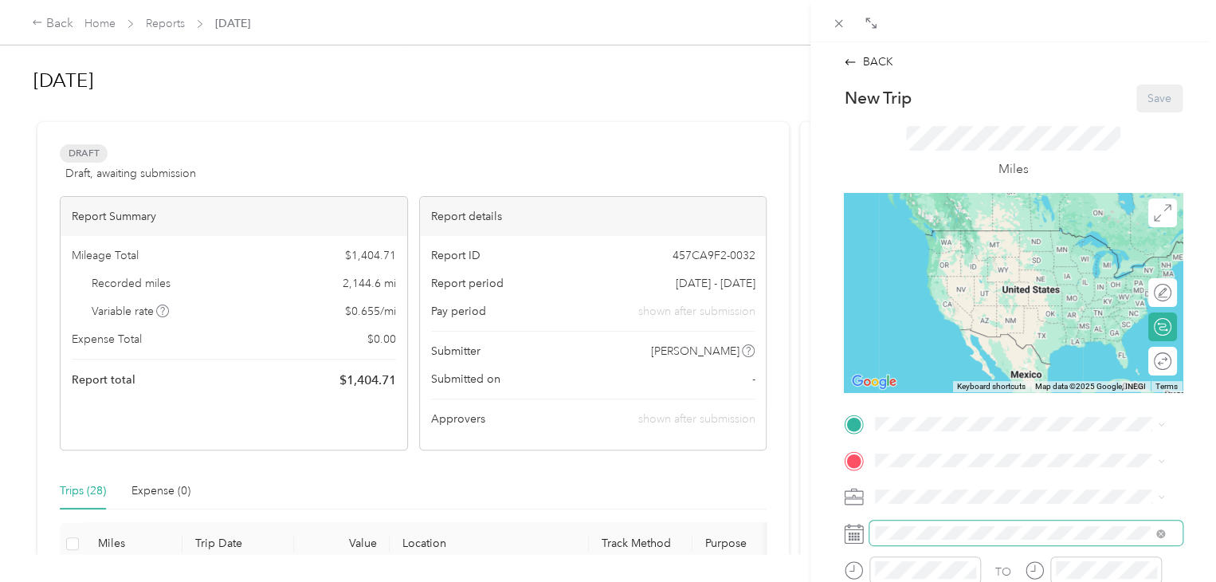
click at [916, 540] on span at bounding box center [1025, 533] width 313 height 26
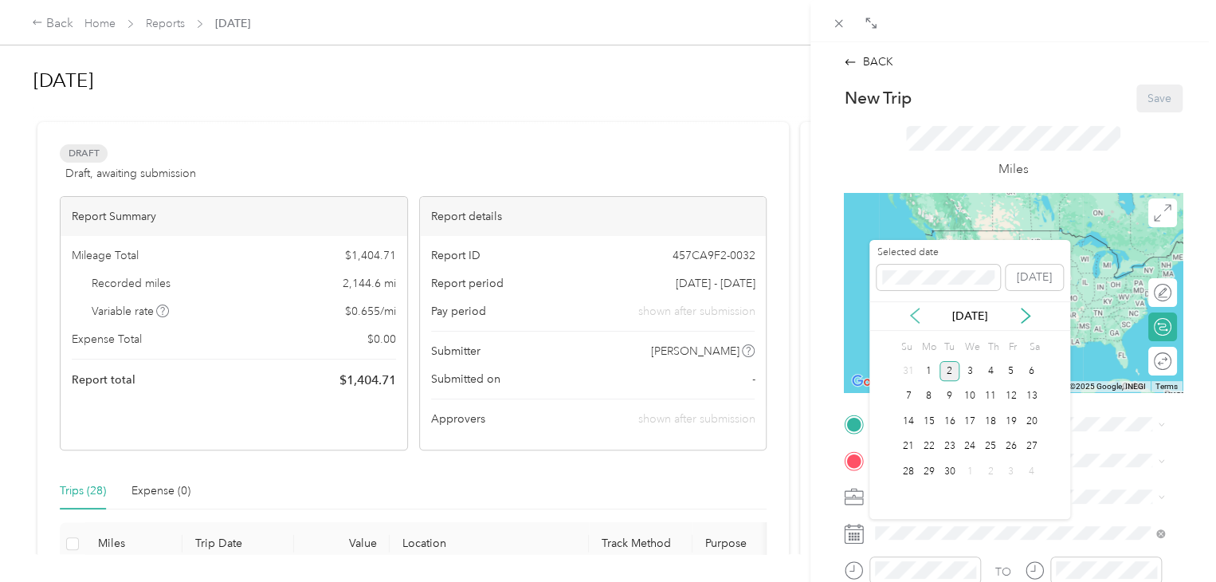
click at [912, 316] on icon at bounding box center [915, 315] width 8 height 14
click at [953, 472] on div "26" at bounding box center [950, 471] width 21 height 20
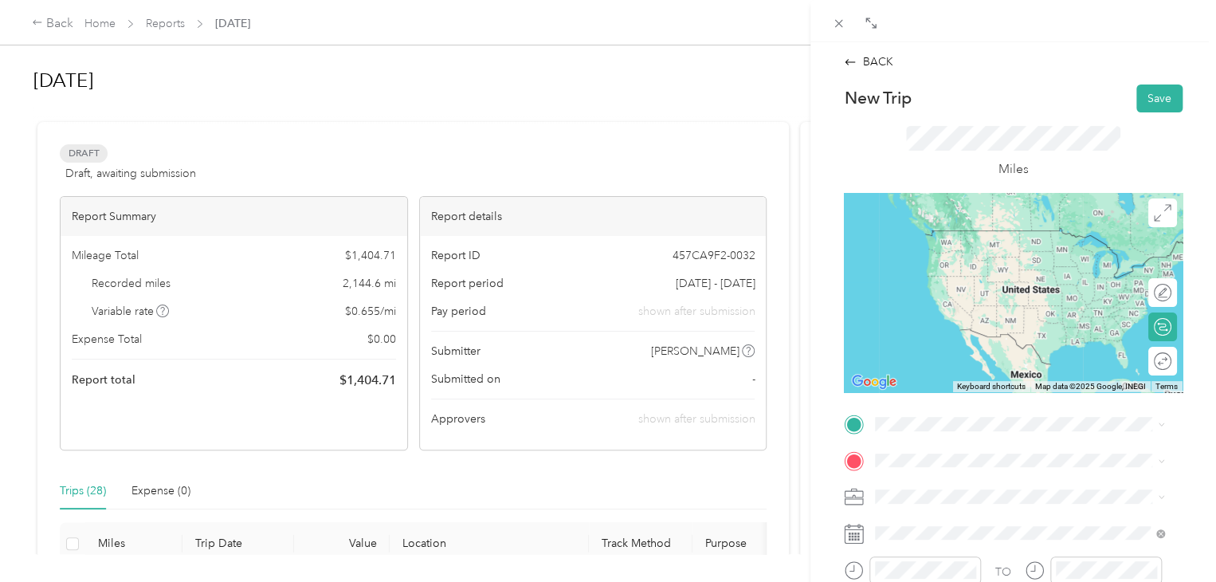
click at [958, 238] on div "[STREET_ADDRESS][PERSON_NAME][US_STATE]" at bounding box center [1020, 228] width 278 height 22
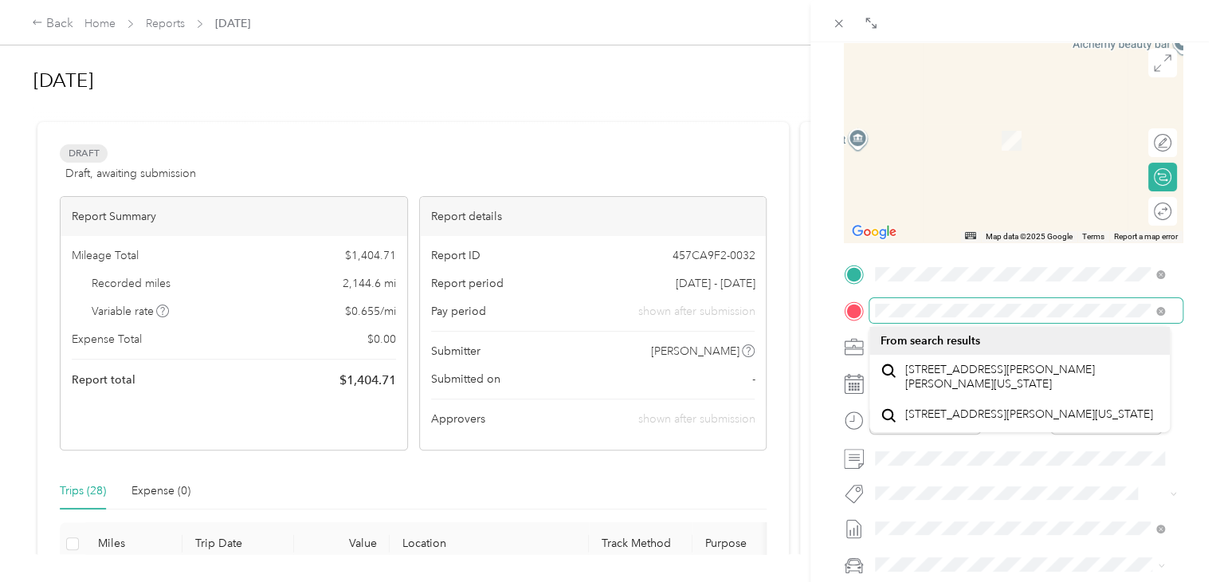
scroll to position [147, 0]
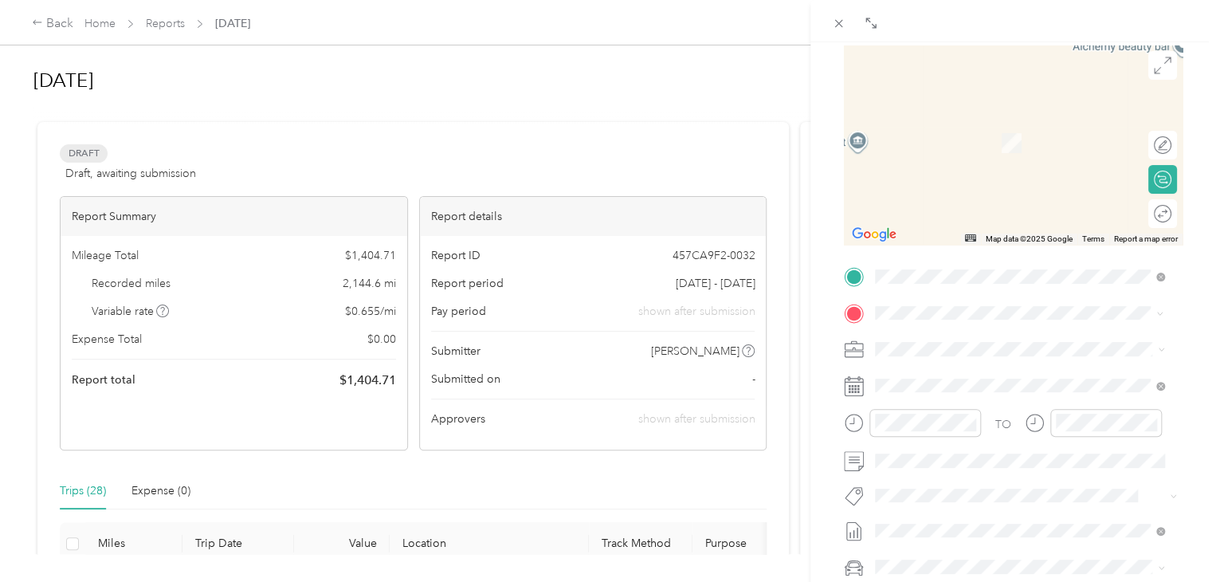
click at [997, 409] on span "[STREET_ADDRESS][US_STATE]" at bounding box center [984, 402] width 159 height 14
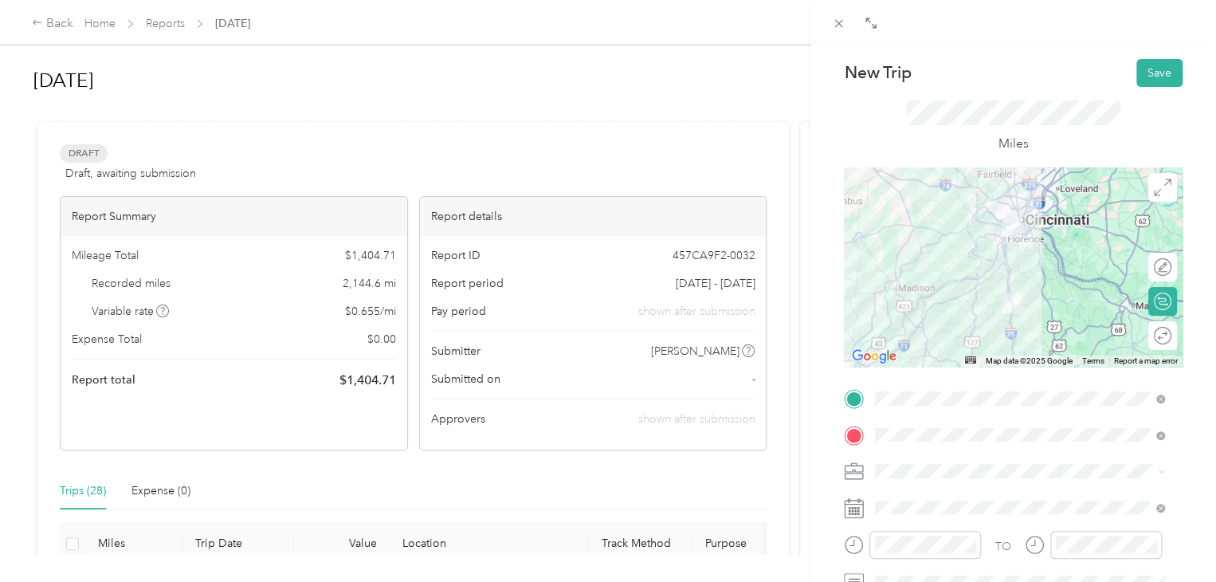
scroll to position [0, 0]
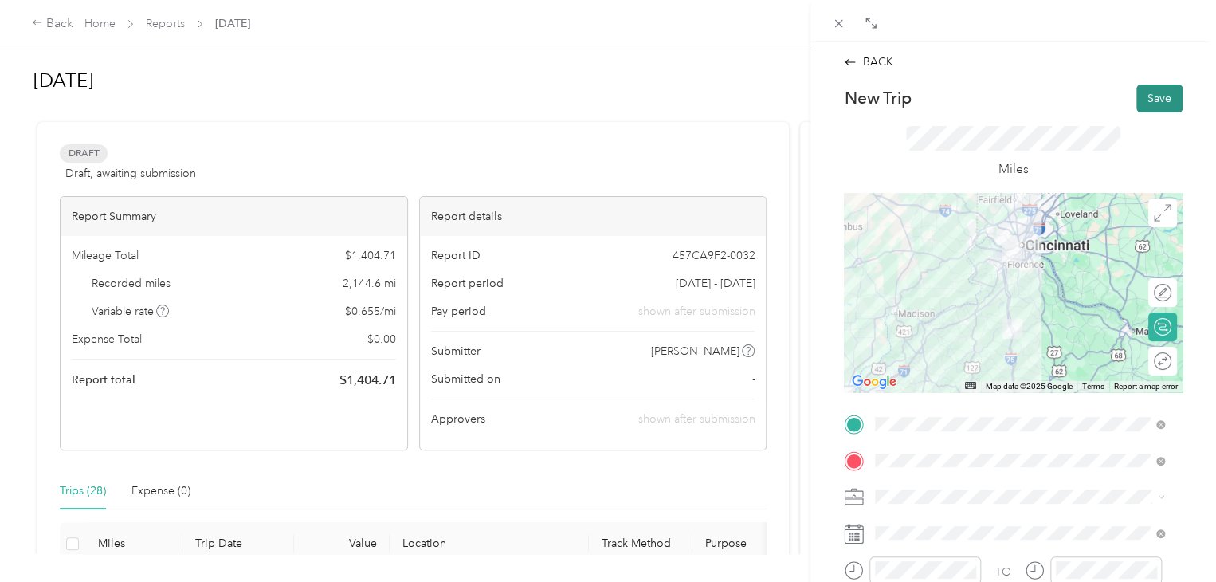
click at [1156, 96] on button "Save" at bounding box center [1159, 98] width 46 height 28
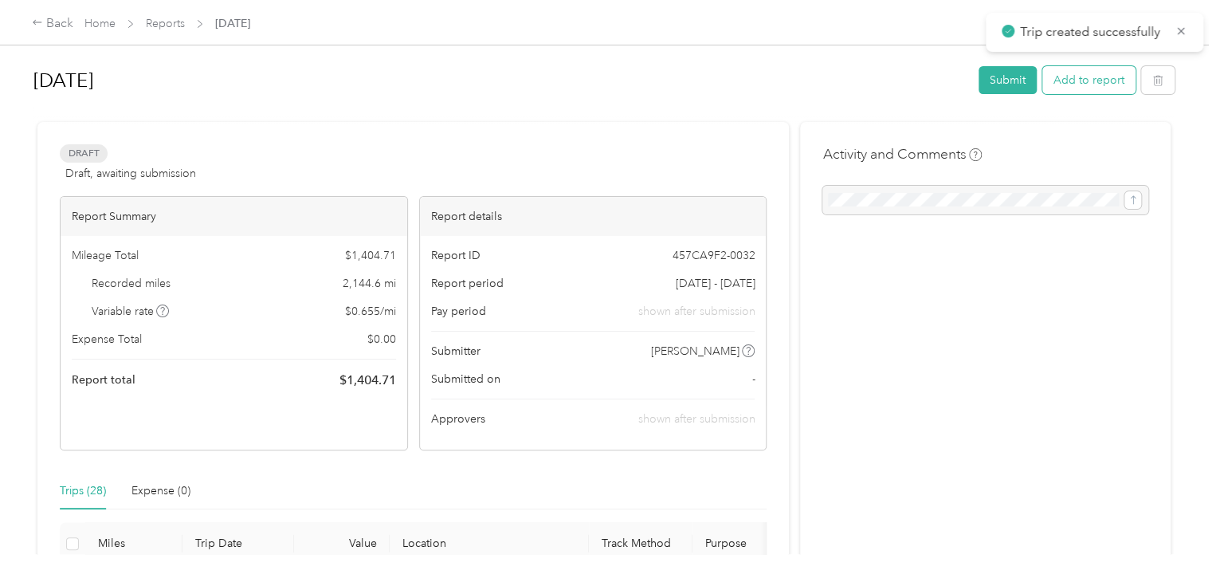
click at [1106, 81] on button "Add to report" at bounding box center [1088, 80] width 93 height 28
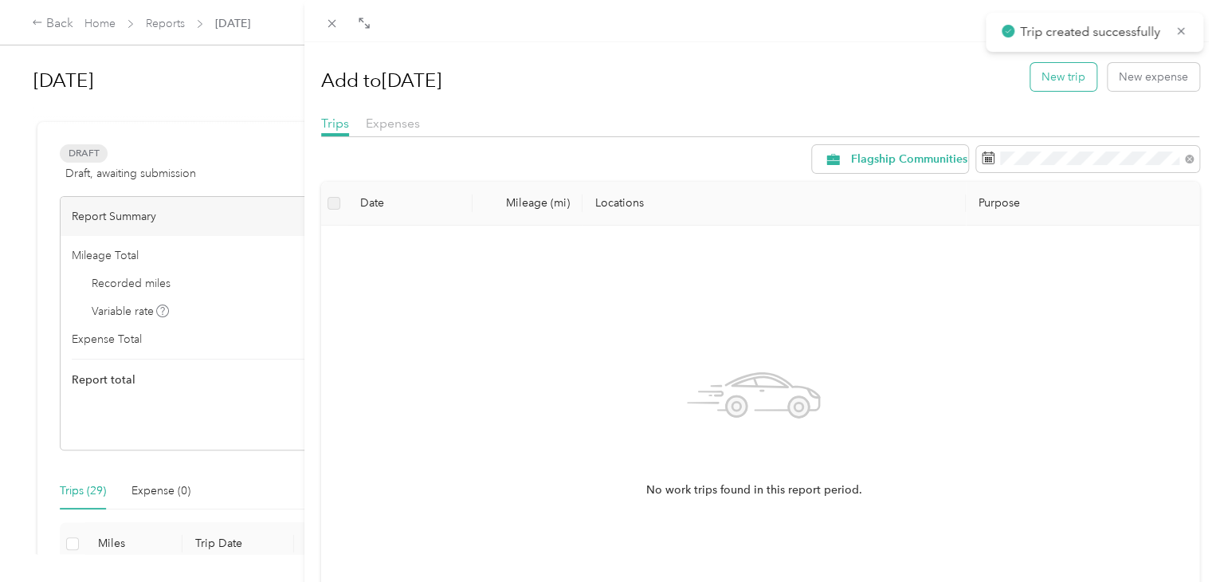
click at [1053, 78] on button "New trip" at bounding box center [1063, 77] width 66 height 28
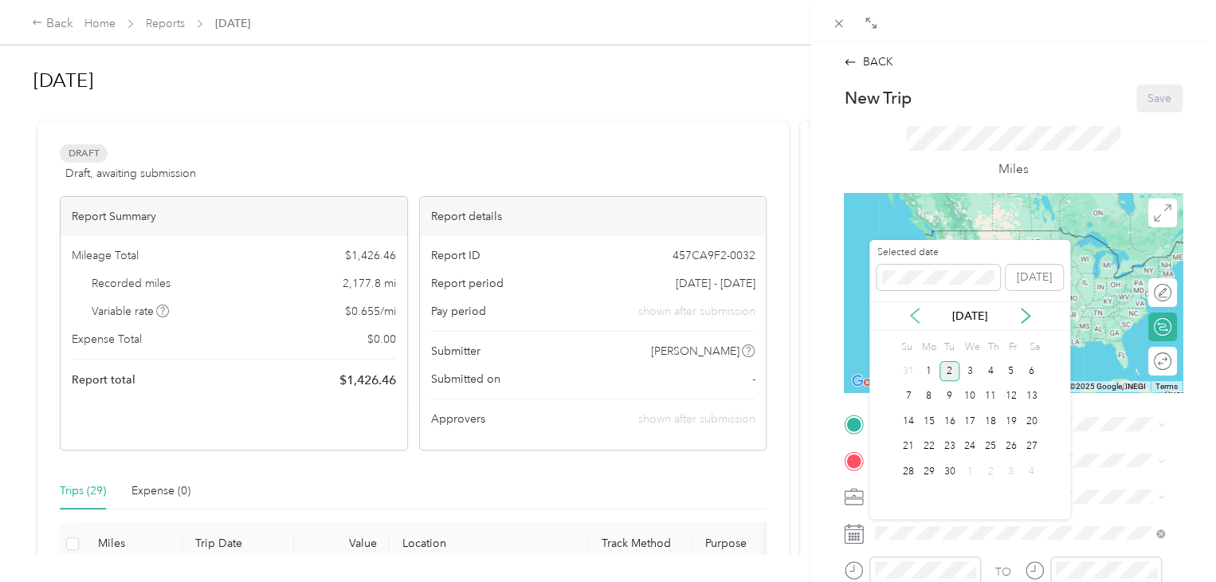
click at [911, 315] on icon at bounding box center [915, 315] width 8 height 14
click at [950, 473] on div "26" at bounding box center [950, 471] width 21 height 20
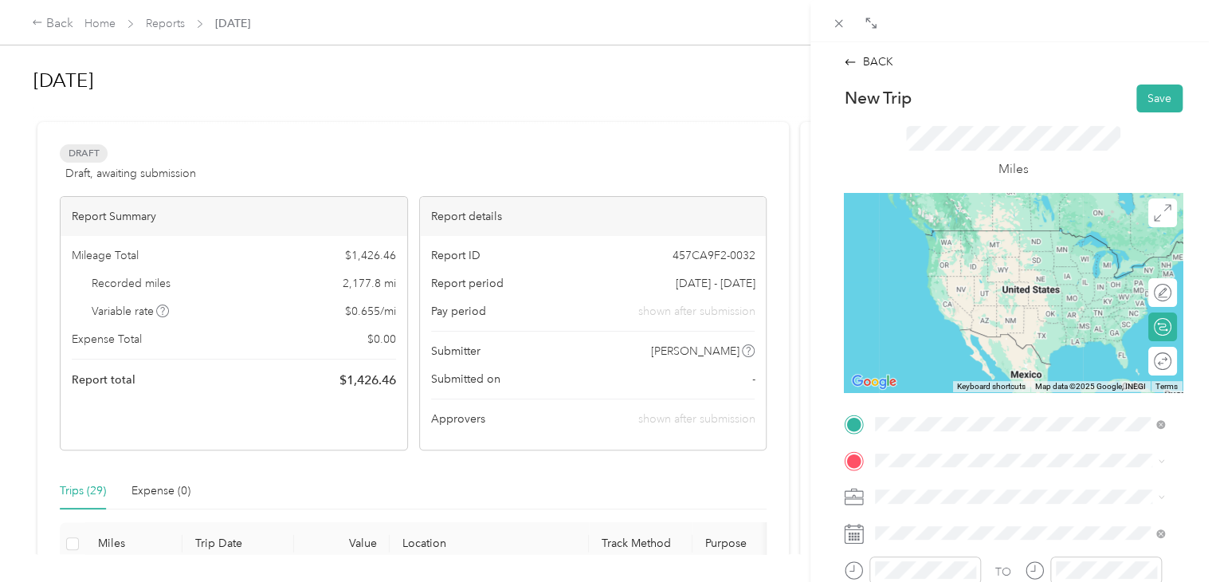
click at [939, 332] on span "[STREET_ADDRESS][US_STATE]" at bounding box center [984, 324] width 159 height 14
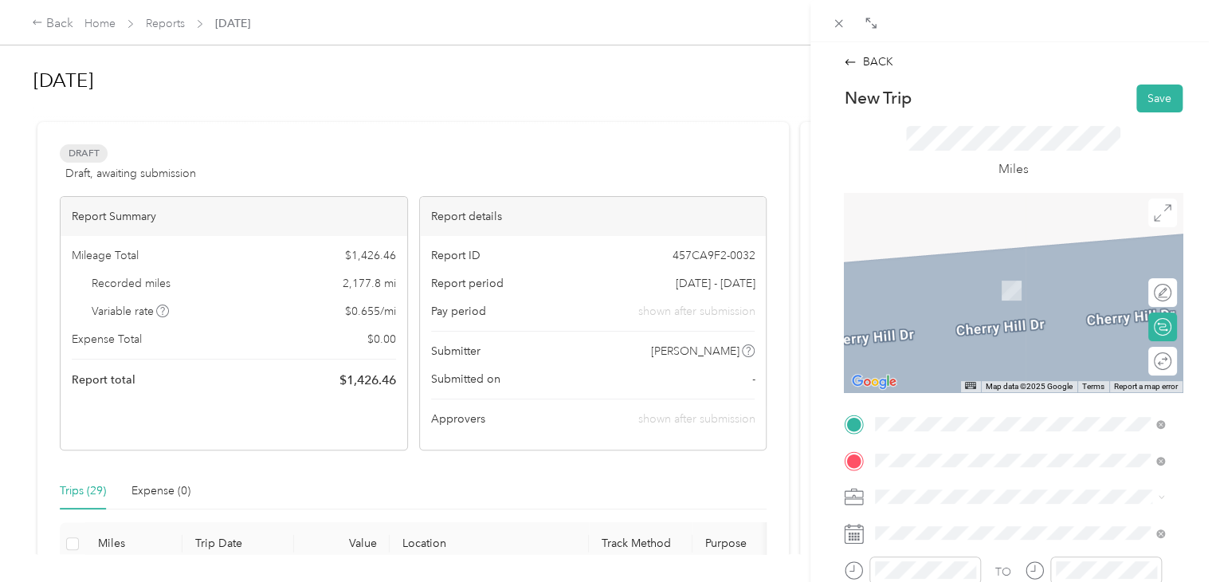
click at [958, 278] on div "[STREET_ADDRESS][PERSON_NAME][US_STATE]" at bounding box center [1020, 268] width 278 height 22
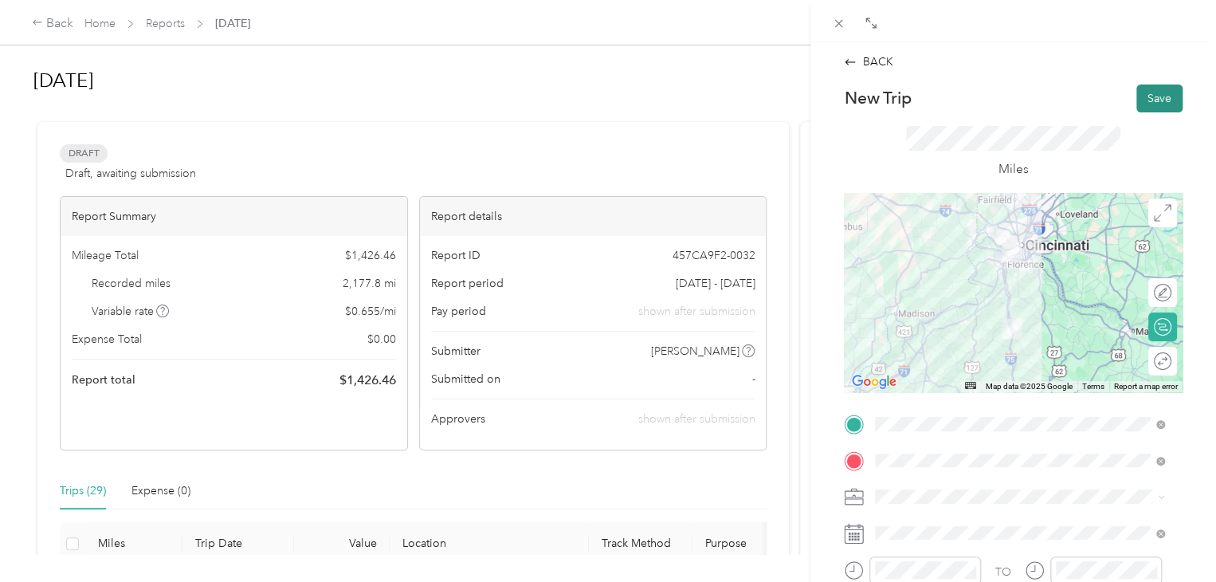
click at [1148, 106] on button "Save" at bounding box center [1159, 98] width 46 height 28
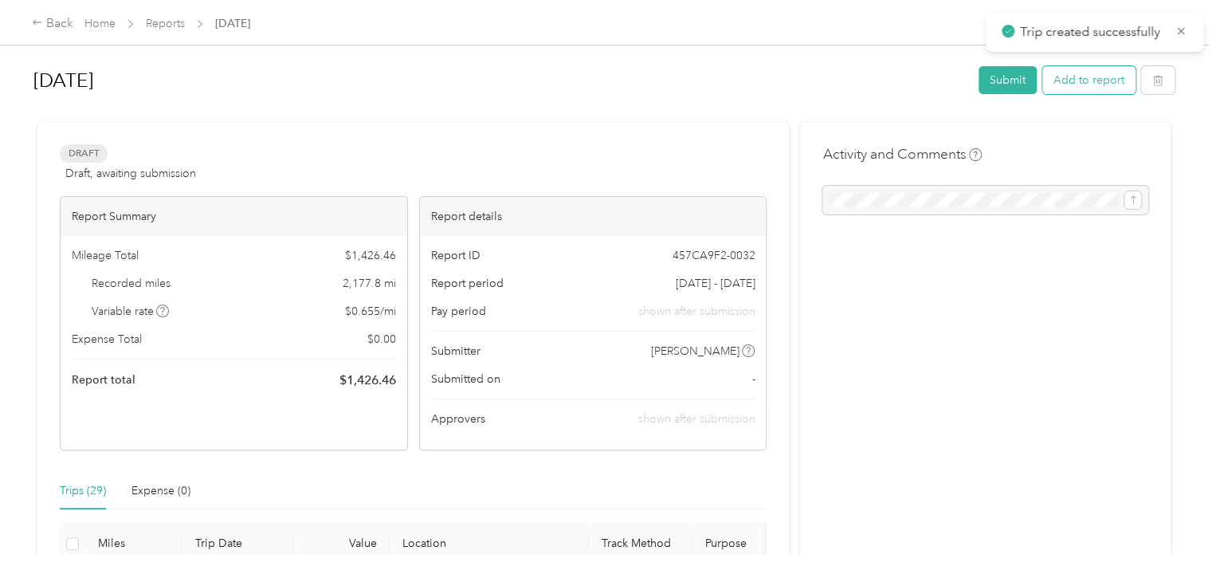
click at [1119, 87] on button "Add to report" at bounding box center [1088, 80] width 93 height 28
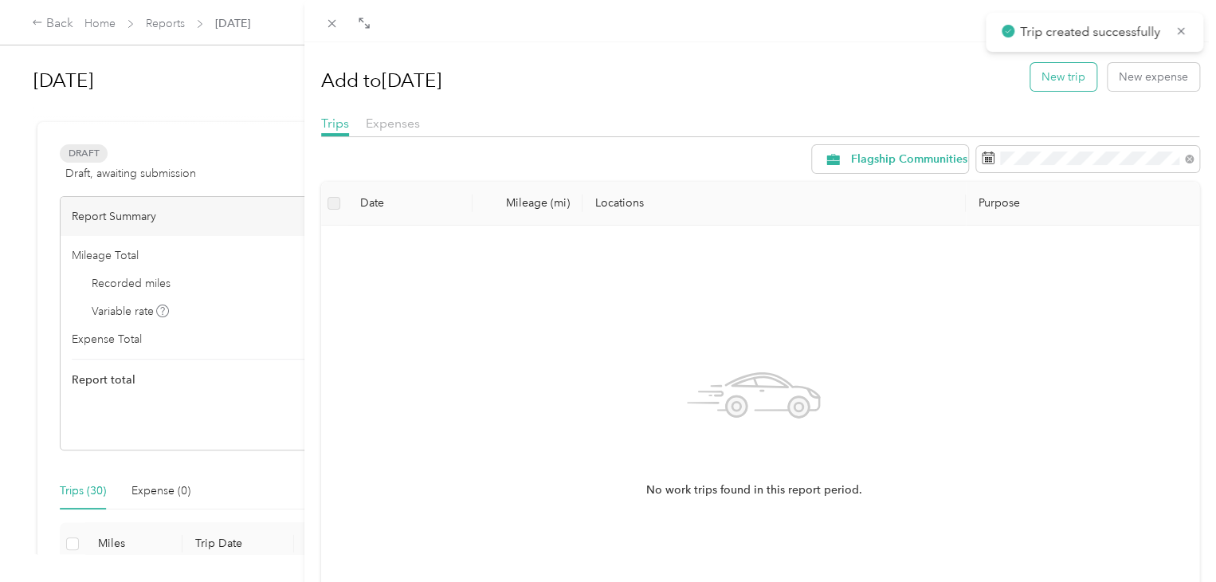
click at [1068, 76] on button "New trip" at bounding box center [1063, 77] width 66 height 28
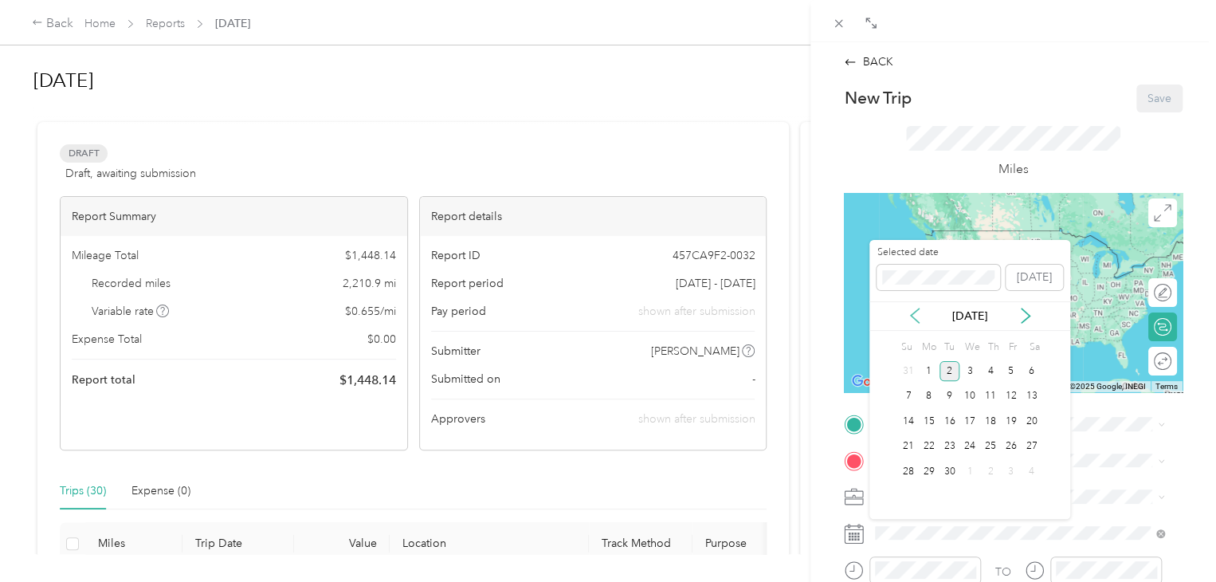
click at [914, 320] on icon at bounding box center [915, 316] width 16 height 16
click at [971, 469] on div "27" at bounding box center [970, 471] width 21 height 20
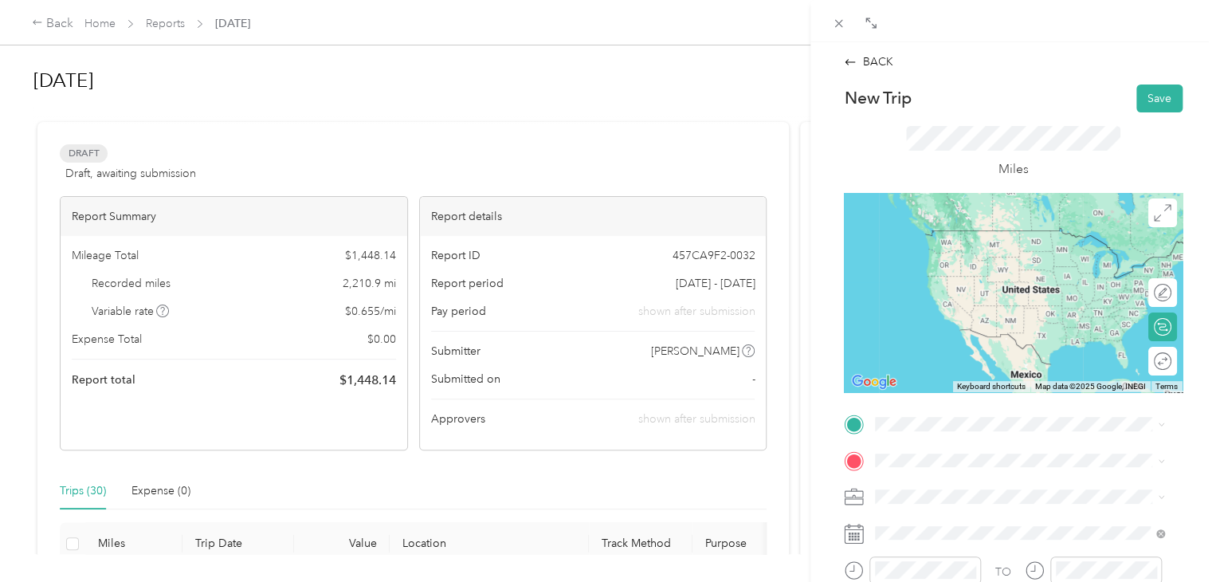
click at [963, 230] on span "[STREET_ADDRESS][PERSON_NAME][US_STATE]" at bounding box center [1029, 225] width 248 height 14
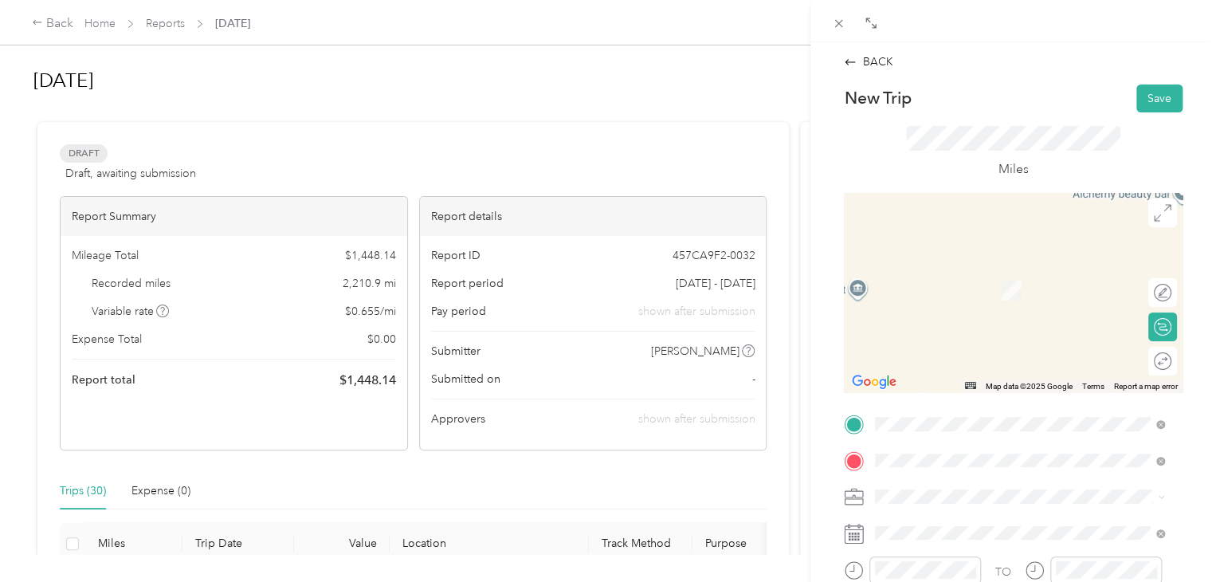
click at [936, 273] on span "[STREET_ADDRESS][PERSON_NAME][US_STATE]" at bounding box center [1029, 266] width 248 height 14
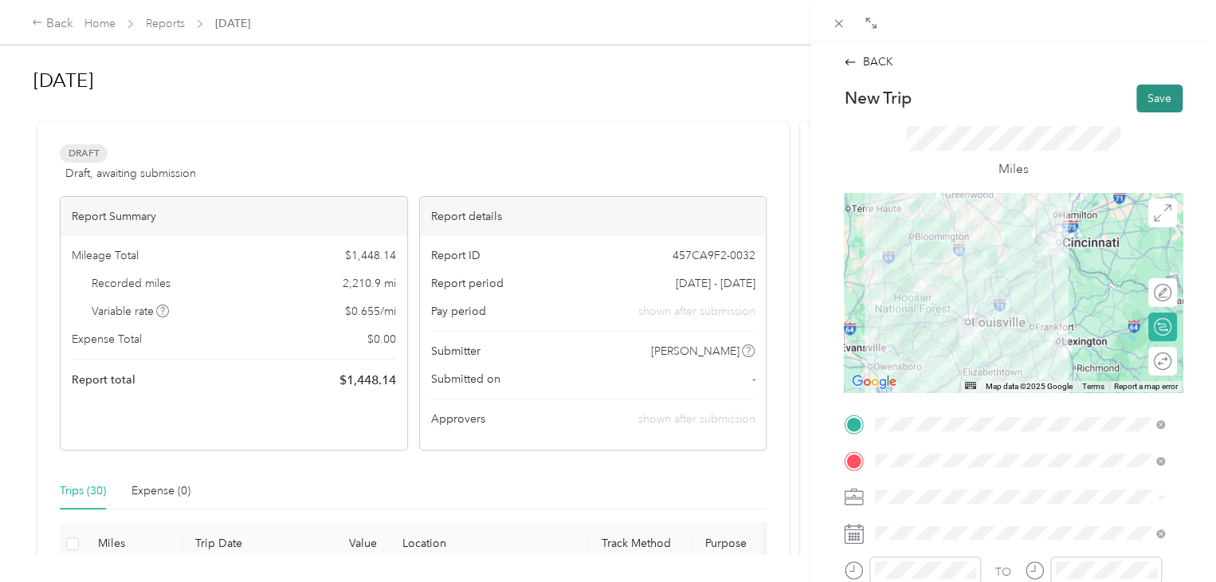
click at [1141, 100] on button "Save" at bounding box center [1159, 98] width 46 height 28
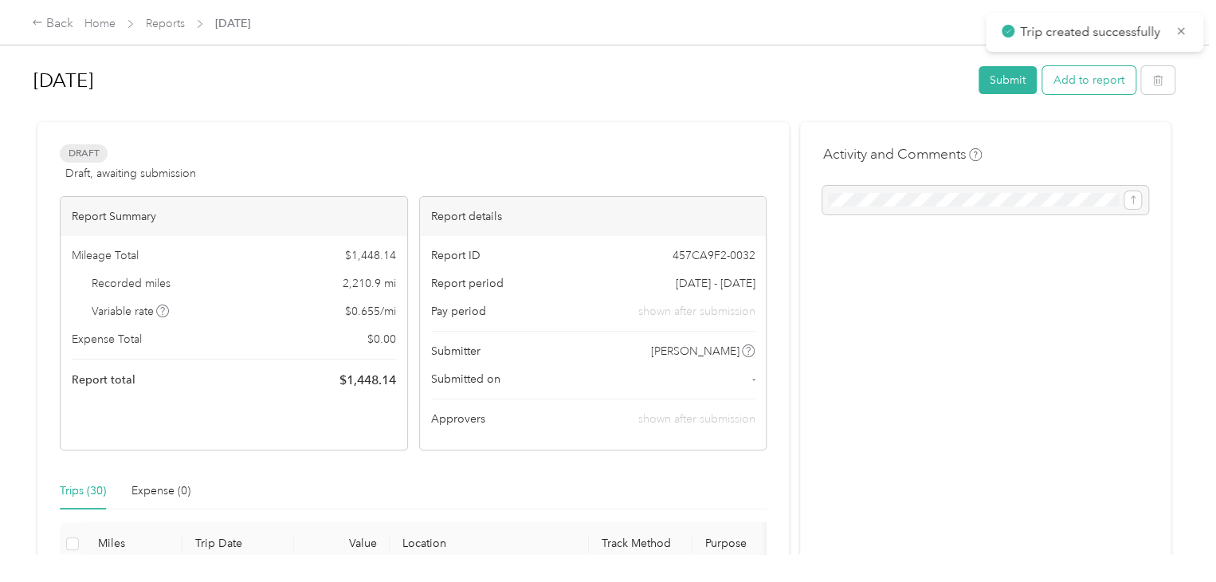
click at [1074, 85] on button "Add to report" at bounding box center [1088, 80] width 93 height 28
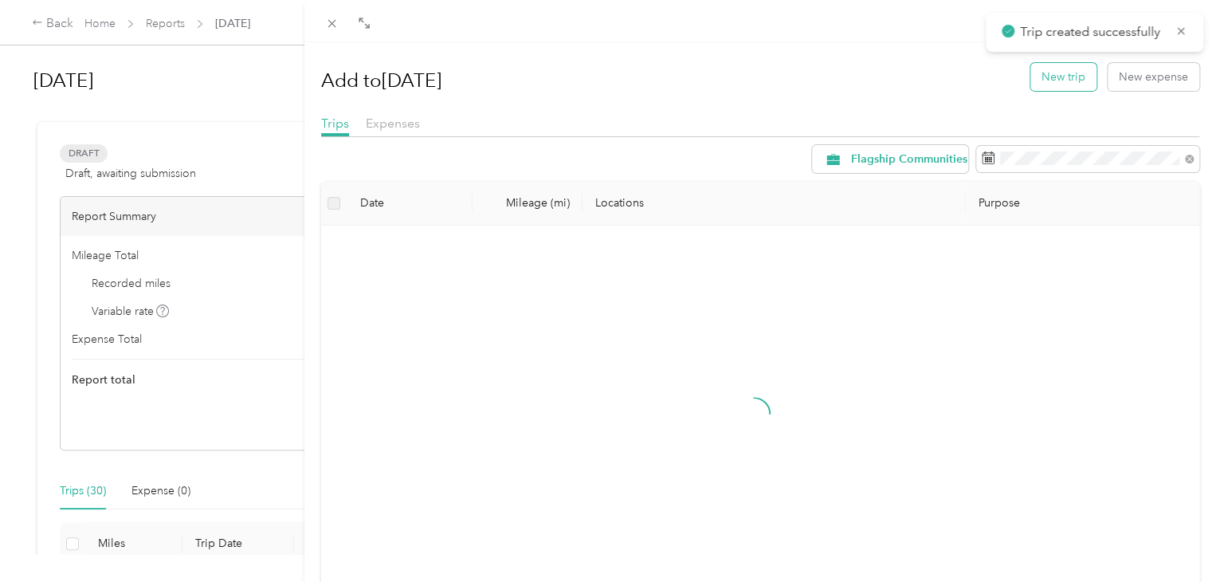
click at [1042, 87] on button "New trip" at bounding box center [1063, 77] width 66 height 28
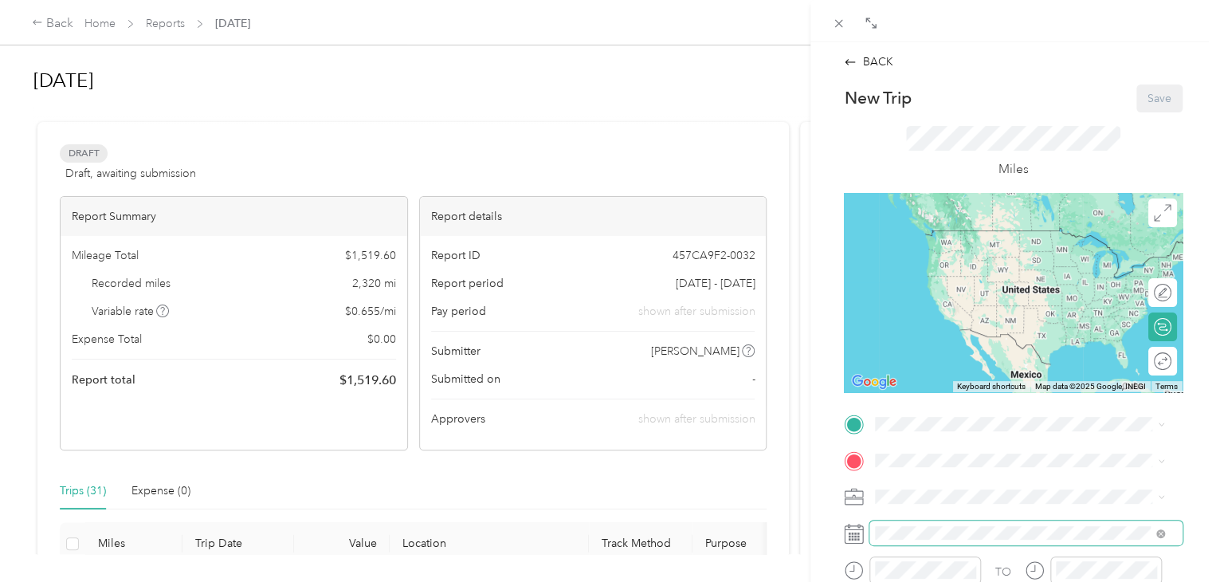
click at [899, 540] on span at bounding box center [1025, 533] width 313 height 26
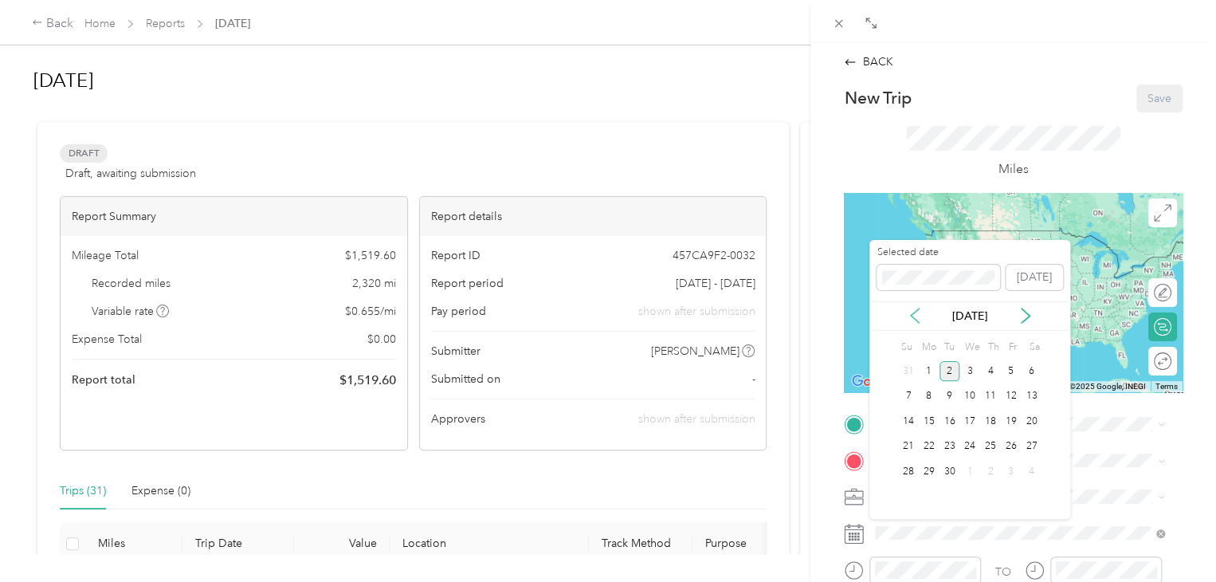
click at [912, 316] on icon at bounding box center [915, 315] width 8 height 14
click at [970, 473] on div "27" at bounding box center [970, 471] width 21 height 20
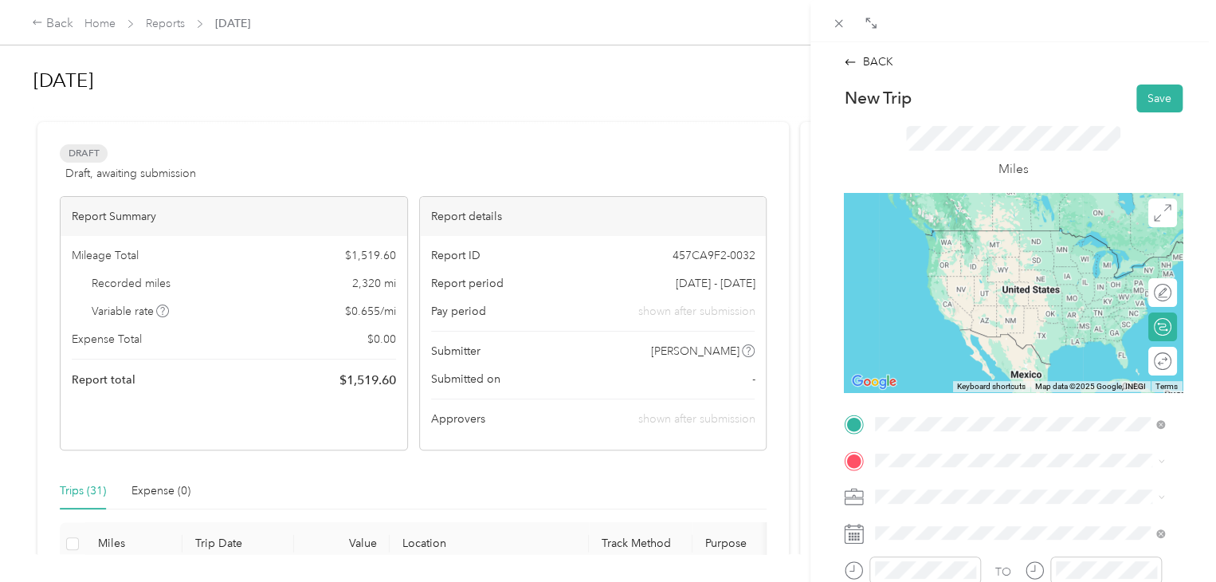
click at [930, 237] on span "[STREET_ADDRESS][PERSON_NAME][US_STATE]" at bounding box center [1029, 230] width 248 height 14
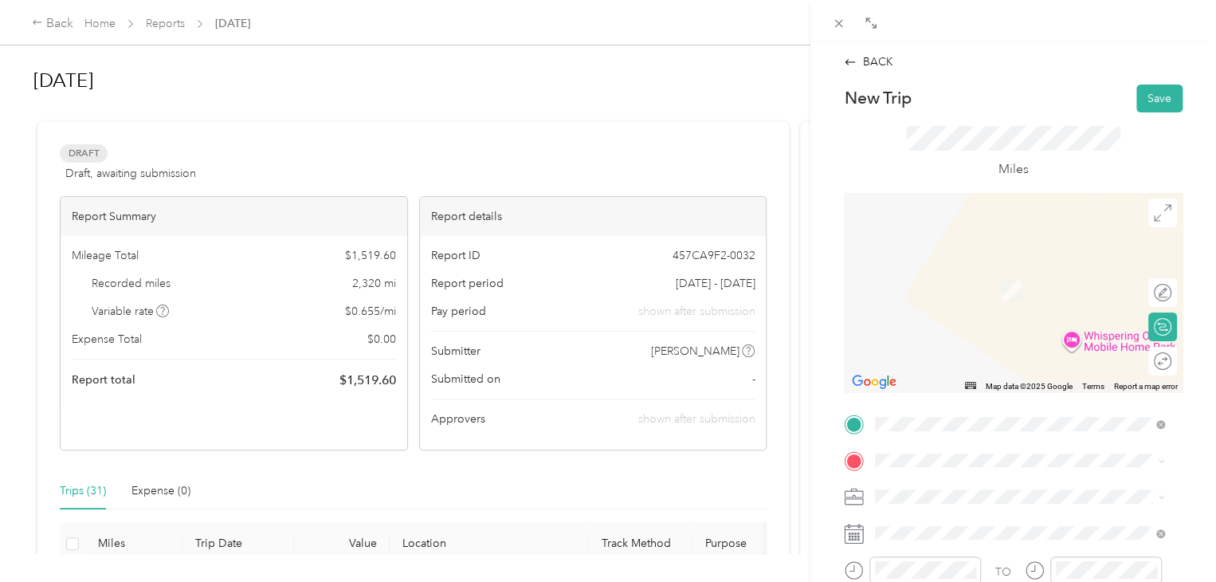
click at [975, 269] on span "[STREET_ADDRESS][PERSON_NAME][US_STATE]" at bounding box center [1029, 262] width 248 height 14
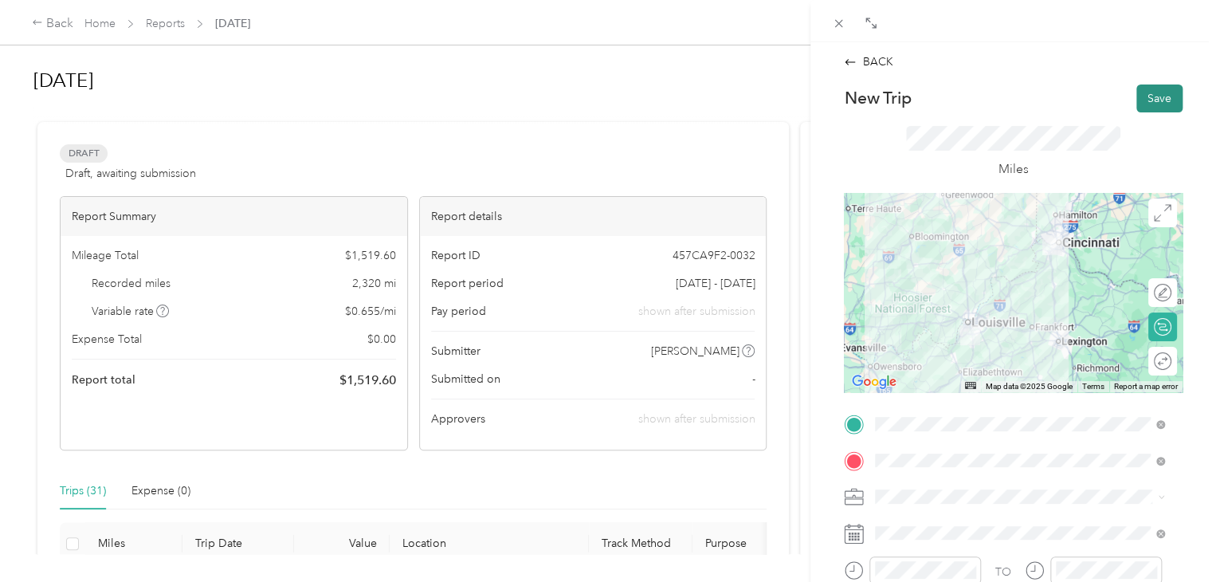
click at [1143, 99] on button "Save" at bounding box center [1159, 98] width 46 height 28
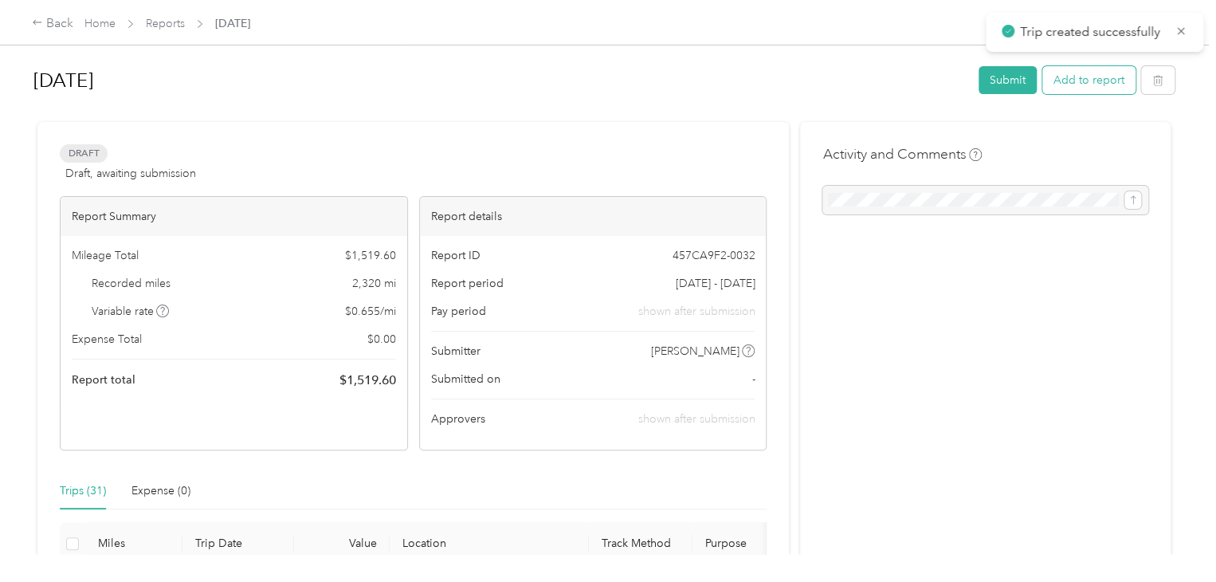
click at [1096, 81] on button "Add to report" at bounding box center [1088, 80] width 93 height 28
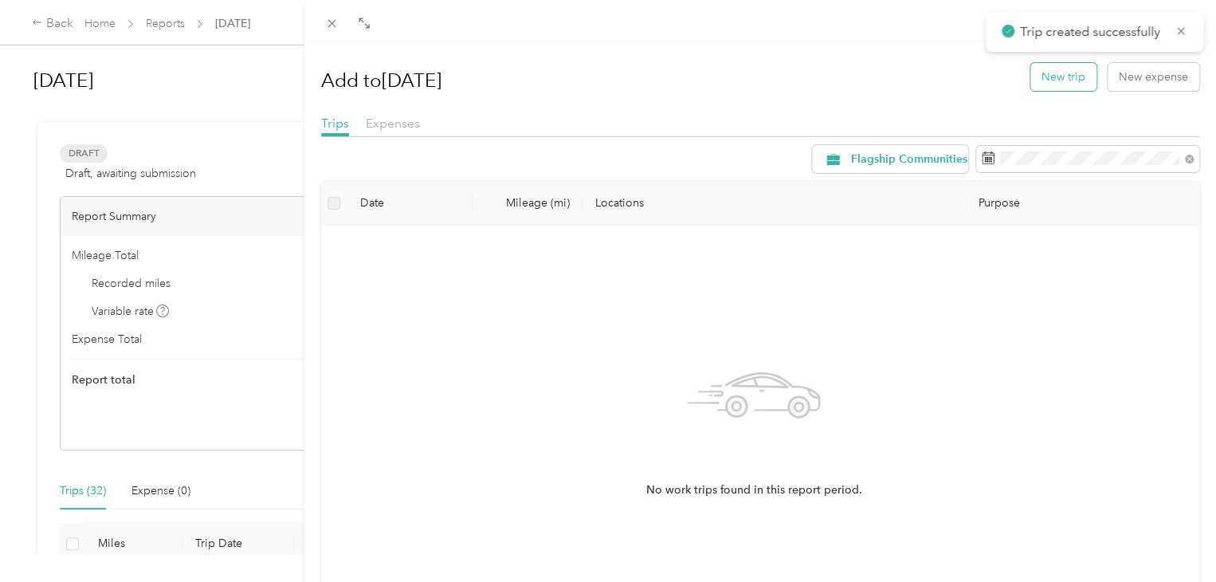
click at [1059, 77] on button "New trip" at bounding box center [1063, 77] width 66 height 28
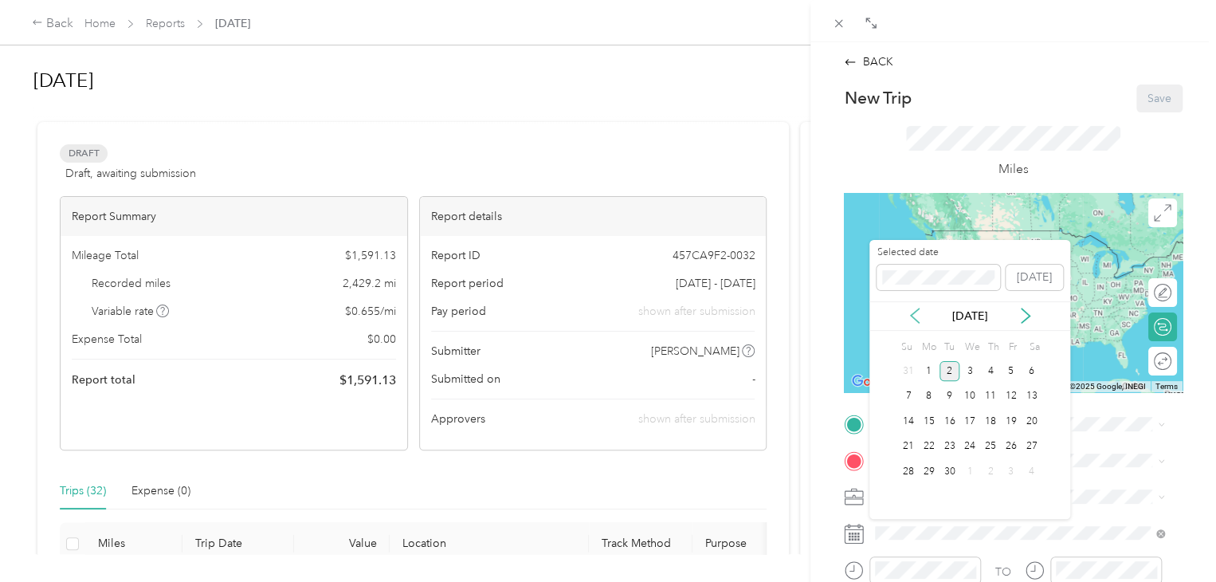
click at [914, 316] on icon at bounding box center [915, 316] width 16 height 16
click at [991, 469] on div "28" at bounding box center [990, 471] width 21 height 20
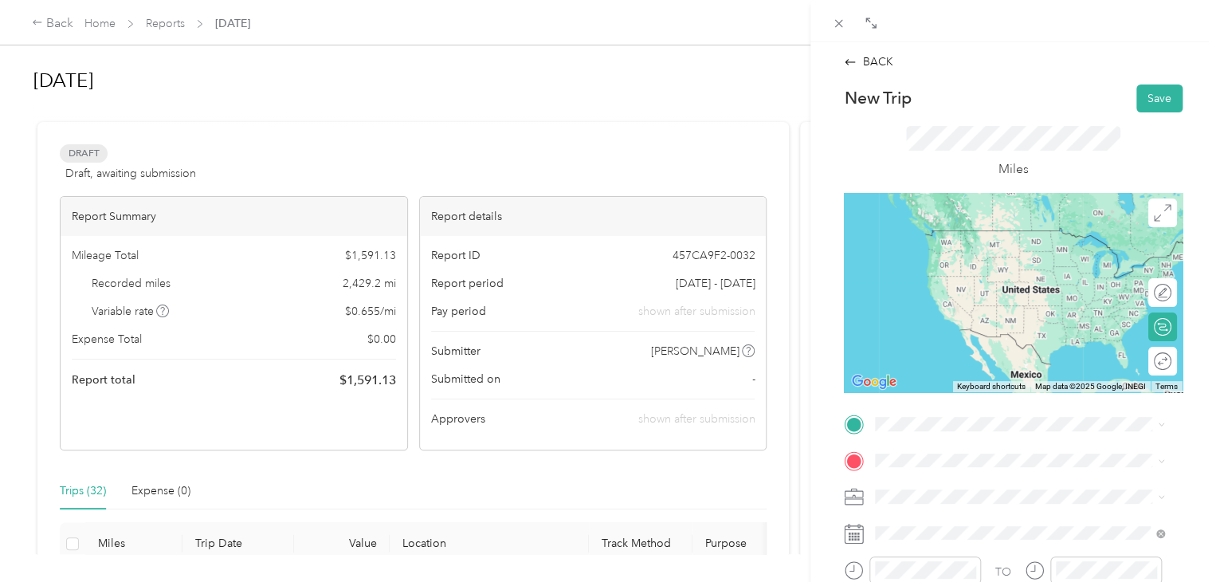
click at [988, 234] on span "[STREET_ADDRESS][PERSON_NAME][US_STATE]" at bounding box center [1029, 229] width 248 height 14
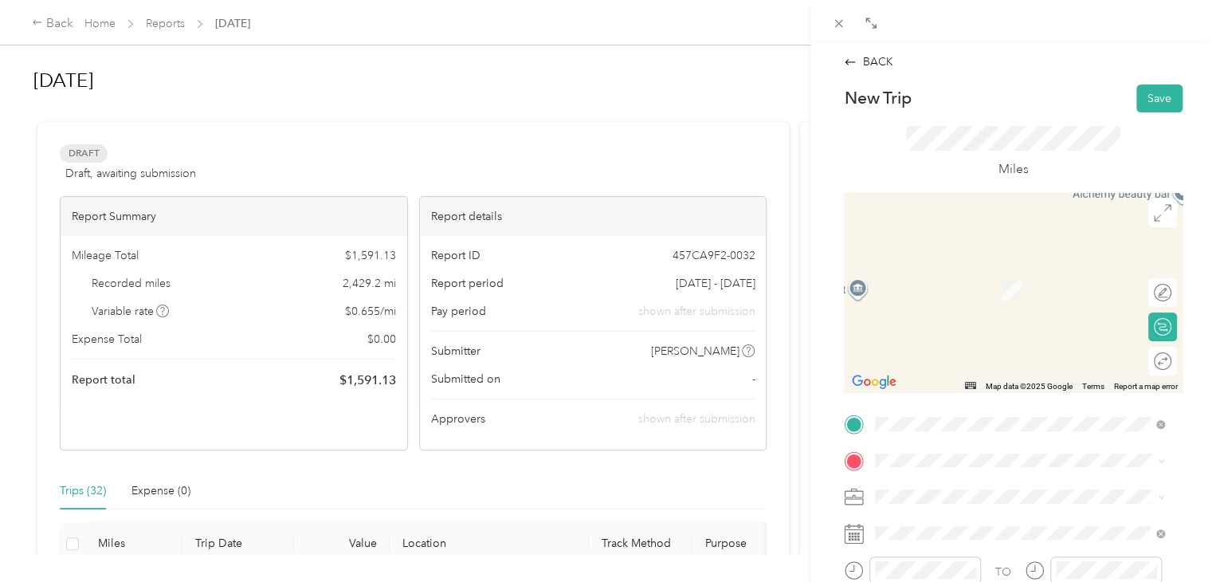
click at [979, 269] on span "[STREET_ADDRESS][US_STATE]" at bounding box center [984, 264] width 159 height 14
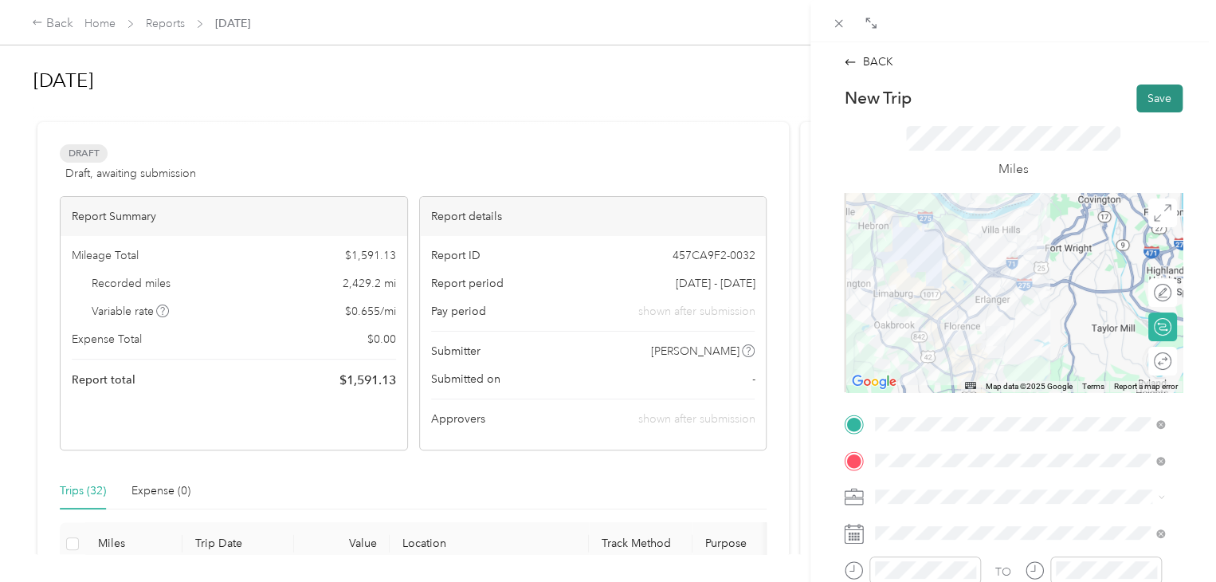
click at [1147, 102] on button "Save" at bounding box center [1159, 98] width 46 height 28
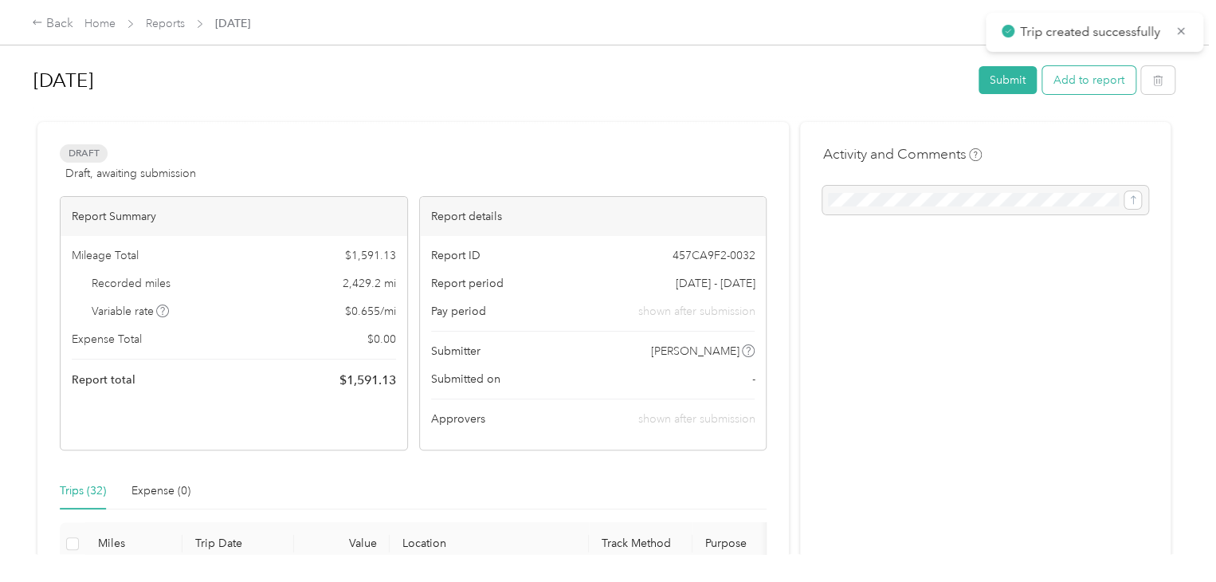
click at [1092, 77] on button "Add to report" at bounding box center [1088, 80] width 93 height 28
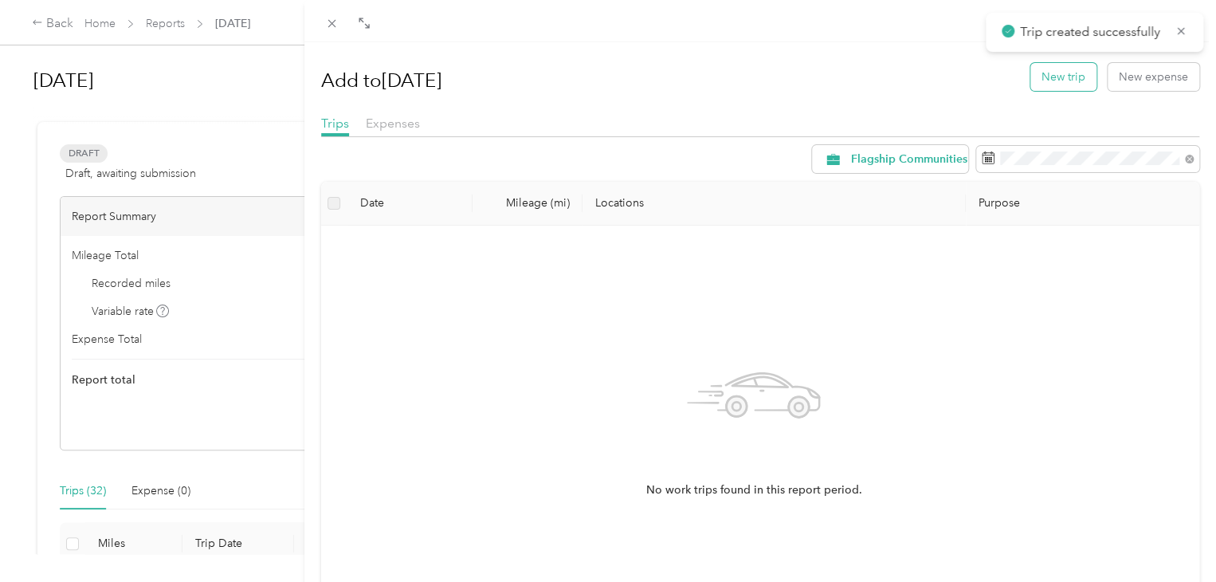
click at [1070, 74] on button "New trip" at bounding box center [1063, 77] width 66 height 28
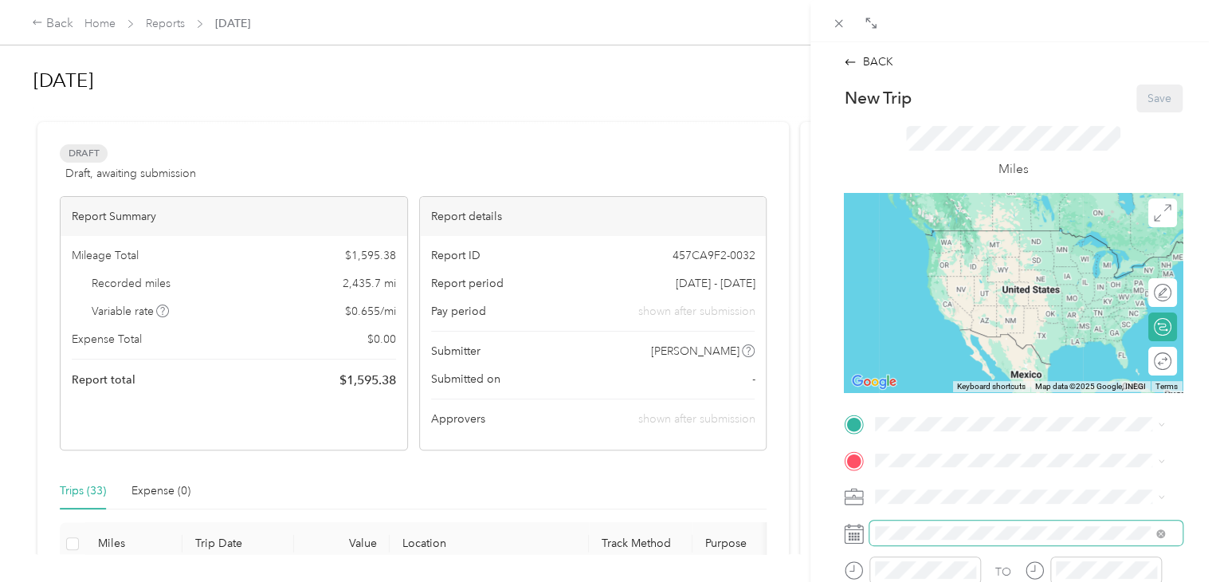
click at [937, 540] on span at bounding box center [1025, 533] width 313 height 26
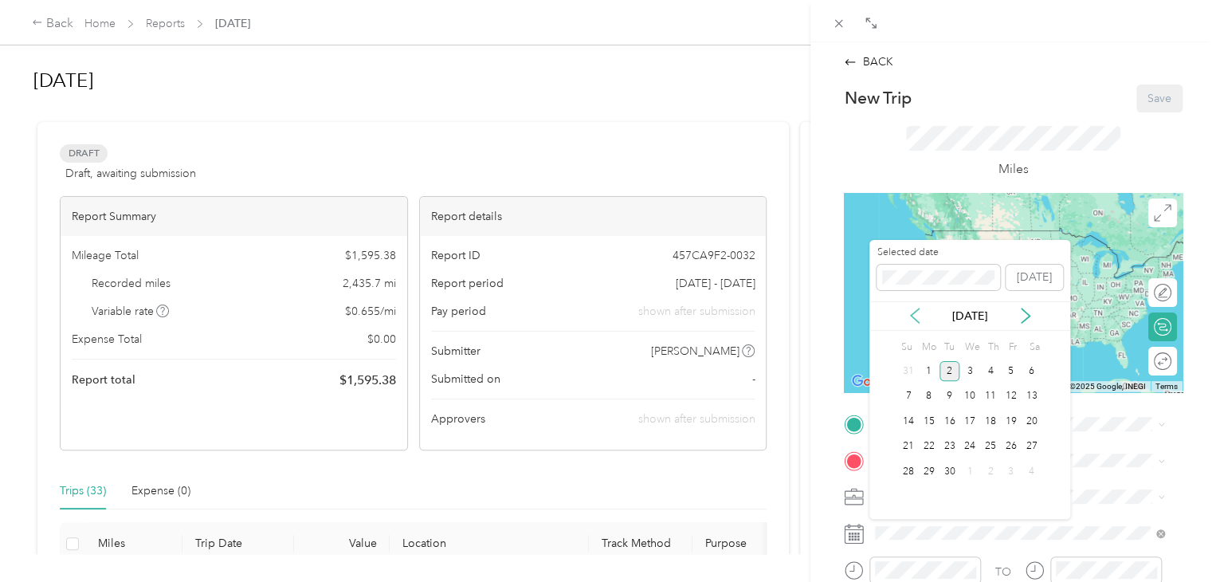
click at [912, 318] on icon at bounding box center [915, 316] width 16 height 16
click at [995, 469] on div "28" at bounding box center [990, 471] width 21 height 20
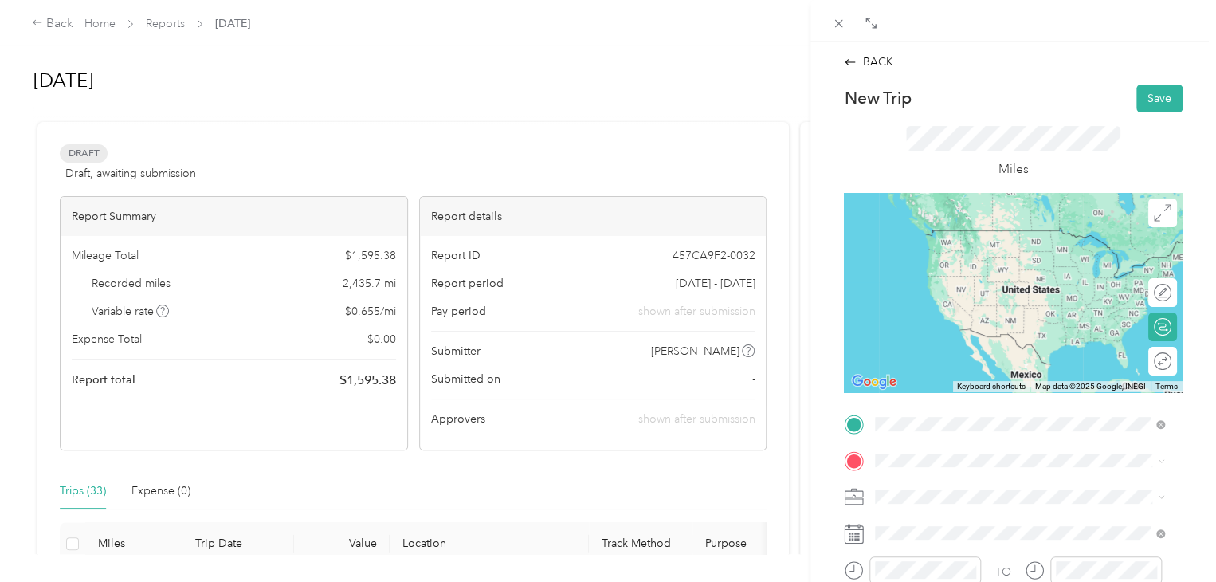
click at [934, 236] on span "[STREET_ADDRESS][US_STATE]" at bounding box center [984, 230] width 159 height 14
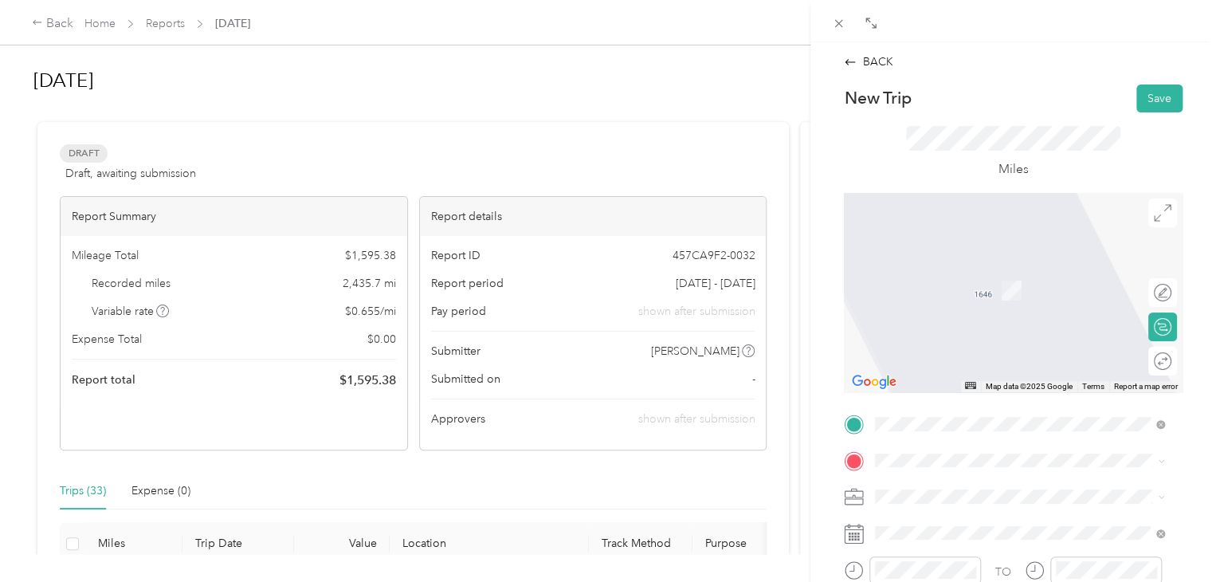
click at [954, 257] on div "[STREET_ADDRESS][PERSON_NAME][US_STATE]" at bounding box center [1020, 264] width 278 height 22
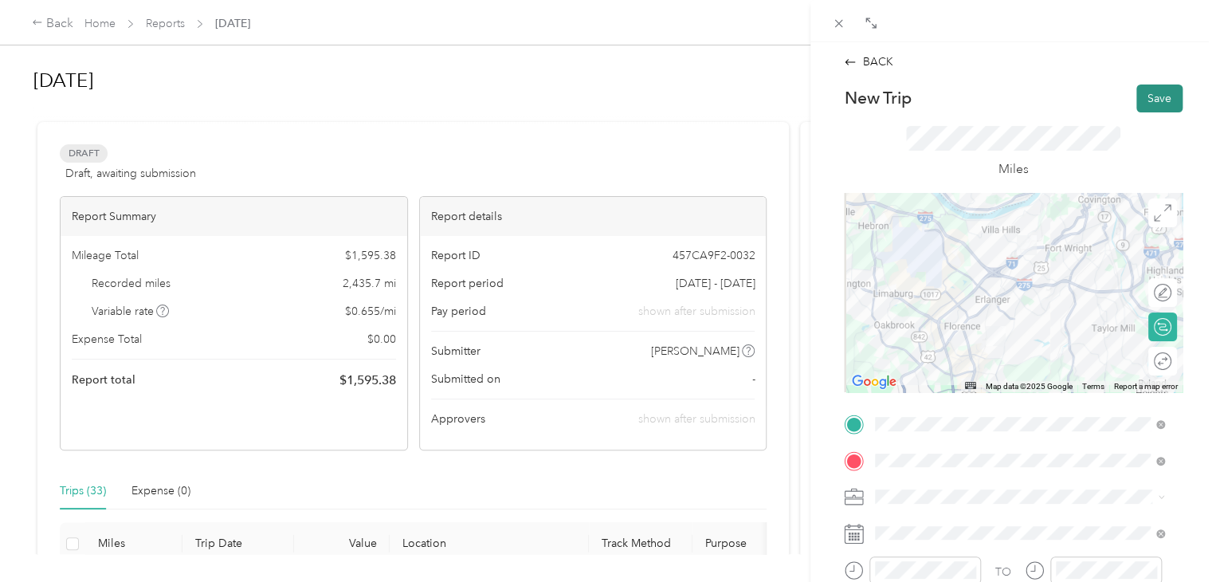
click at [1149, 108] on button "Save" at bounding box center [1159, 98] width 46 height 28
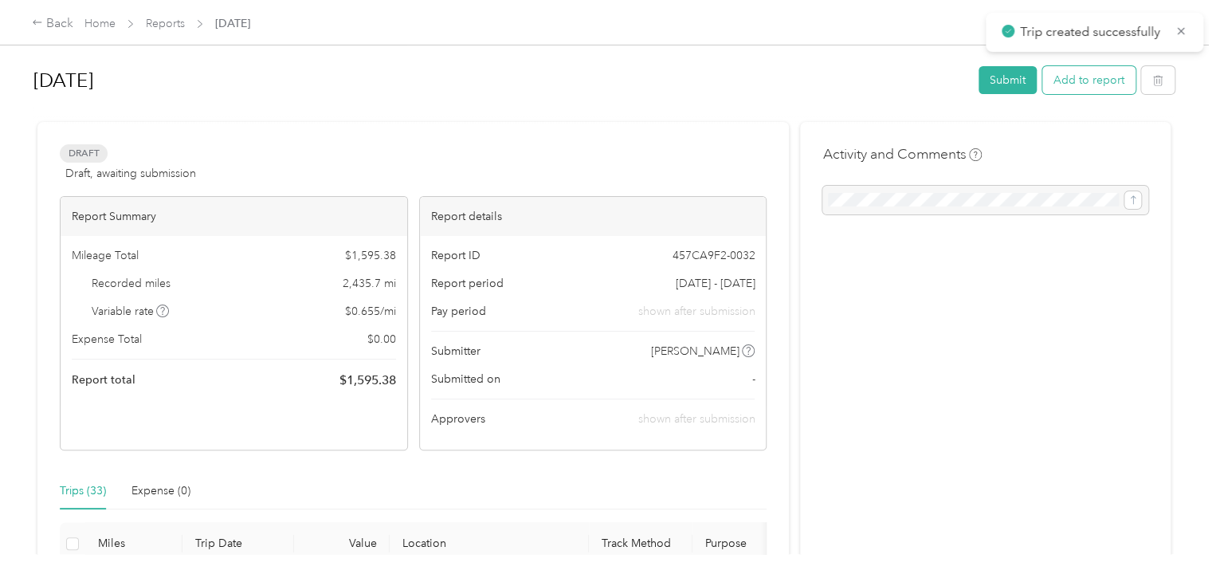
click at [1064, 92] on button "Add to report" at bounding box center [1088, 80] width 93 height 28
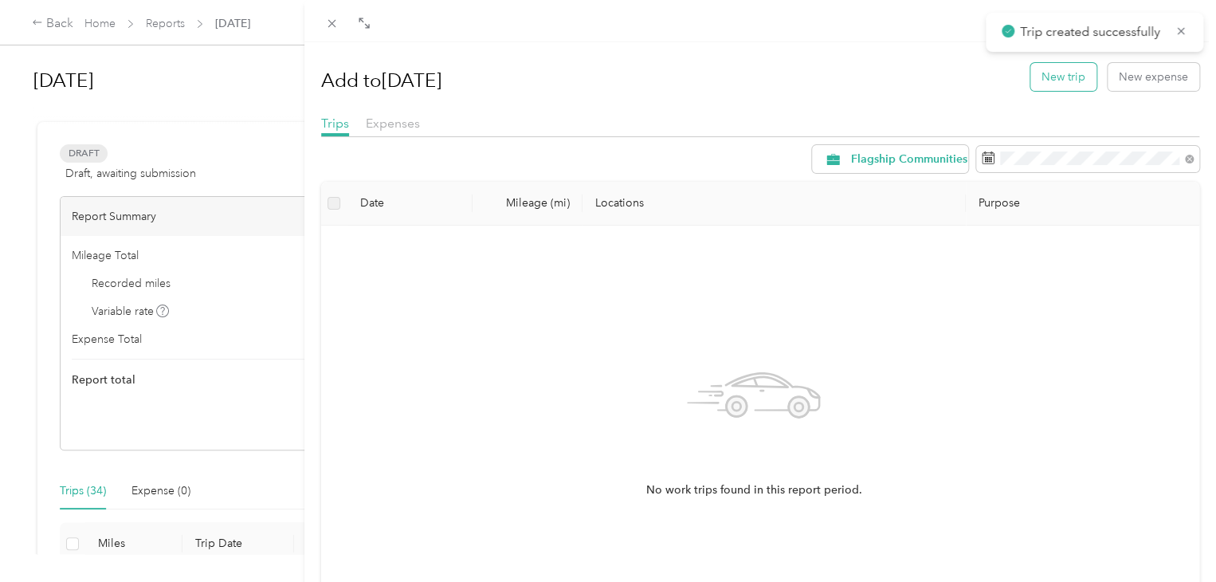
click at [1040, 83] on button "New trip" at bounding box center [1063, 77] width 66 height 28
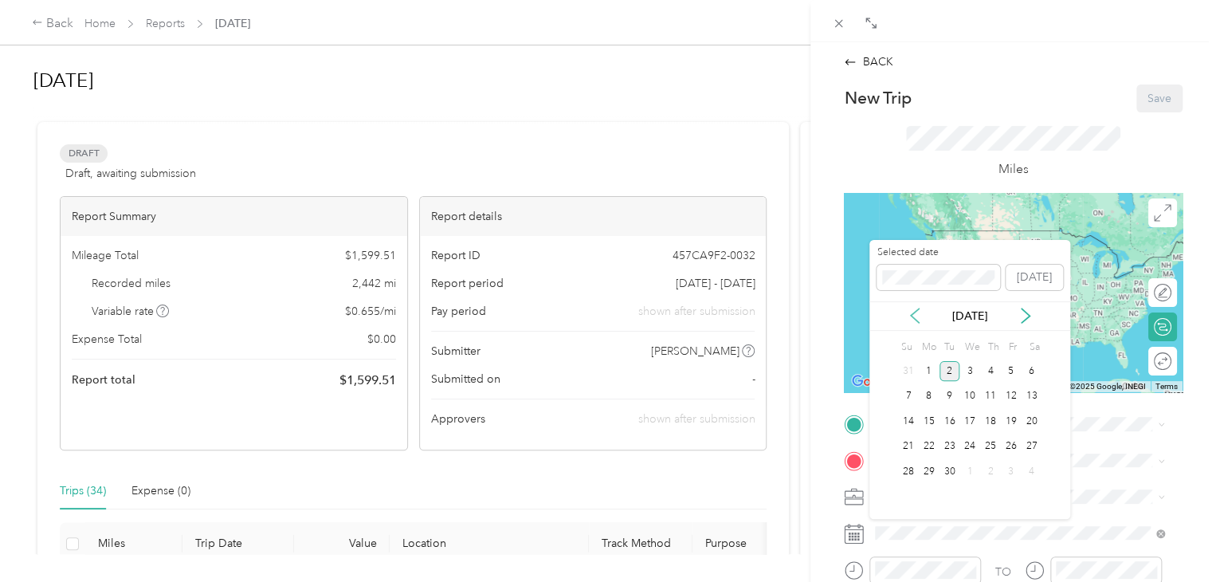
click at [915, 309] on icon at bounding box center [915, 316] width 16 height 16
click at [1008, 473] on div "29" at bounding box center [1011, 471] width 21 height 20
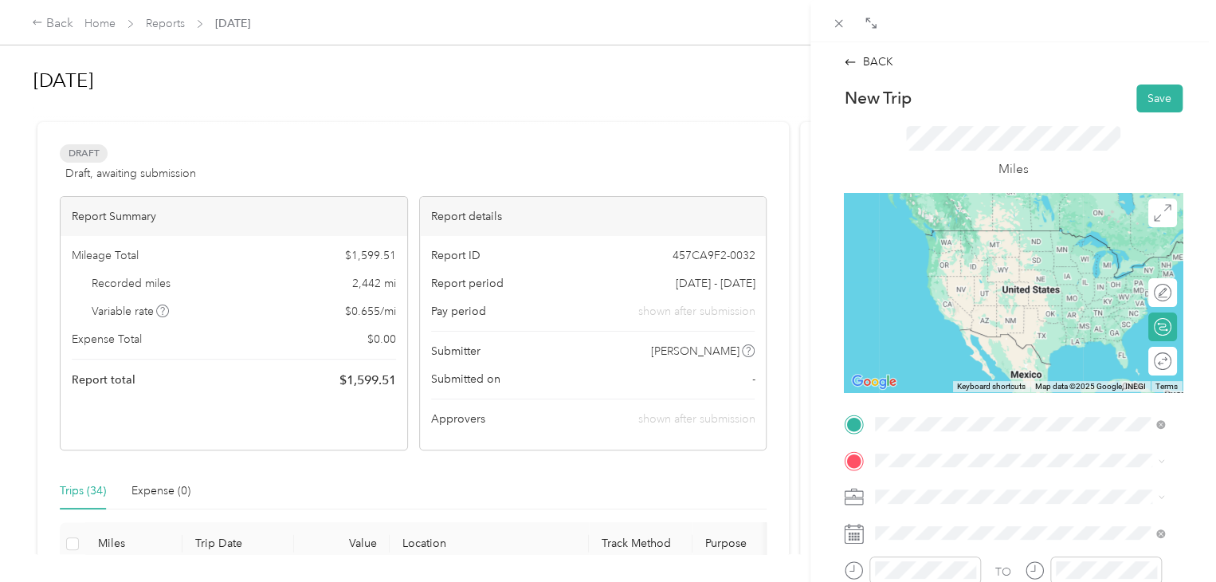
click at [950, 237] on span "[STREET_ADDRESS][PERSON_NAME][US_STATE]" at bounding box center [1029, 230] width 248 height 14
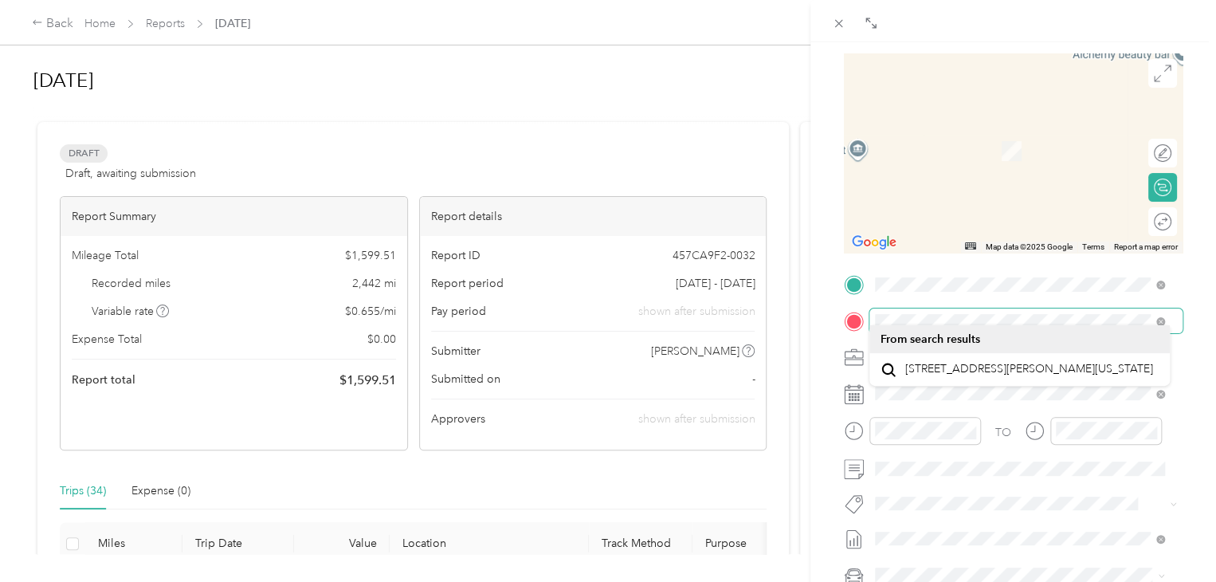
scroll to position [158, 0]
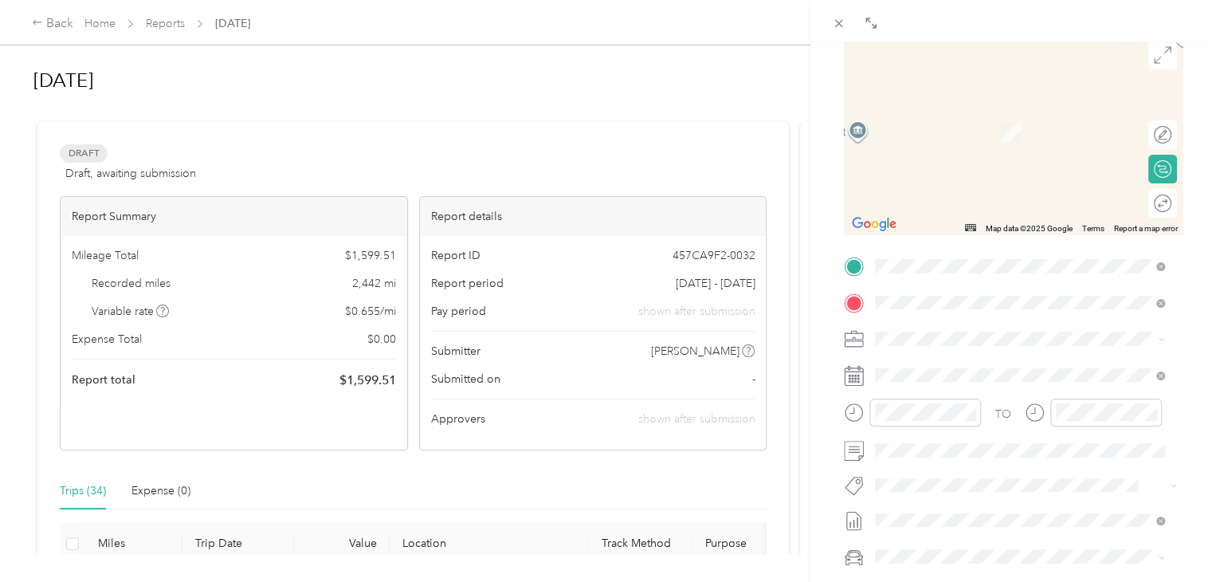
click at [1043, 358] on span "[STREET_ADDRESS][PERSON_NAME][US_STATE]" at bounding box center [1029, 359] width 248 height 14
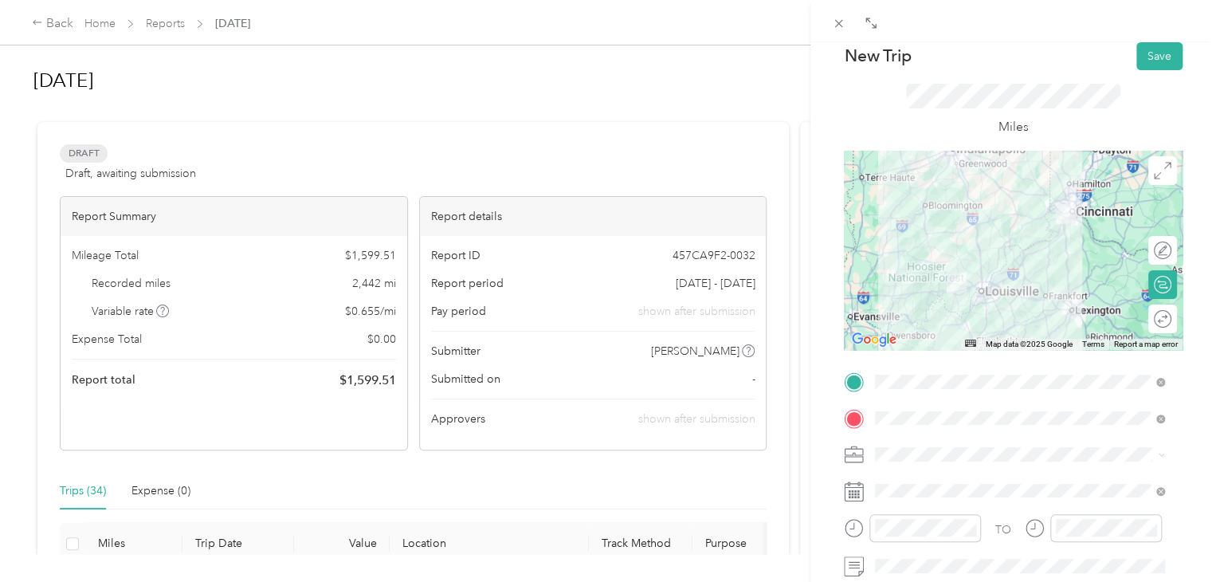
scroll to position [0, 0]
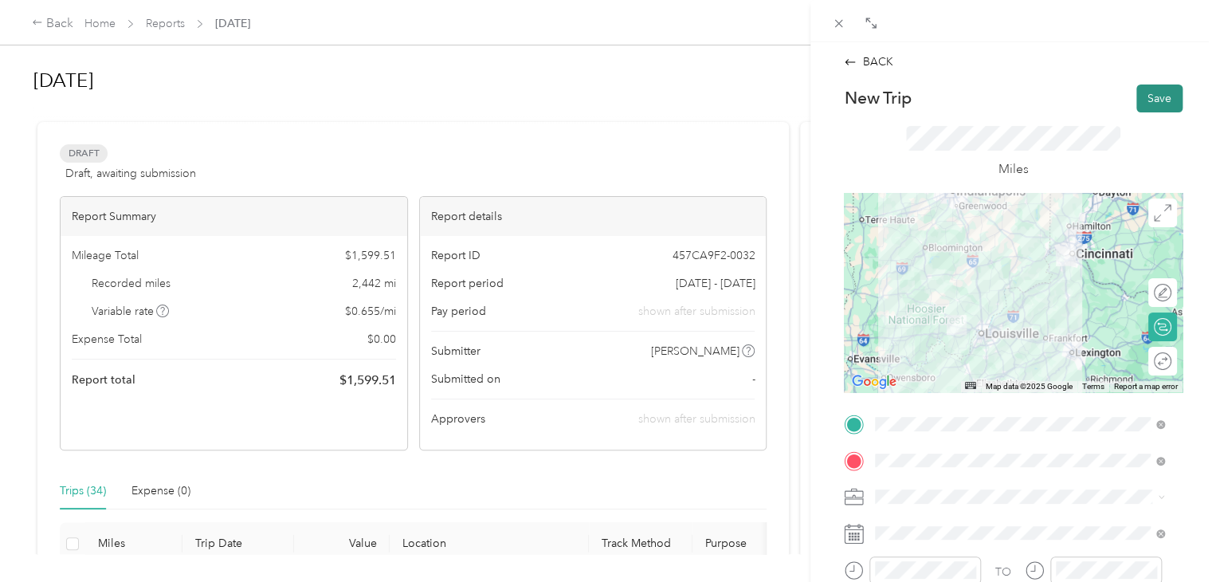
click at [1163, 100] on button "Save" at bounding box center [1159, 98] width 46 height 28
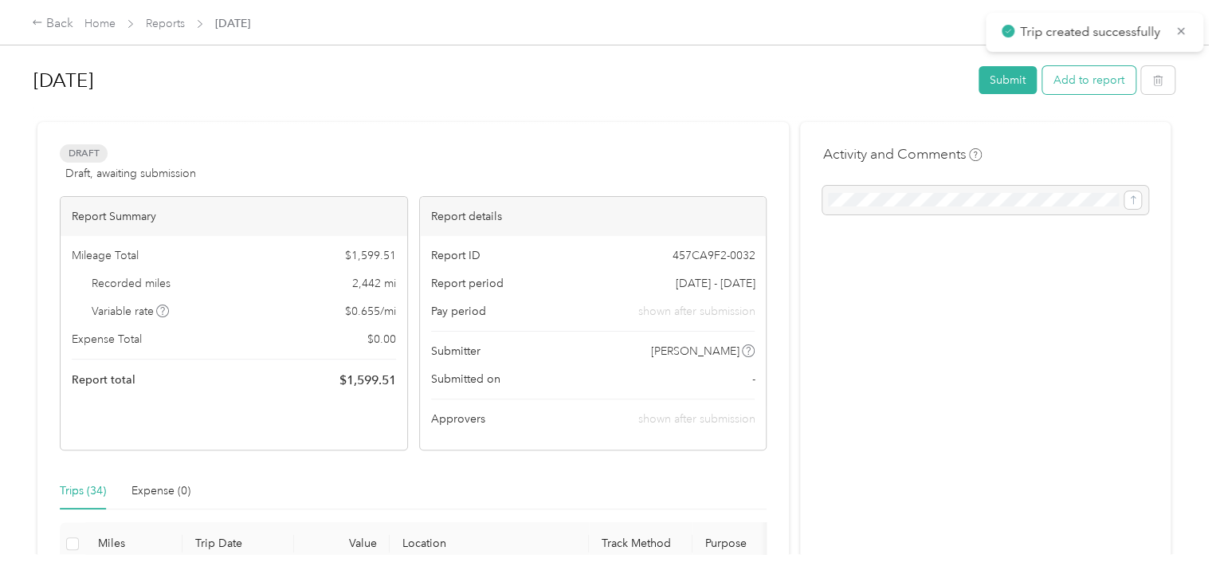
click at [1090, 79] on button "Add to report" at bounding box center [1088, 80] width 93 height 28
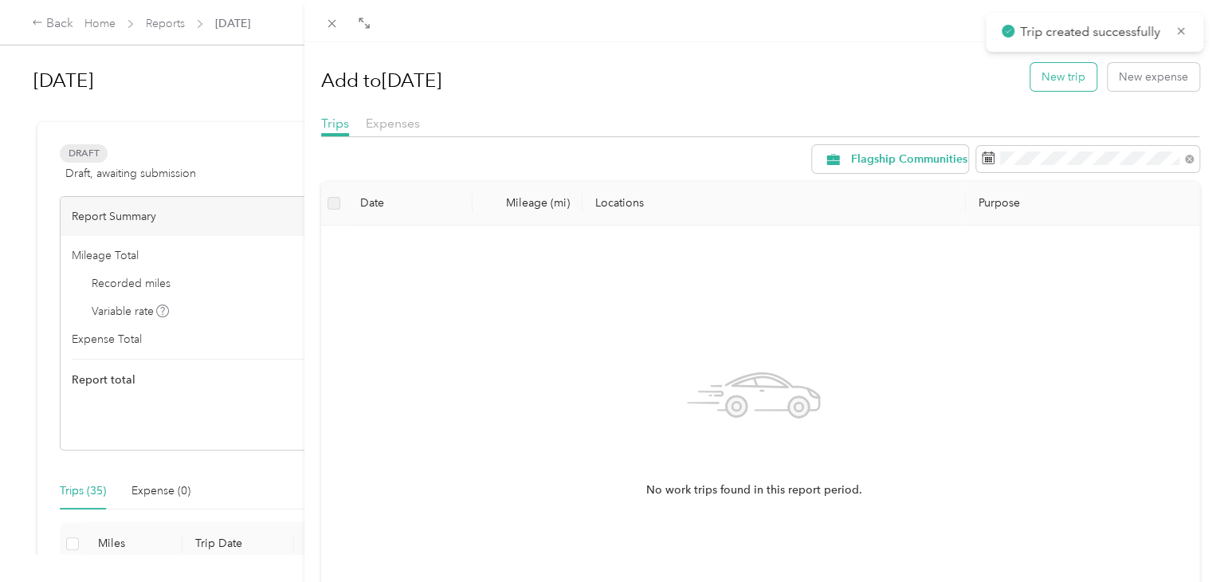
click at [1056, 73] on button "New trip" at bounding box center [1063, 77] width 66 height 28
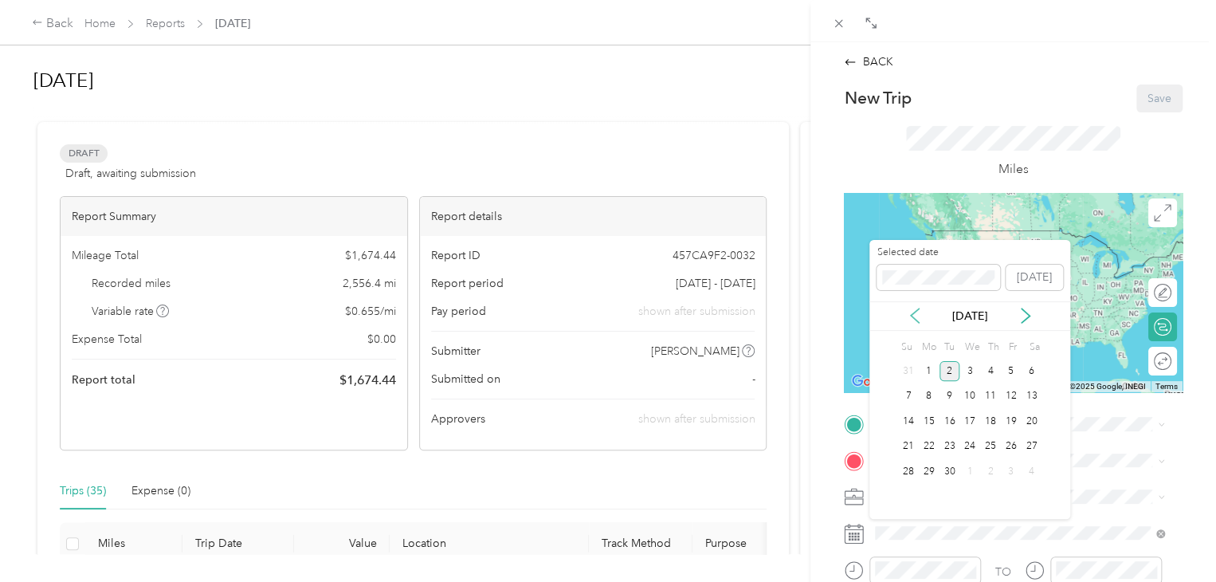
click at [911, 310] on icon at bounding box center [915, 316] width 16 height 16
click at [1014, 467] on div "29" at bounding box center [1011, 471] width 21 height 20
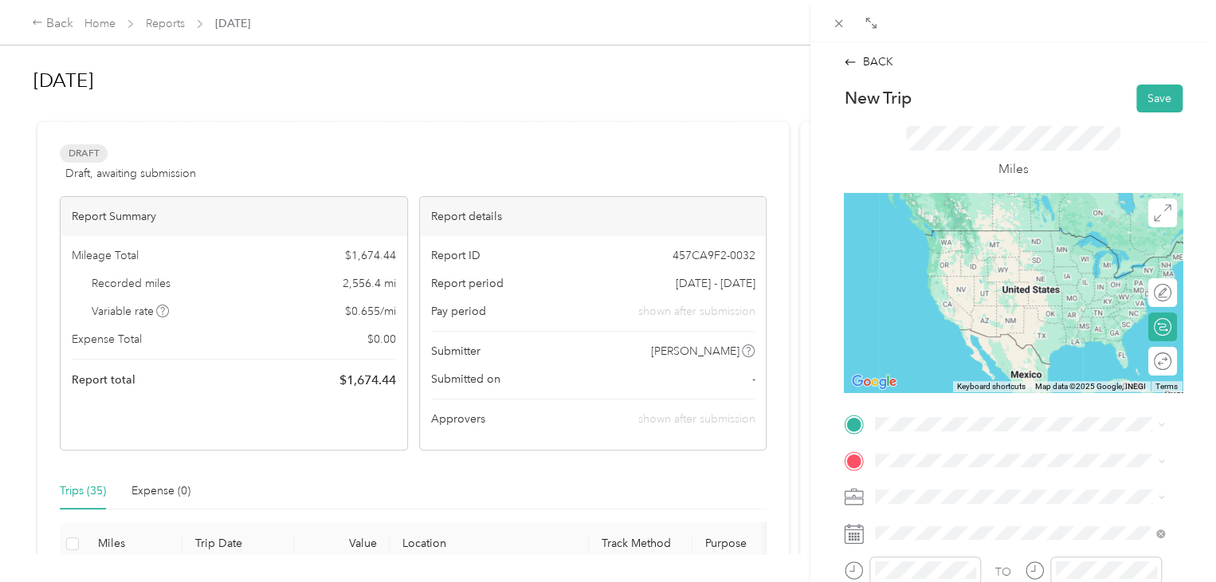
click at [966, 479] on span "[STREET_ADDRESS][PERSON_NAME][US_STATE]" at bounding box center [1029, 480] width 248 height 14
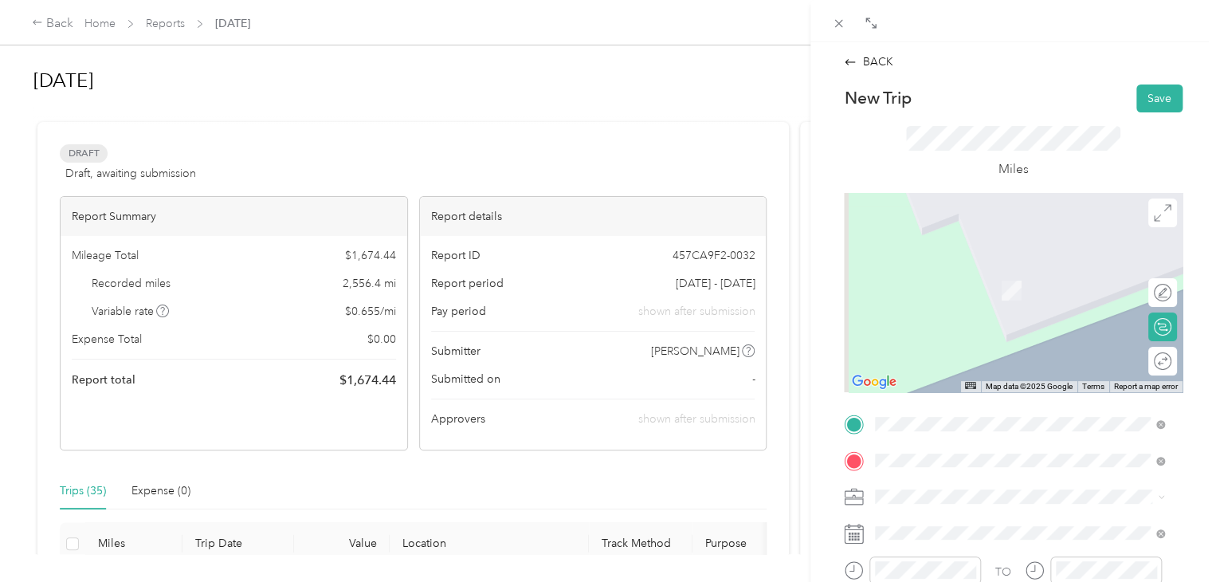
click at [969, 284] on li "[STREET_ADDRESS][PERSON_NAME][US_STATE]" at bounding box center [1019, 267] width 300 height 33
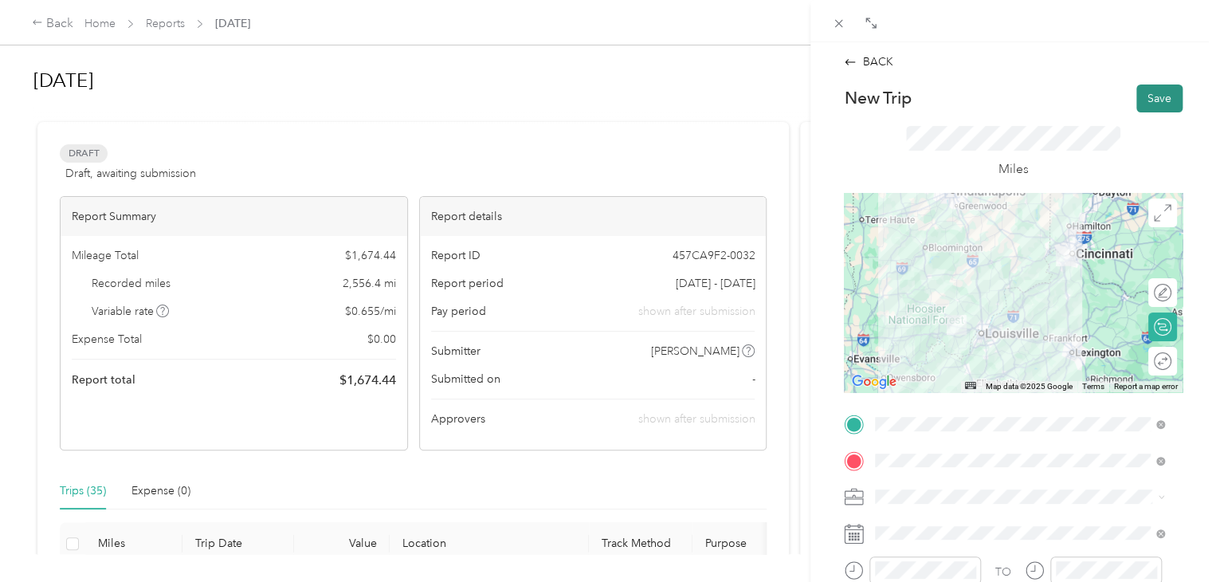
click at [1157, 103] on button "Save" at bounding box center [1159, 98] width 46 height 28
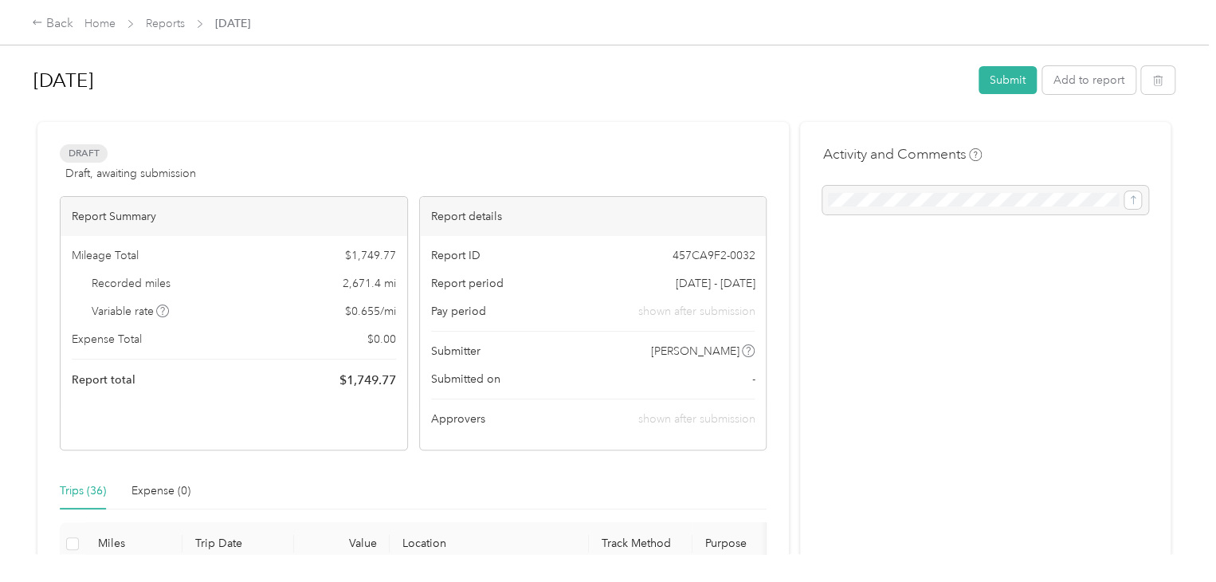
click at [91, 13] on div "Back Home Reports [DATE]" at bounding box center [608, 22] width 1216 height 45
click at [99, 24] on link "Home" at bounding box center [99, 24] width 31 height 14
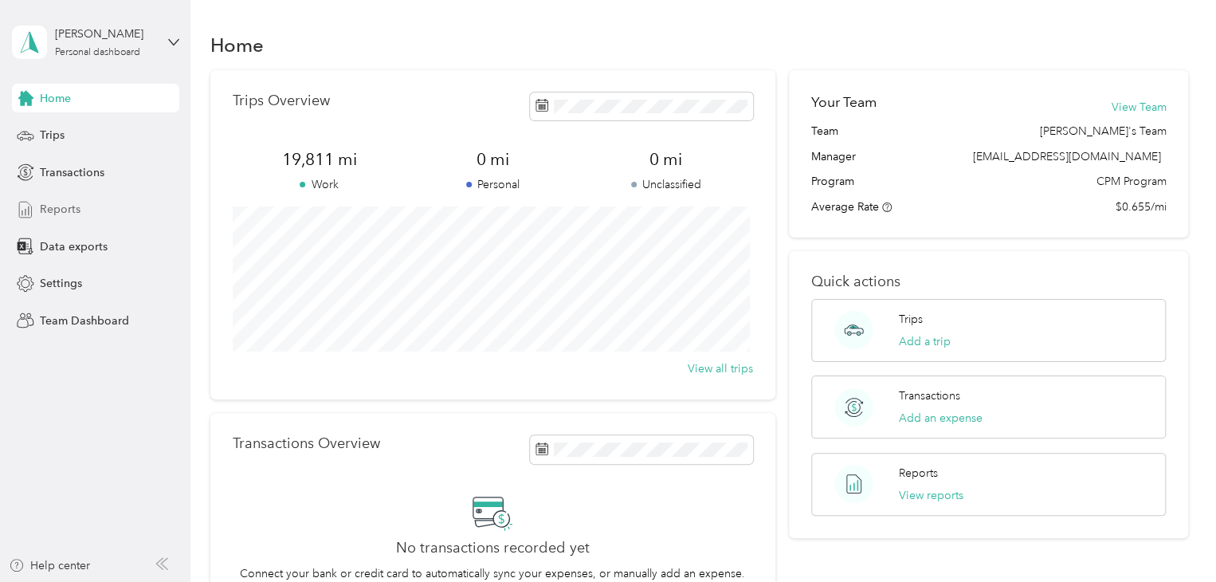
click at [66, 213] on span "Reports" at bounding box center [60, 209] width 41 height 17
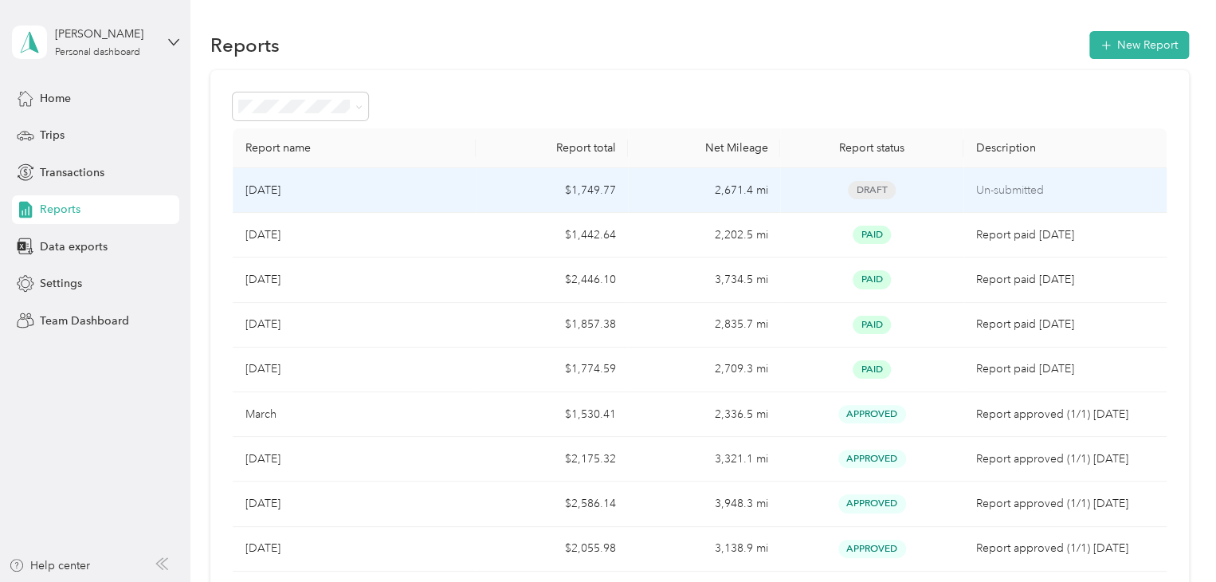
click at [657, 182] on td "2,671.4 mi" at bounding box center [704, 190] width 152 height 45
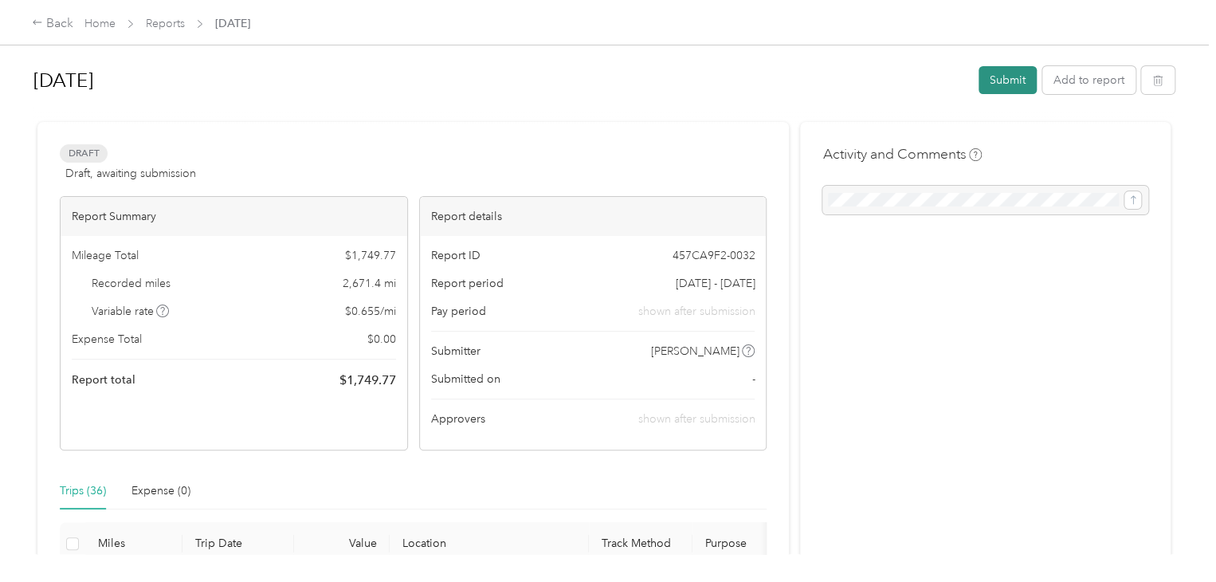
click at [1011, 76] on button "Submit" at bounding box center [1008, 80] width 58 height 28
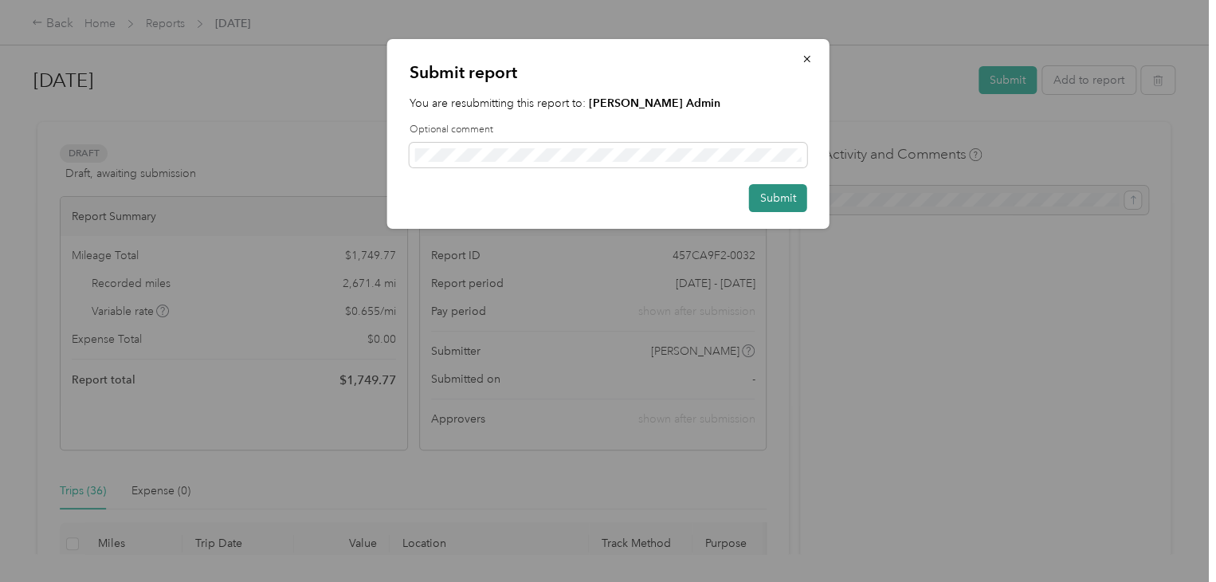
click at [791, 205] on button "Submit" at bounding box center [778, 198] width 58 height 28
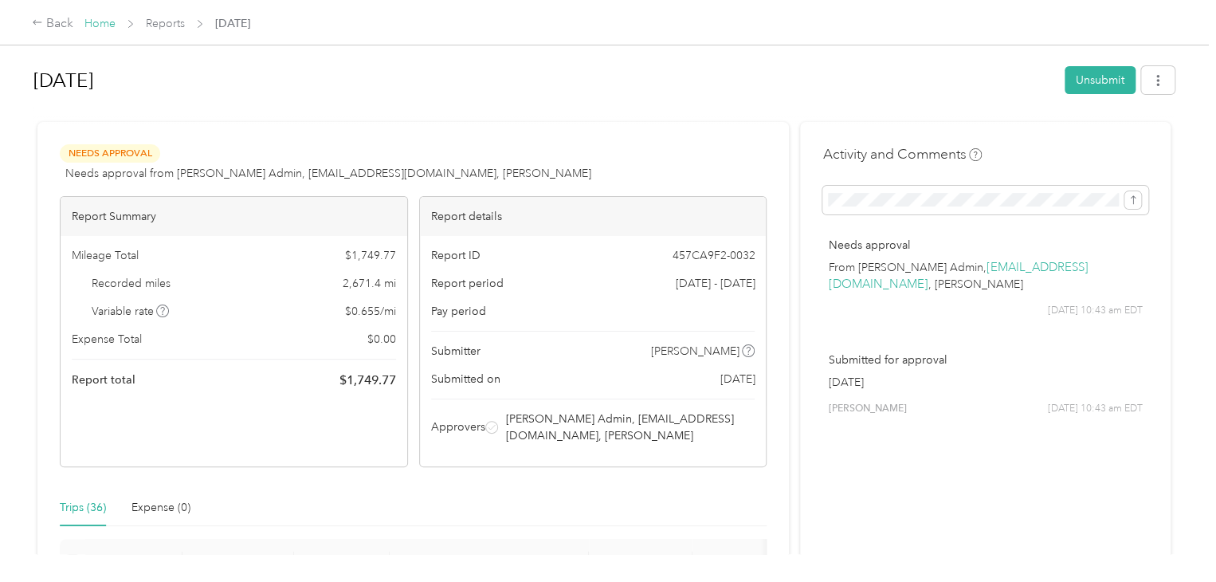
click at [104, 23] on link "Home" at bounding box center [99, 24] width 31 height 14
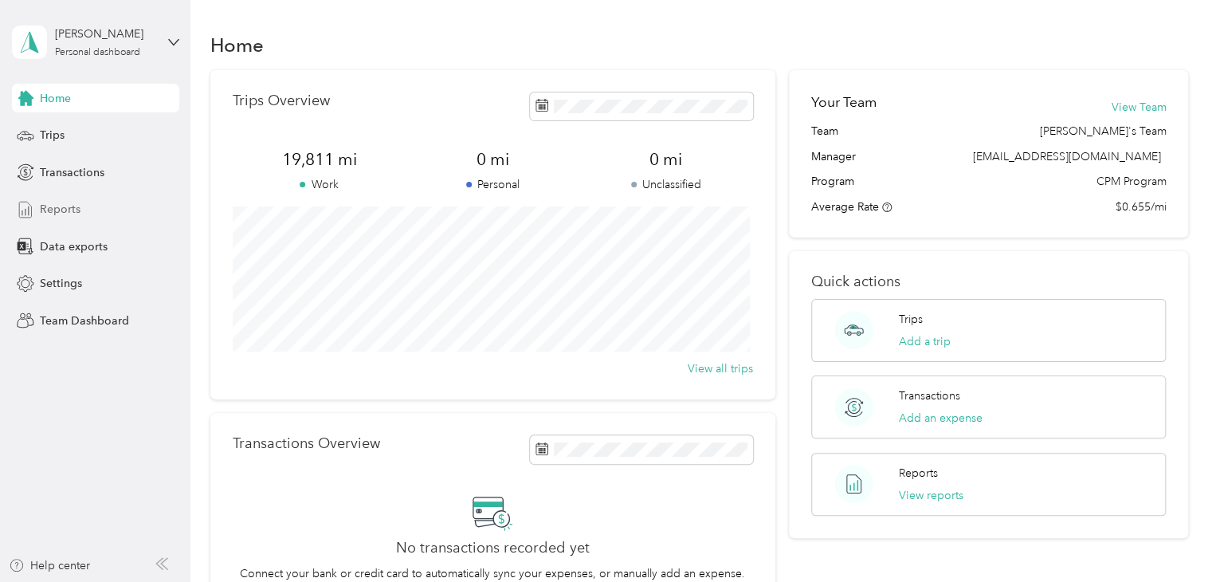
click at [75, 210] on span "Reports" at bounding box center [60, 209] width 41 height 17
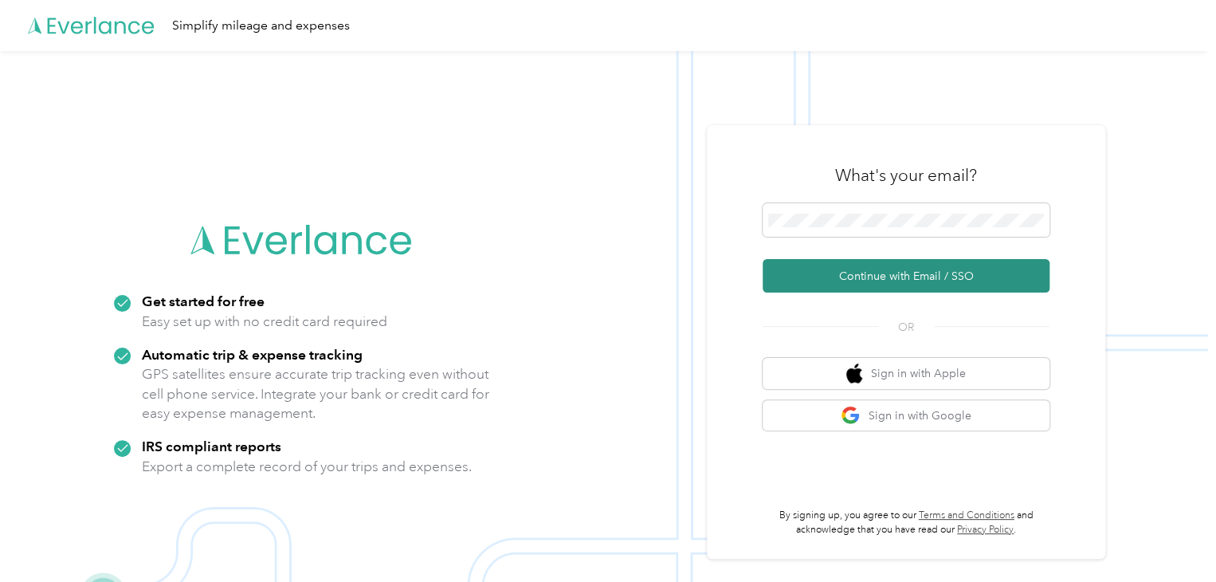
click at [909, 273] on button "Continue with Email / SSO" at bounding box center [906, 275] width 287 height 33
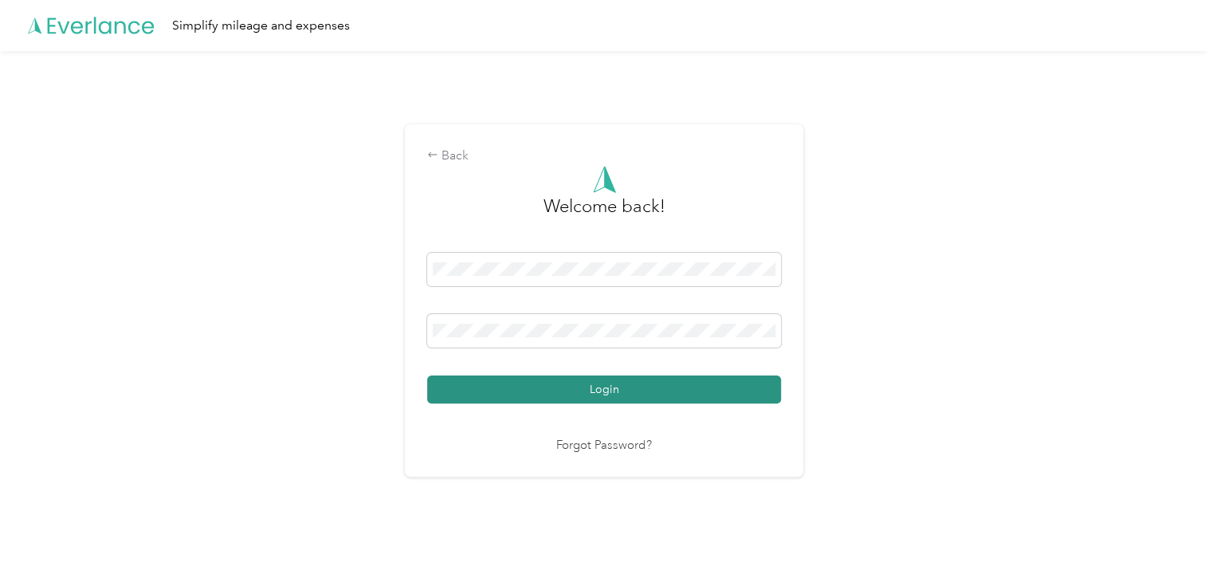
click at [580, 394] on button "Login" at bounding box center [604, 389] width 354 height 28
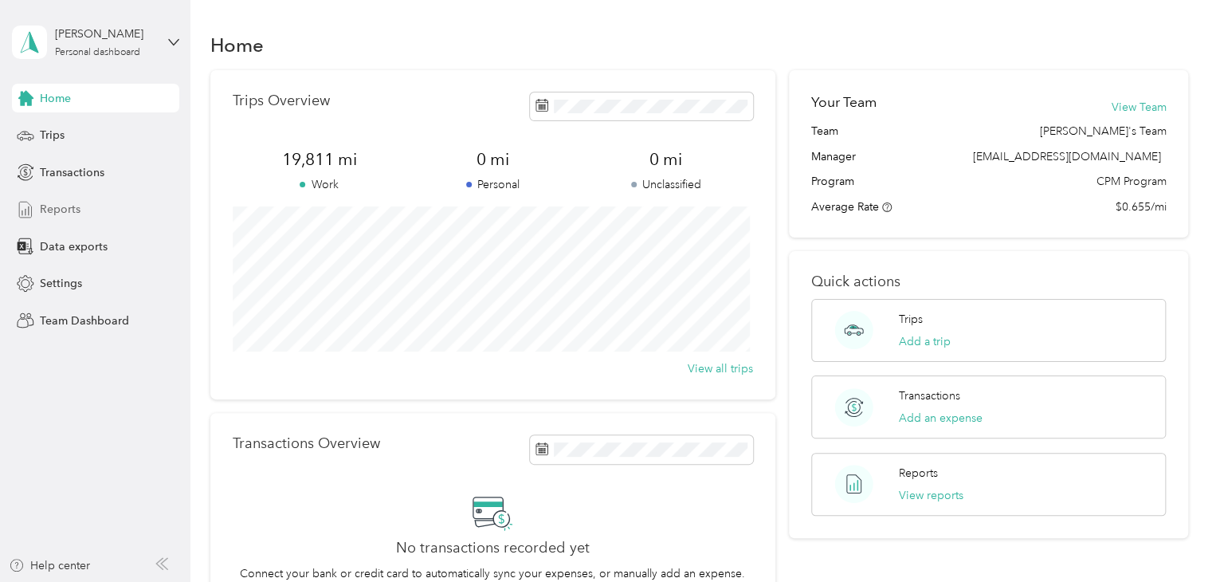
click at [65, 218] on div "Reports" at bounding box center [95, 209] width 167 height 29
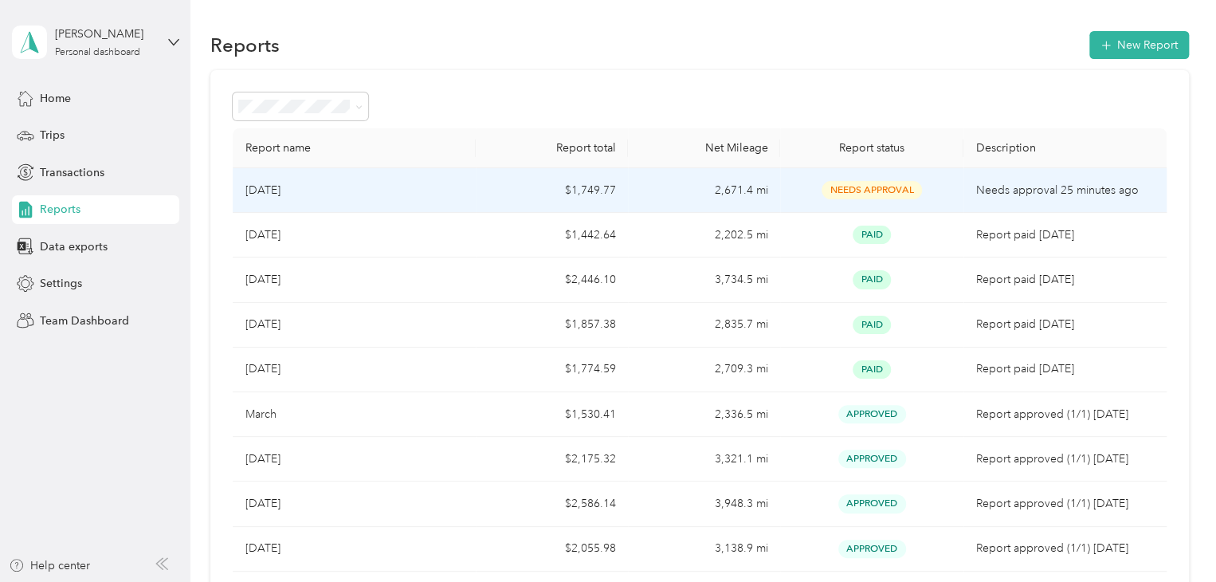
click at [606, 188] on td "$1,749.77" at bounding box center [552, 190] width 152 height 45
